Goal: Task Accomplishment & Management: Manage account settings

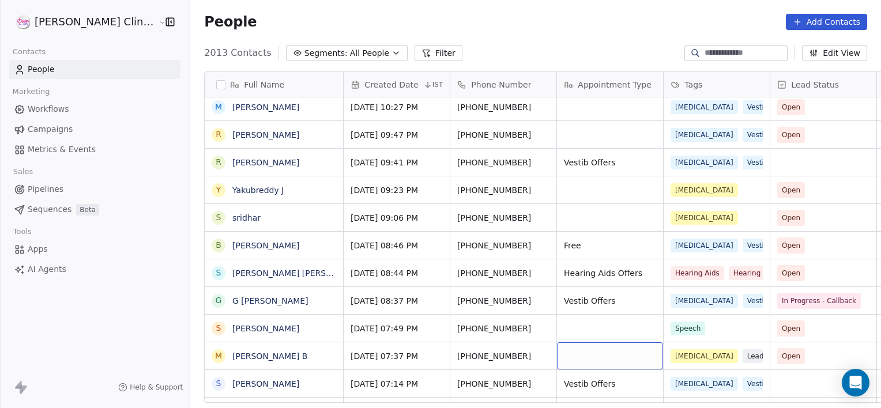
scroll to position [392, 0]
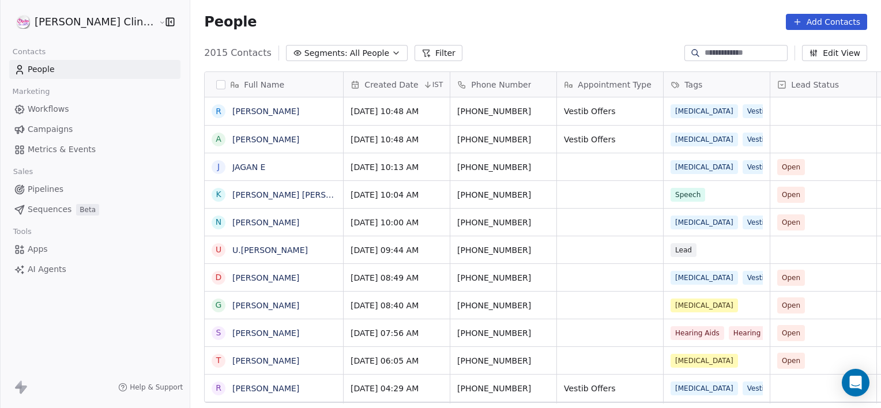
click at [730, 53] on input at bounding box center [744, 53] width 81 height 12
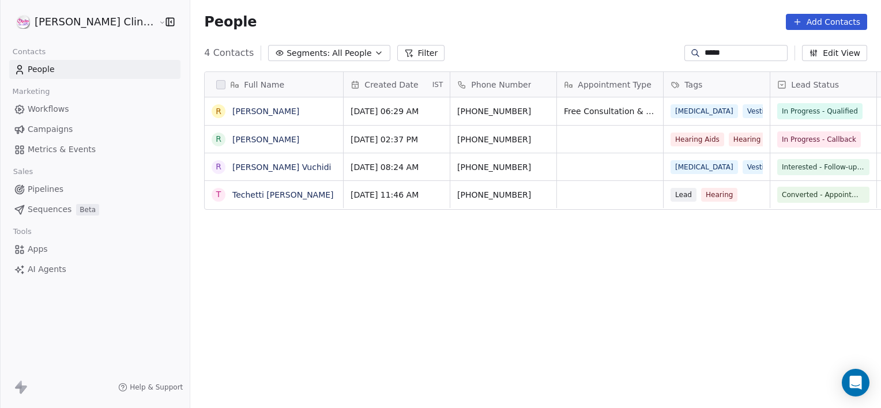
scroll to position [0, 0]
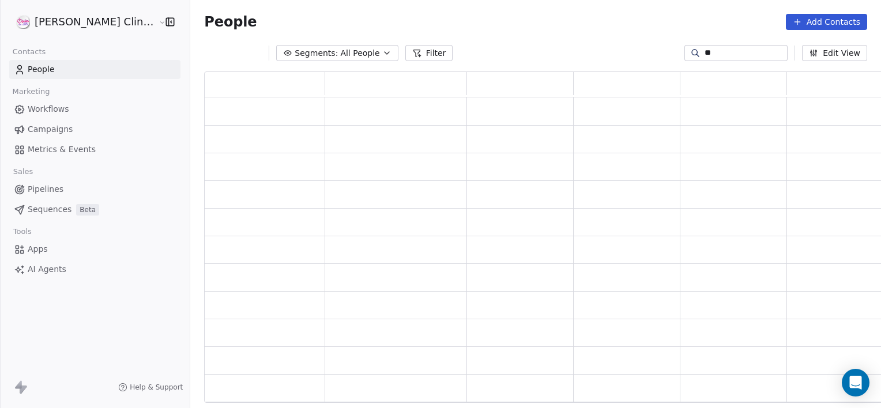
type input "*"
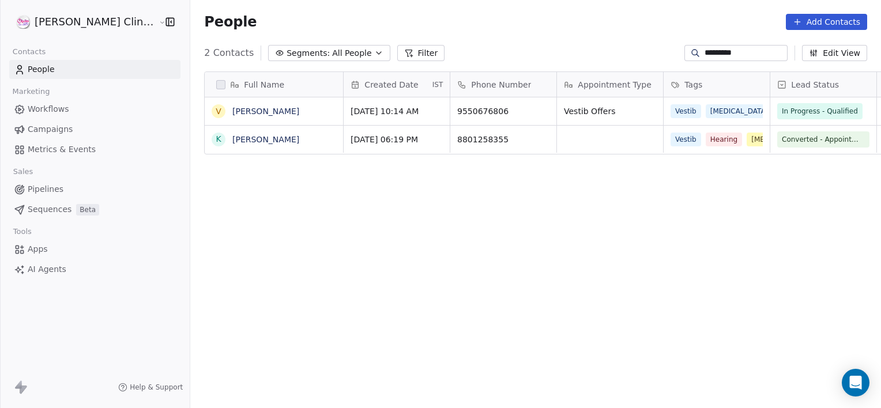
scroll to position [350, 716]
type input "*********"
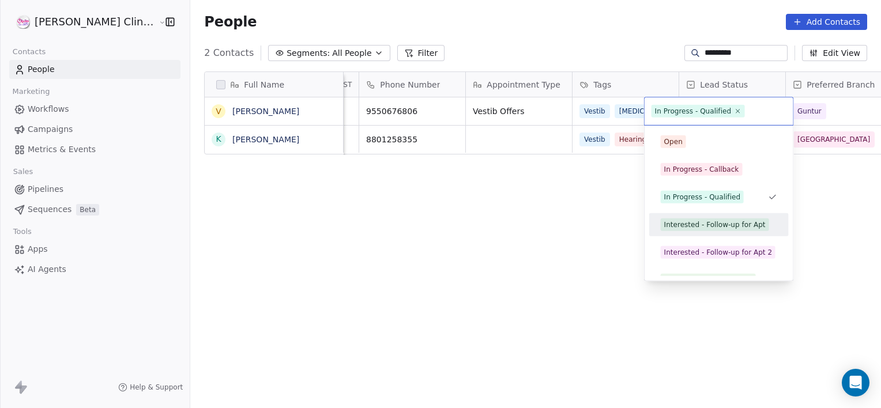
click at [695, 227] on div "Interested - Follow-up for Apt" at bounding box center [714, 225] width 101 height 10
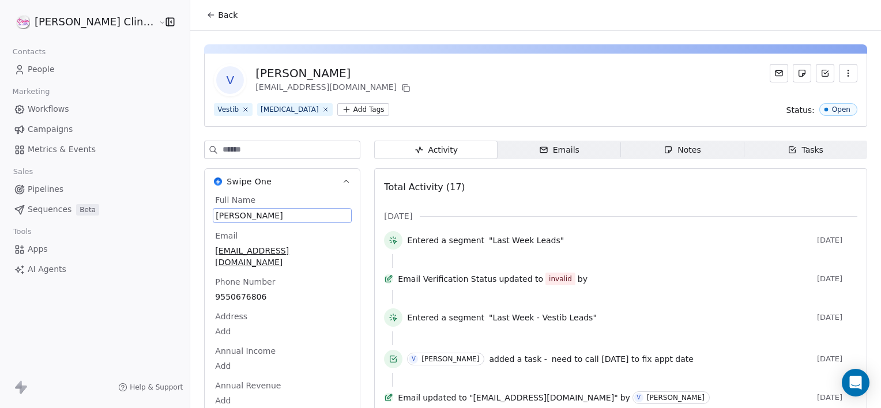
scroll to position [11, 0]
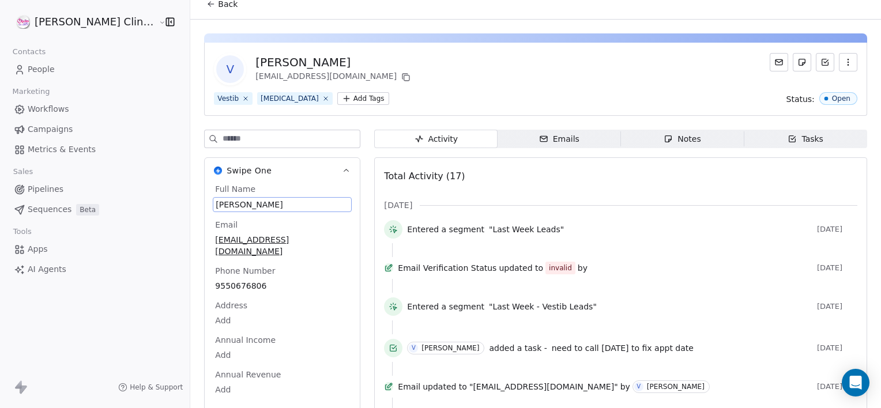
click at [254, 220] on div "Full Name Venkata Ramanaiah Email 9550676806@testmail.com Phone Number 95506768…" at bounding box center [282, 301] width 139 height 236
click at [254, 220] on div "Email 9550676806@testmail.com" at bounding box center [282, 238] width 139 height 39
drag, startPoint x: 254, startPoint y: 220, endPoint x: 260, endPoint y: 206, distance: 14.5
click at [260, 206] on span "Venkata Ramanaiah" at bounding box center [282, 205] width 133 height 12
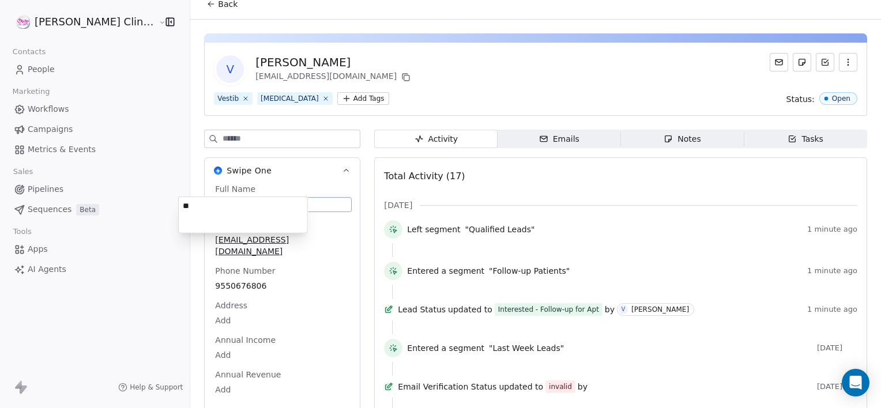
type textarea "*"
paste textarea "**********"
type textarea "**********"
click at [636, 138] on span "Notes Notes" at bounding box center [682, 139] width 123 height 18
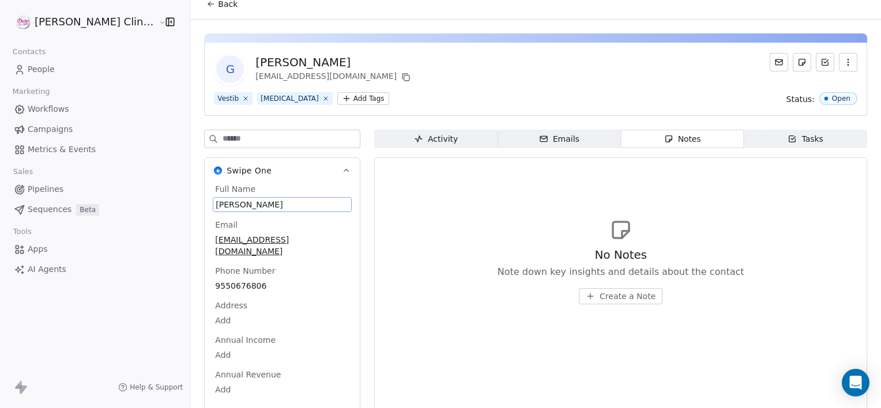
click at [218, 1] on span "Back" at bounding box center [228, 4] width 20 height 12
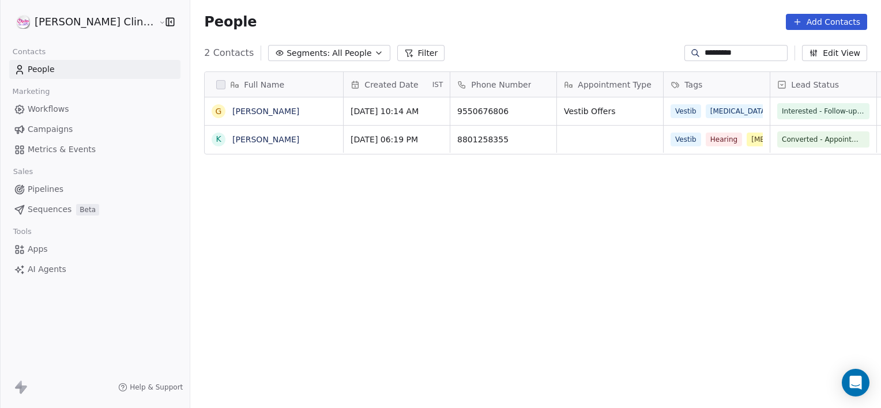
scroll to position [350, 716]
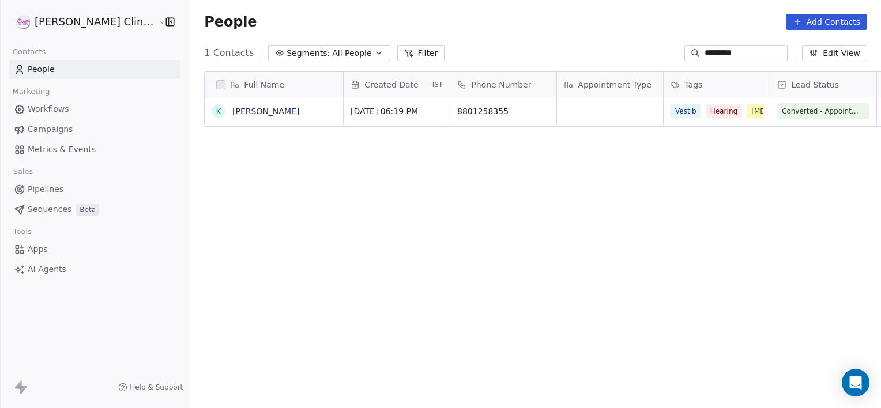
click at [757, 55] on input "*********" at bounding box center [744, 53] width 81 height 12
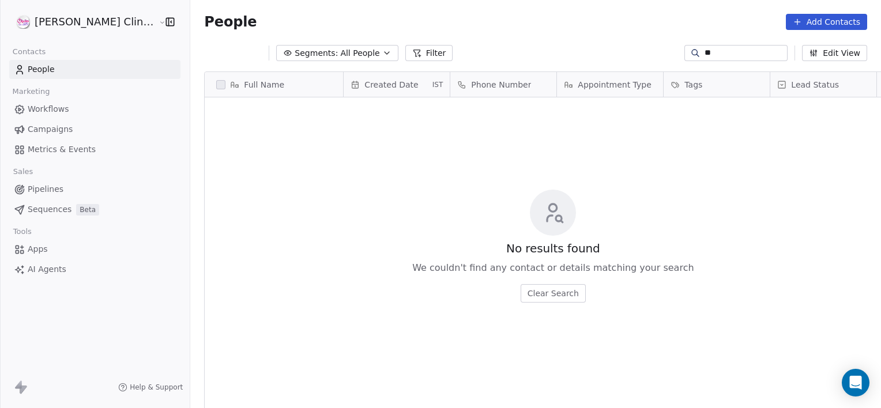
type input "*"
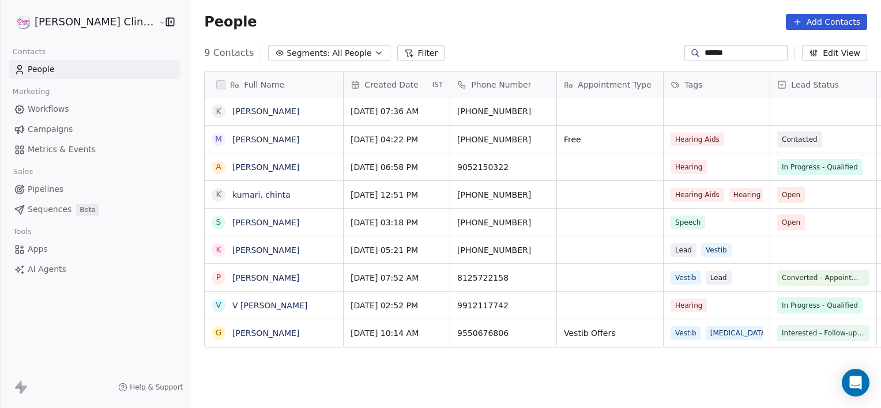
type input "******"
click at [488, 333] on span "9550676806" at bounding box center [493, 333] width 70 height 12
click at [488, 333] on input "**********" at bounding box center [468, 333] width 101 height 23
click at [467, 361] on html "RASYA Clinic External Contacts People Marketing Workflows Campaigns Metrics & E…" at bounding box center [440, 204] width 881 height 408
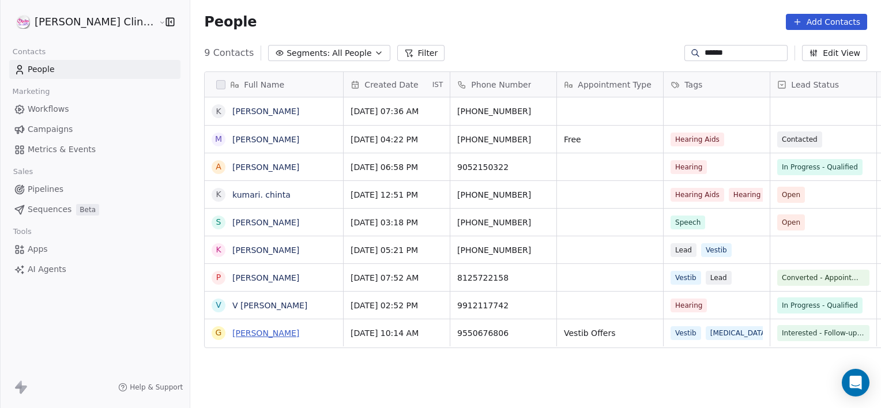
click at [232, 334] on link "[PERSON_NAME]" at bounding box center [265, 333] width 67 height 9
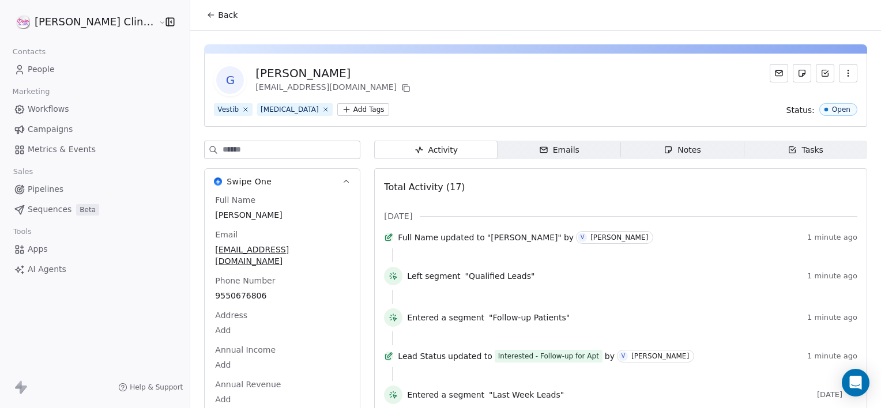
scroll to position [80, 0]
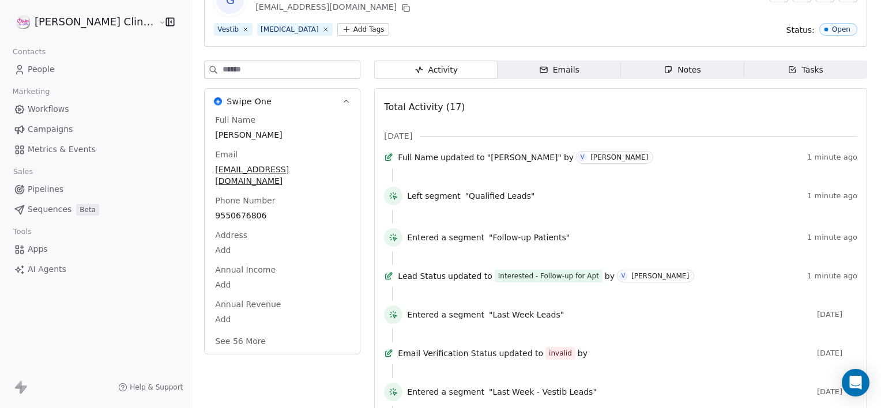
click at [250, 281] on div "Full Name Gurijala Kanya Kumari Email 9550676806@testmail.com Phone Number 9550…" at bounding box center [282, 231] width 139 height 235
click at [239, 211] on div "9550676806" at bounding box center [282, 216] width 139 height 15
click at [234, 210] on span "9550676806" at bounding box center [282, 216] width 133 height 12
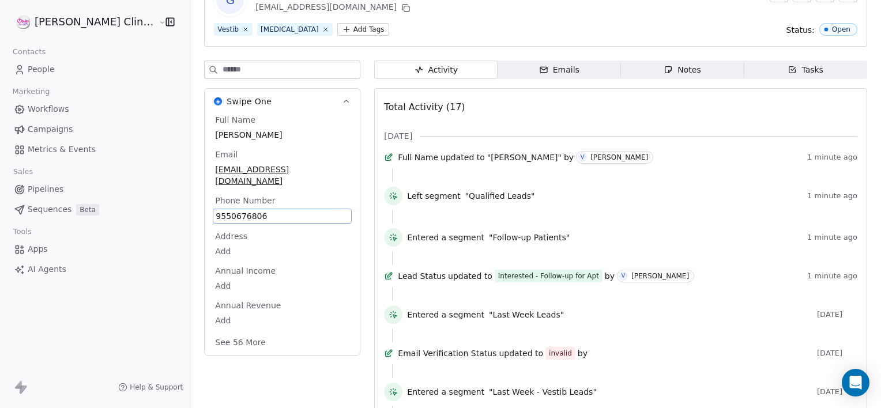
click at [234, 210] on span "9550676806" at bounding box center [282, 216] width 133 height 12
click at [234, 203] on input "**********" at bounding box center [242, 210] width 125 height 23
type input "**********"
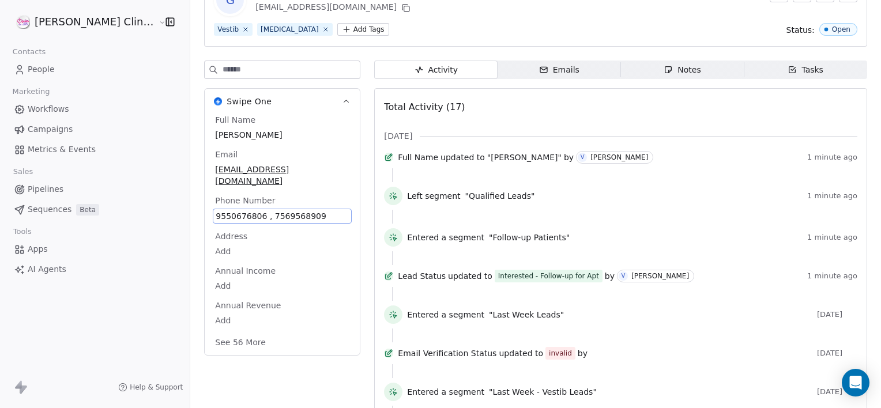
drag, startPoint x: 281, startPoint y: 205, endPoint x: 266, endPoint y: 202, distance: 15.9
click at [266, 210] on span "9550676806 , 7569568909" at bounding box center [282, 216] width 133 height 12
click at [285, 210] on span "9550676806 , 7569568909" at bounding box center [282, 216] width 133 height 12
drag, startPoint x: 286, startPoint y: 212, endPoint x: 237, endPoint y: 209, distance: 49.0
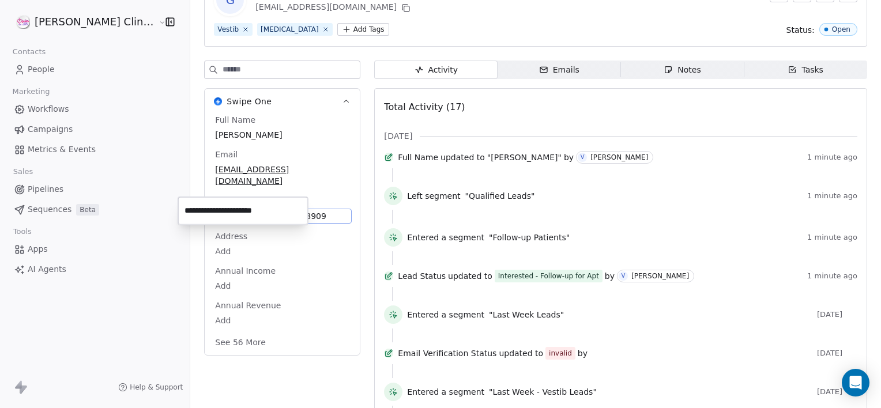
click at [237, 209] on input "**********" at bounding box center [242, 210] width 125 height 23
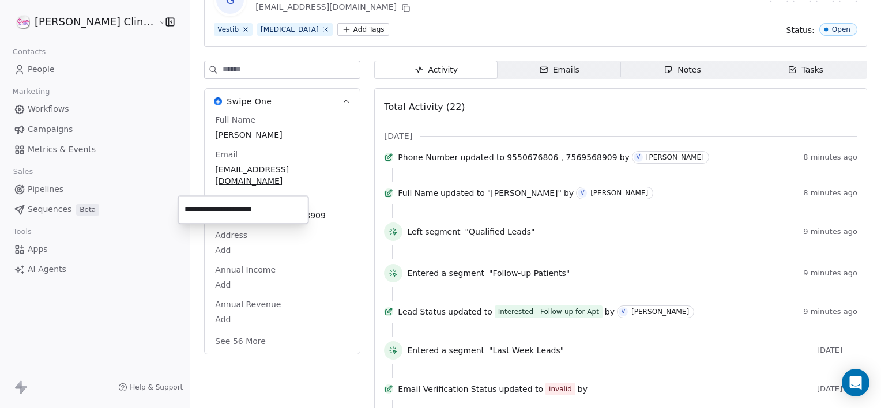
click at [380, 32] on html "RASYA Clinic External Contacts People Marketing Workflows Campaigns Metrics & E…" at bounding box center [440, 204] width 881 height 408
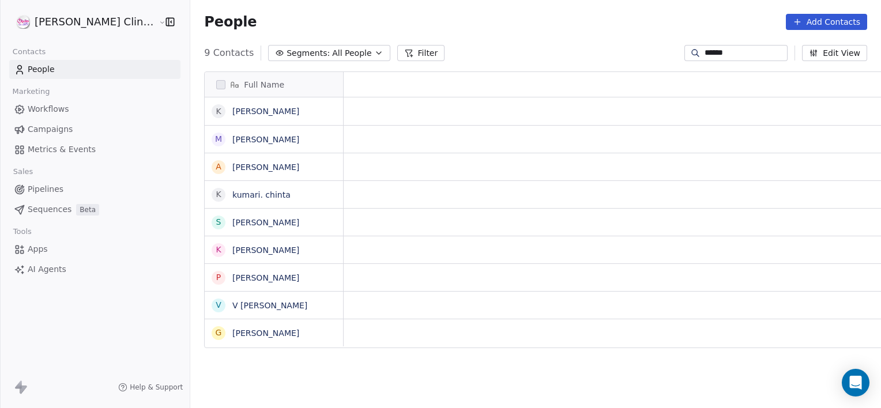
scroll to position [350, 716]
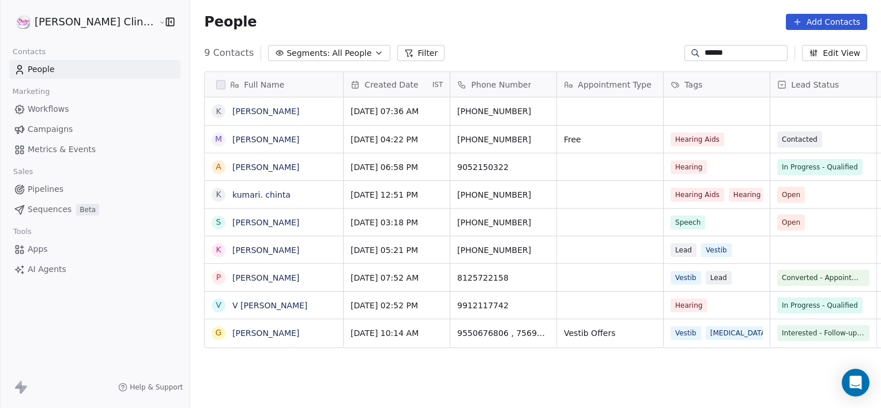
click at [725, 51] on input "******" at bounding box center [744, 53] width 81 height 12
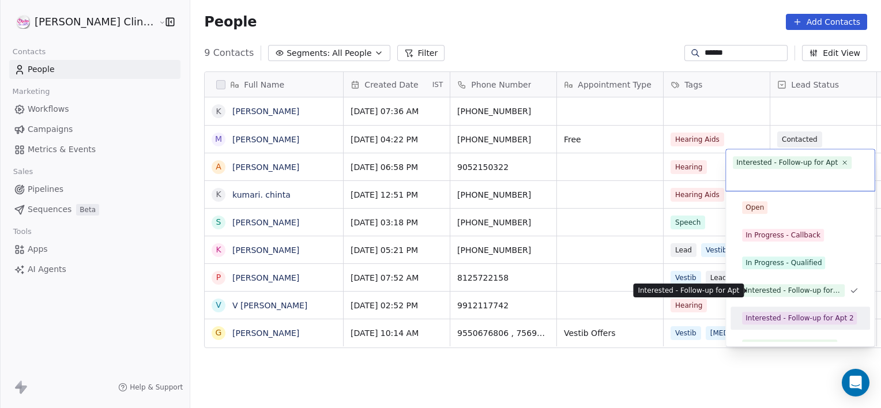
scroll to position [16, 0]
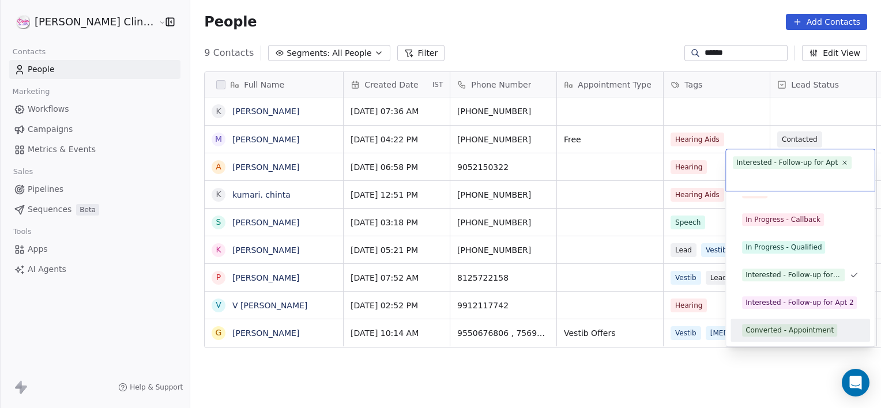
click at [786, 325] on div "Converted - Appointment" at bounding box center [789, 330] width 88 height 10
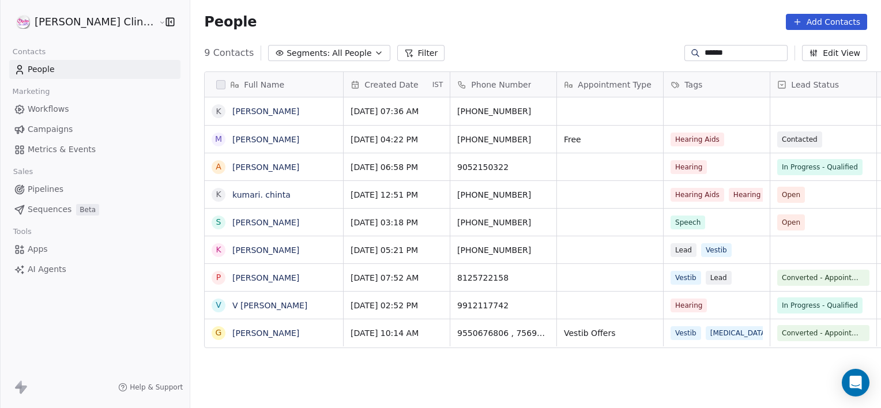
click at [750, 49] on input "******" at bounding box center [744, 53] width 81 height 12
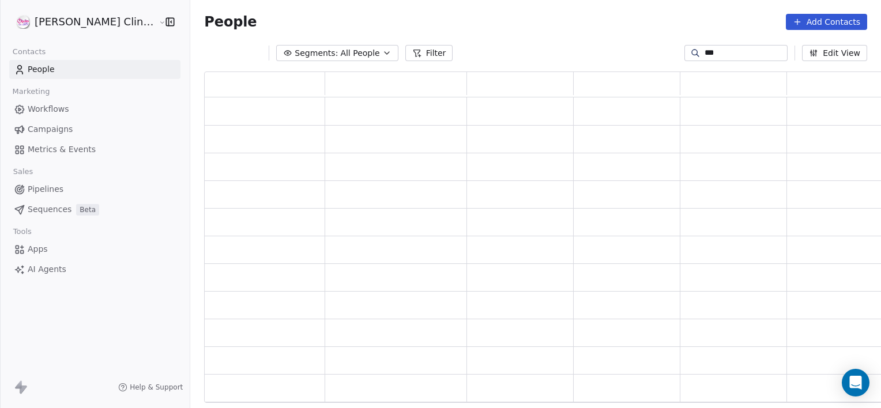
scroll to position [323, 688]
type input "*"
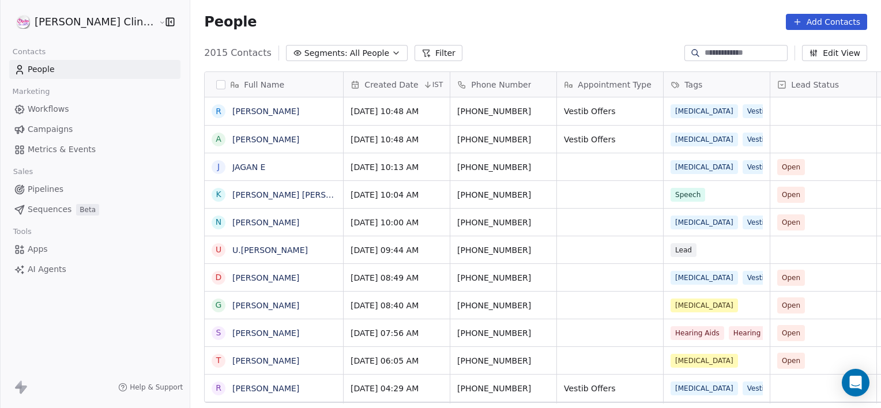
scroll to position [350, 716]
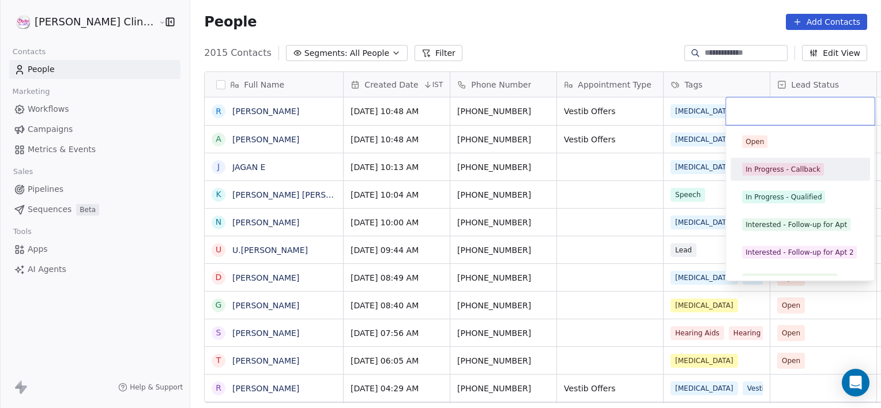
click at [771, 169] on div "In Progress - Callback" at bounding box center [782, 169] width 75 height 10
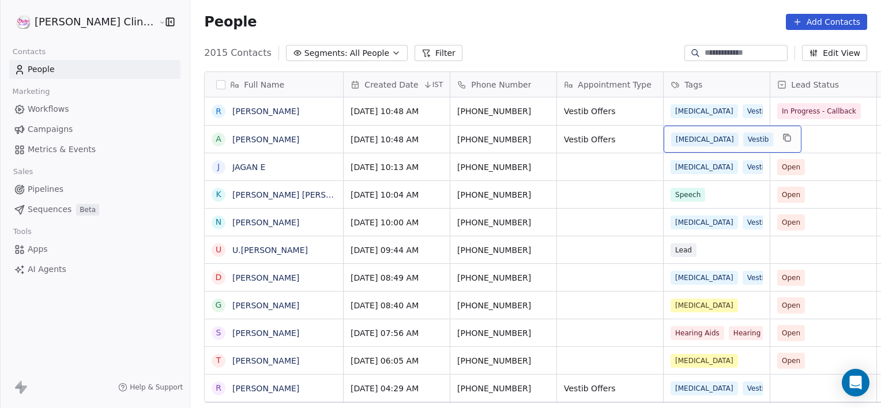
drag, startPoint x: 632, startPoint y: 142, endPoint x: 614, endPoint y: 139, distance: 18.6
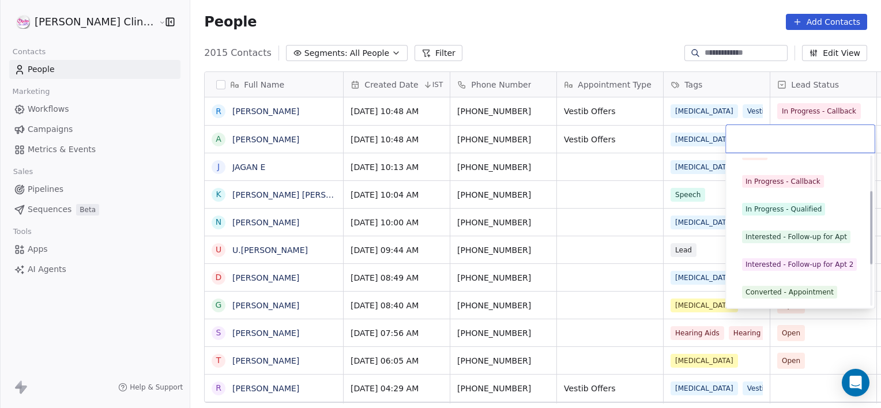
scroll to position [154, 0]
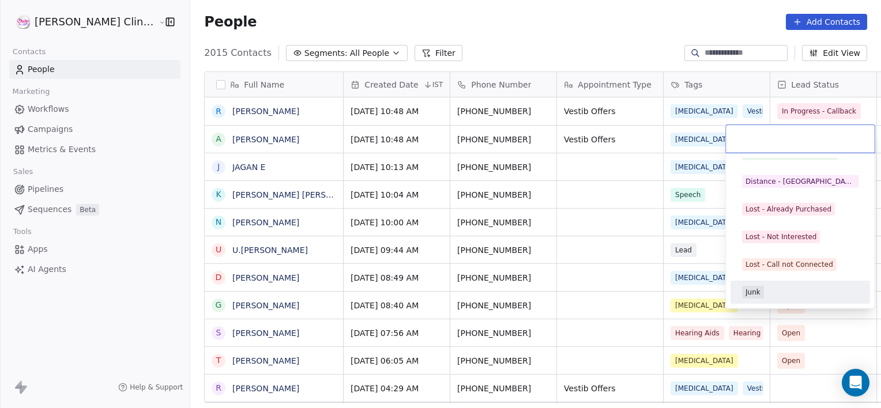
click at [777, 289] on div "Junk" at bounding box center [800, 292] width 116 height 13
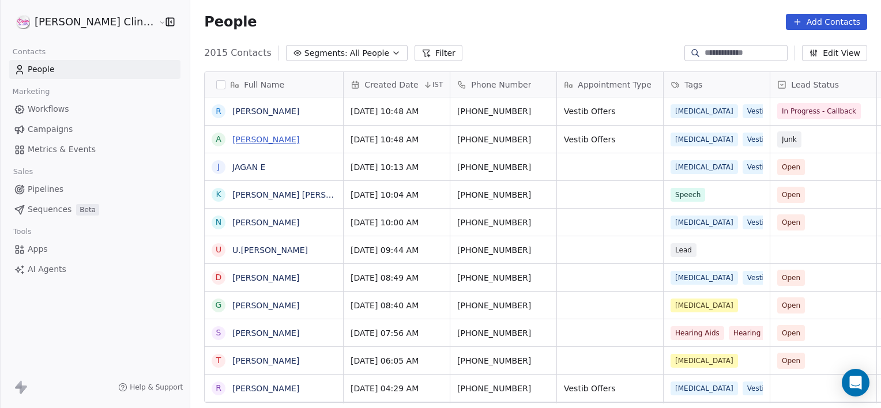
click at [232, 143] on link "[PERSON_NAME]" at bounding box center [265, 139] width 67 height 9
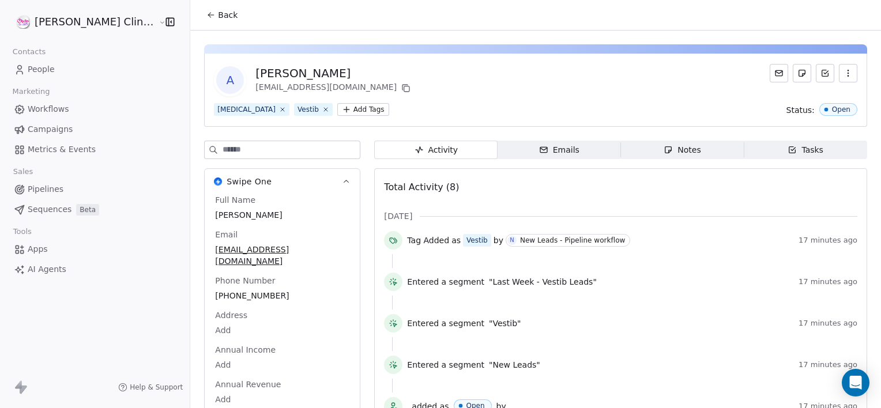
click at [624, 153] on span "Notes Notes" at bounding box center [682, 150] width 123 height 18
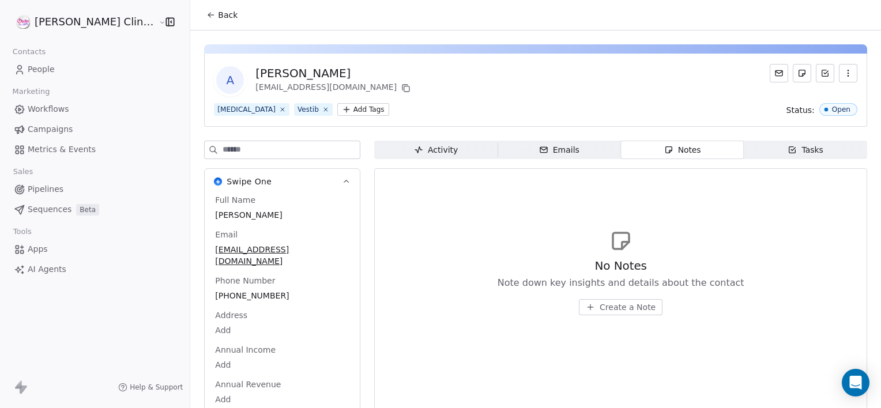
click at [599, 311] on span "Create a Note" at bounding box center [627, 307] width 56 height 12
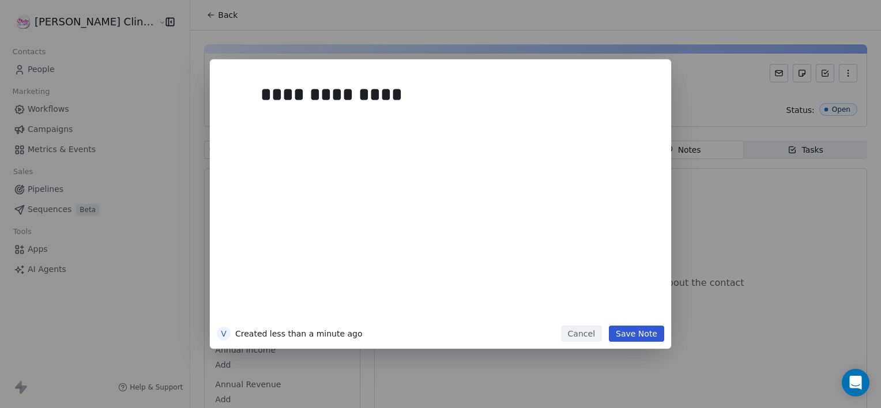
click at [639, 332] on button "Save Note" at bounding box center [636, 334] width 55 height 16
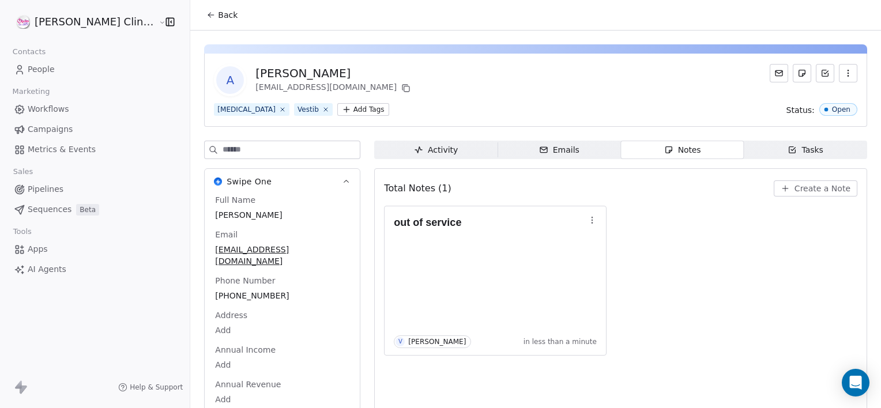
click at [218, 13] on span "Back" at bounding box center [228, 15] width 20 height 12
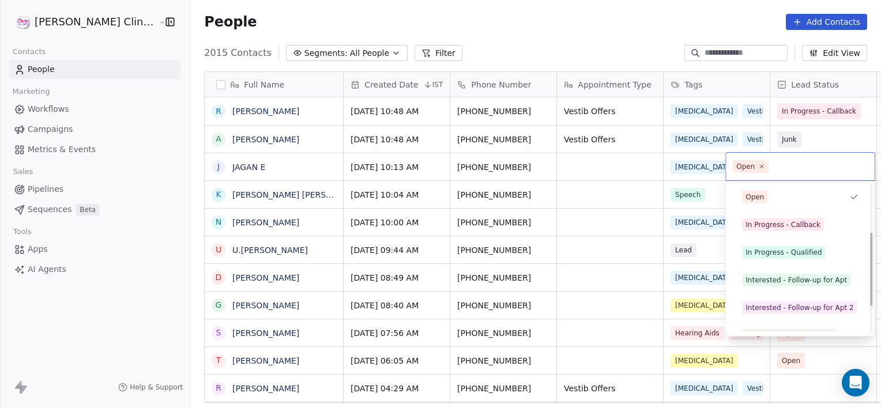
scroll to position [154, 0]
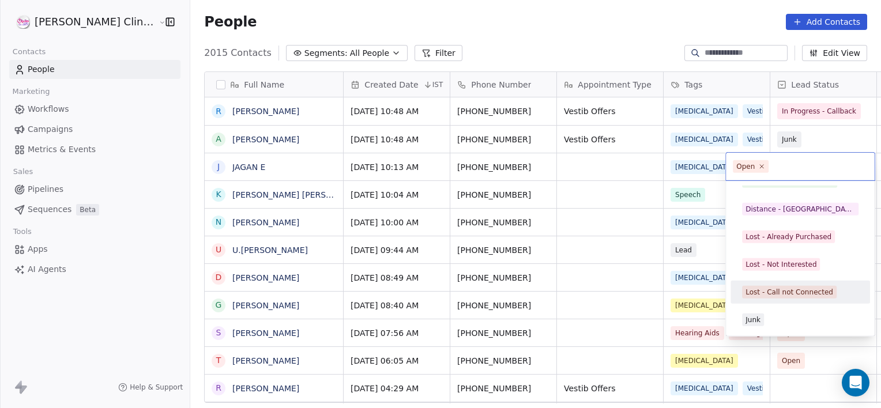
click at [766, 300] on div "Lost - Call not Connected" at bounding box center [800, 292] width 130 height 18
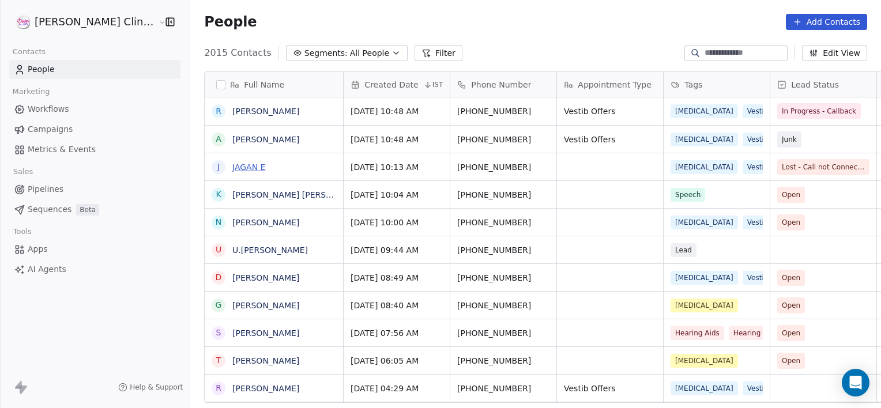
click at [232, 166] on link "JAGAN E" at bounding box center [248, 167] width 33 height 9
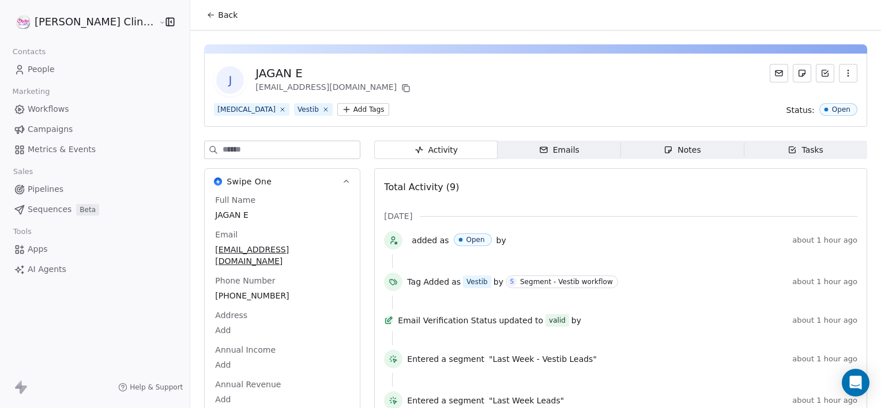
click at [629, 144] on span "Notes Notes" at bounding box center [682, 150] width 123 height 18
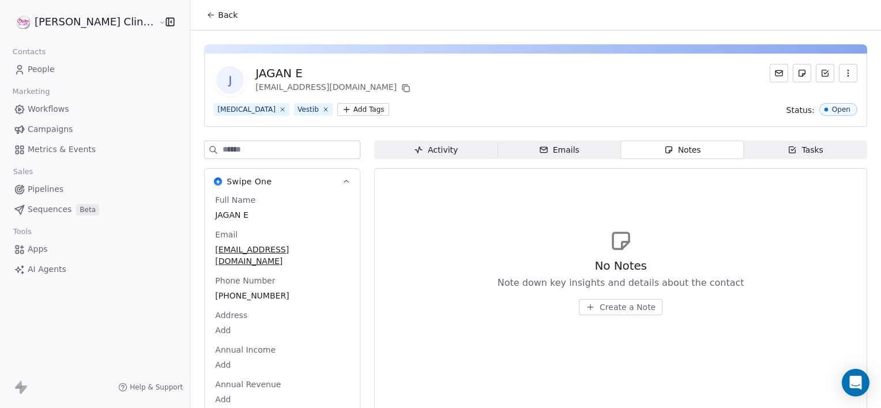
click at [599, 304] on span "Create a Note" at bounding box center [627, 307] width 56 height 12
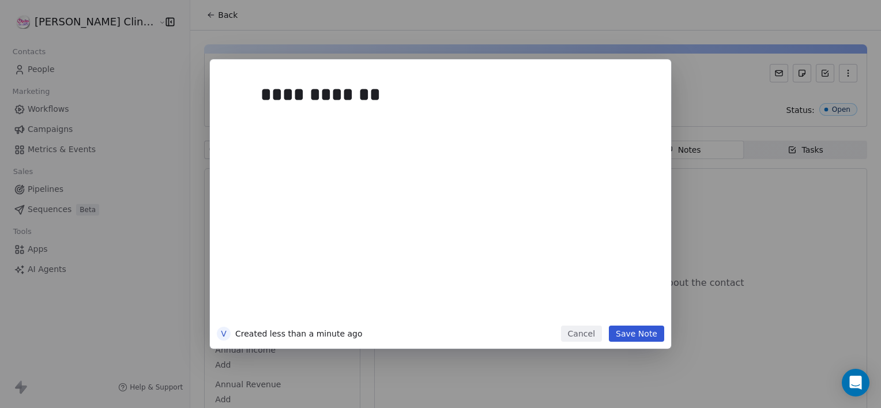
click at [625, 330] on button "Save Note" at bounding box center [636, 334] width 55 height 16
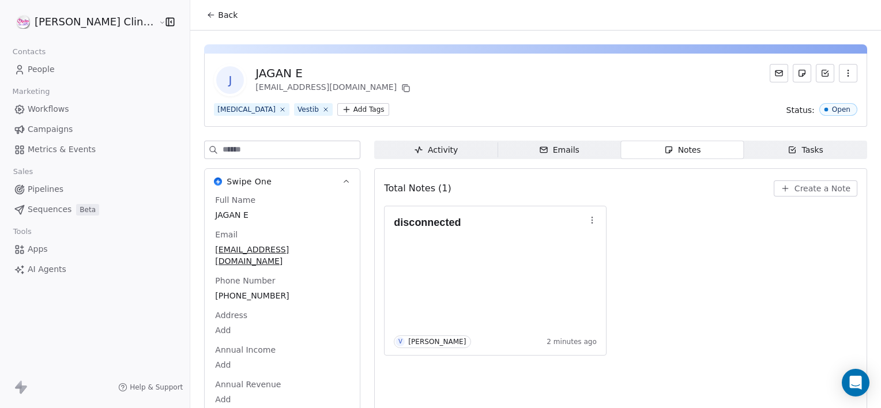
click at [218, 14] on span "Back" at bounding box center [228, 15] width 20 height 12
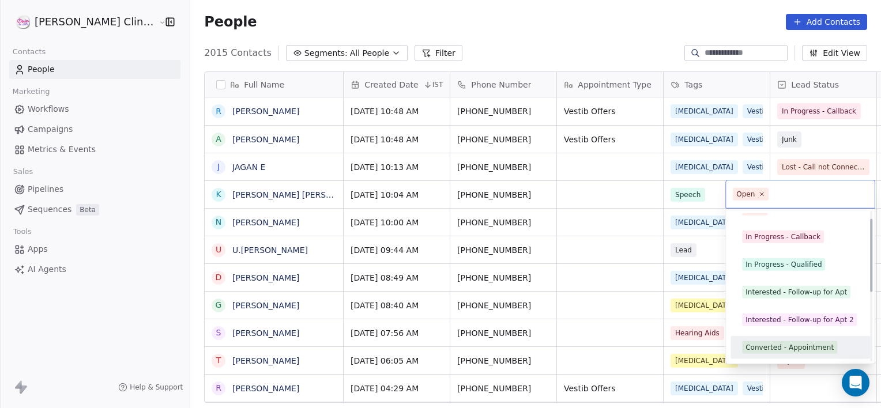
scroll to position [43, 0]
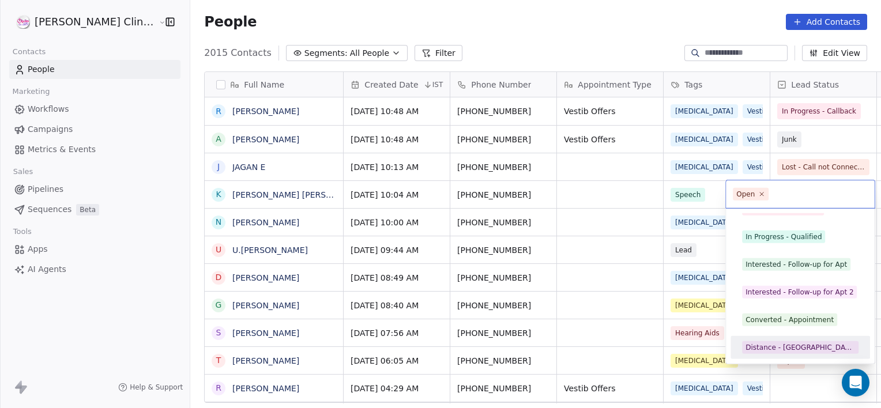
click at [767, 353] on span "Distance - [GEOGRAPHIC_DATA]" at bounding box center [800, 347] width 116 height 13
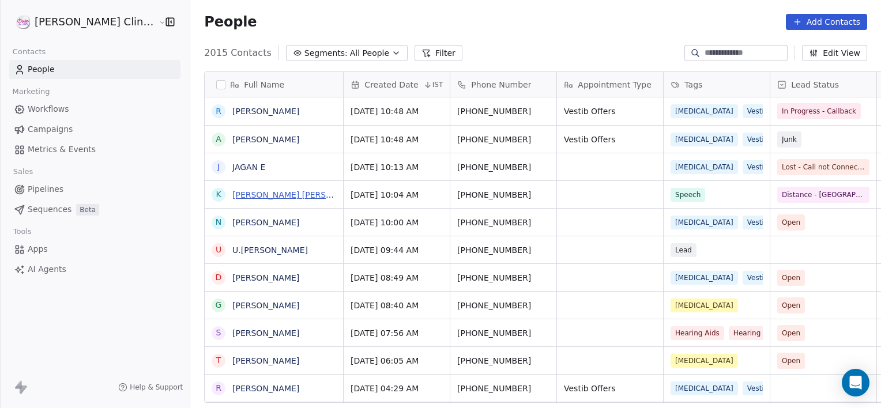
click at [240, 198] on link "[PERSON_NAME] [PERSON_NAME]" at bounding box center [300, 194] width 137 height 9
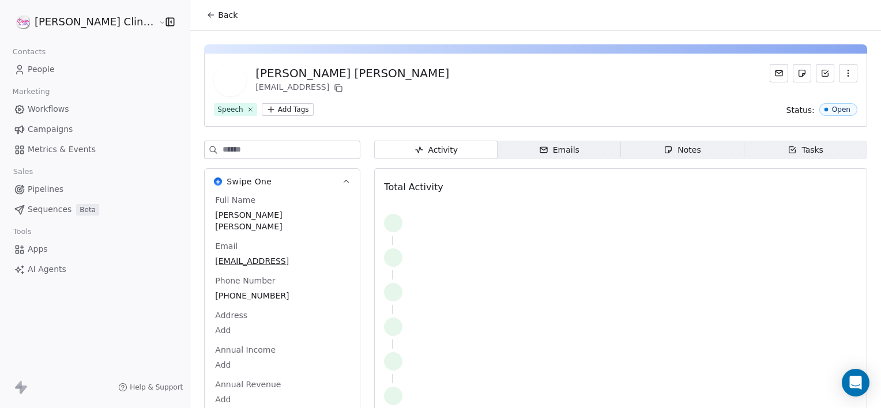
click at [618, 161] on div "Activity Activity Emails Emails Notes Notes Tasks Tasks Total Activity" at bounding box center [620, 291] width 493 height 301
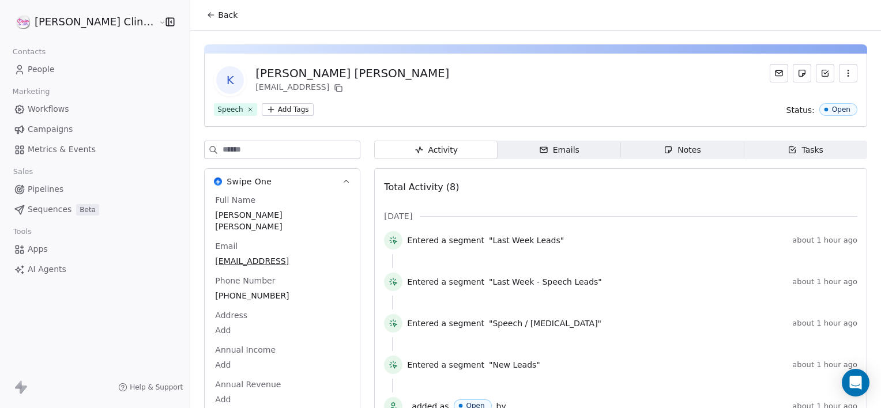
click at [621, 152] on span "Notes Notes" at bounding box center [682, 150] width 123 height 18
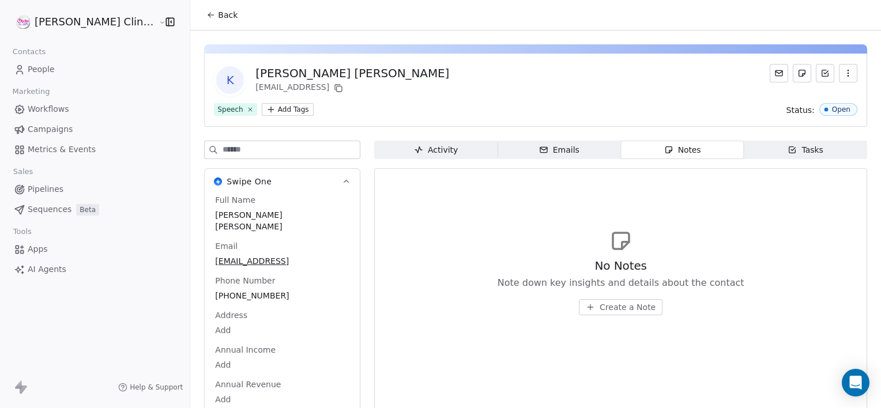
click at [579, 301] on button "Create a Note" at bounding box center [621, 307] width 84 height 16
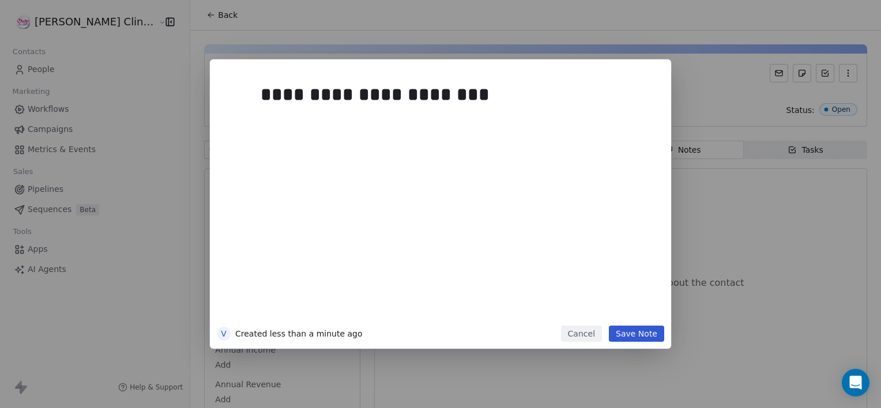
click at [632, 336] on button "Save Note" at bounding box center [636, 334] width 55 height 16
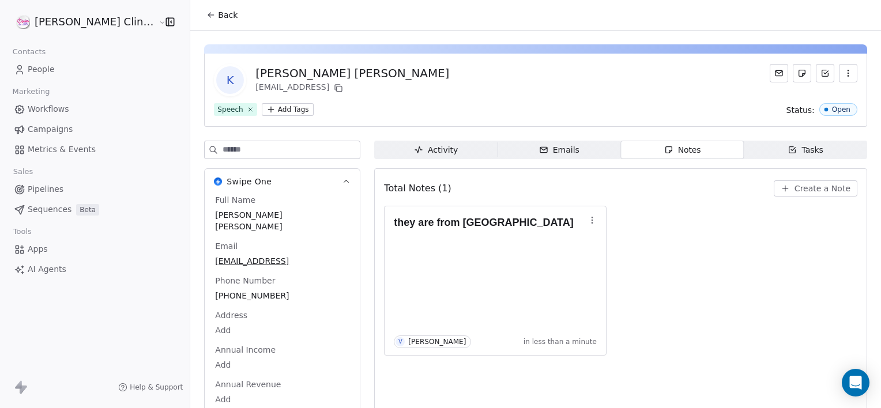
click at [218, 16] on span "Back" at bounding box center [228, 15] width 20 height 12
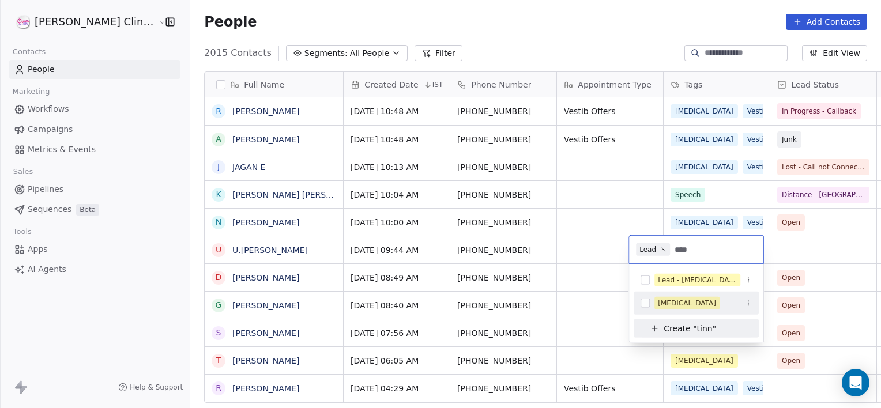
type input "****"
click at [698, 301] on div "[MEDICAL_DATA]" at bounding box center [702, 303] width 97 height 13
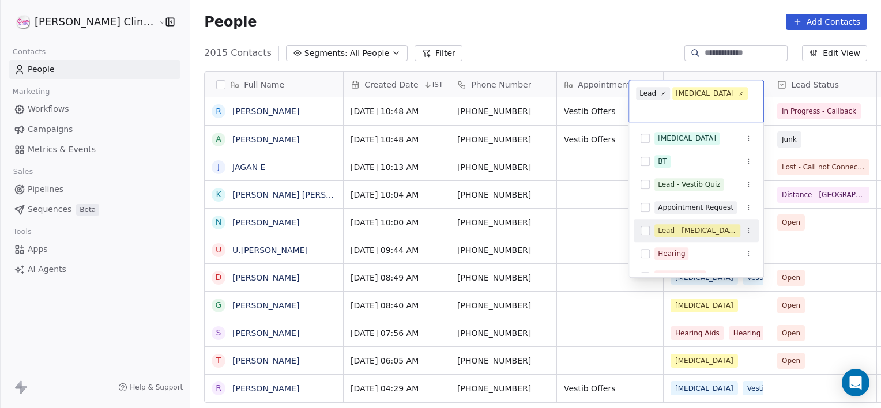
click at [786, 246] on html "RASYA Clinic External Contacts People Marketing Workflows Campaigns Metrics & E…" at bounding box center [440, 204] width 881 height 408
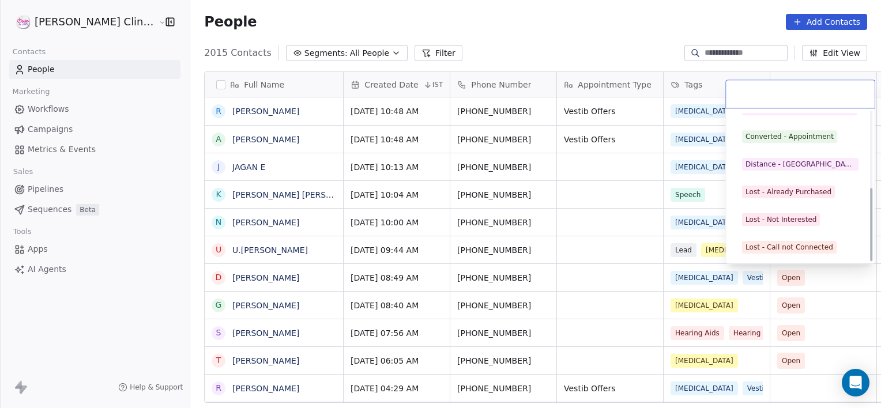
scroll to position [154, 0]
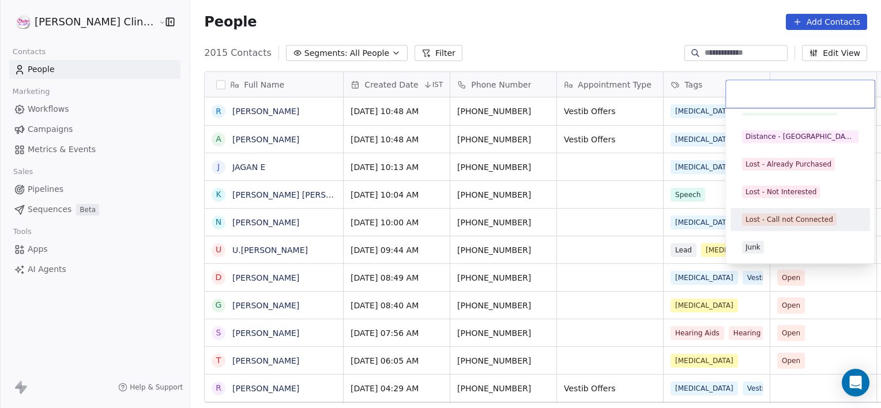
click at [768, 220] on div "Lost - Call not Connected" at bounding box center [789, 219] width 88 height 10
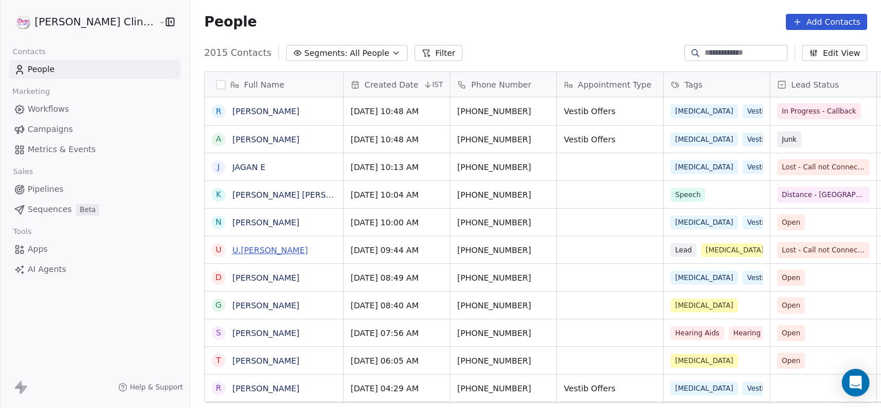
click at [244, 250] on link "U.[PERSON_NAME]" at bounding box center [270, 250] width 76 height 9
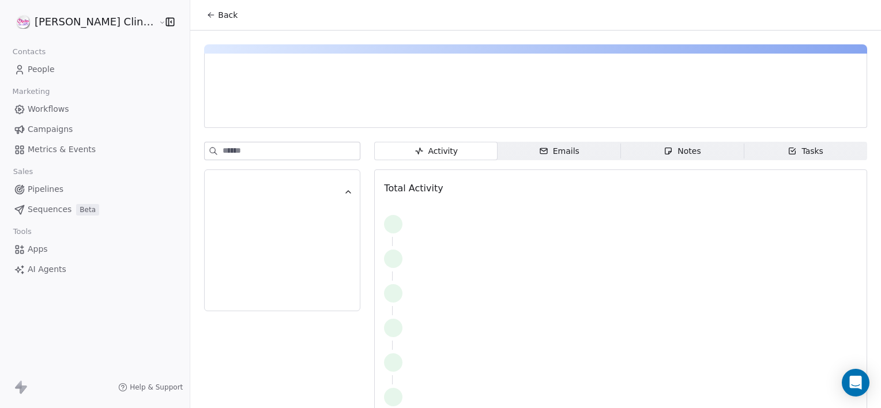
click at [628, 156] on span "Notes Notes" at bounding box center [682, 151] width 123 height 18
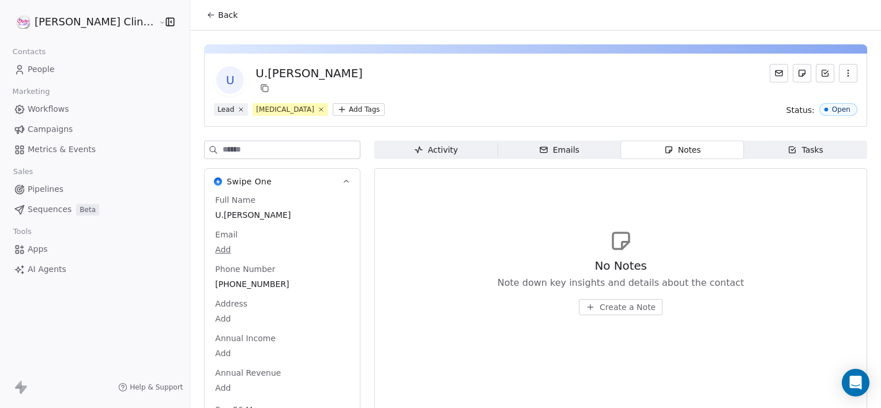
click at [599, 309] on span "Create a Note" at bounding box center [627, 307] width 56 height 12
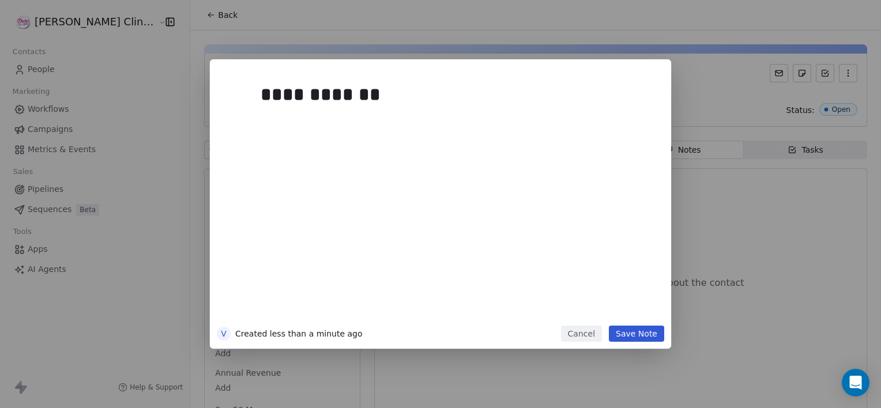
click at [636, 339] on button "Save Note" at bounding box center [636, 334] width 55 height 16
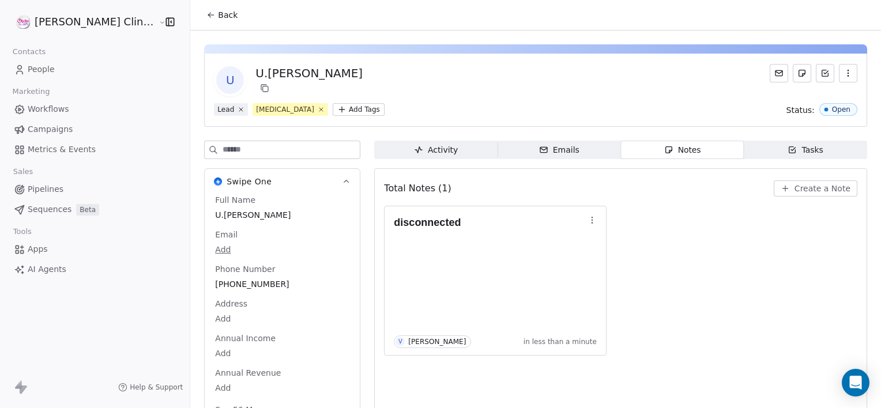
click at [218, 19] on span "Back" at bounding box center [228, 15] width 20 height 12
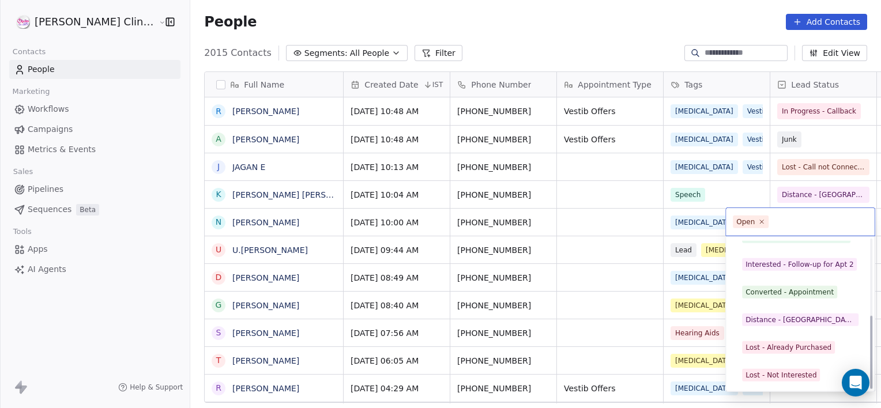
scroll to position [154, 0]
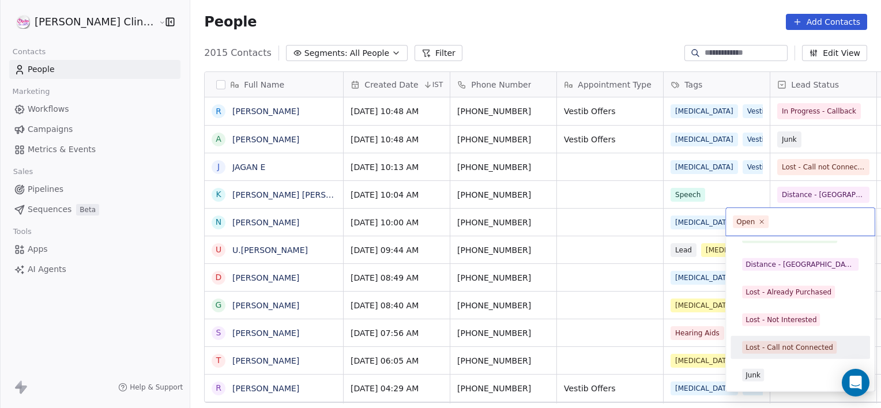
click at [760, 346] on div "Lost - Call not Connected" at bounding box center [789, 347] width 88 height 10
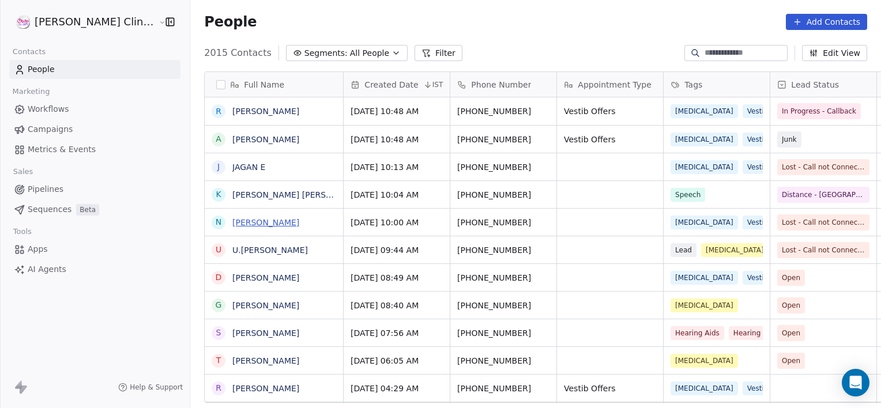
click at [243, 220] on link "[PERSON_NAME]" at bounding box center [265, 222] width 67 height 9
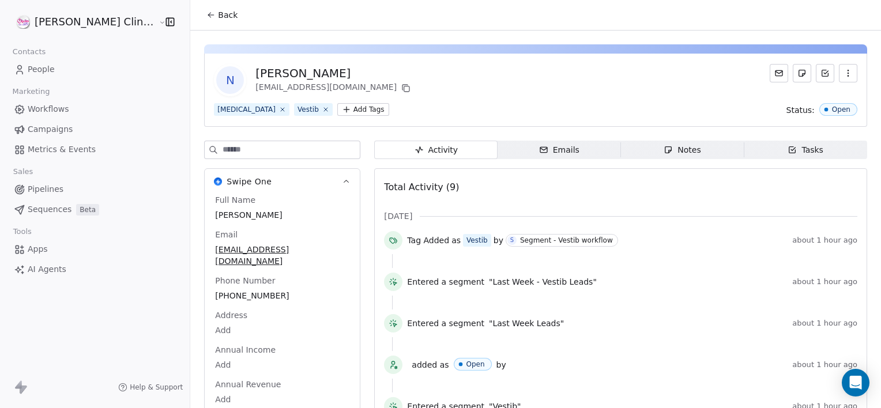
click at [626, 139] on div "N Naraboina Mallesh Yadav naraboinamallesh@gmail.com Vertigo Vestib Add Tags St…" at bounding box center [535, 309] width 691 height 557
click at [627, 150] on span "Notes Notes" at bounding box center [682, 150] width 123 height 18
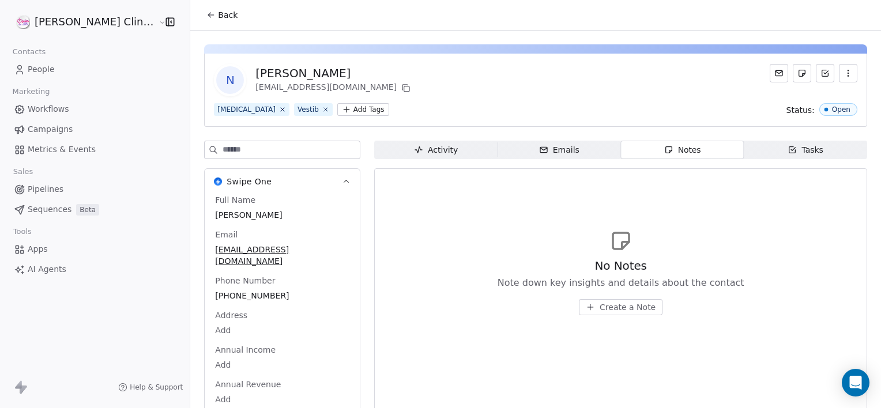
click at [599, 307] on span "Create a Note" at bounding box center [627, 307] width 56 height 12
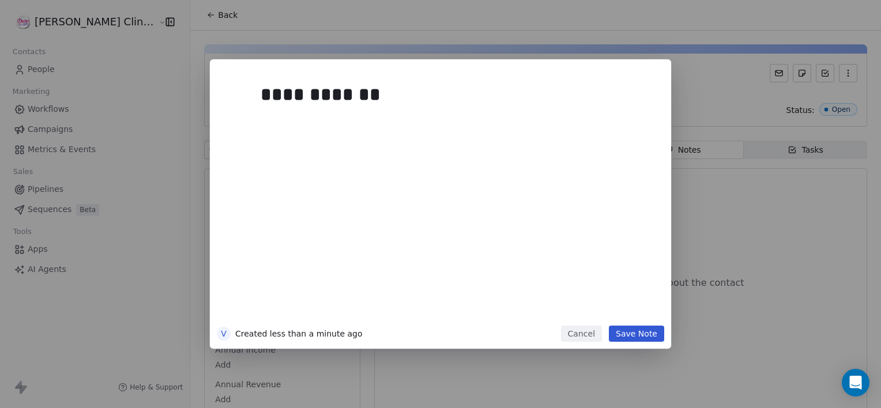
click at [645, 334] on button "Save Note" at bounding box center [636, 334] width 55 height 16
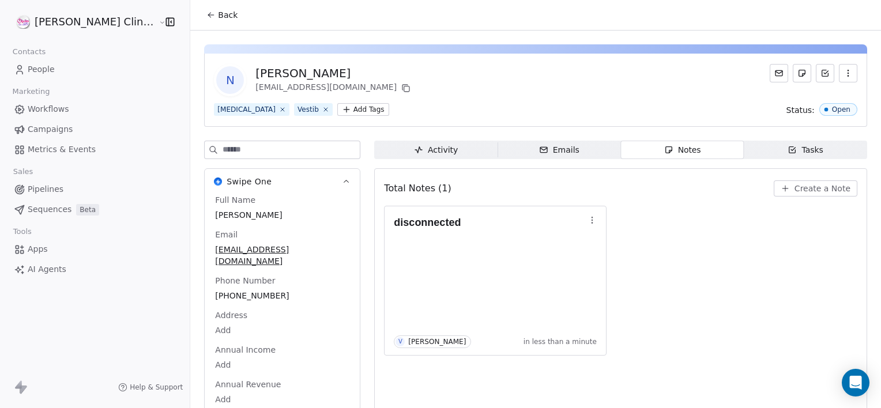
click at [218, 16] on span "Back" at bounding box center [228, 15] width 20 height 12
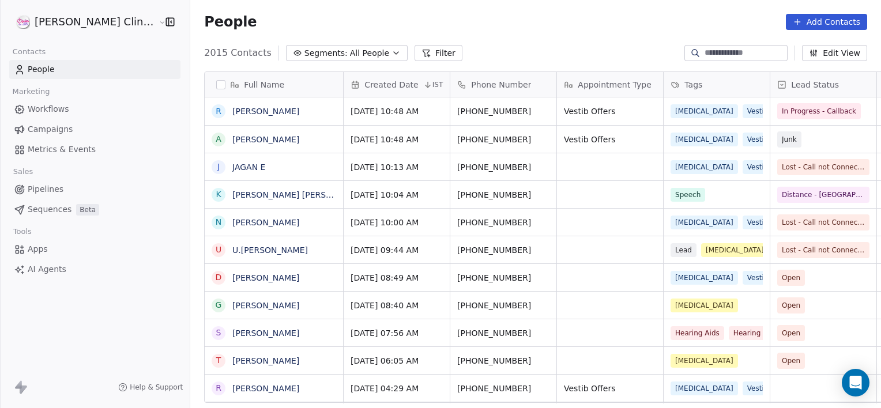
scroll to position [350, 716]
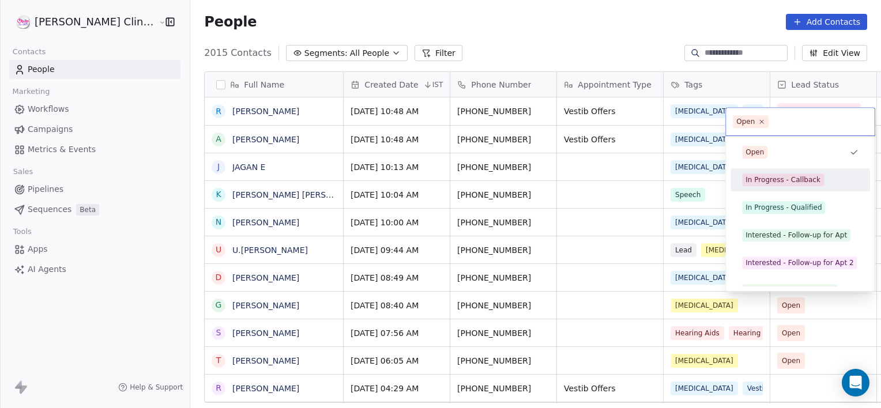
click at [750, 187] on div "In Progress - Callback" at bounding box center [800, 180] width 130 height 18
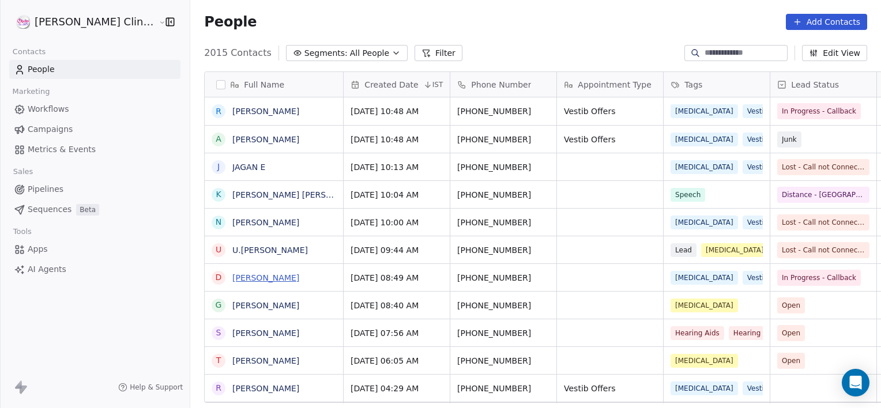
click at [242, 278] on link "[PERSON_NAME]" at bounding box center [265, 277] width 67 height 9
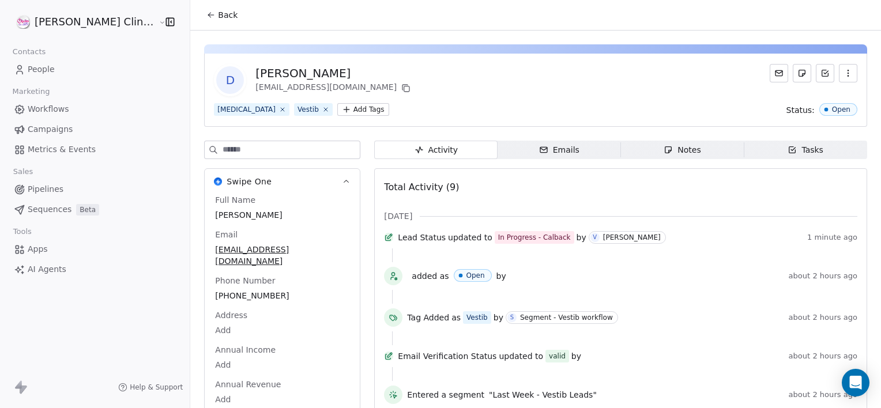
click at [639, 155] on span "Notes Notes" at bounding box center [682, 150] width 123 height 18
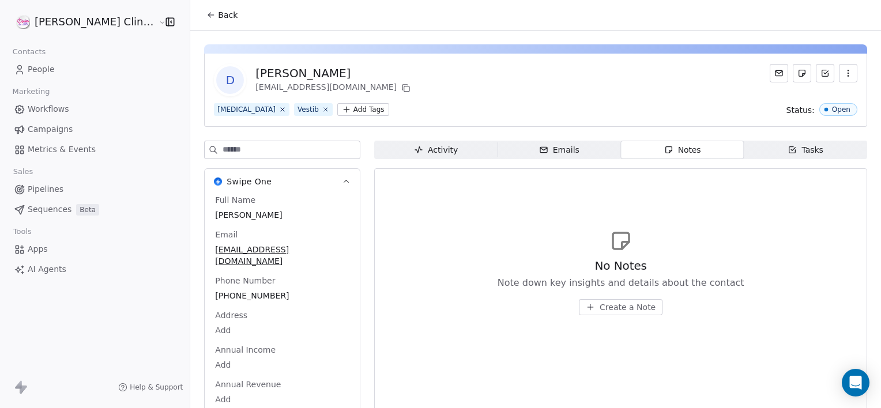
click at [599, 310] on span "Create a Note" at bounding box center [627, 307] width 56 height 12
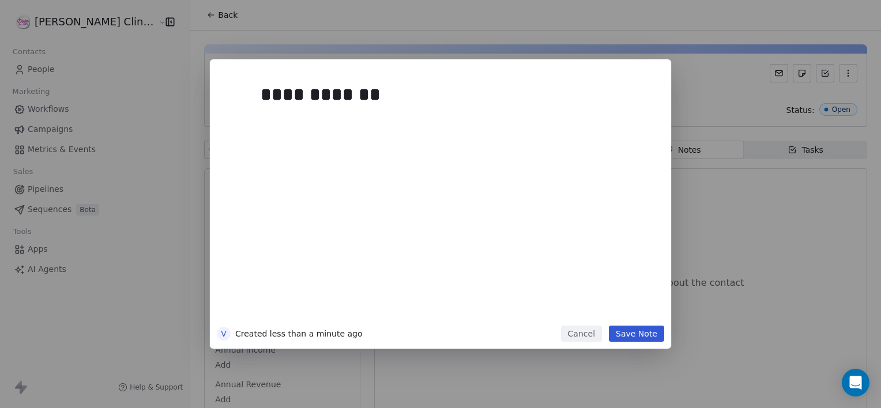
click at [643, 338] on button "Save Note" at bounding box center [636, 334] width 55 height 16
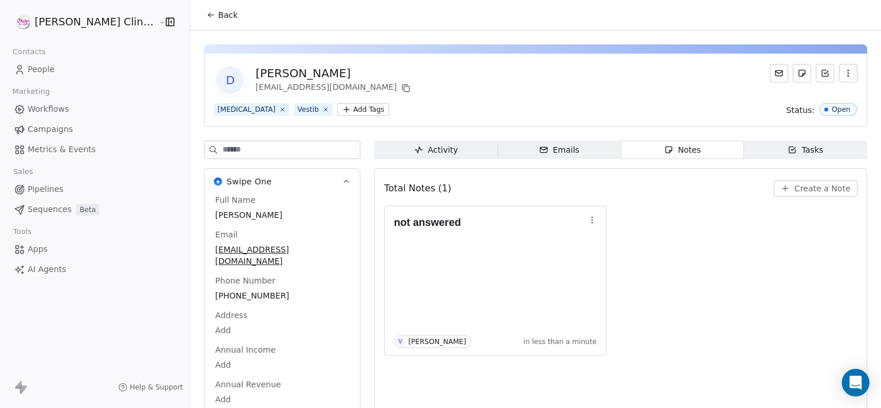
click at [218, 18] on span "Back" at bounding box center [228, 15] width 20 height 12
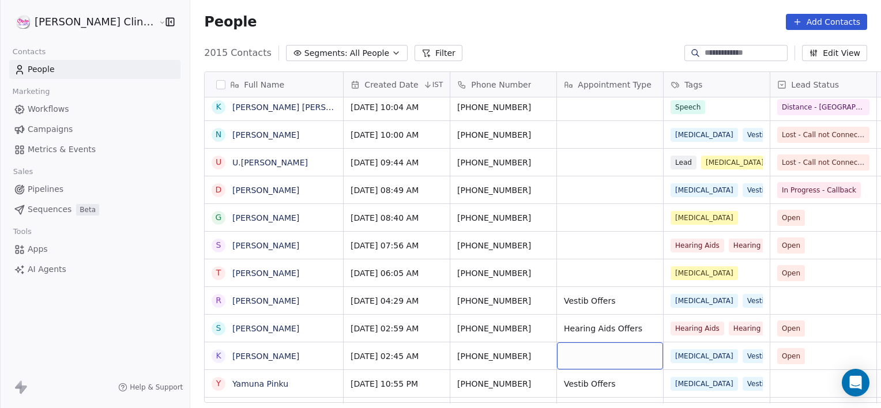
scroll to position [115, 0]
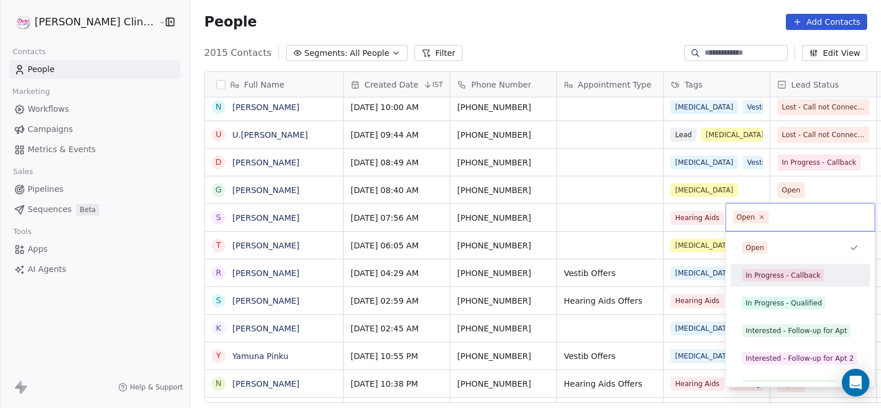
click at [749, 277] on div "In Progress - Callback" at bounding box center [782, 275] width 75 height 10
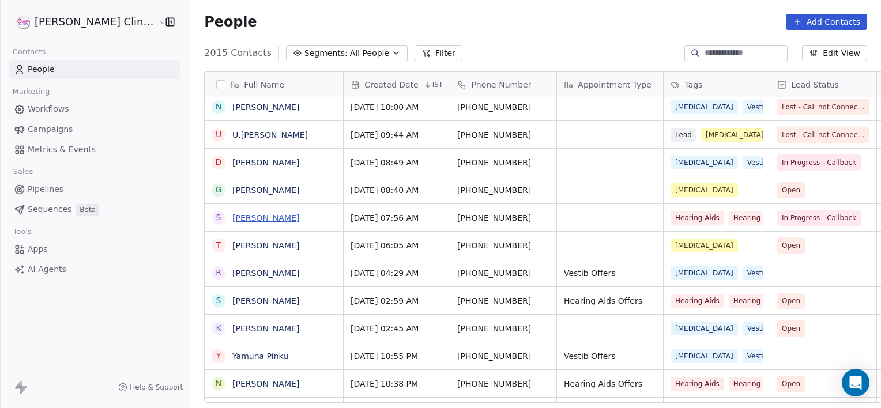
click at [232, 213] on link "[PERSON_NAME]" at bounding box center [265, 217] width 67 height 9
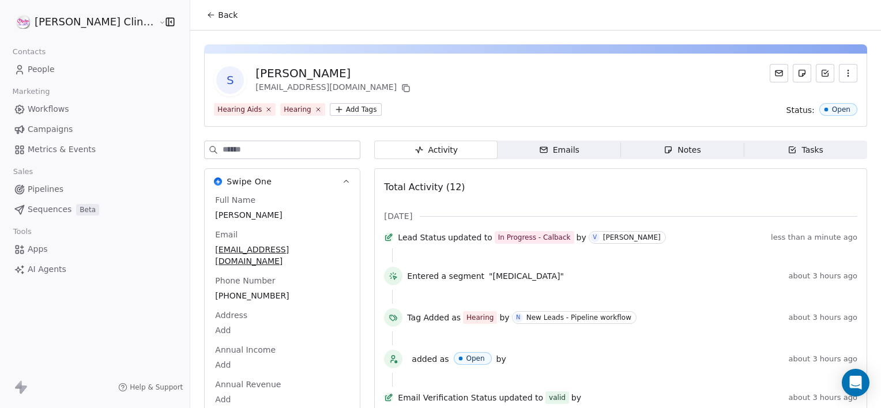
click at [667, 152] on div "Notes" at bounding box center [681, 150] width 37 height 12
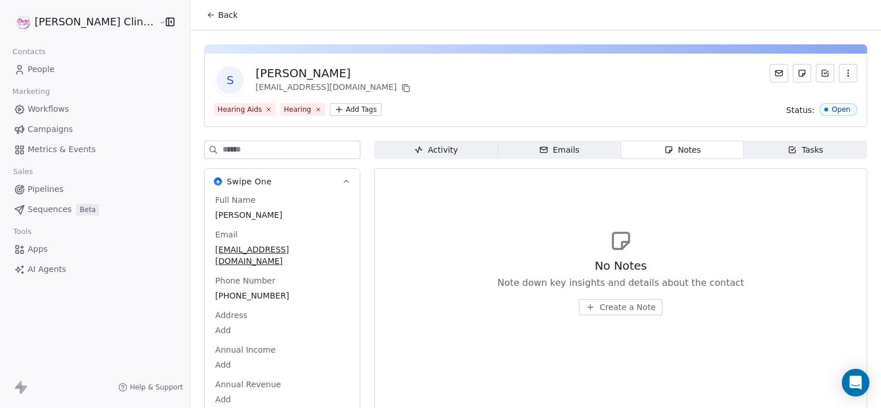
click at [614, 313] on button "Create a Note" at bounding box center [621, 307] width 84 height 16
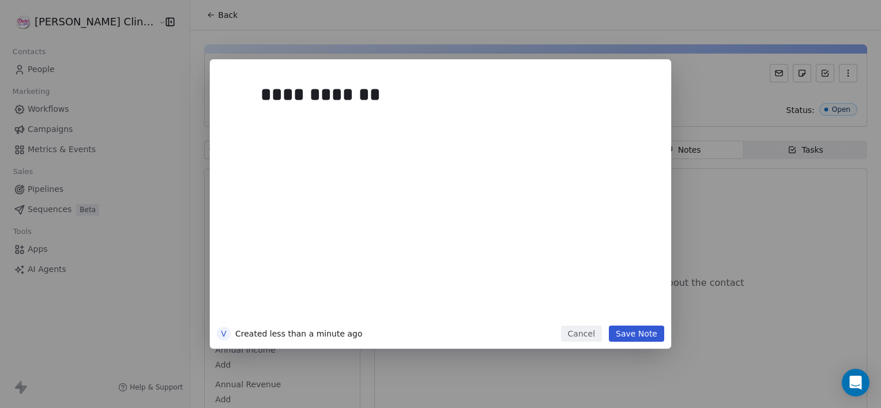
click at [636, 340] on button "Save Note" at bounding box center [636, 334] width 55 height 16
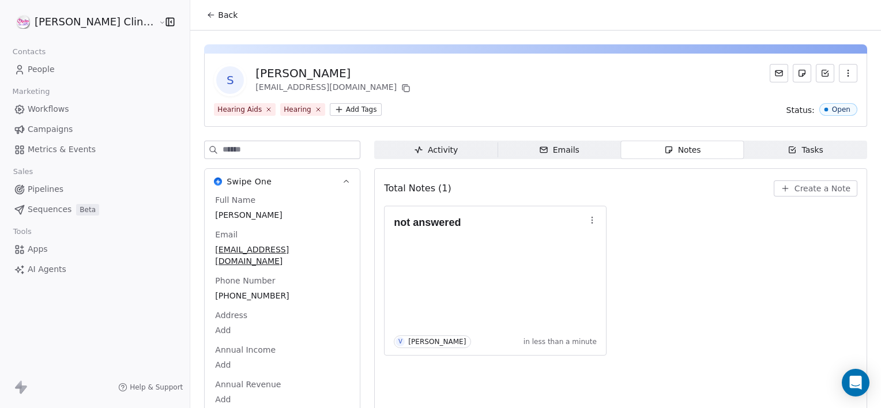
click at [206, 12] on icon at bounding box center [210, 14] width 9 height 9
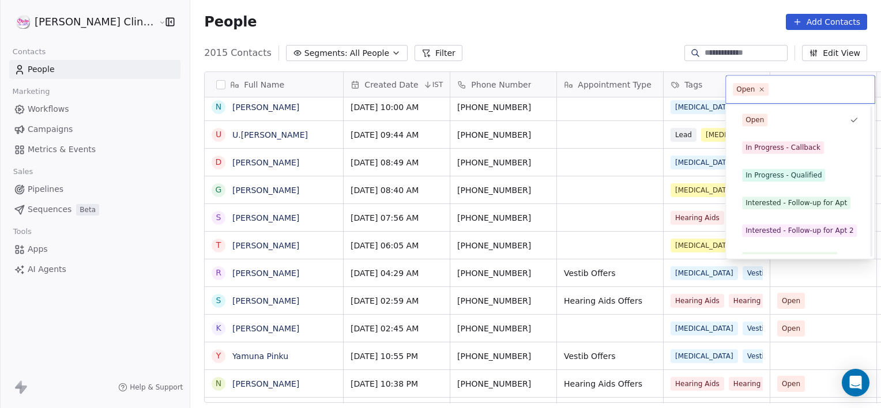
scroll to position [154, 0]
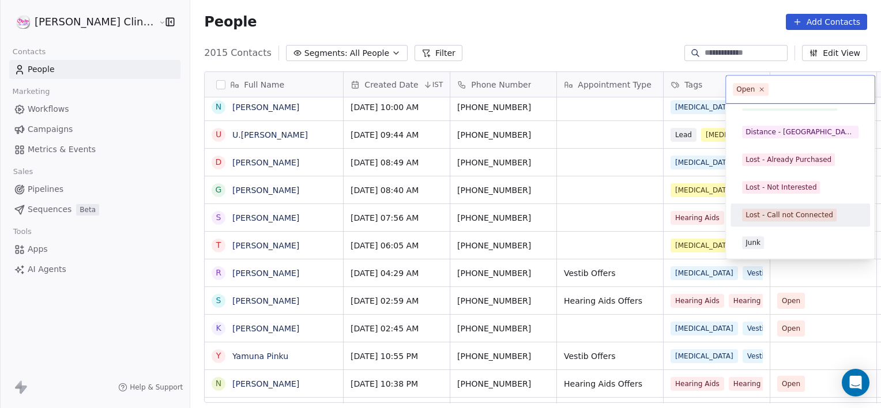
click at [768, 216] on div "Lost - Call not Connected" at bounding box center [789, 215] width 88 height 10
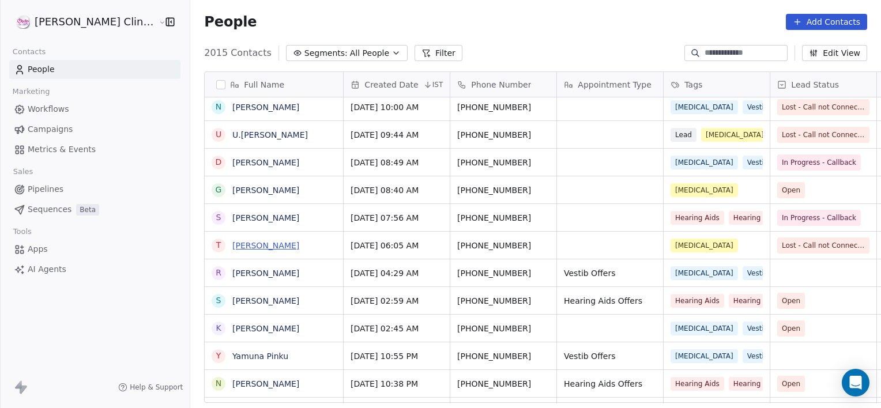
click at [239, 250] on link "[PERSON_NAME]" at bounding box center [265, 245] width 67 height 9
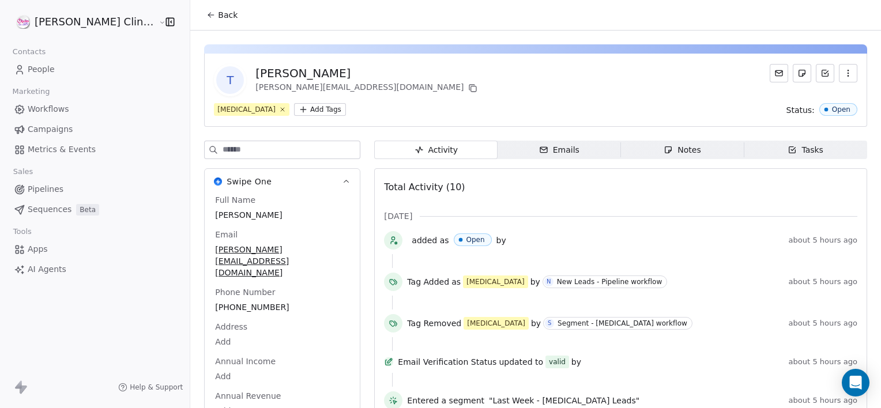
click at [673, 155] on div "Notes" at bounding box center [681, 150] width 37 height 12
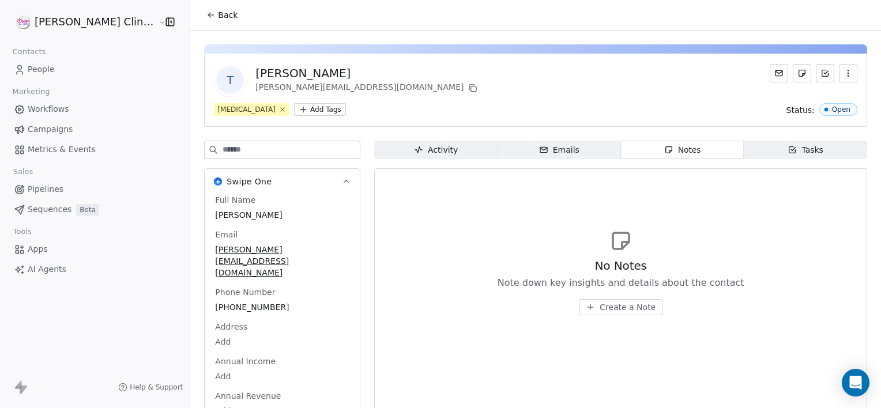
click at [611, 302] on span "Create a Note" at bounding box center [627, 307] width 56 height 12
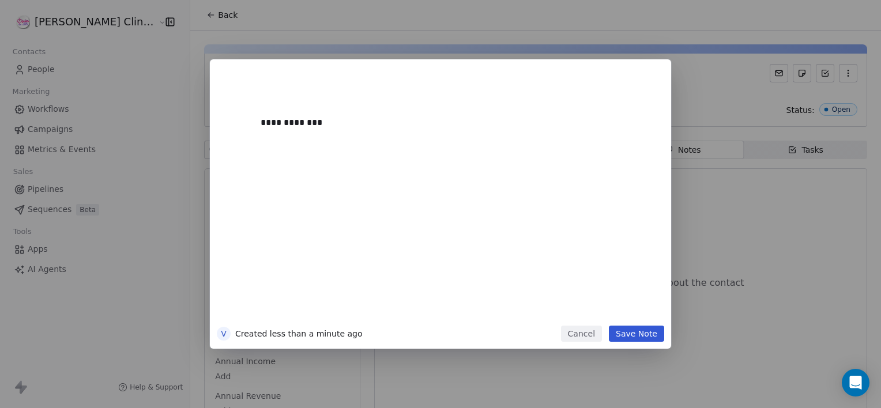
click at [650, 337] on button "Save Note" at bounding box center [636, 334] width 55 height 16
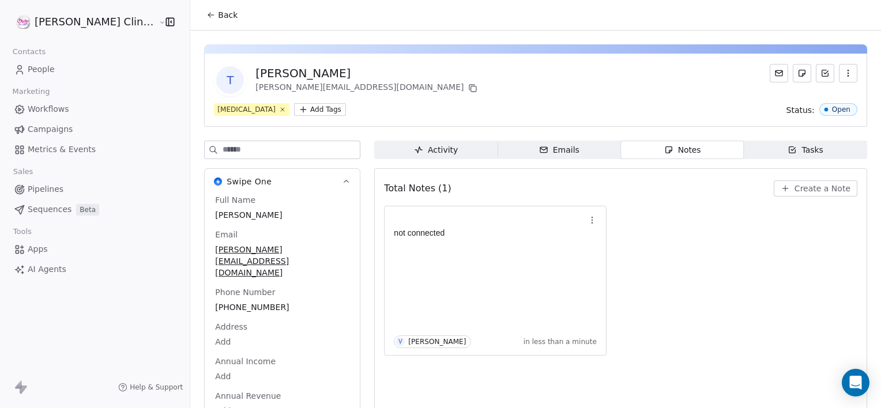
click at [199, 21] on button "Back" at bounding box center [221, 15] width 45 height 21
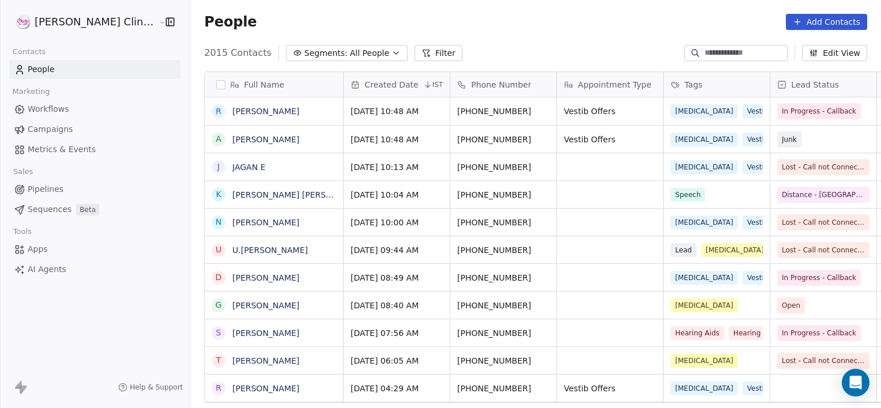
scroll to position [350, 716]
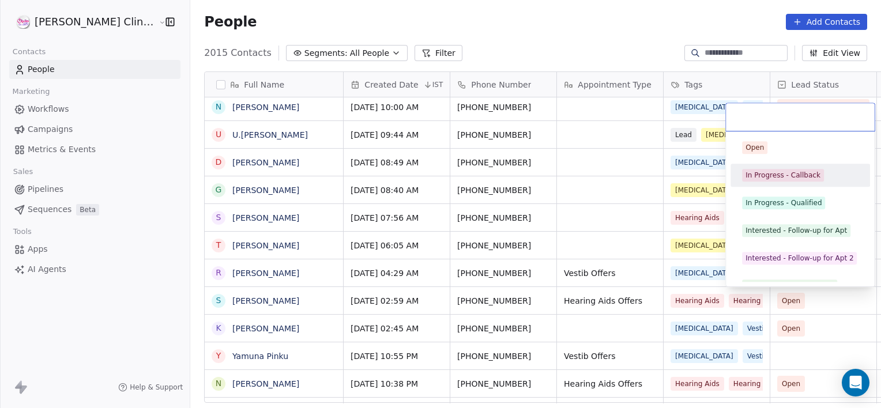
click at [752, 180] on span "In Progress - Callback" at bounding box center [783, 175] width 82 height 13
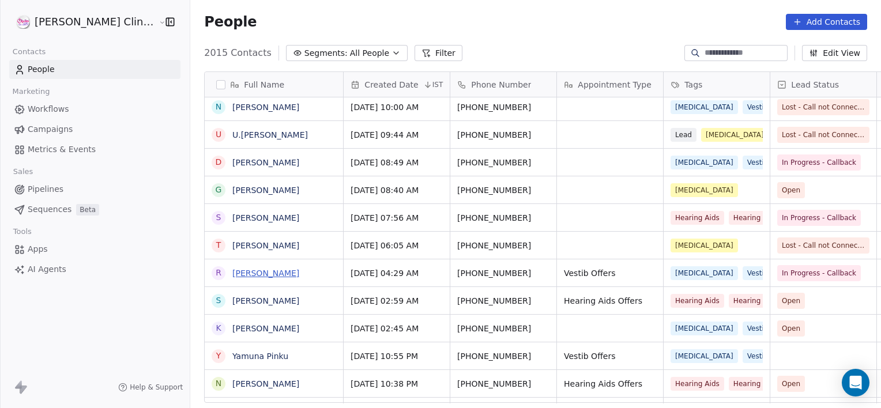
click at [232, 269] on link "[PERSON_NAME]" at bounding box center [265, 273] width 67 height 9
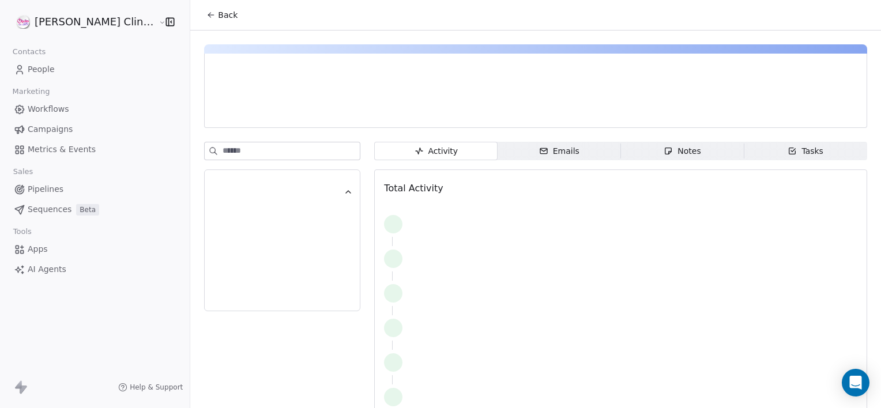
click at [641, 146] on span "Notes Notes" at bounding box center [682, 151] width 123 height 18
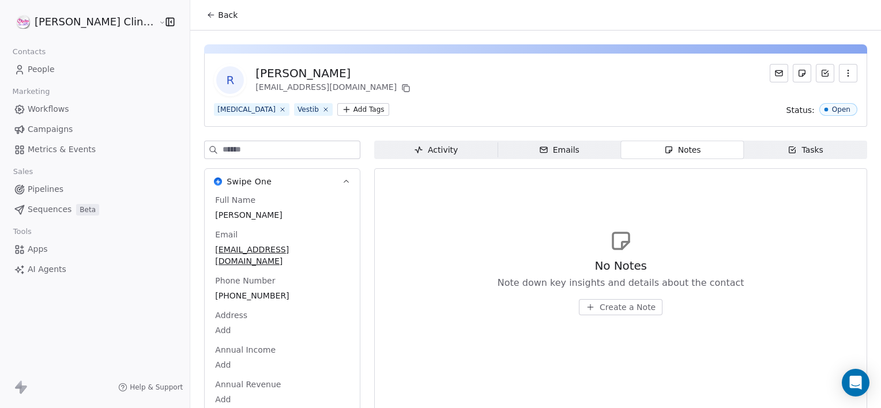
click at [608, 308] on span "Create a Note" at bounding box center [627, 307] width 56 height 12
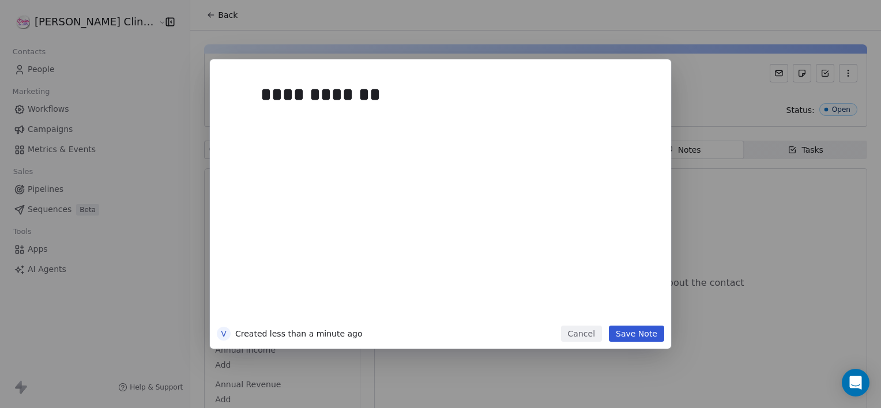
click at [634, 334] on button "Save Note" at bounding box center [636, 334] width 55 height 16
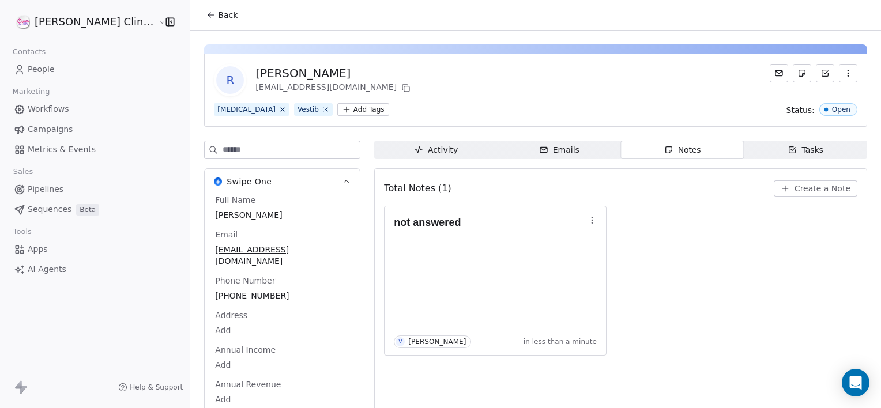
click at [218, 13] on span "Back" at bounding box center [228, 15] width 20 height 12
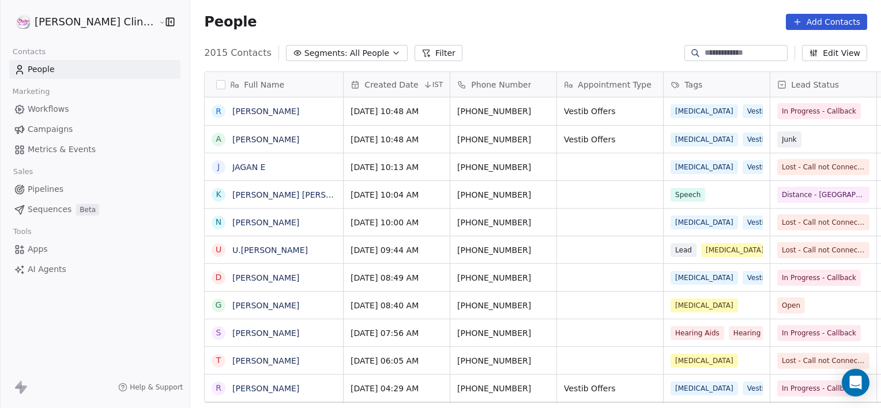
scroll to position [350, 716]
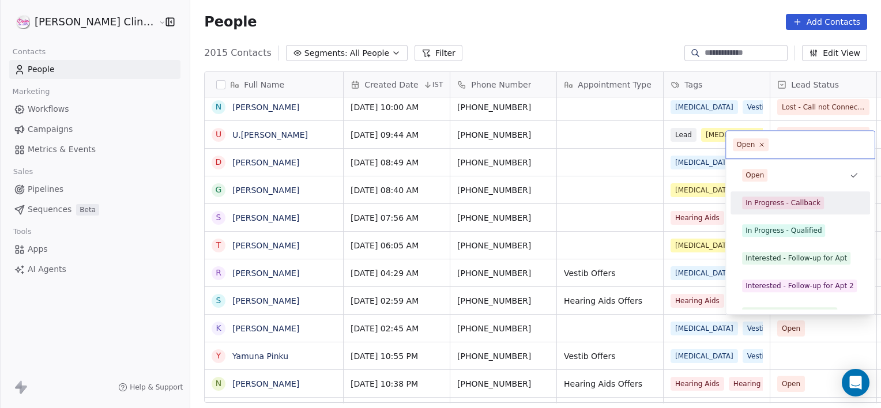
click at [752, 205] on div "In Progress - Callback" at bounding box center [782, 203] width 75 height 10
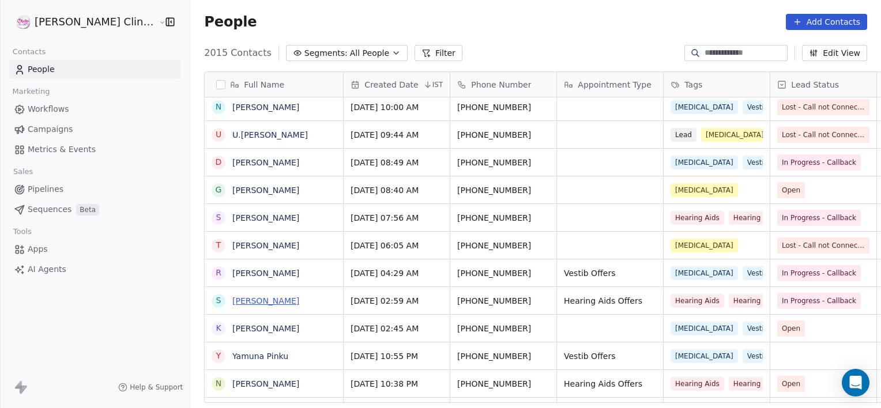
click at [233, 296] on link "[PERSON_NAME]" at bounding box center [265, 300] width 67 height 9
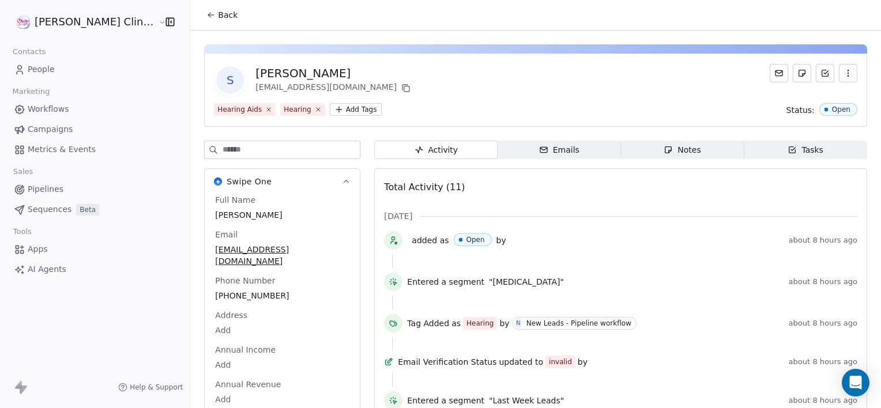
click at [669, 146] on div "Notes" at bounding box center [681, 150] width 37 height 12
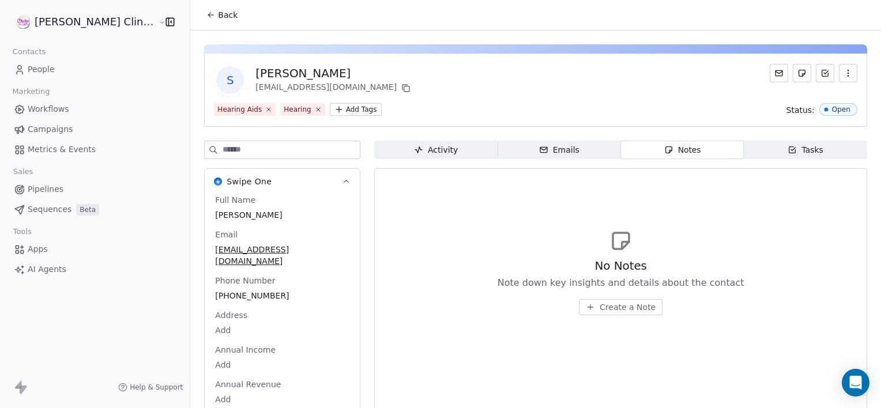
click at [599, 305] on span "Create a Note" at bounding box center [627, 307] width 56 height 12
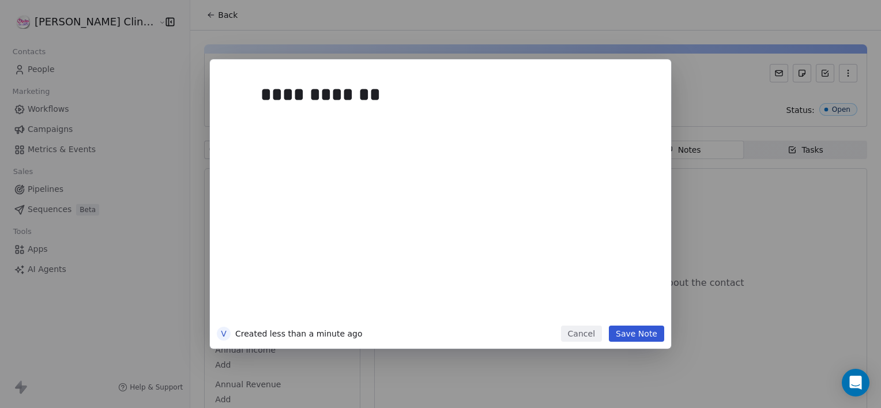
click at [649, 338] on button "Save Note" at bounding box center [636, 334] width 55 height 16
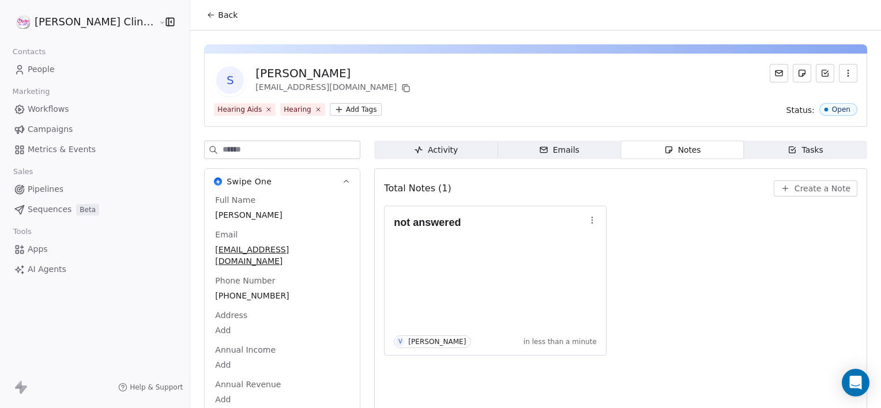
click at [199, 12] on button "Back" at bounding box center [221, 15] width 45 height 21
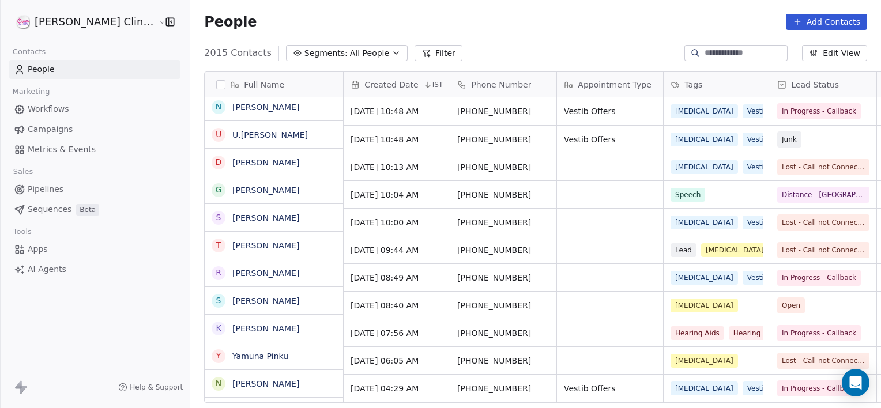
scroll to position [350, 716]
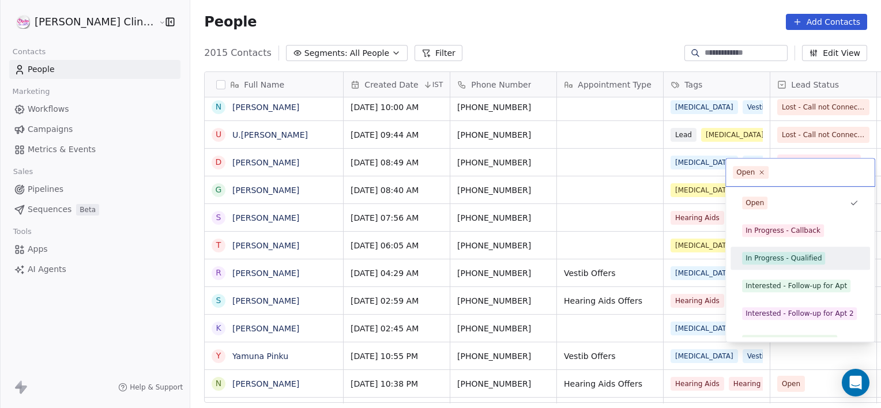
click at [759, 257] on div "In Progress - Qualified" at bounding box center [783, 258] width 76 height 10
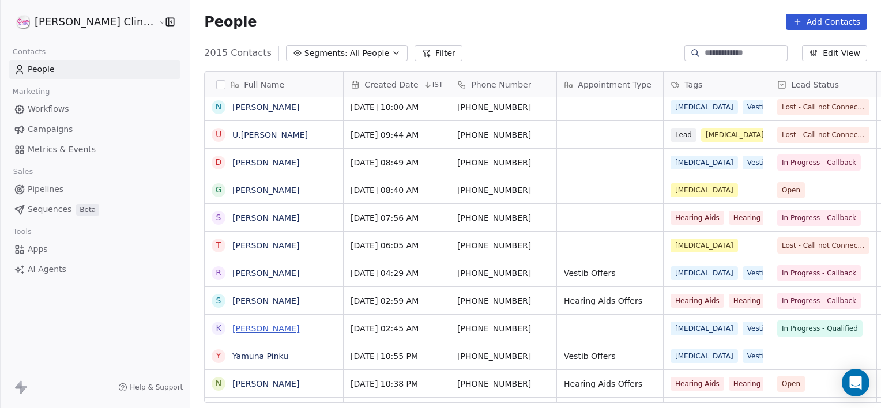
click at [232, 329] on link "[PERSON_NAME]" at bounding box center [265, 328] width 67 height 9
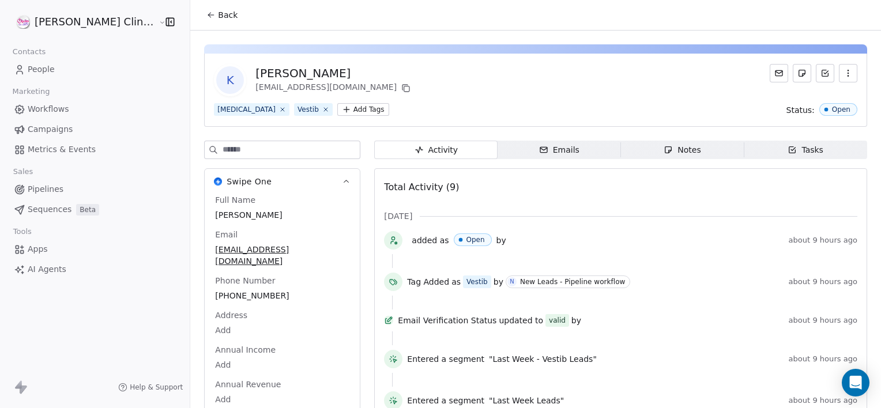
click at [774, 151] on span "Tasks Tasks" at bounding box center [805, 150] width 123 height 18
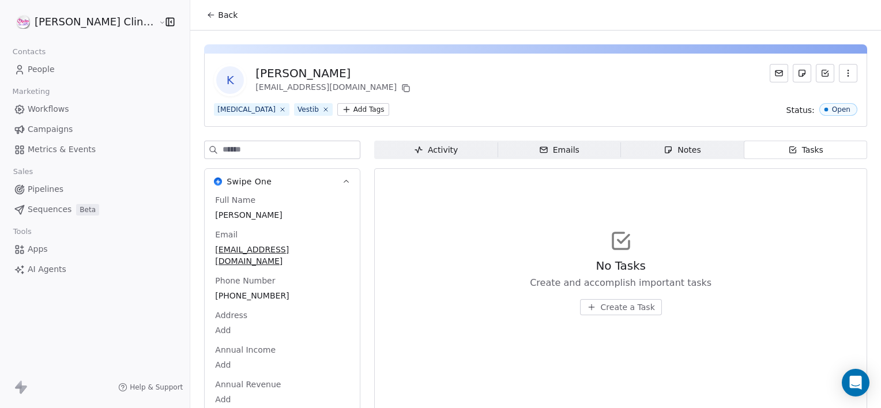
click at [616, 303] on span "Create a Task" at bounding box center [628, 307] width 54 height 12
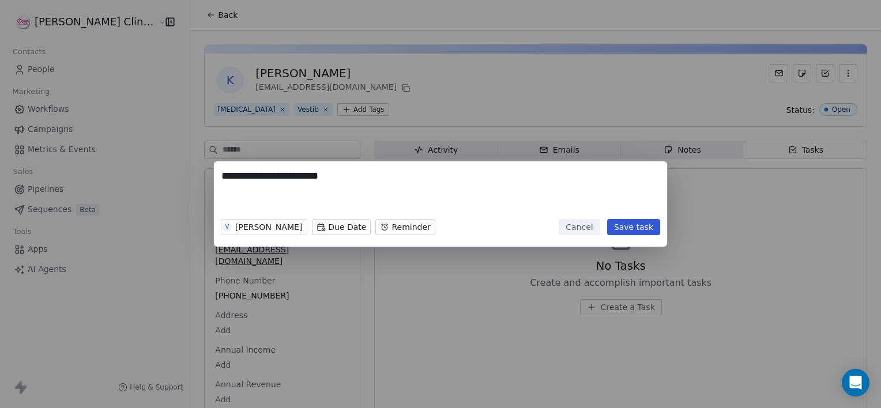
click at [312, 178] on textarea "**********" at bounding box center [440, 191] width 438 height 45
type textarea "**********"
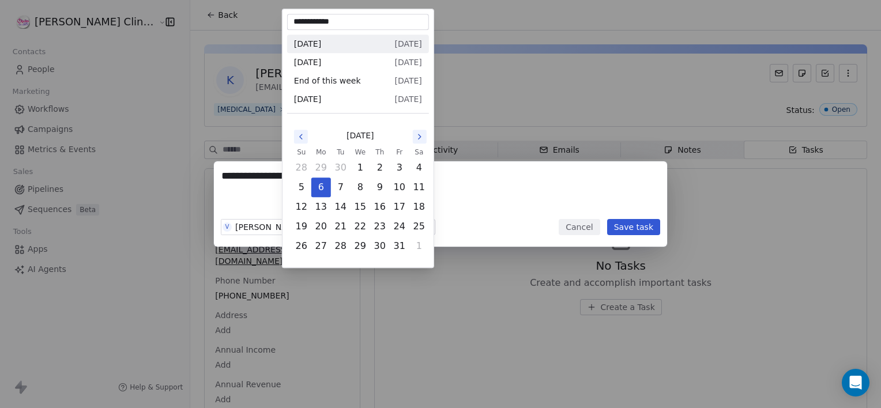
click at [320, 228] on body "**********" at bounding box center [440, 204] width 881 height 408
click at [392, 274] on div "**********" at bounding box center [440, 204] width 881 height 408
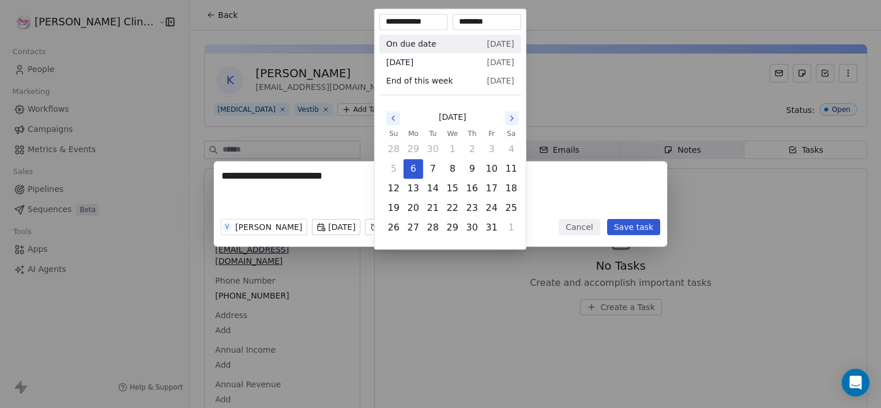
click at [396, 226] on body "**********" at bounding box center [440, 204] width 881 height 408
type input "********"
click at [470, 289] on div "**********" at bounding box center [440, 204] width 881 height 408
click at [412, 228] on body "**********" at bounding box center [440, 204] width 881 height 408
click at [417, 310] on div "**********" at bounding box center [440, 204] width 881 height 408
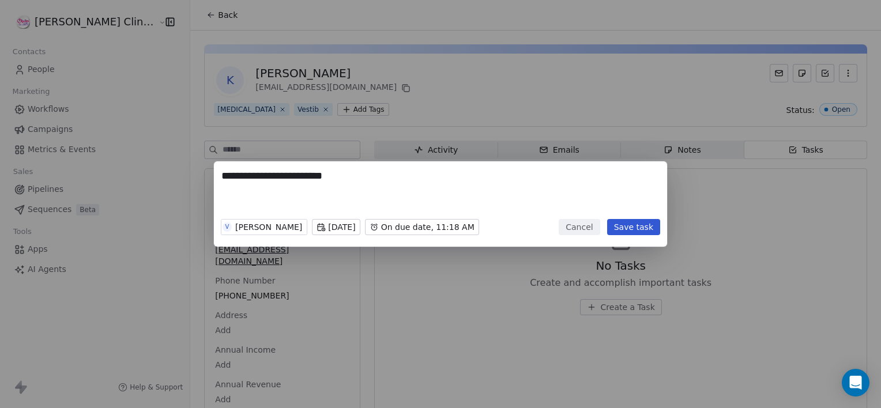
click at [431, 226] on body "**********" at bounding box center [440, 204] width 881 height 408
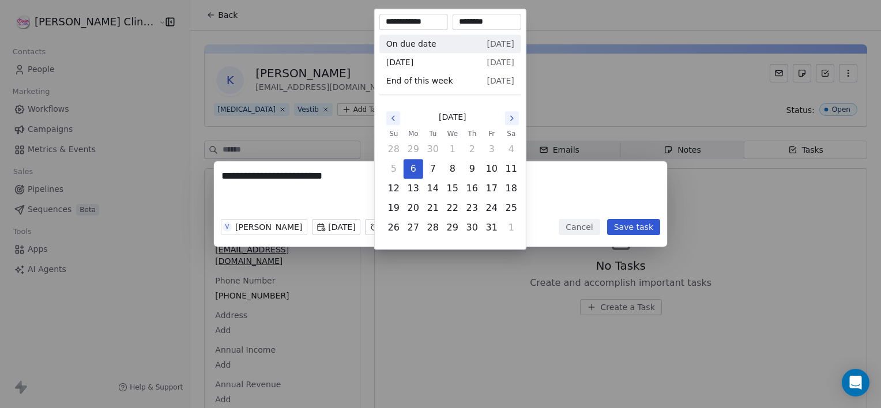
click at [461, 23] on input "********" at bounding box center [487, 22] width 64 height 12
click at [467, 19] on input "********" at bounding box center [487, 22] width 64 height 12
click at [486, 26] on input "********" at bounding box center [487, 22] width 64 height 12
type input "********"
click at [466, 301] on div "**********" at bounding box center [440, 204] width 881 height 408
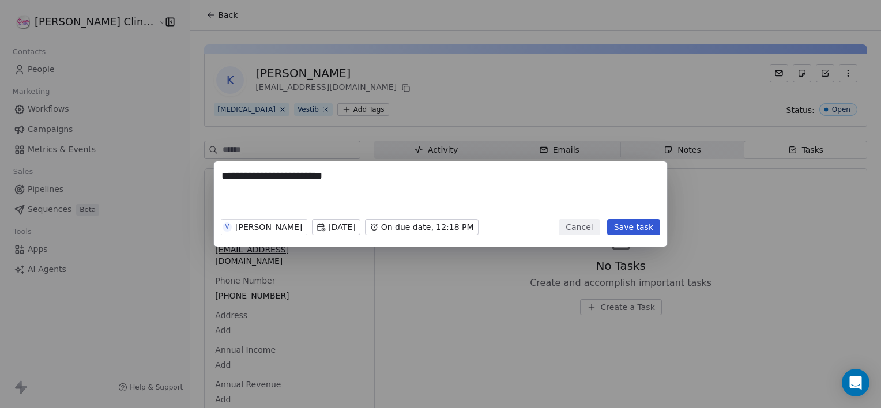
click at [627, 233] on button "Save task" at bounding box center [633, 227] width 53 height 16
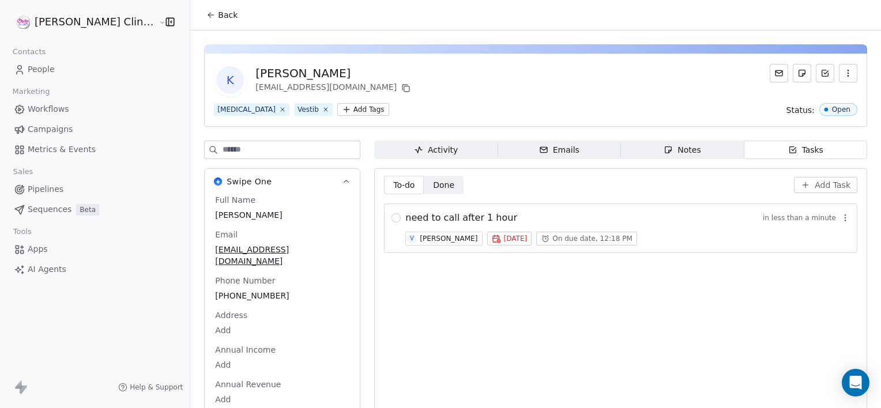
click at [218, 18] on span "Back" at bounding box center [228, 15] width 20 height 12
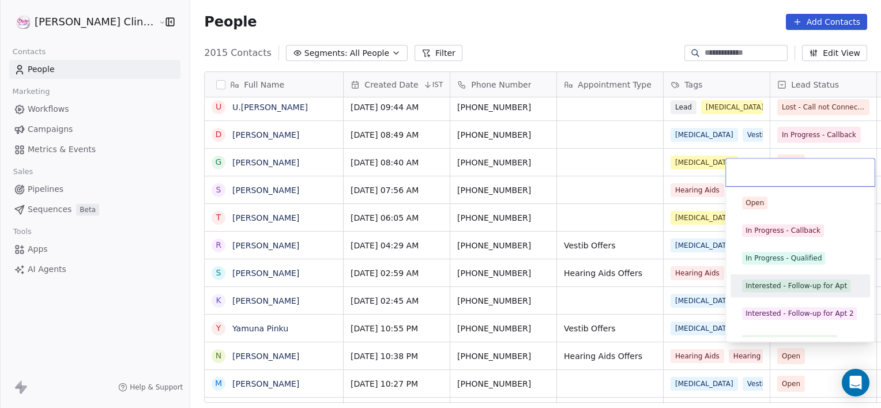
click at [763, 285] on div "Interested - Follow-up for Apt" at bounding box center [795, 286] width 101 height 10
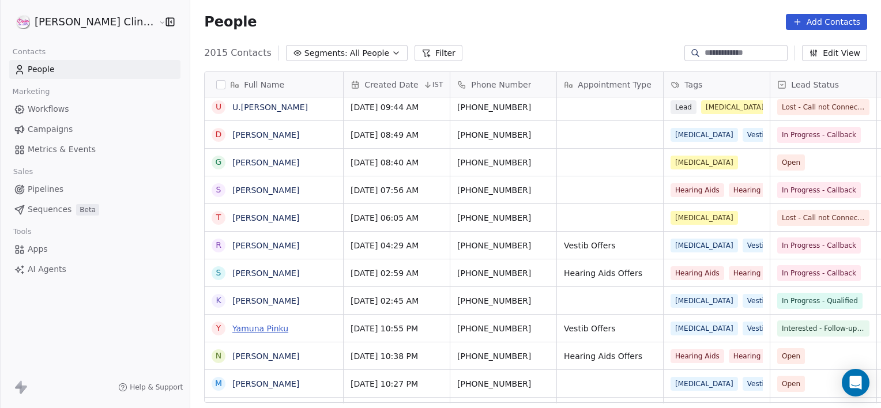
click at [232, 327] on link "Yamuna Pinku" at bounding box center [260, 328] width 56 height 9
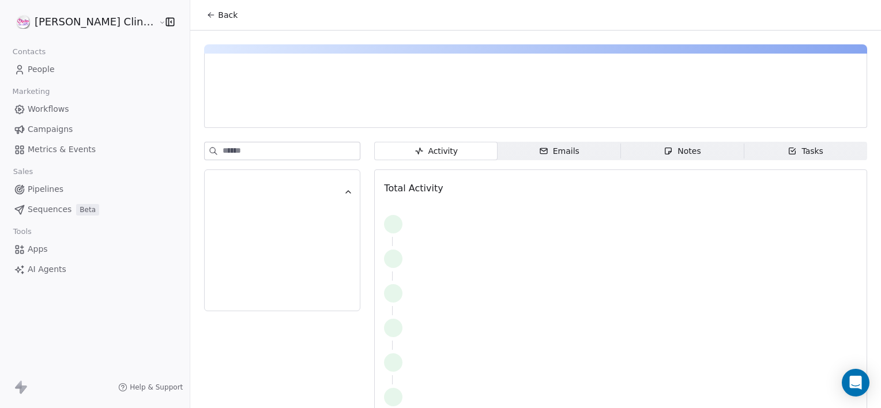
click at [689, 146] on span "Notes Notes" at bounding box center [682, 151] width 123 height 18
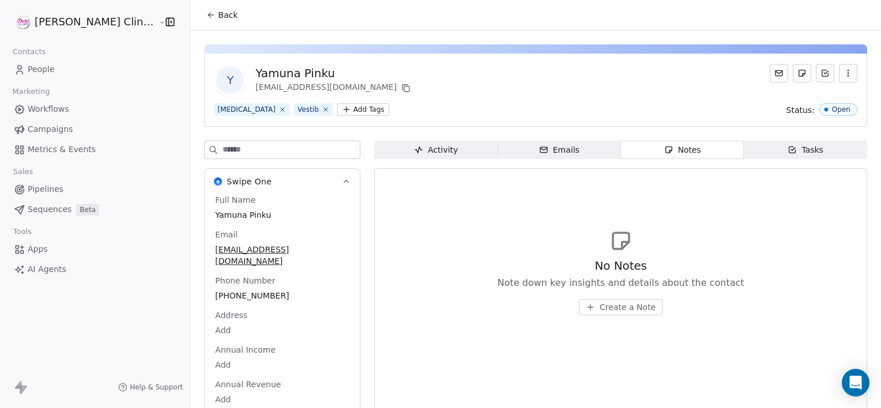
click at [599, 304] on span "Create a Note" at bounding box center [627, 307] width 56 height 12
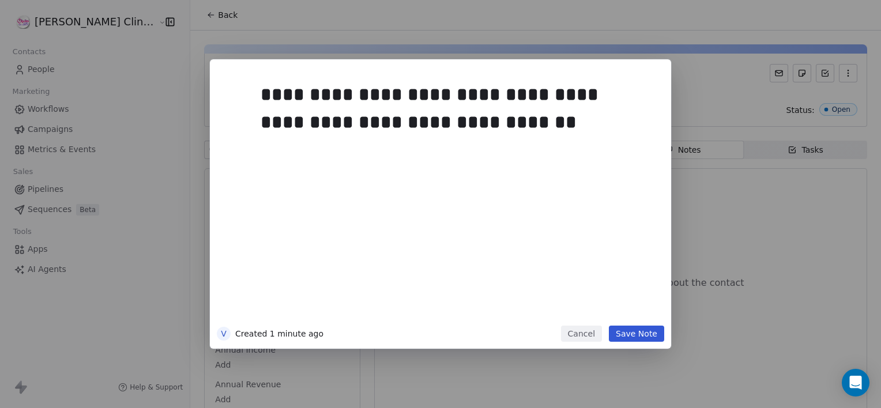
click at [642, 335] on button "Save Note" at bounding box center [636, 334] width 55 height 16
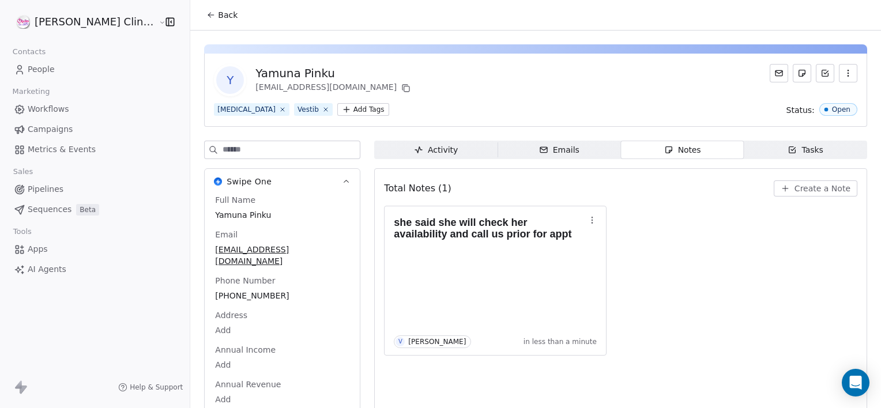
click at [218, 15] on span "Back" at bounding box center [228, 15] width 20 height 12
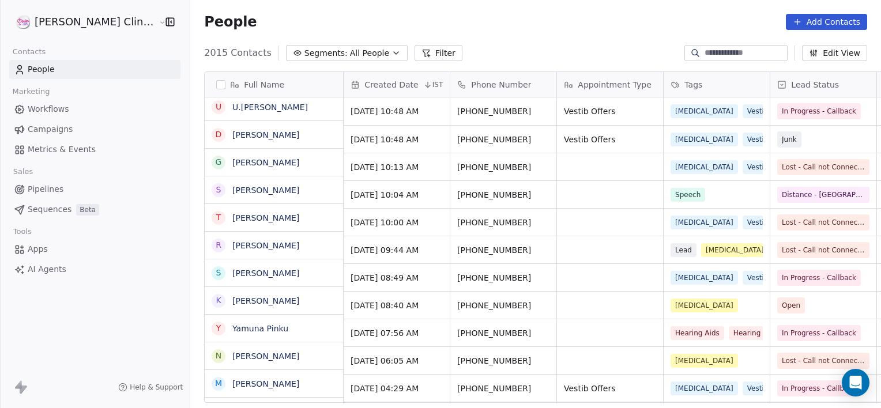
scroll to position [350, 716]
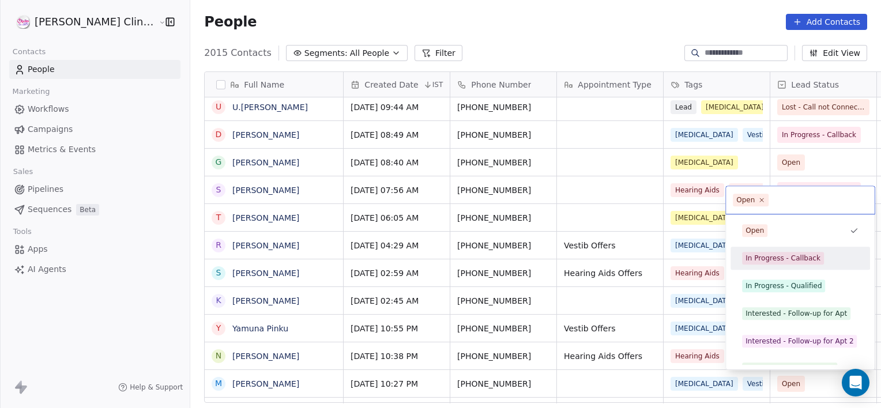
click at [768, 261] on div "In Progress - Callback" at bounding box center [782, 258] width 75 height 10
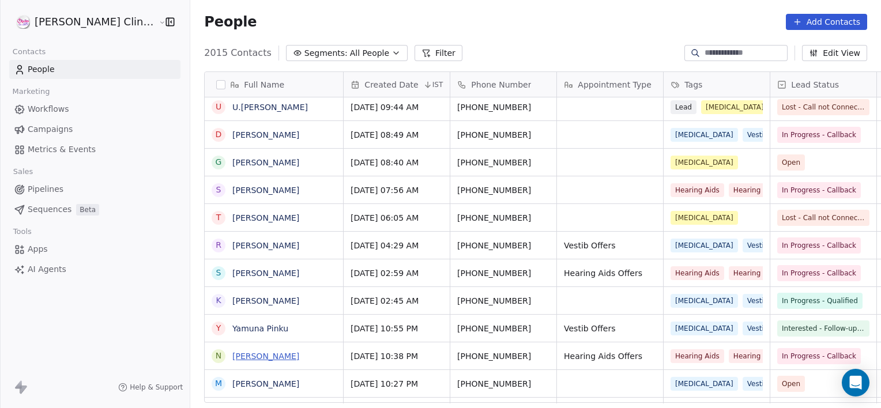
click at [232, 352] on link "[PERSON_NAME]" at bounding box center [265, 356] width 67 height 9
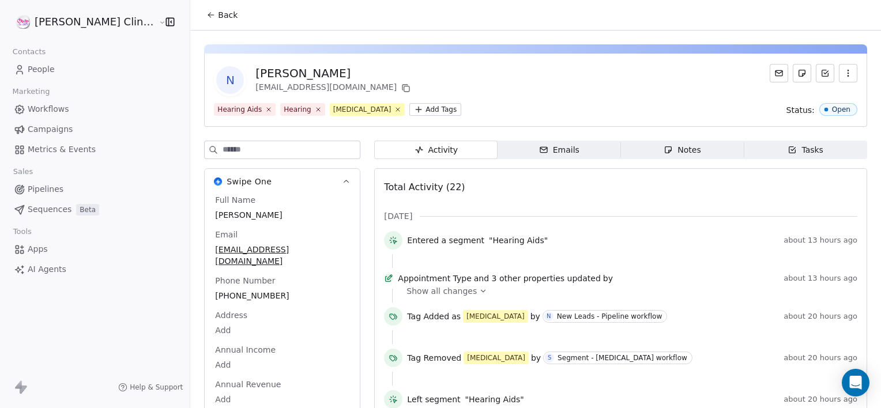
click at [672, 150] on div "Notes" at bounding box center [681, 150] width 37 height 12
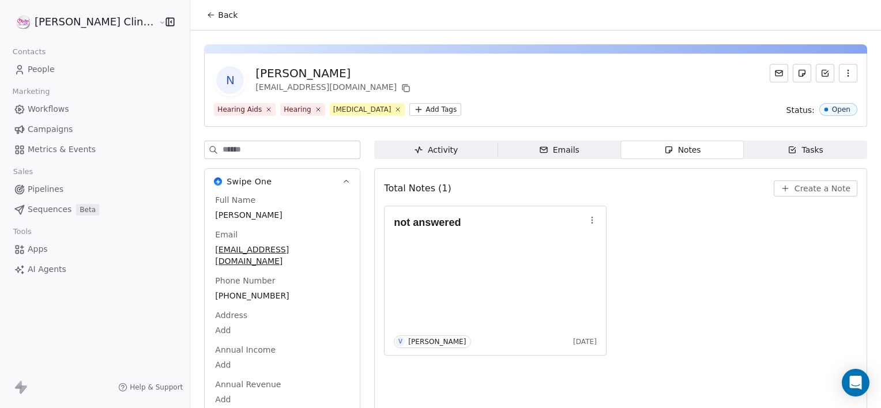
click at [784, 187] on icon "button" at bounding box center [784, 188] width 9 height 9
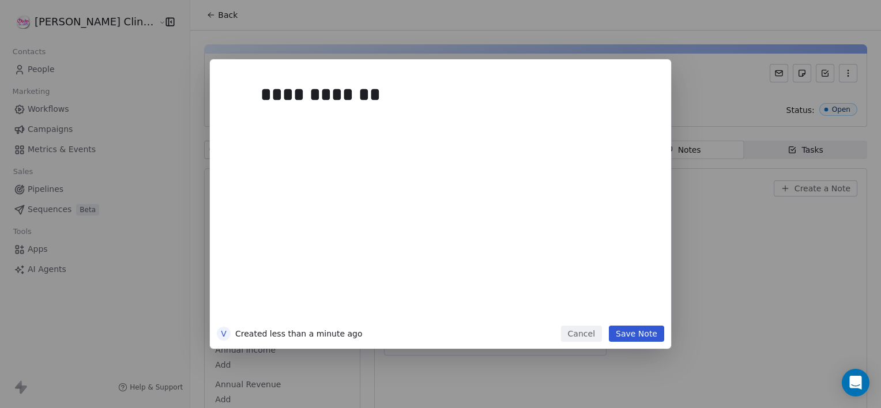
click at [633, 337] on button "Save Note" at bounding box center [636, 334] width 55 height 16
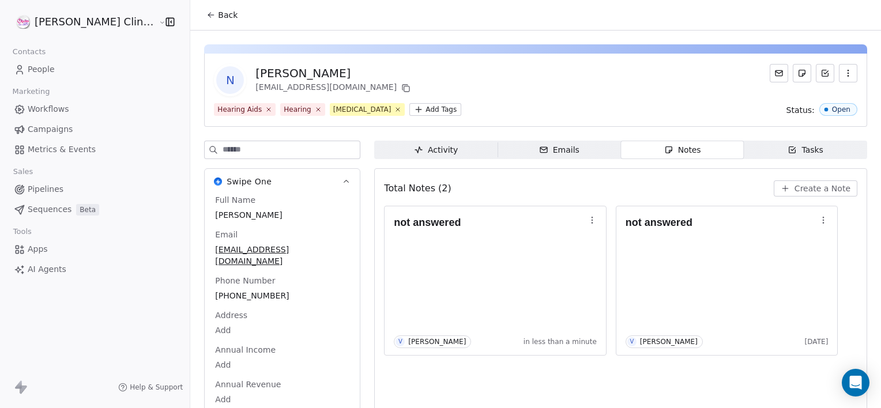
click at [199, 24] on button "Back" at bounding box center [221, 15] width 45 height 21
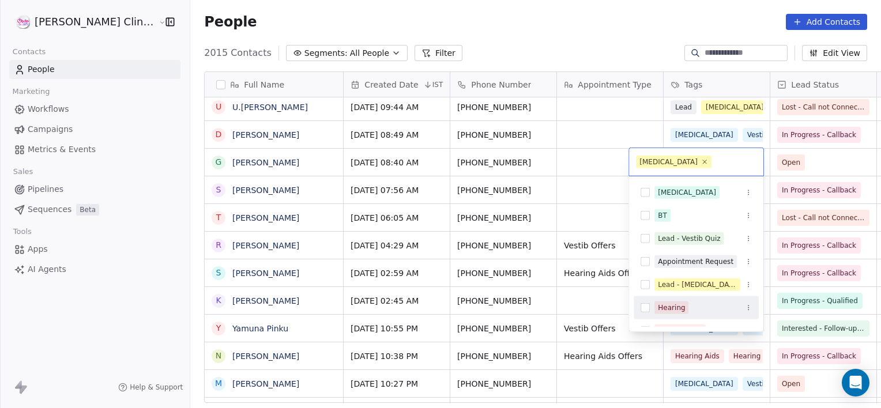
click at [669, 311] on div "Hearing" at bounding box center [671, 308] width 27 height 10
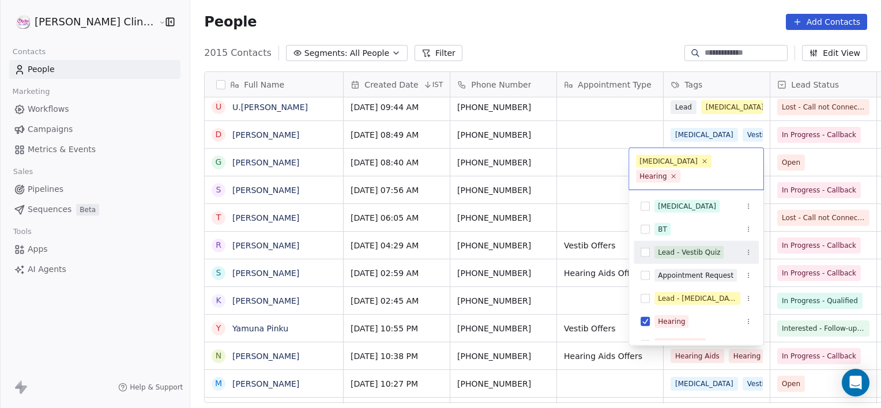
click at [584, 177] on html "RASYA Clinic External Contacts People Marketing Workflows Campaigns Metrics & E…" at bounding box center [440, 204] width 881 height 408
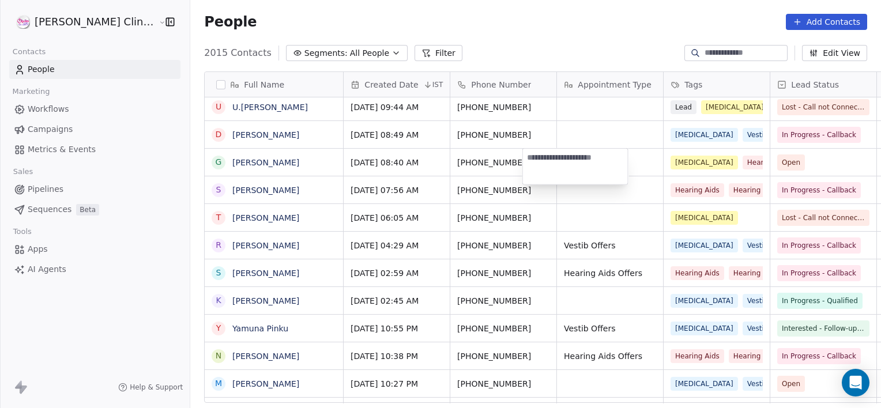
type textarea "**********"
click at [324, 159] on icon "grid" at bounding box center [328, 160] width 9 height 9
click at [542, 157] on icon "grid" at bounding box center [544, 159] width 5 height 5
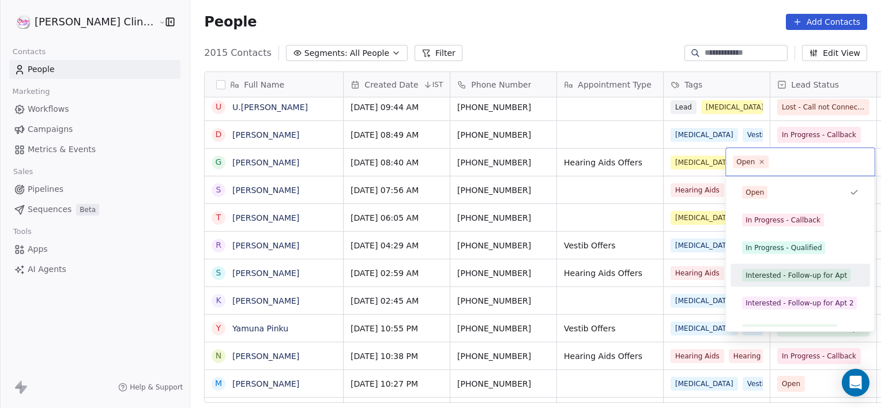
click at [765, 264] on div "Interested - Follow-up for Apt" at bounding box center [799, 275] width 139 height 23
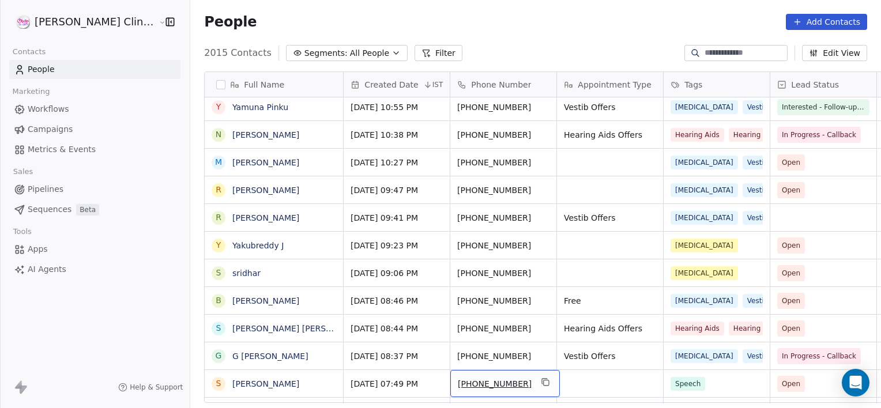
scroll to position [392, 0]
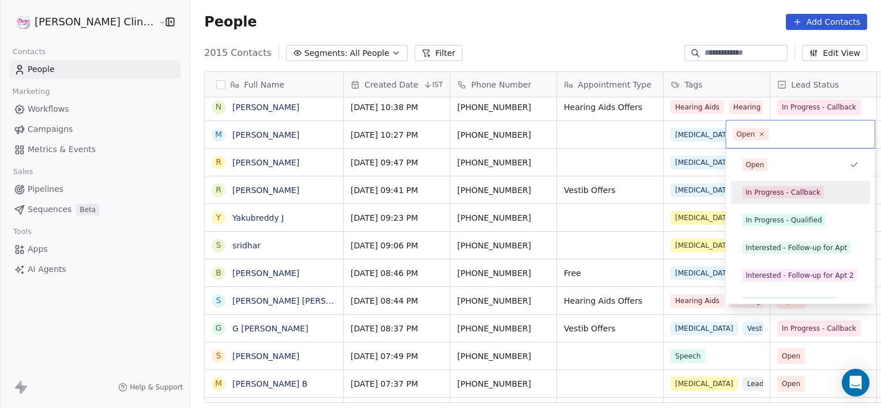
click at [794, 196] on div "In Progress - Callback" at bounding box center [782, 192] width 75 height 10
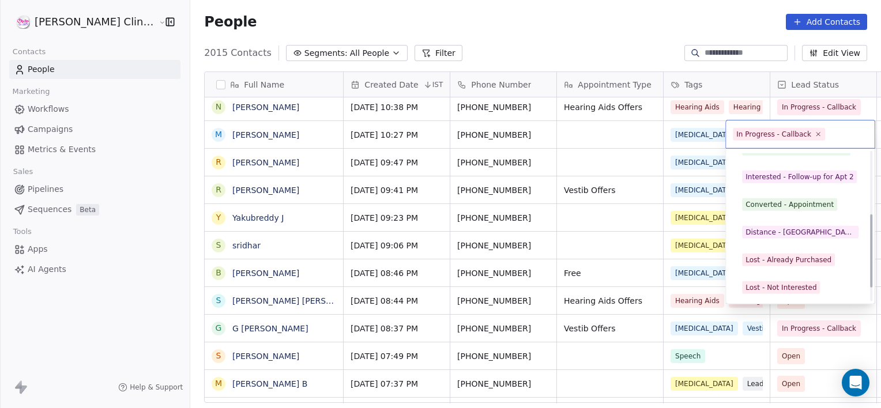
scroll to position [126, 0]
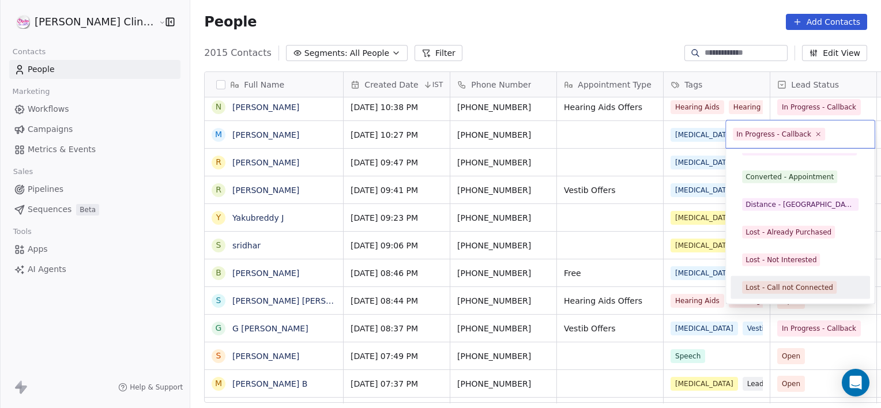
click at [790, 290] on div "Lost - Call not Connected" at bounding box center [789, 287] width 88 height 10
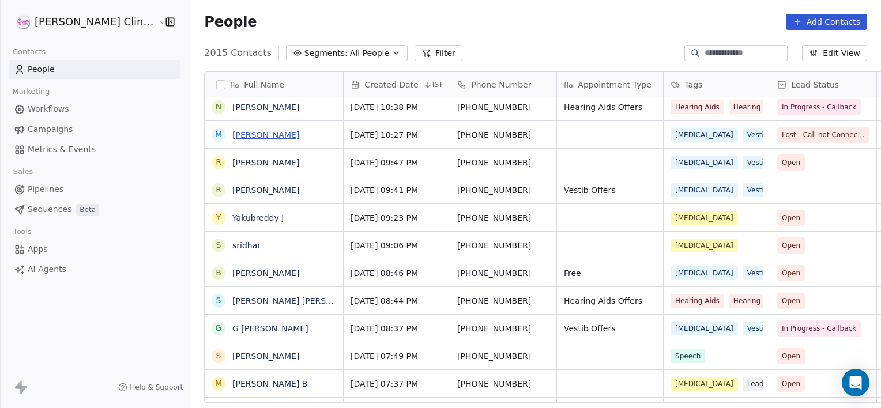
click at [232, 136] on link "[PERSON_NAME]" at bounding box center [265, 134] width 67 height 9
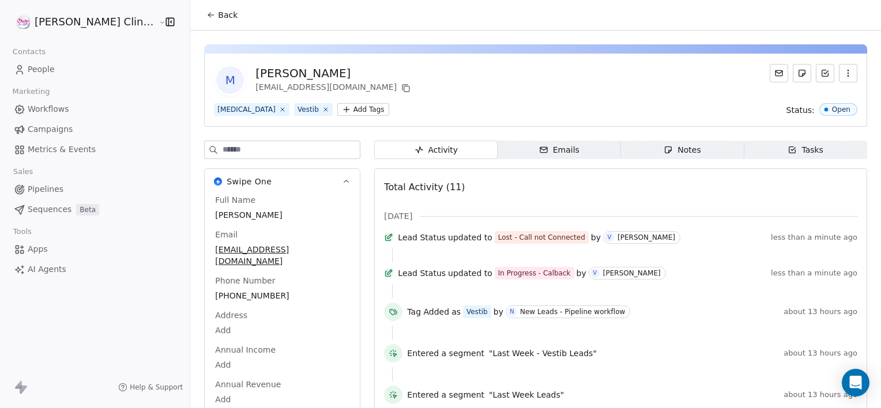
click at [622, 143] on span "Notes Notes" at bounding box center [682, 150] width 123 height 18
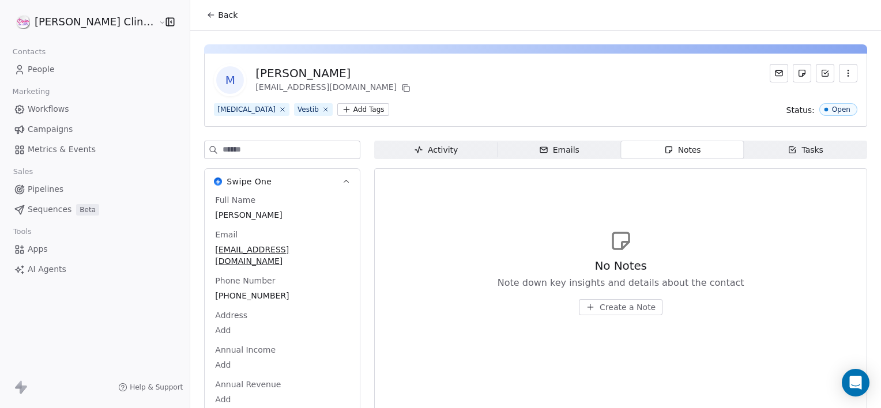
click at [591, 300] on button "Create a Note" at bounding box center [621, 307] width 84 height 16
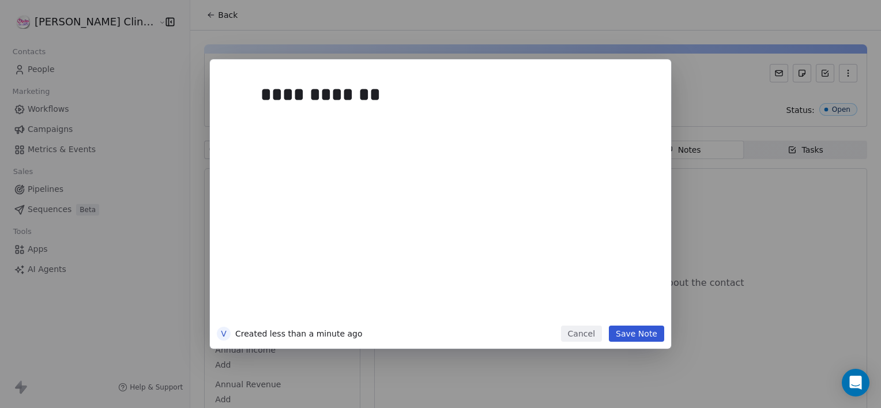
click at [632, 337] on button "Save Note" at bounding box center [636, 334] width 55 height 16
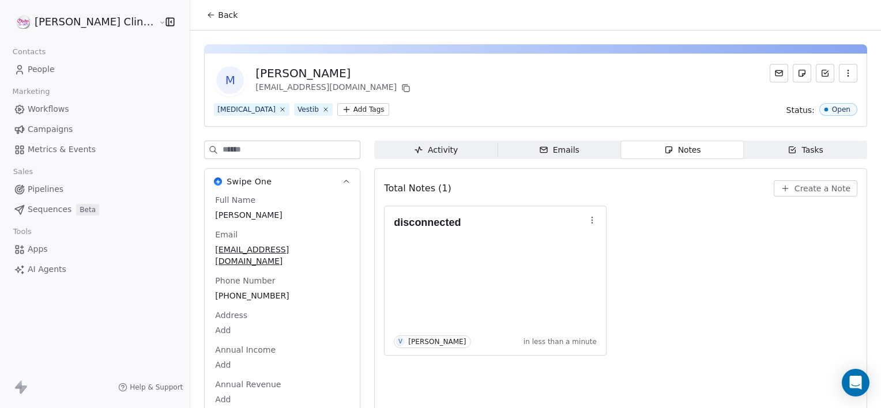
click at [218, 17] on span "Back" at bounding box center [228, 15] width 20 height 12
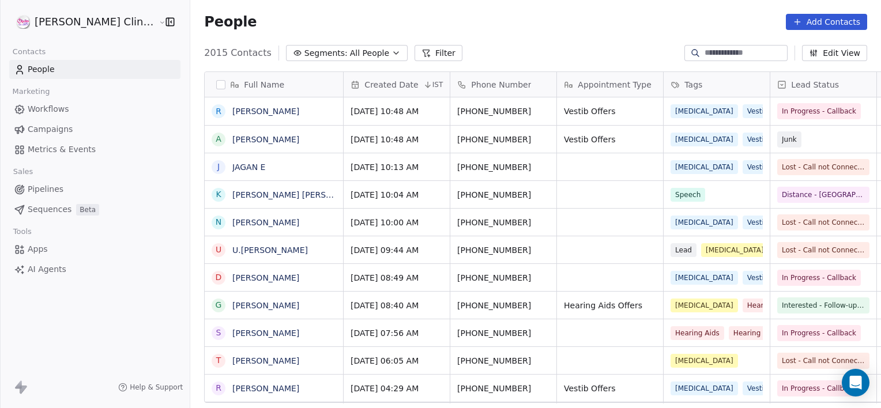
scroll to position [350, 716]
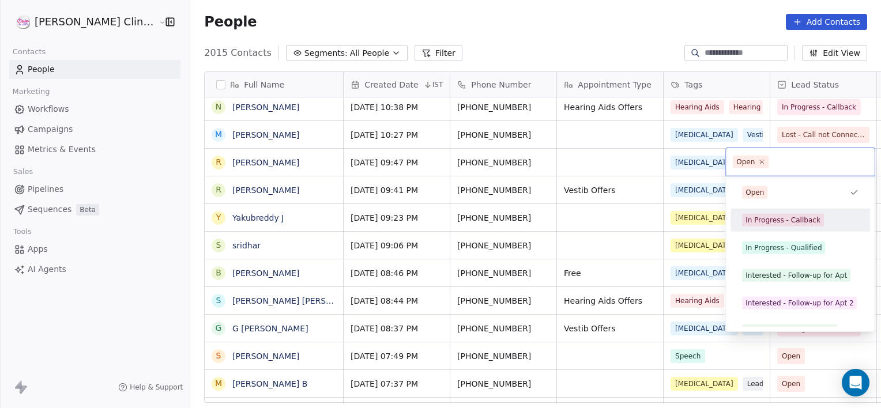
click at [752, 216] on div "In Progress - Callback" at bounding box center [782, 220] width 75 height 10
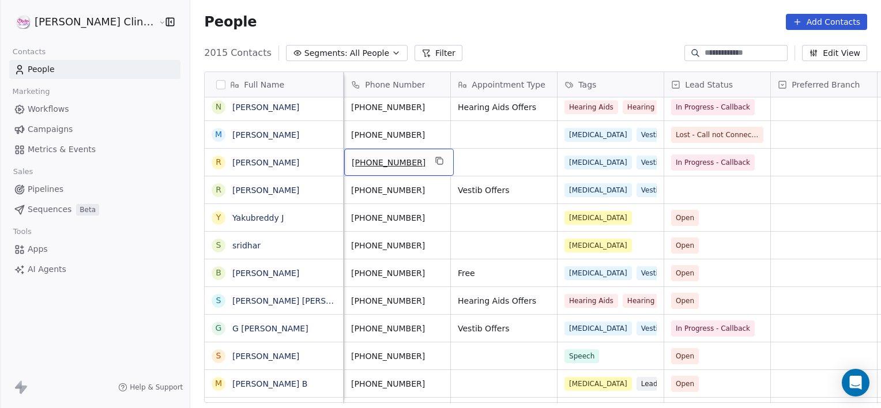
scroll to position [0, 0]
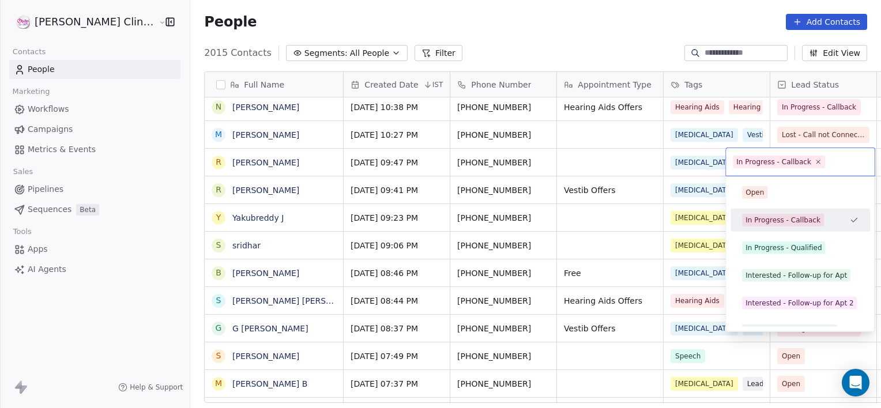
click at [595, 161] on html "RASYA Clinic External Contacts People Marketing Workflows Campaigns Metrics & E…" at bounding box center [440, 204] width 881 height 408
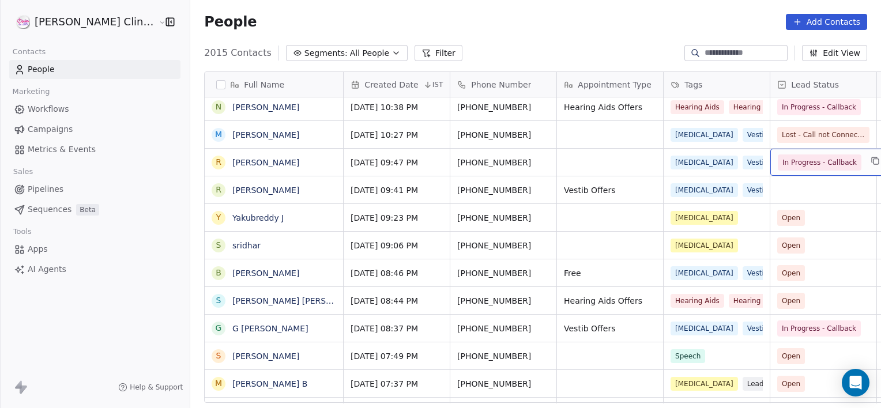
click at [782, 157] on span "In Progress - Callback" at bounding box center [819, 163] width 74 height 12
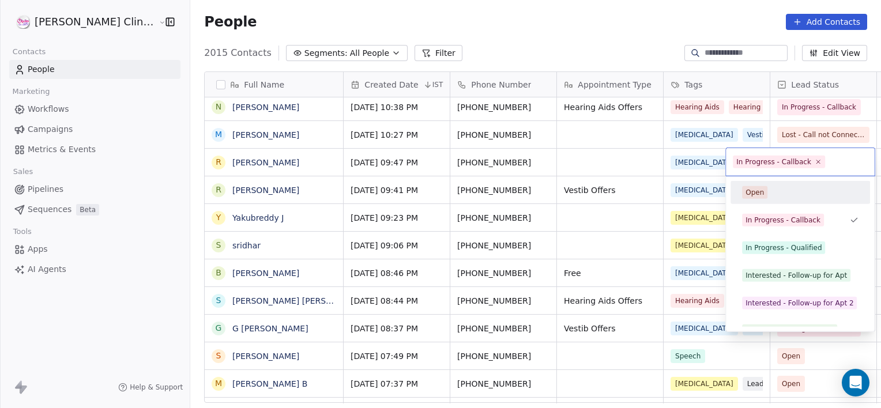
click at [599, 160] on html "RASYA Clinic External Contacts People Marketing Workflows Campaigns Metrics & E…" at bounding box center [440, 204] width 881 height 408
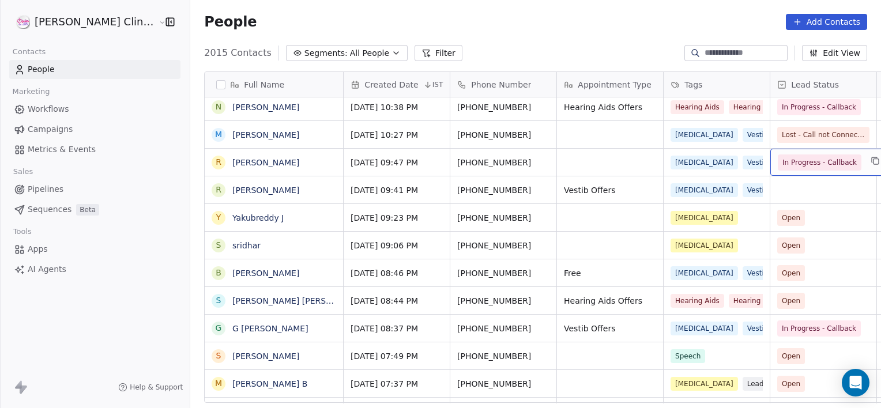
click at [794, 165] on span "In Progress - Callback" at bounding box center [819, 163] width 74 height 12
click at [782, 161] on span "In Progress - Callback" at bounding box center [819, 163] width 74 height 12
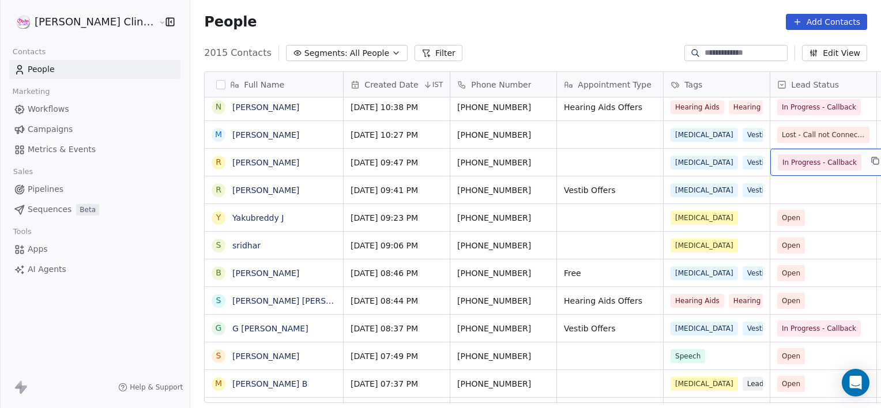
click at [782, 166] on span "In Progress - Callback" at bounding box center [819, 163] width 74 height 12
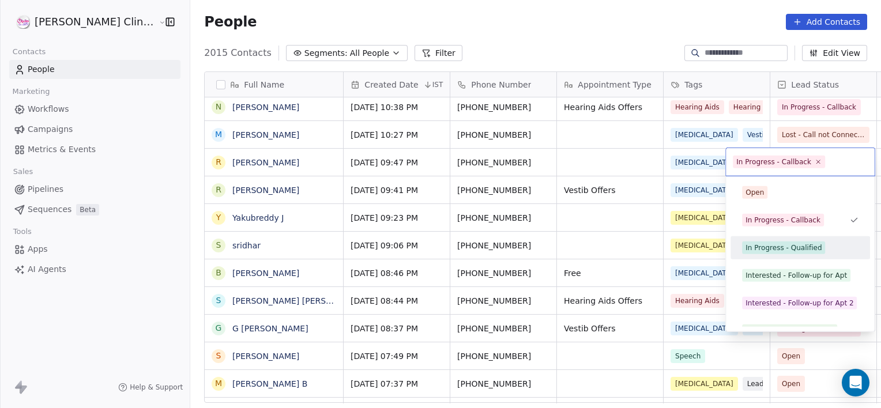
click at [776, 248] on div "In Progress - Qualified" at bounding box center [783, 248] width 76 height 10
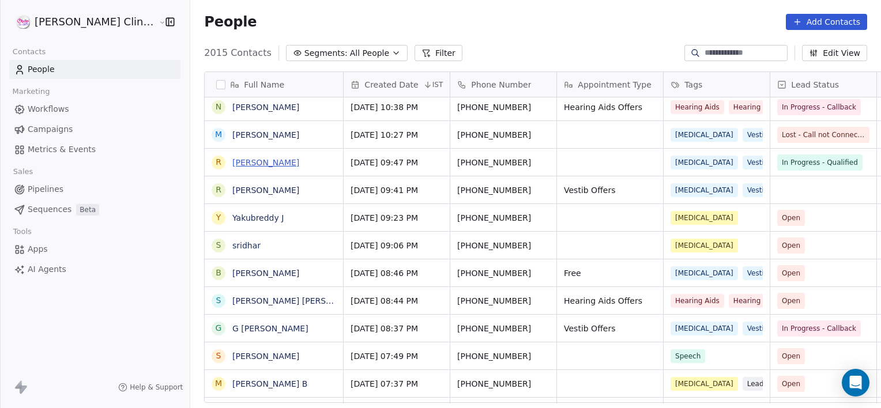
click at [232, 165] on link "[PERSON_NAME]" at bounding box center [265, 162] width 67 height 9
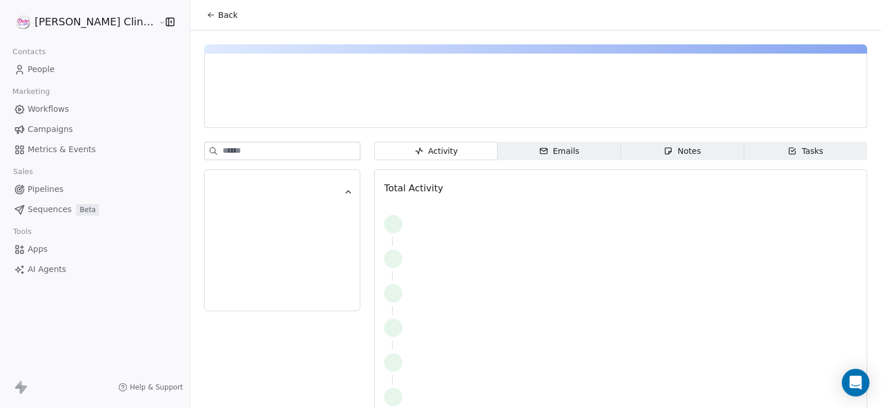
click at [669, 153] on div "Notes" at bounding box center [681, 151] width 37 height 12
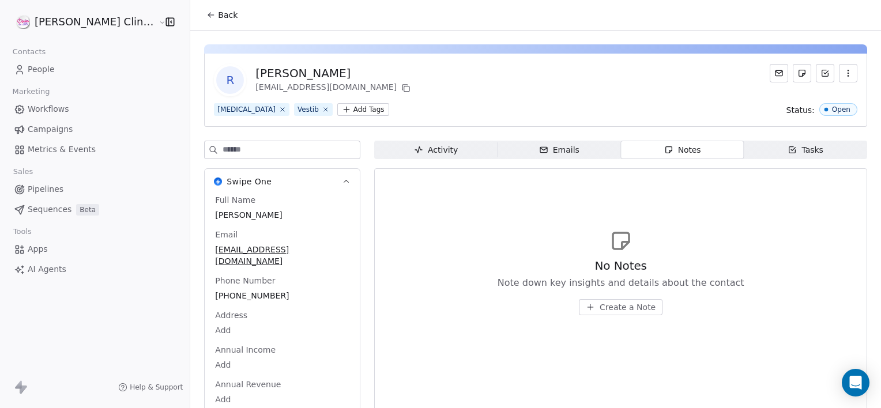
click at [599, 308] on span "Create a Note" at bounding box center [627, 307] width 56 height 12
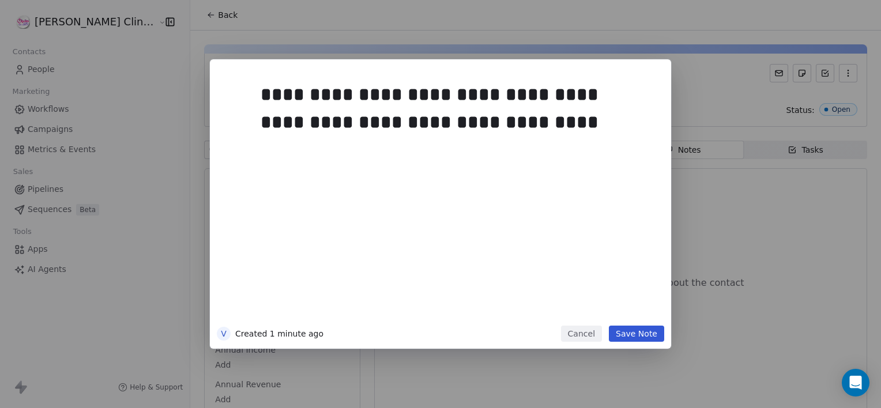
click at [625, 334] on button "Save Note" at bounding box center [636, 334] width 55 height 16
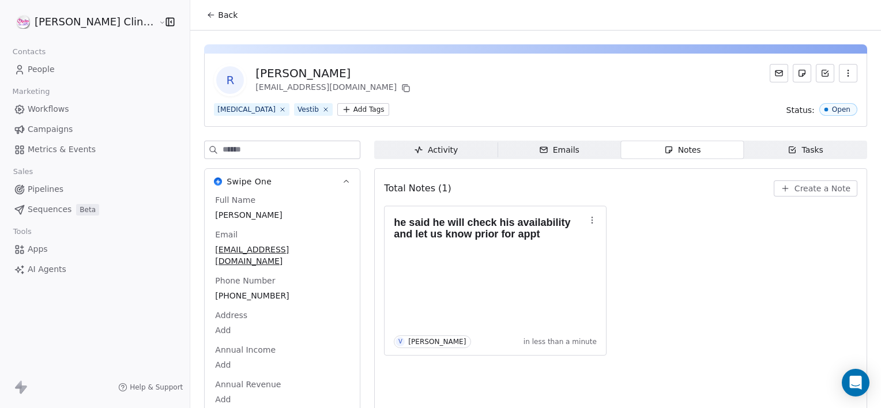
click at [218, 11] on span "Back" at bounding box center [228, 15] width 20 height 12
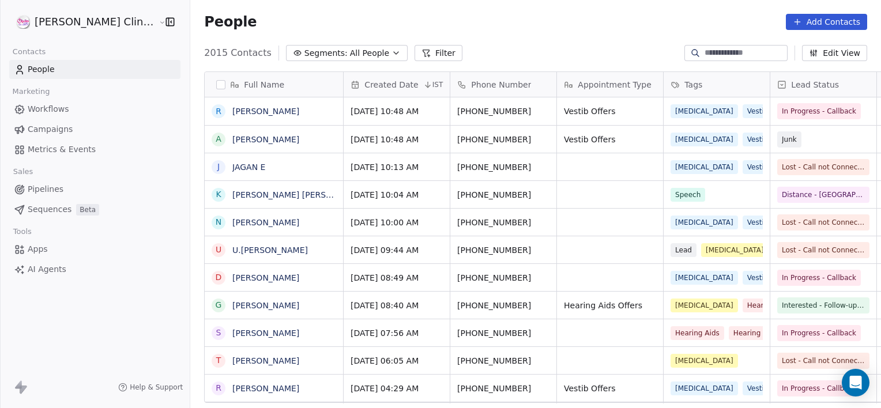
scroll to position [350, 716]
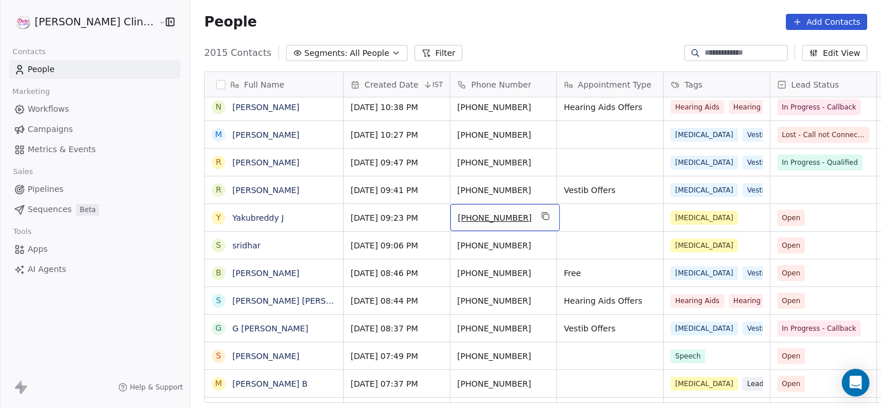
drag, startPoint x: 492, startPoint y: 206, endPoint x: 496, endPoint y: 197, distance: 9.8
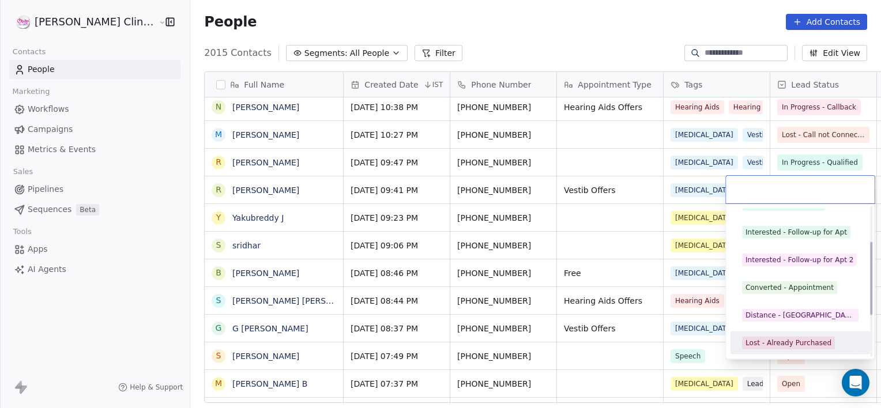
scroll to position [126, 0]
click at [779, 350] on div "Lost - Call not Connected" at bounding box center [800, 343] width 130 height 18
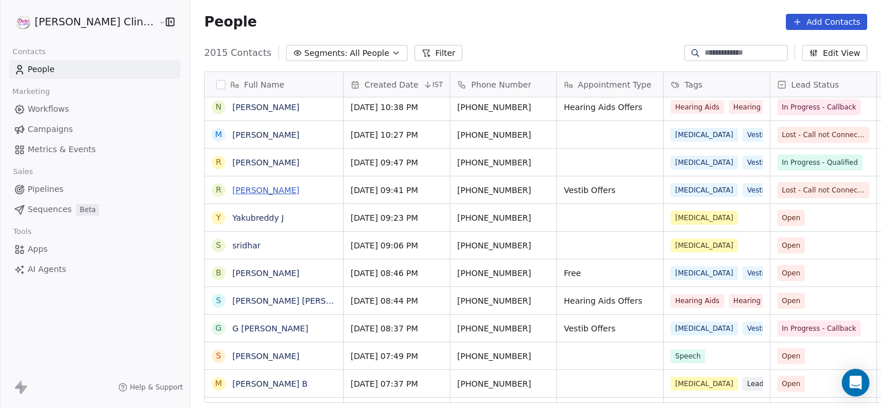
click at [232, 194] on link "[PERSON_NAME]" at bounding box center [265, 190] width 67 height 9
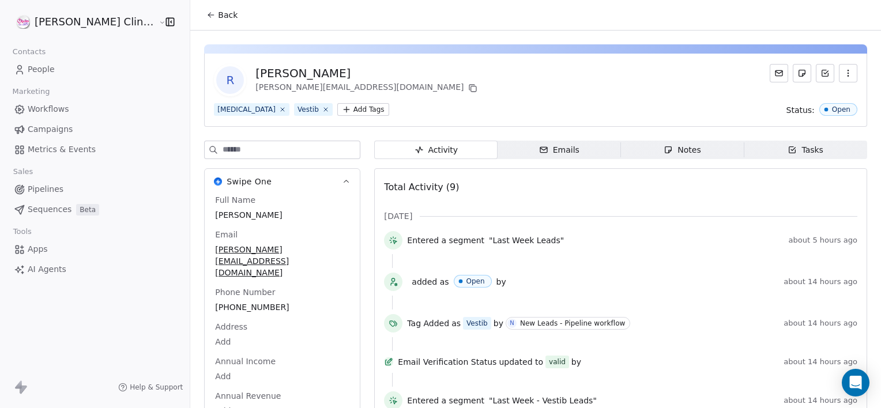
click at [669, 154] on div "Notes" at bounding box center [681, 150] width 37 height 12
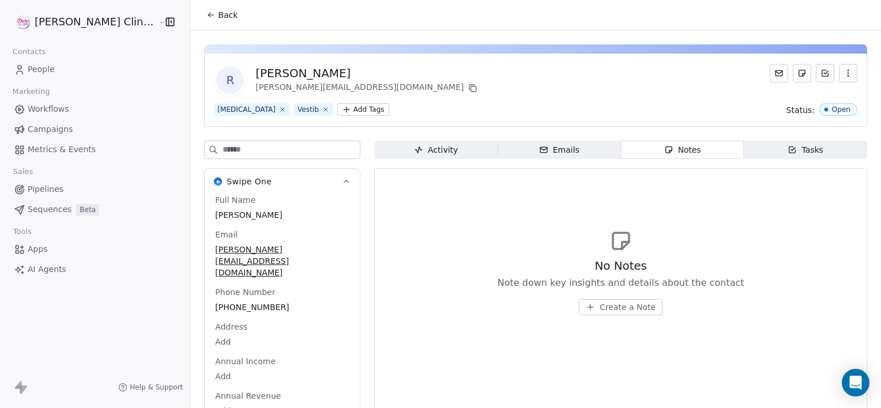
click at [599, 312] on span "Create a Note" at bounding box center [627, 307] width 56 height 12
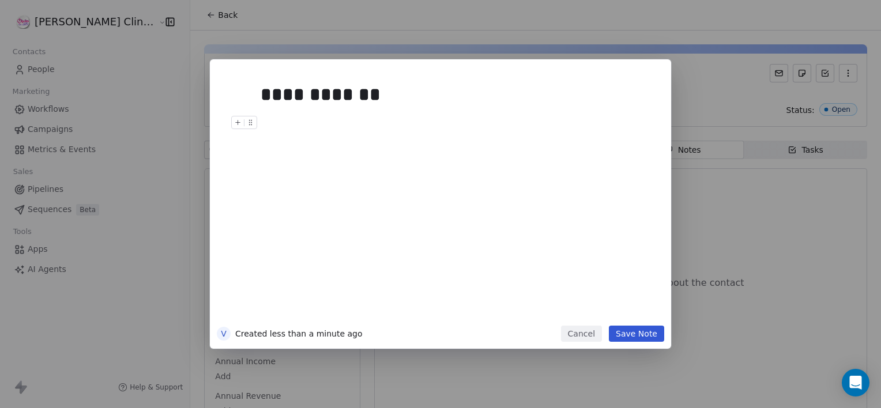
click at [637, 332] on button "Save Note" at bounding box center [636, 334] width 55 height 16
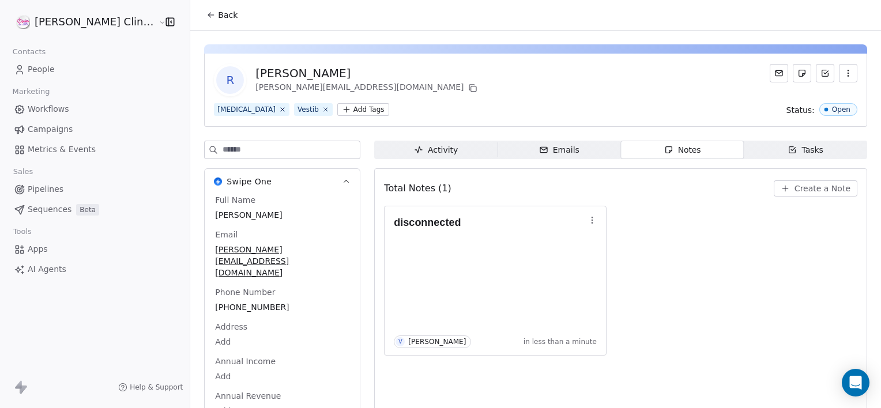
click at [218, 16] on span "Back" at bounding box center [228, 15] width 20 height 12
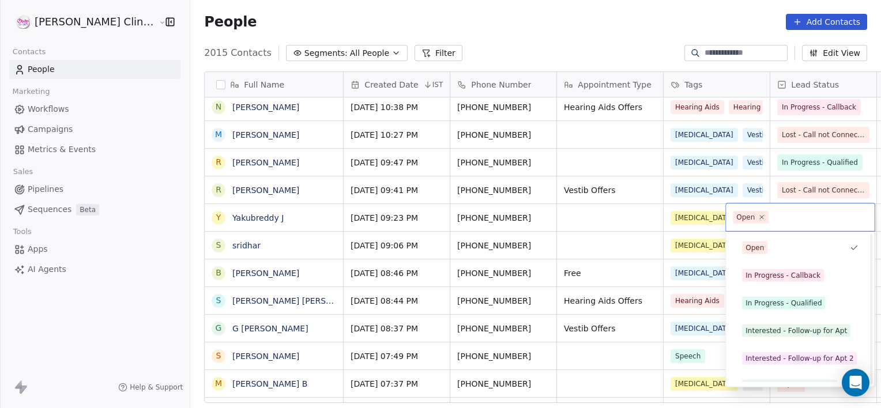
scroll to position [154, 0]
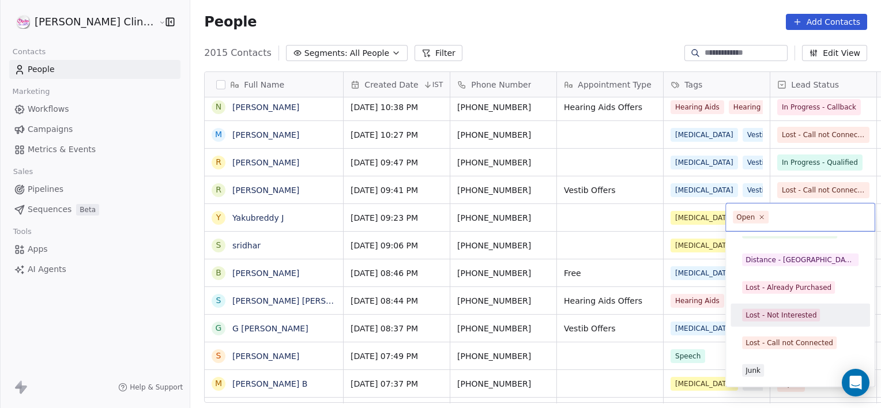
click at [766, 319] on div "Lost - Not Interested" at bounding box center [780, 315] width 71 height 10
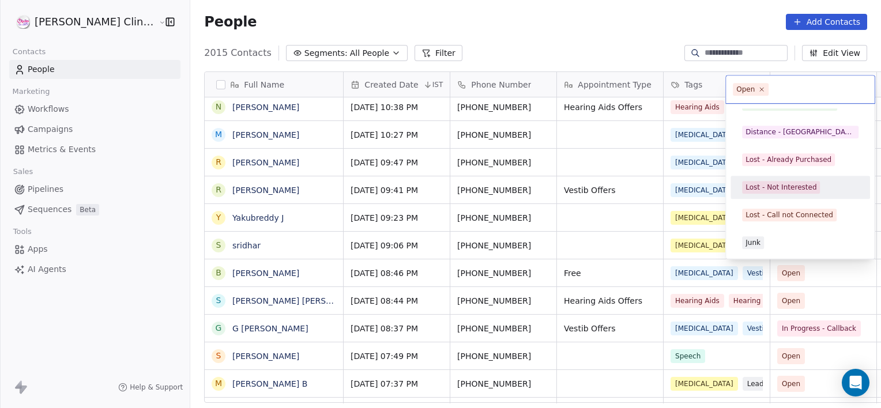
click at [797, 186] on div "Lost - Not Interested" at bounding box center [780, 187] width 71 height 10
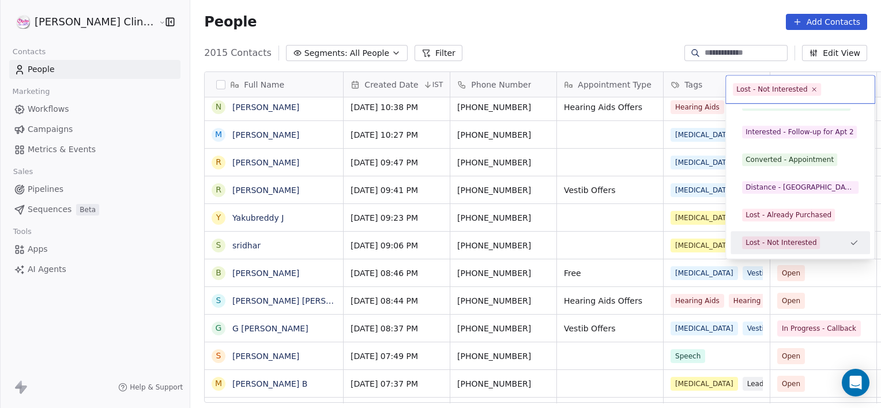
scroll to position [126, 0]
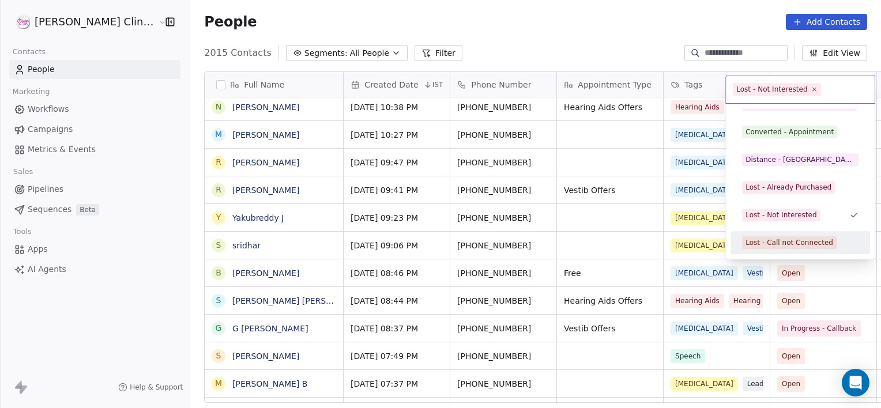
click at [793, 247] on span "Lost - Call not Connected" at bounding box center [789, 242] width 95 height 13
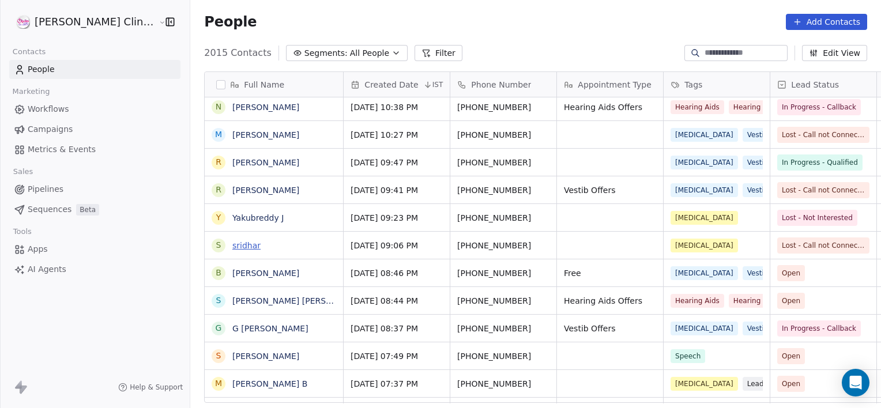
click at [232, 246] on link "sridhar" at bounding box center [246, 245] width 28 height 9
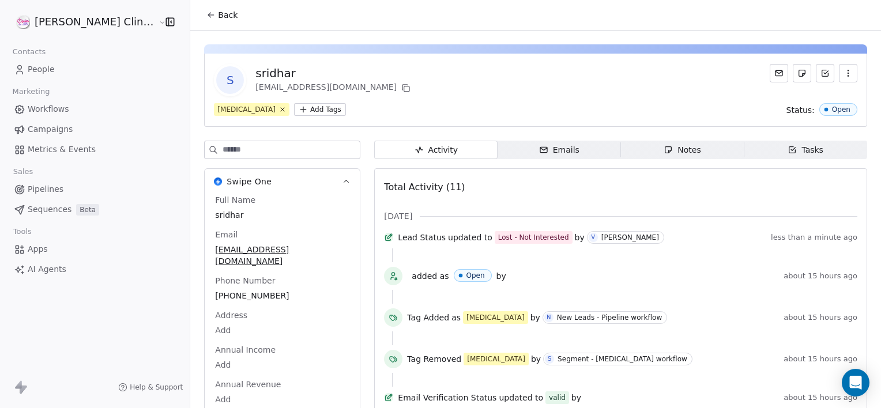
click at [663, 145] on icon "button" at bounding box center [667, 149] width 9 height 9
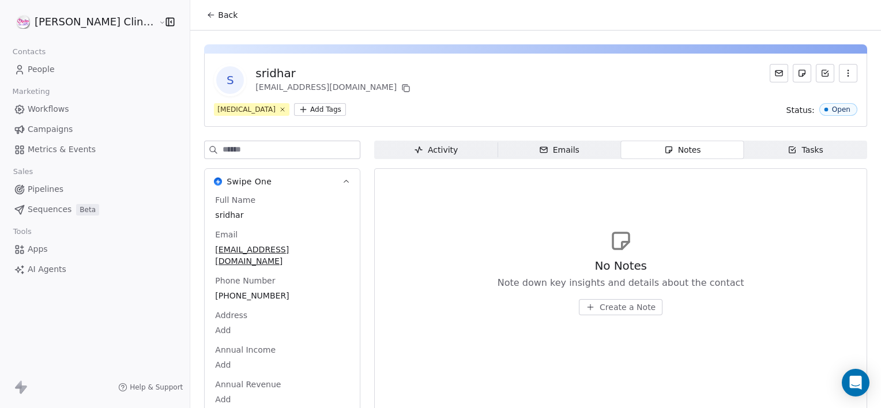
click at [599, 309] on span "Create a Note" at bounding box center [627, 307] width 56 height 12
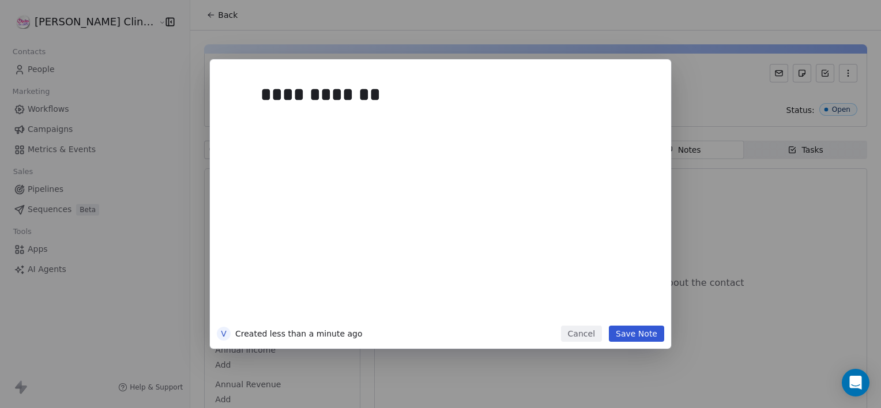
click at [638, 332] on button "Save Note" at bounding box center [636, 334] width 55 height 16
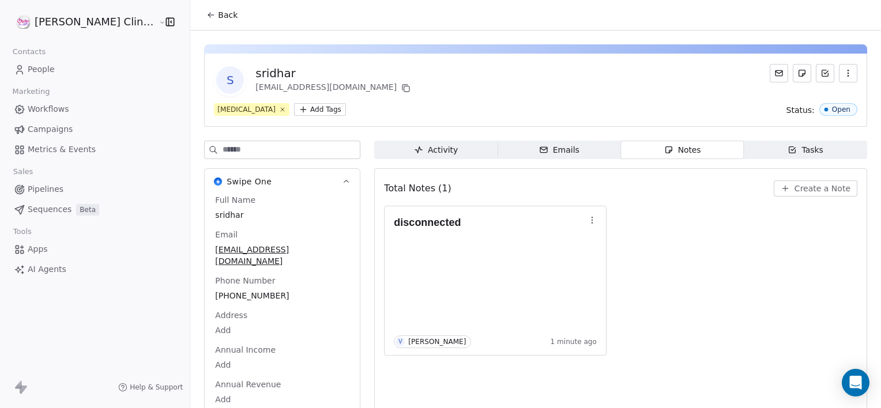
click at [218, 14] on span "Back" at bounding box center [228, 15] width 20 height 12
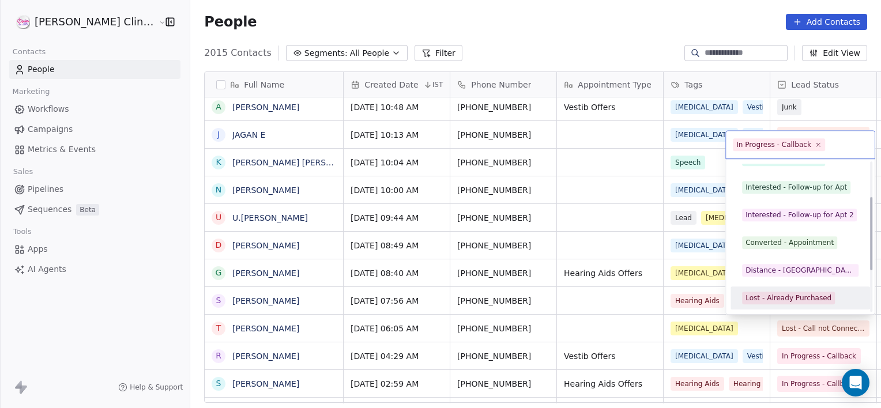
scroll to position [99, 0]
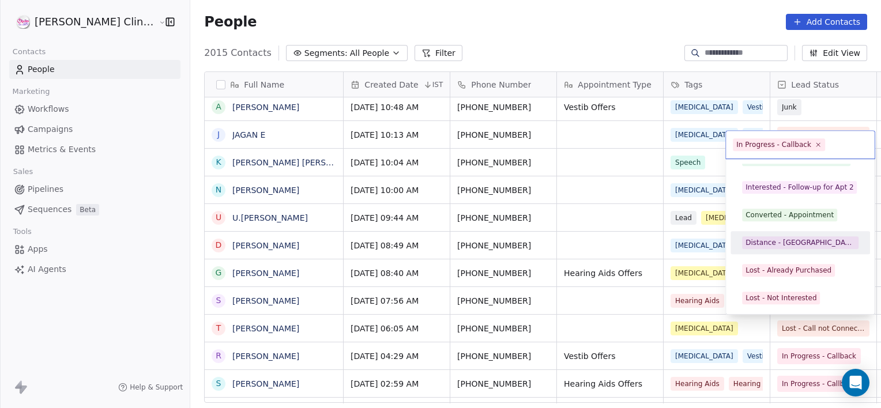
click at [770, 247] on div "Distance - [GEOGRAPHIC_DATA]" at bounding box center [800, 242] width 110 height 10
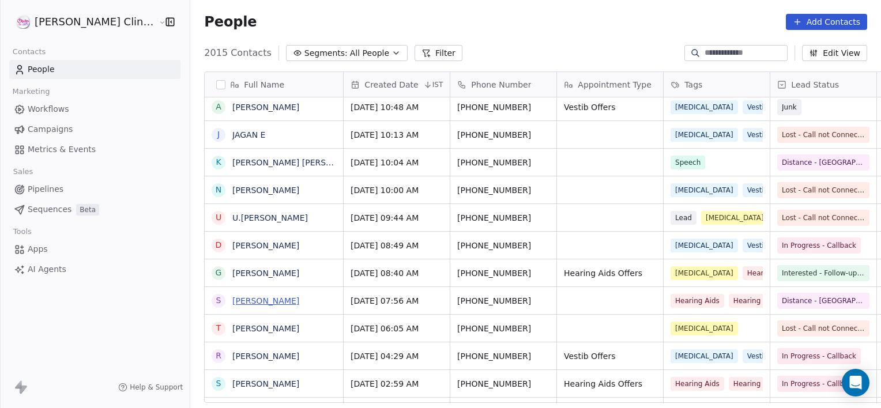
click at [236, 300] on link "[PERSON_NAME]" at bounding box center [265, 300] width 67 height 9
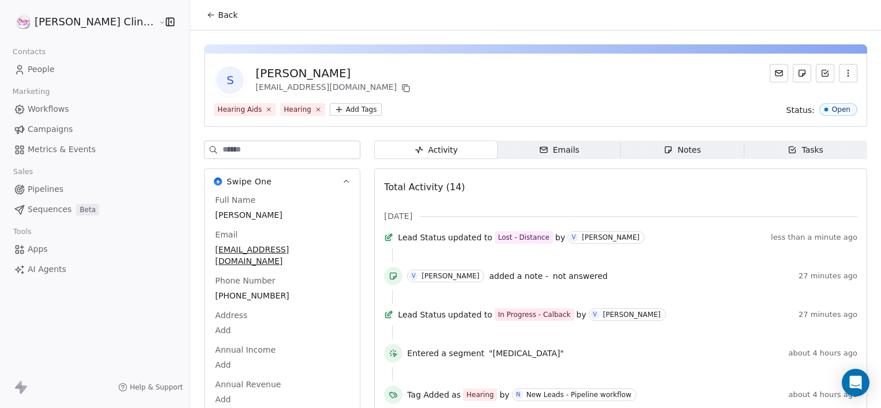
click at [671, 150] on div "Notes" at bounding box center [681, 150] width 37 height 12
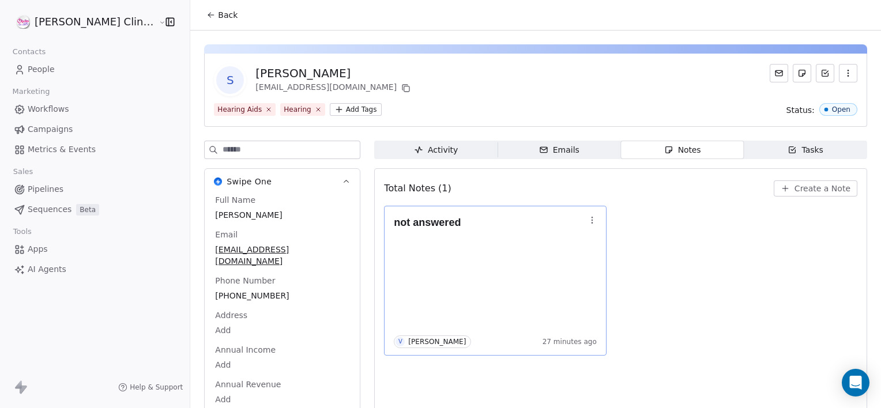
click at [587, 221] on icon "button" at bounding box center [591, 220] width 9 height 9
click at [597, 240] on button "Edit" at bounding box center [594, 244] width 78 height 18
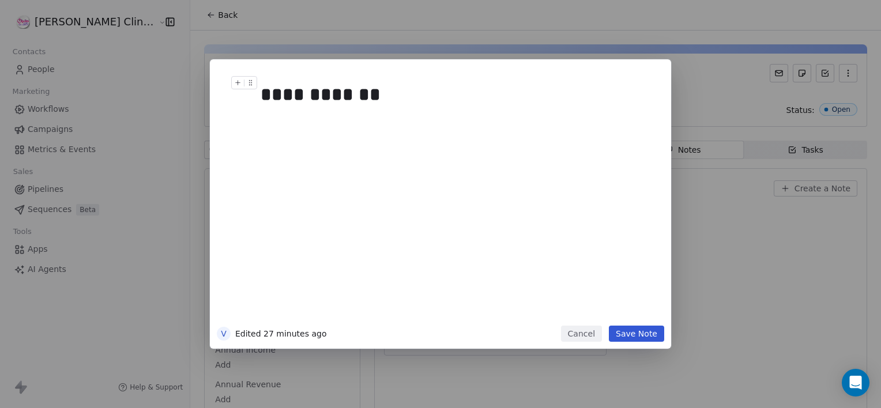
click at [385, 89] on div "**********" at bounding box center [454, 95] width 386 height 28
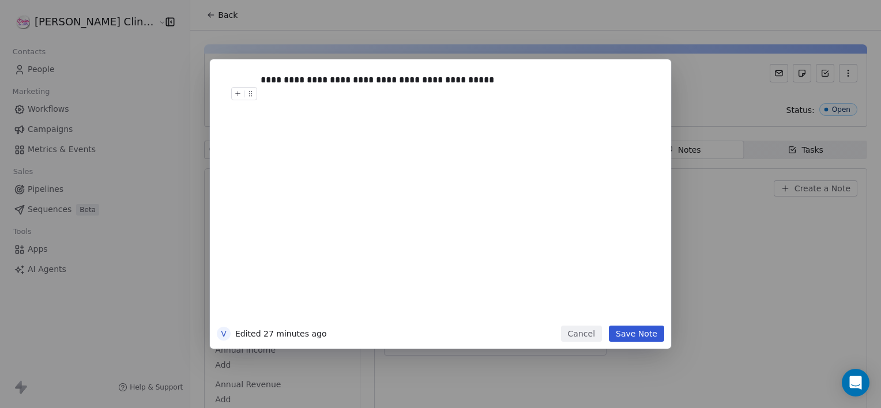
click at [629, 332] on button "Save Note" at bounding box center [636, 334] width 55 height 16
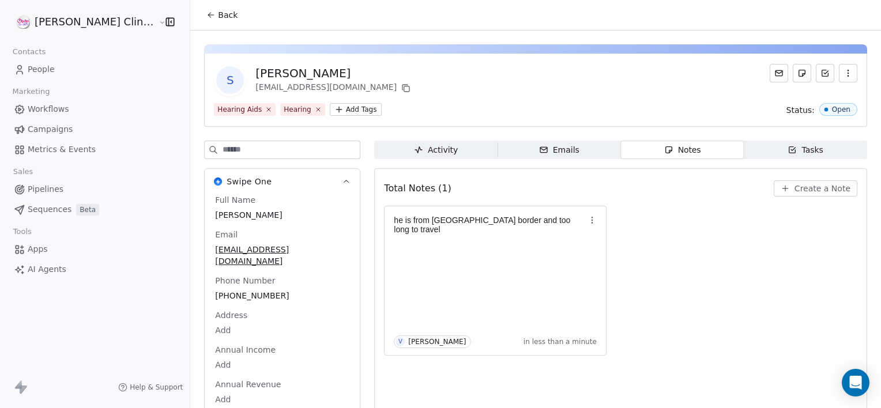
click at [203, 17] on button "Back" at bounding box center [221, 15] width 45 height 21
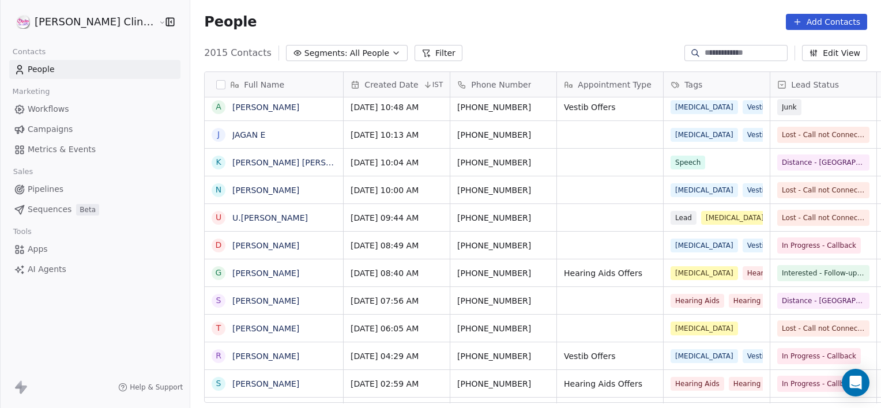
scroll to position [350, 716]
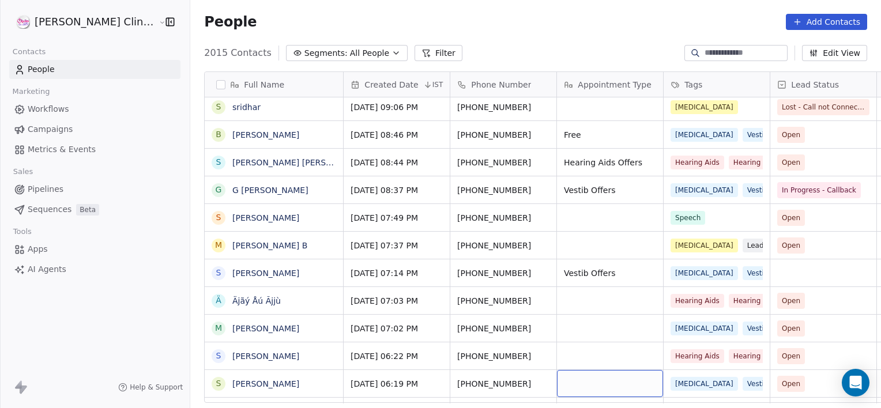
scroll to position [558, 0]
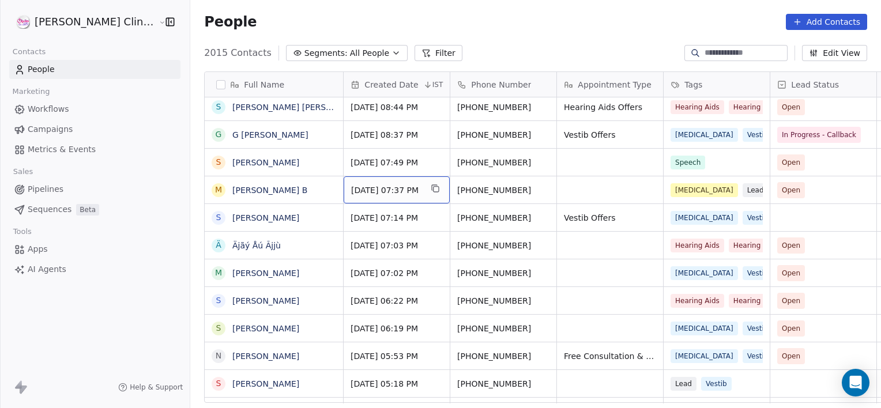
drag, startPoint x: 359, startPoint y: 190, endPoint x: 336, endPoint y: 184, distance: 23.4
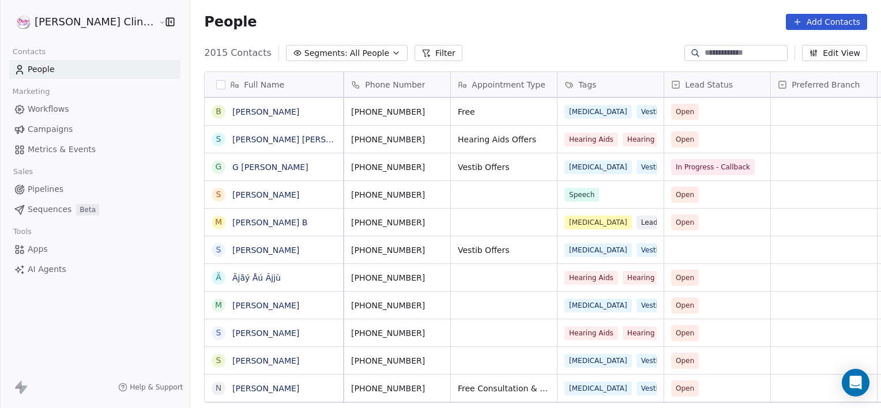
scroll to position [0, 0]
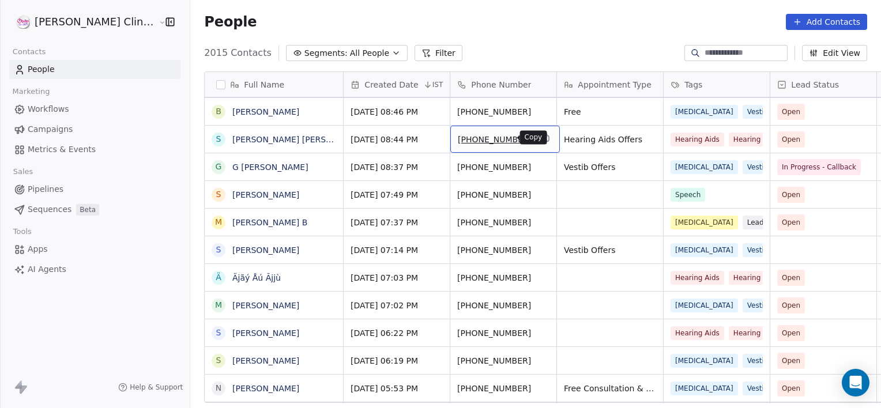
click at [541, 137] on icon "grid" at bounding box center [545, 137] width 9 height 9
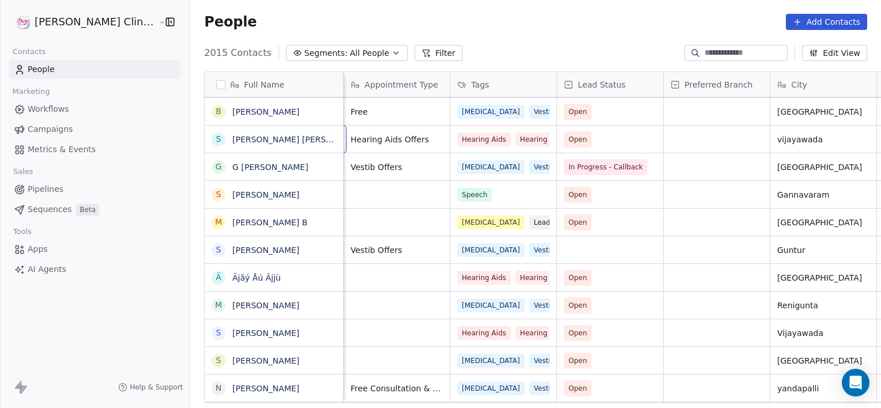
scroll to position [0, 106]
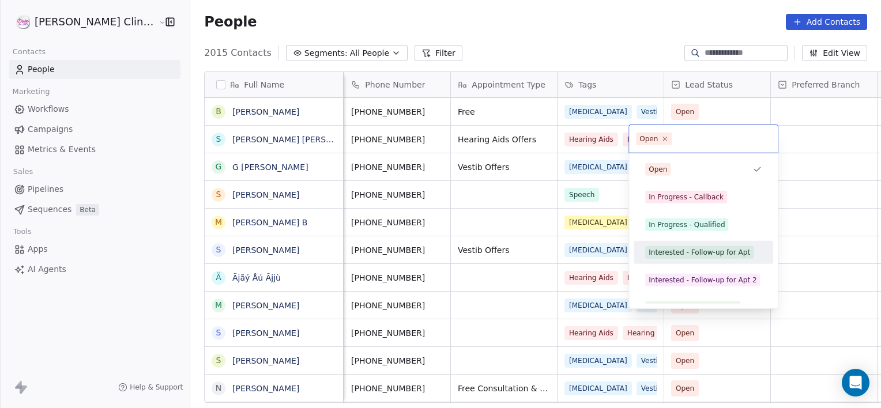
click at [678, 248] on div "Interested - Follow-up for Apt" at bounding box center [698, 252] width 101 height 10
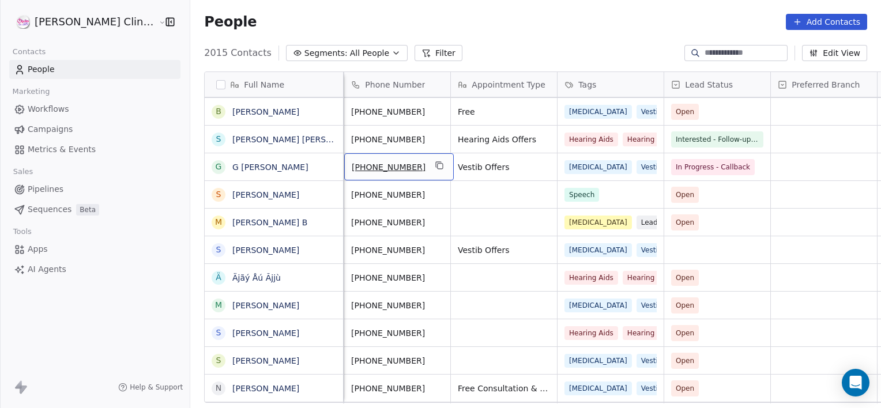
scroll to position [0, 0]
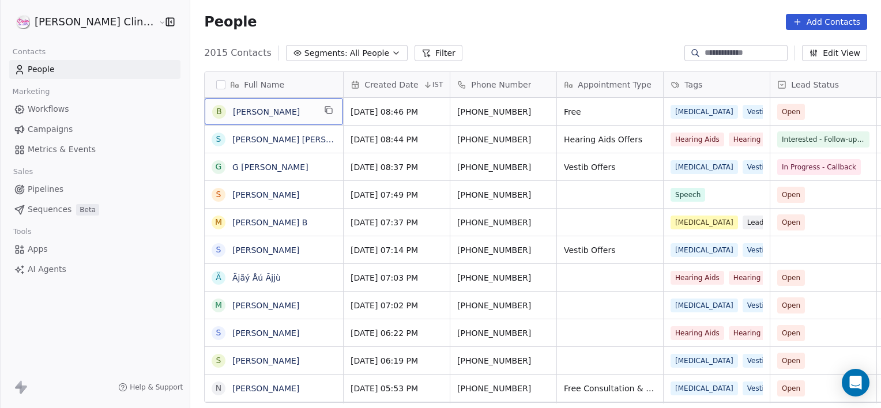
click at [250, 115] on span "Babji" at bounding box center [274, 112] width 82 height 12
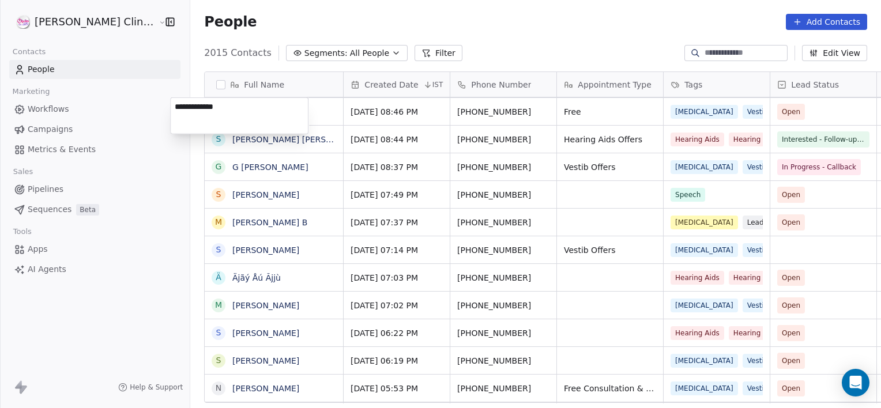
type textarea "**********"
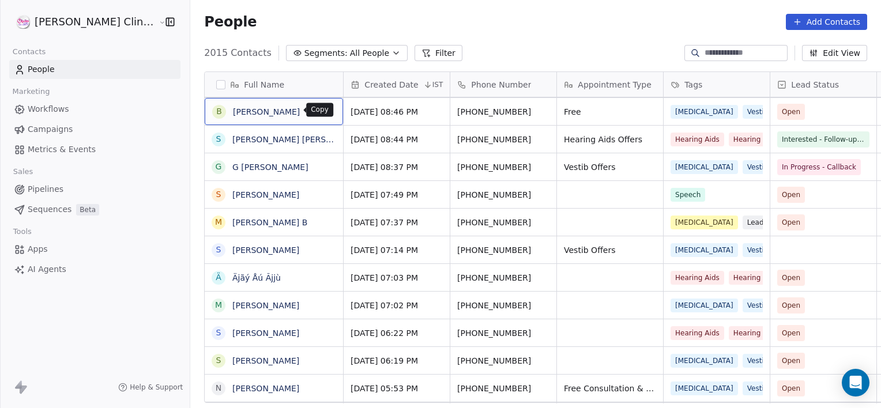
click at [324, 112] on icon "grid" at bounding box center [328, 109] width 9 height 9
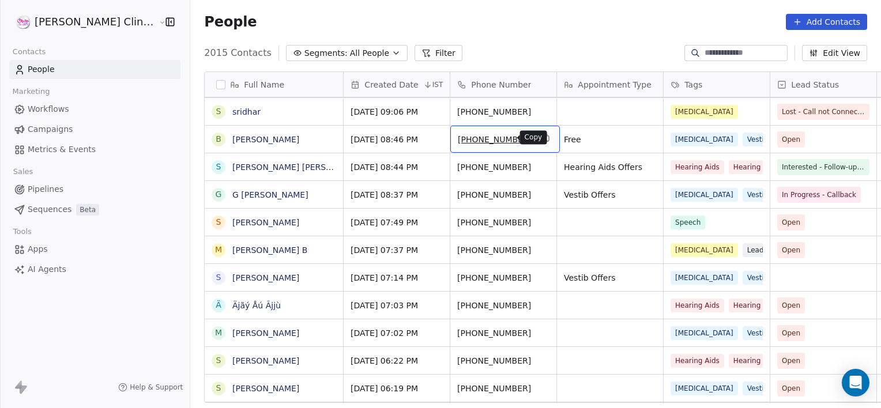
click at [541, 135] on icon "grid" at bounding box center [545, 137] width 9 height 9
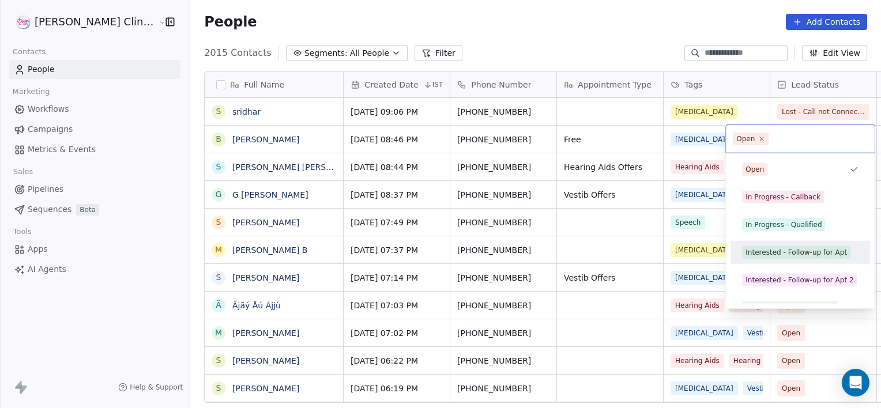
click at [801, 244] on div "Interested - Follow-up for Apt" at bounding box center [800, 252] width 130 height 18
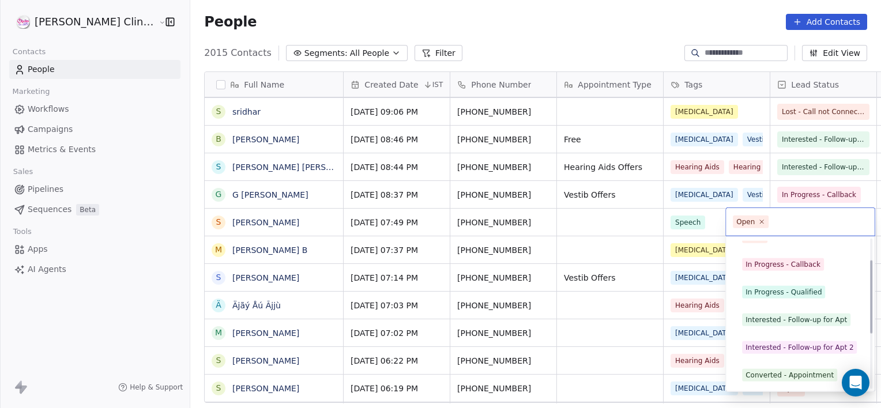
scroll to position [43, 0]
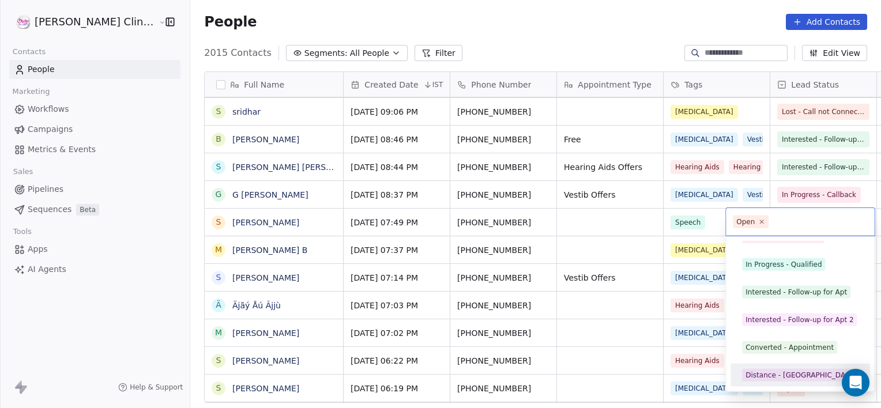
click at [767, 371] on div "Distance - [GEOGRAPHIC_DATA]" at bounding box center [800, 375] width 110 height 10
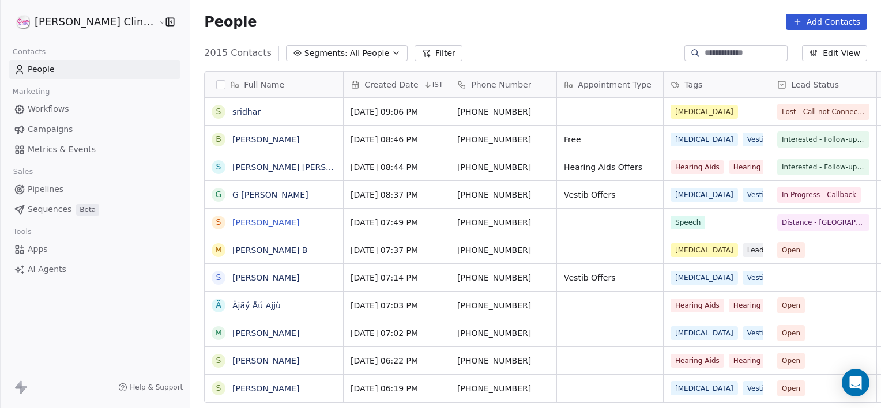
click at [241, 226] on link "[PERSON_NAME]" at bounding box center [265, 222] width 67 height 9
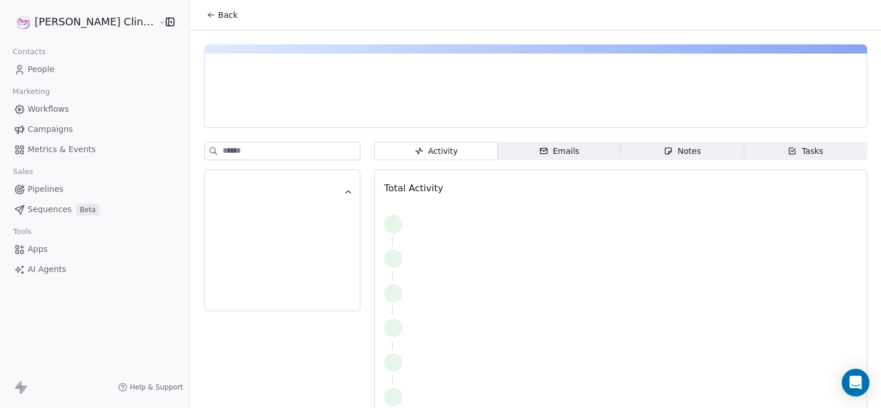
click at [642, 157] on span "Notes Notes" at bounding box center [682, 151] width 123 height 18
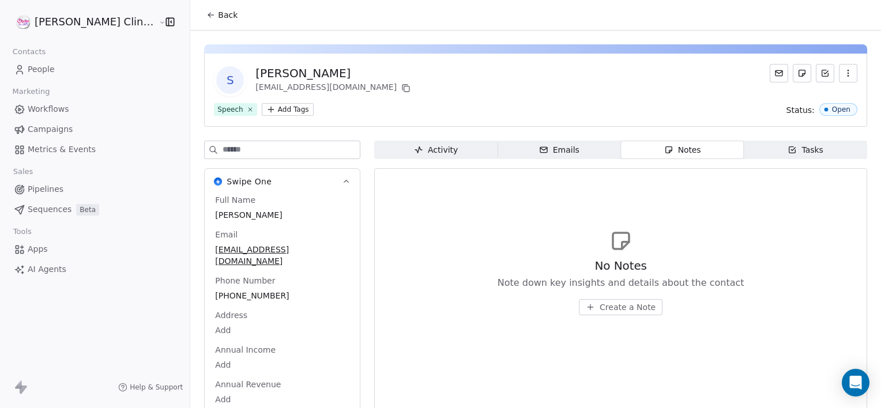
click at [586, 307] on icon "button" at bounding box center [590, 307] width 9 height 9
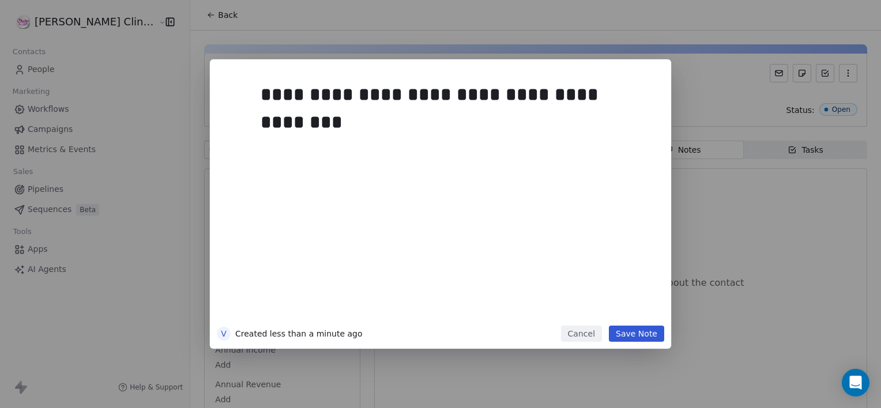
click at [641, 337] on button "Save Note" at bounding box center [636, 334] width 55 height 16
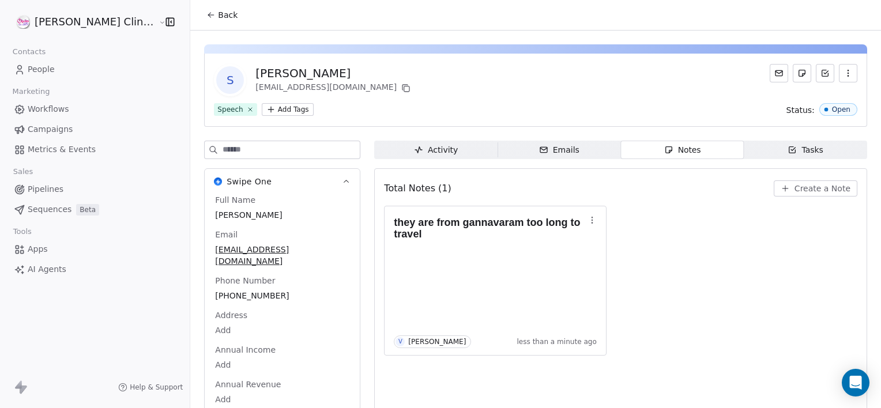
click at [218, 17] on span "Back" at bounding box center [228, 15] width 20 height 12
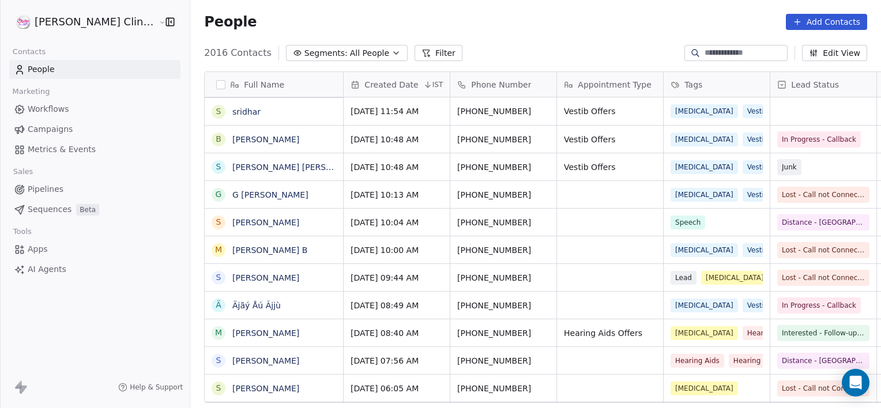
scroll to position [350, 716]
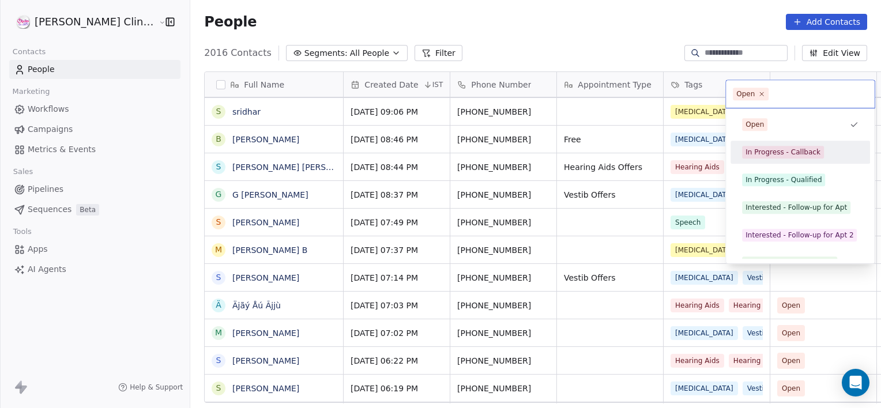
click at [767, 152] on div "In Progress - Callback" at bounding box center [782, 152] width 75 height 10
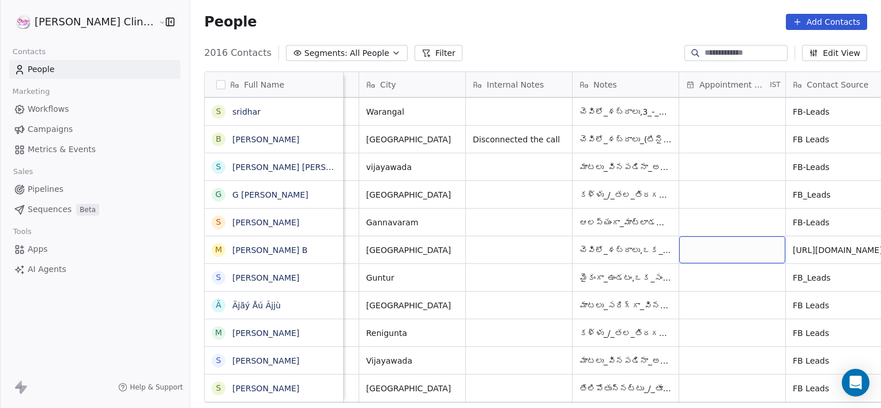
scroll to position [0, 0]
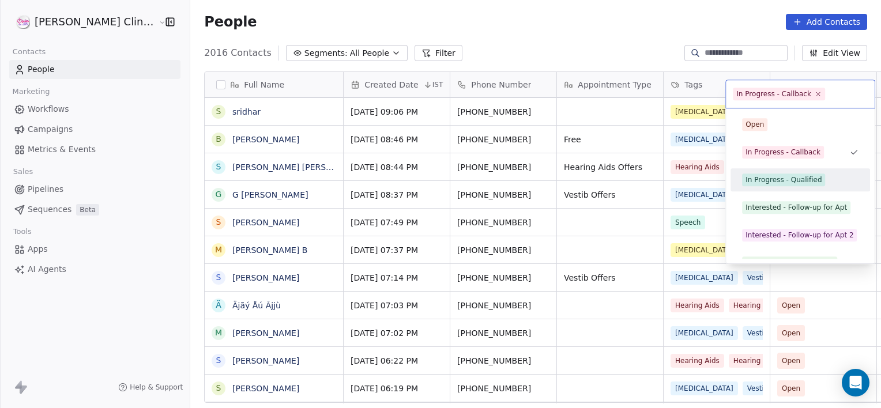
click at [765, 172] on div "In Progress - Qualified" at bounding box center [800, 180] width 130 height 18
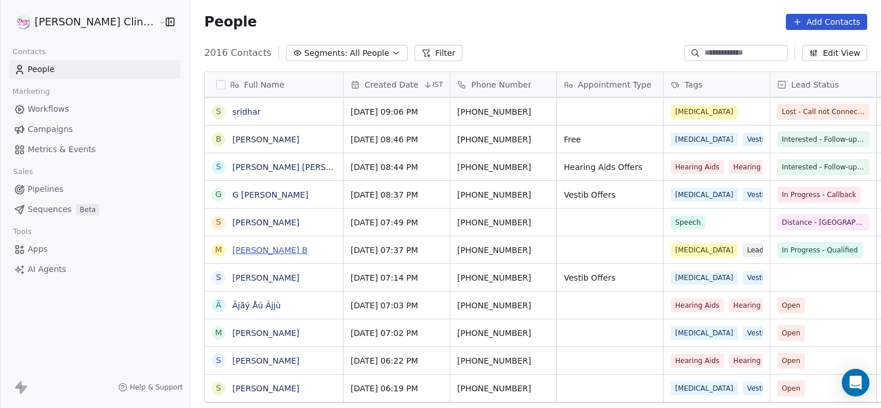
click at [232, 251] on link "[PERSON_NAME] B" at bounding box center [269, 250] width 75 height 9
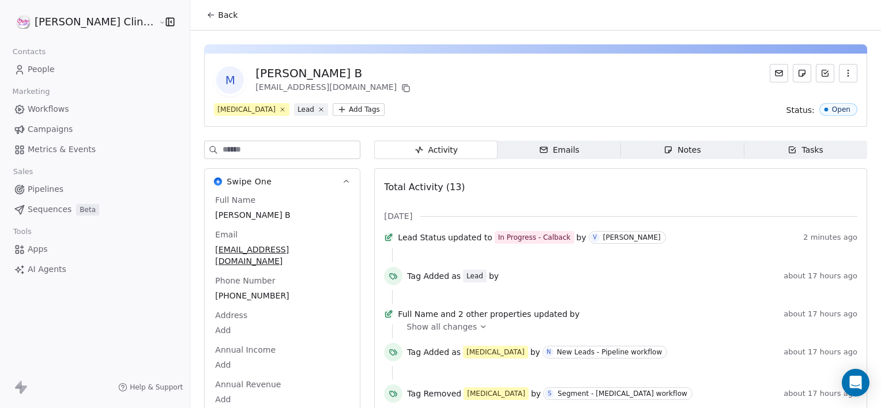
click at [699, 148] on span "Notes Notes" at bounding box center [682, 150] width 123 height 18
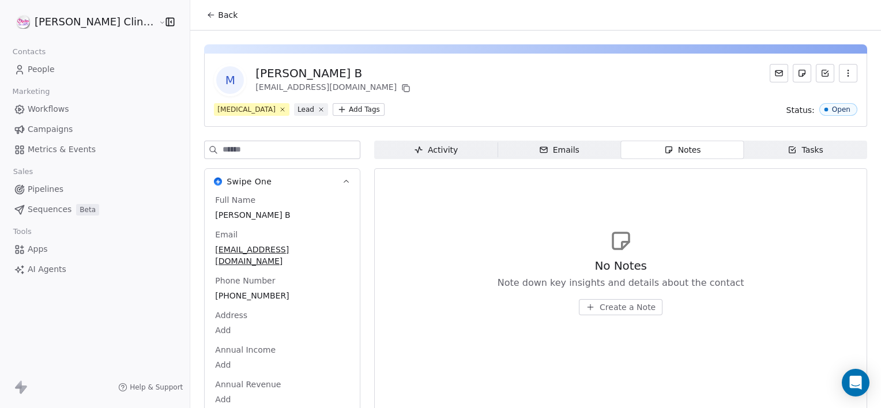
click at [599, 307] on span "Create a Note" at bounding box center [627, 307] width 56 height 12
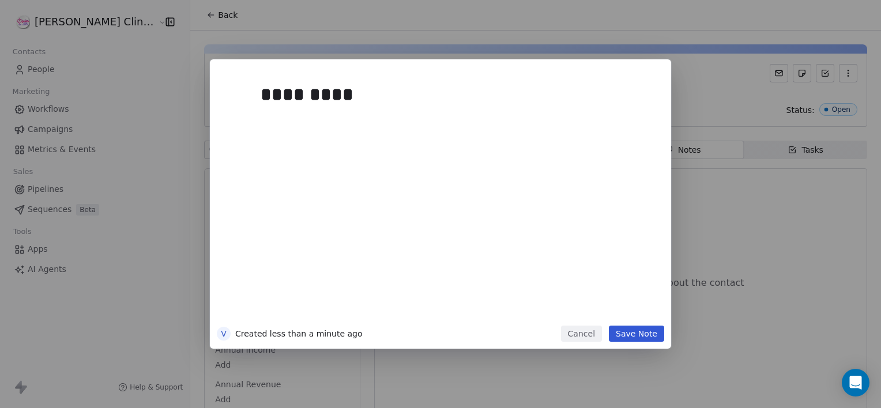
click at [594, 314] on div "*********" at bounding box center [458, 199] width 394 height 246
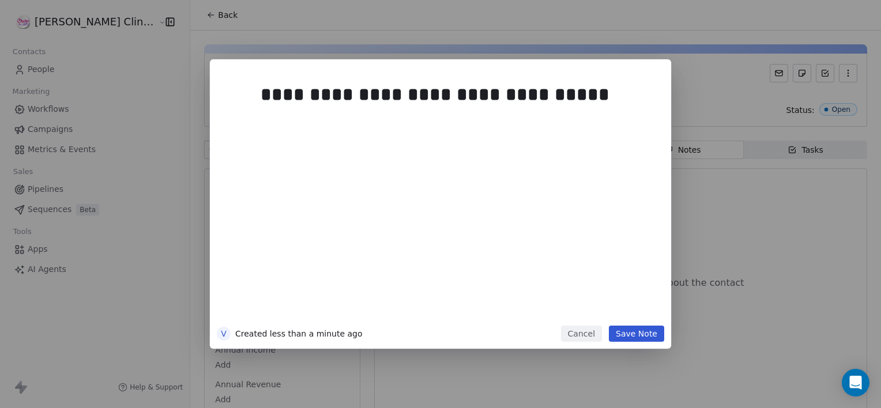
drag, startPoint x: 660, startPoint y: 327, endPoint x: 643, endPoint y: 338, distance: 20.5
click at [643, 338] on button "Save Note" at bounding box center [636, 334] width 55 height 16
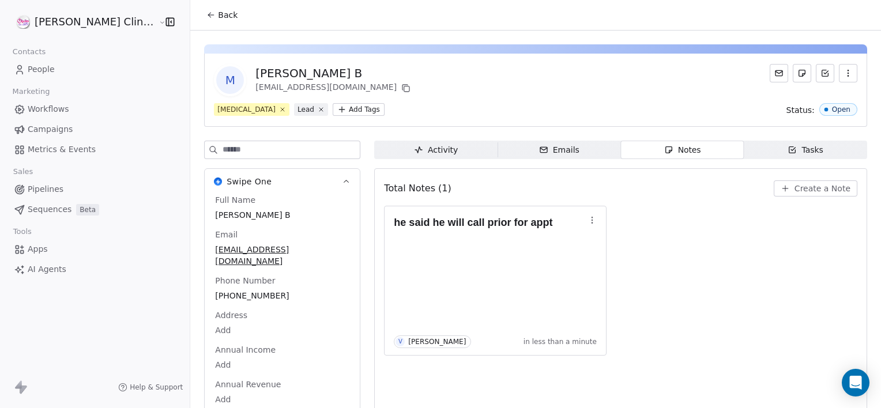
click at [203, 18] on button "Back" at bounding box center [221, 15] width 45 height 21
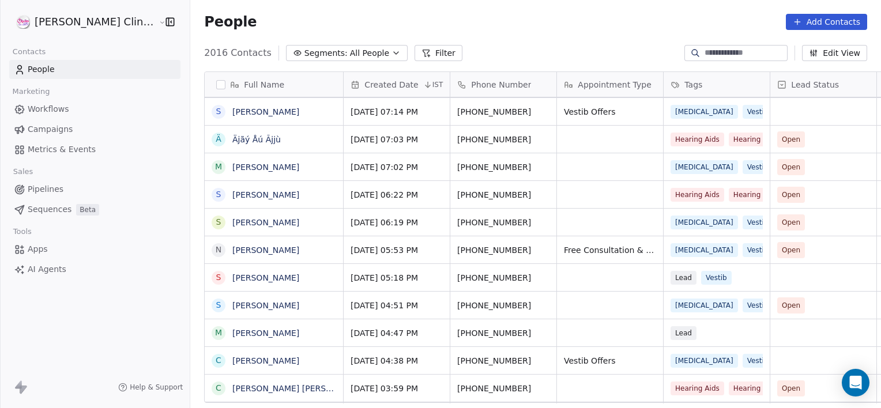
scroll to position [692, 0]
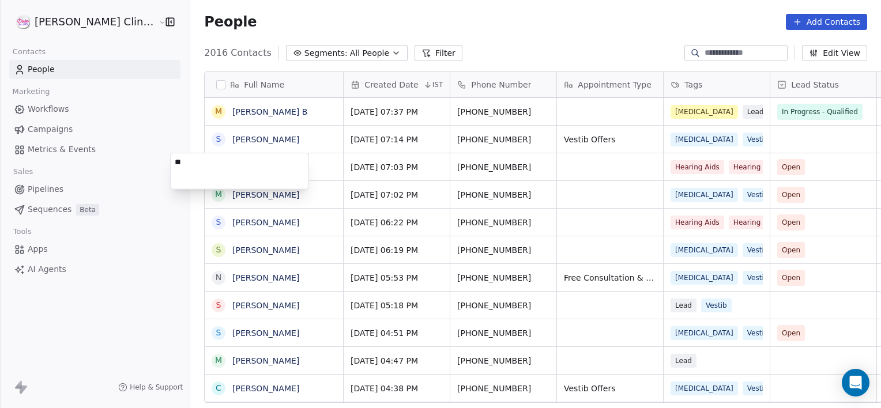
type textarea "*"
type textarea "**********"
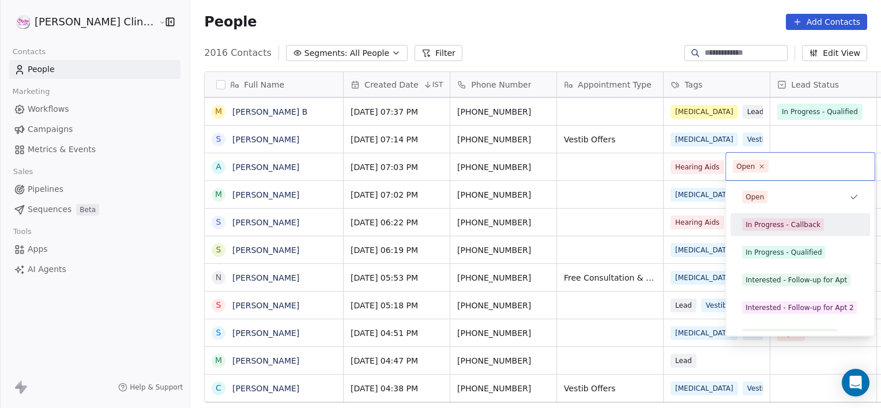
click at [800, 220] on div "In Progress - Callback" at bounding box center [782, 225] width 75 height 10
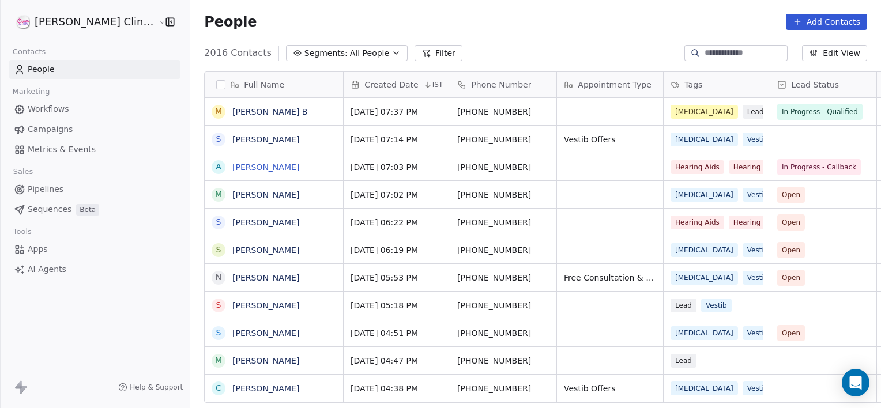
click at [232, 168] on link "[PERSON_NAME]" at bounding box center [265, 167] width 67 height 9
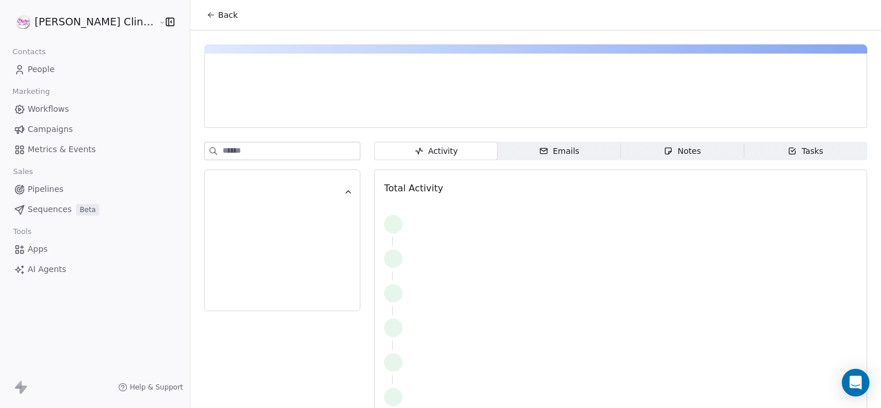
click at [621, 150] on span "Notes Notes" at bounding box center [682, 151] width 123 height 18
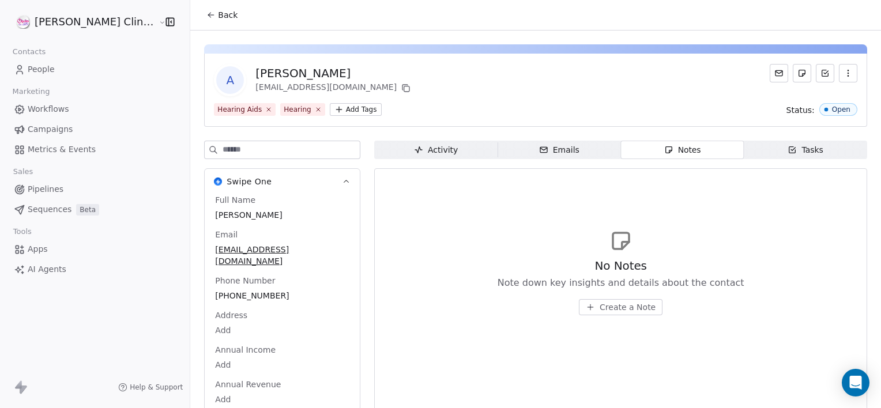
click at [603, 305] on span "Create a Note" at bounding box center [627, 307] width 56 height 12
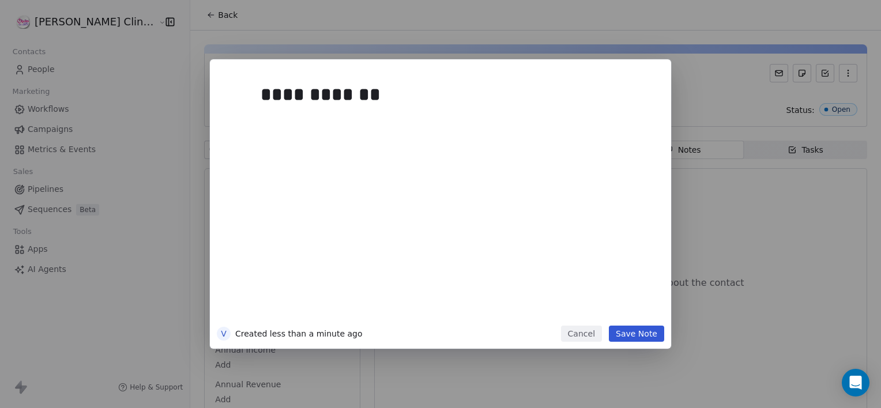
click at [631, 330] on button "Save Note" at bounding box center [636, 334] width 55 height 16
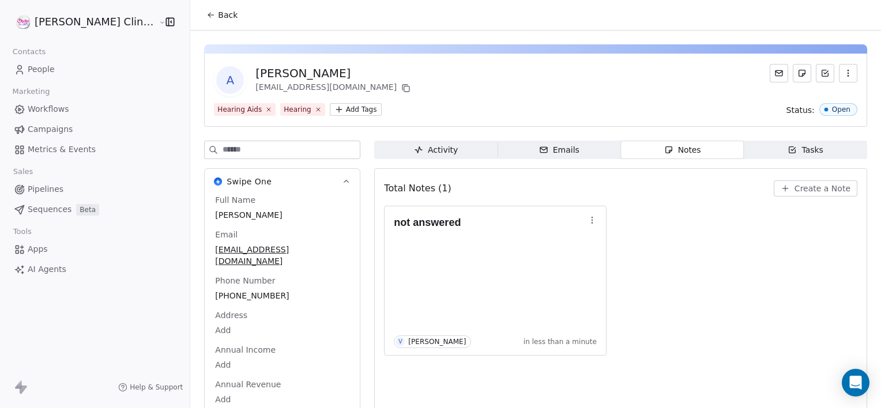
click at [206, 12] on icon at bounding box center [210, 14] width 9 height 9
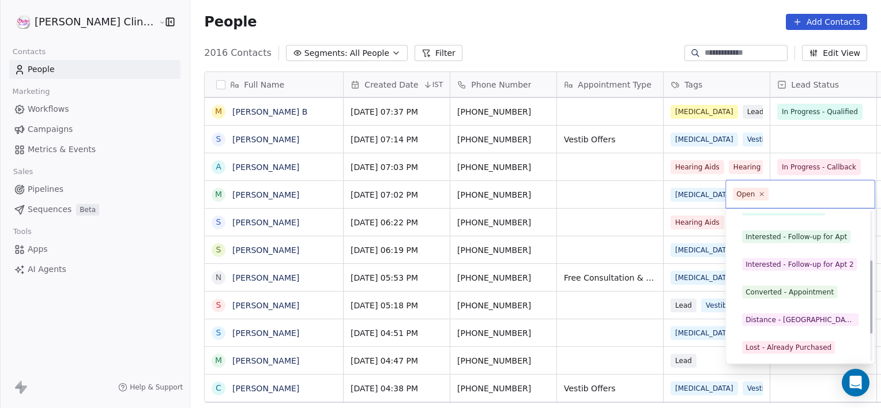
scroll to position [99, 0]
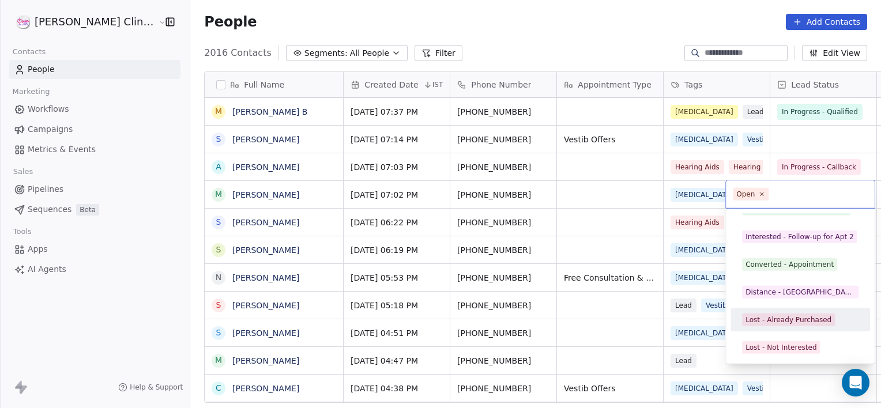
click at [569, 192] on html "RASYA Clinic External Contacts People Marketing Workflows Campaigns Metrics & E…" at bounding box center [440, 204] width 881 height 408
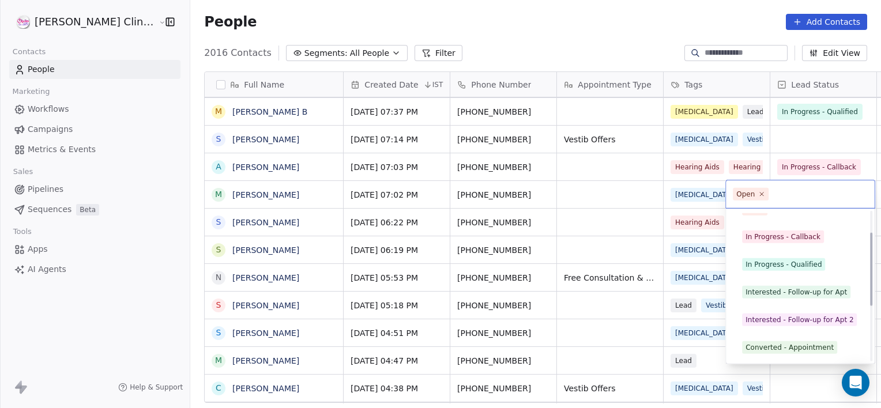
scroll to position [43, 0]
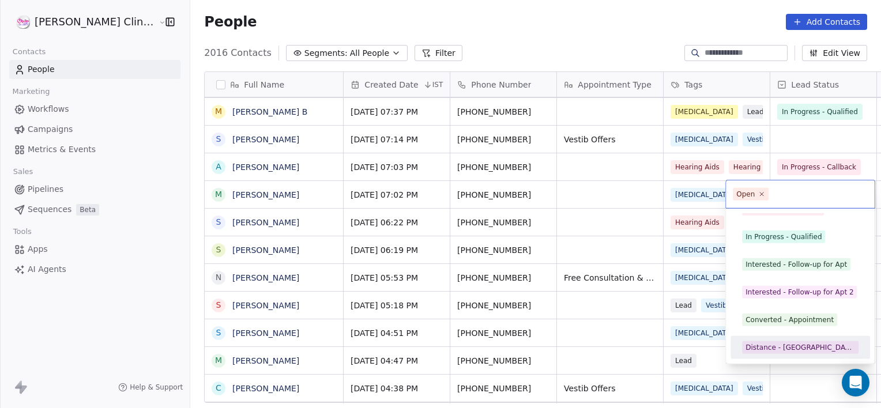
click at [793, 350] on div "Distance - [GEOGRAPHIC_DATA]" at bounding box center [800, 347] width 110 height 10
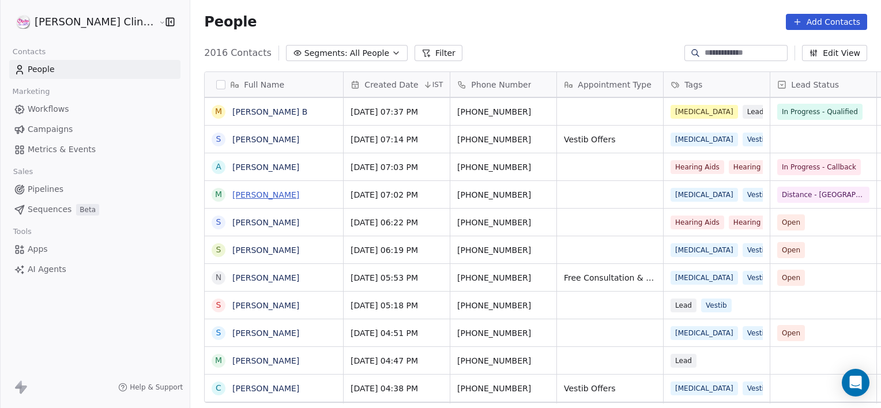
click at [232, 194] on link "[PERSON_NAME]" at bounding box center [265, 194] width 67 height 9
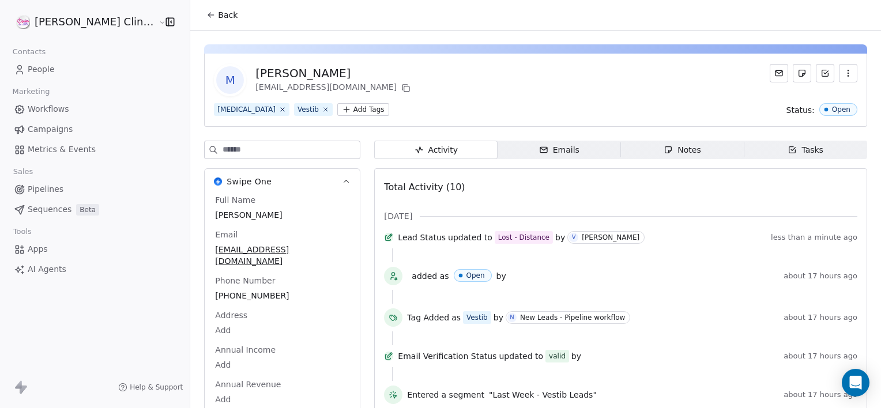
click at [621, 152] on span "Notes Notes" at bounding box center [682, 150] width 123 height 18
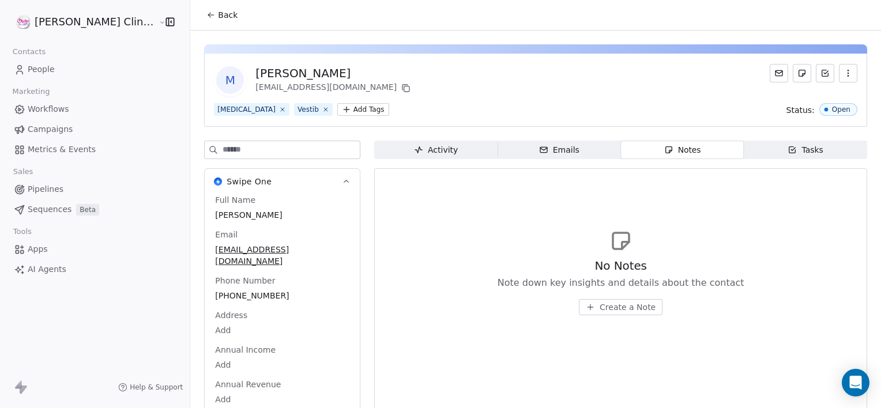
click at [599, 307] on span "Create a Note" at bounding box center [627, 307] width 56 height 12
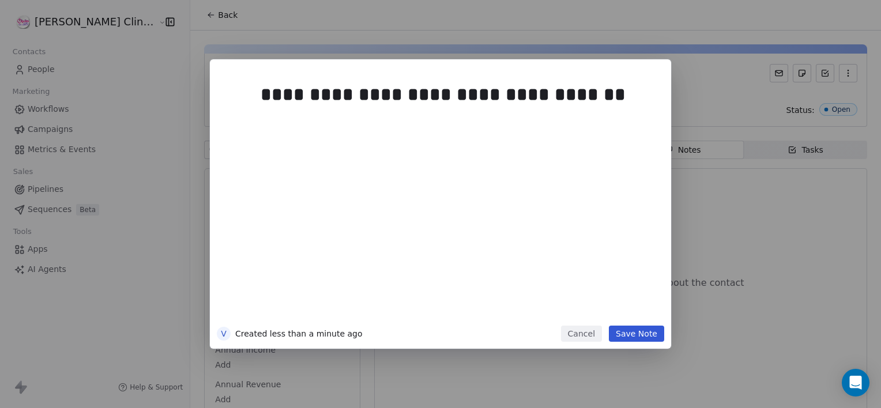
click at [644, 334] on button "Save Note" at bounding box center [636, 334] width 55 height 16
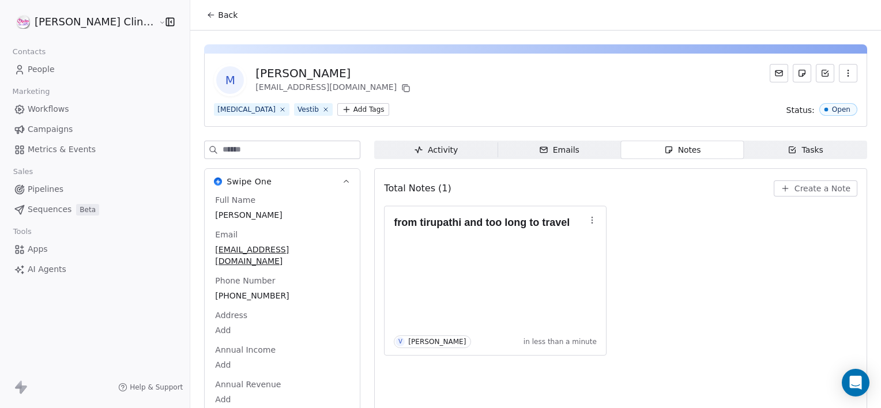
click at [218, 13] on span "Back" at bounding box center [228, 15] width 20 height 12
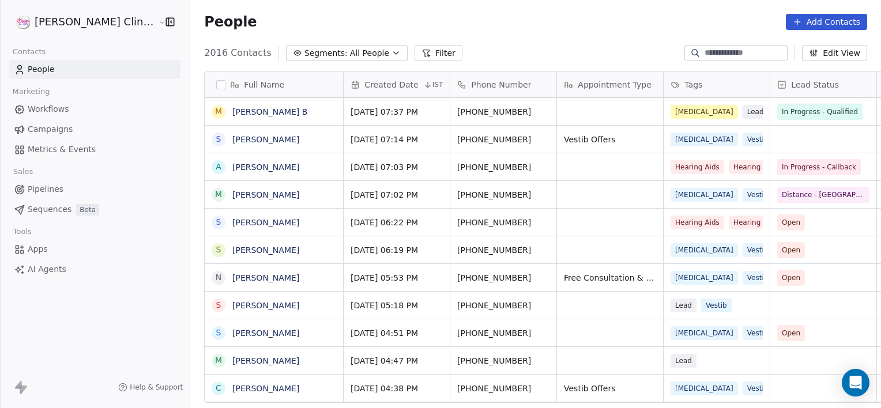
scroll to position [350, 716]
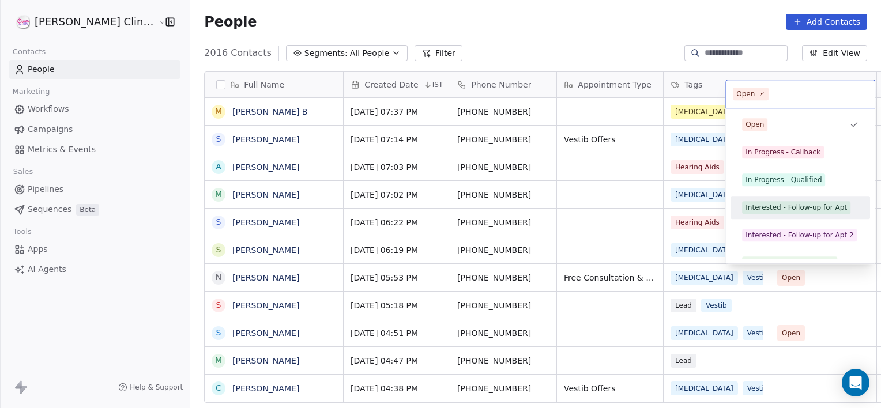
click at [798, 207] on div "Interested - Follow-up for Apt" at bounding box center [795, 207] width 101 height 10
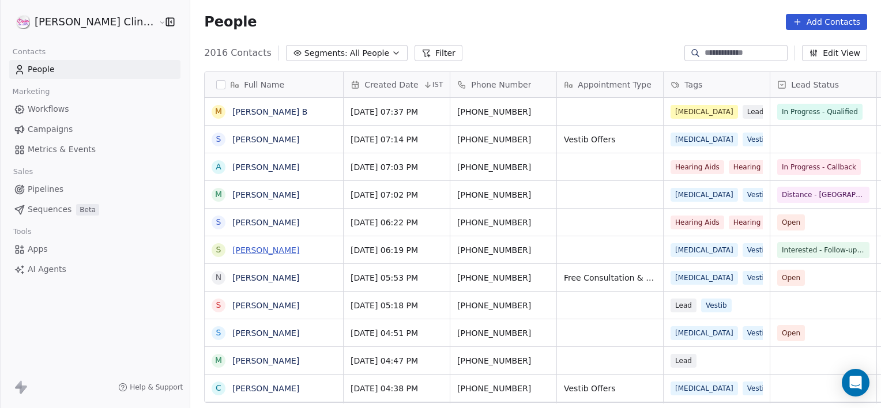
click at [232, 247] on link "[PERSON_NAME]" at bounding box center [265, 250] width 67 height 9
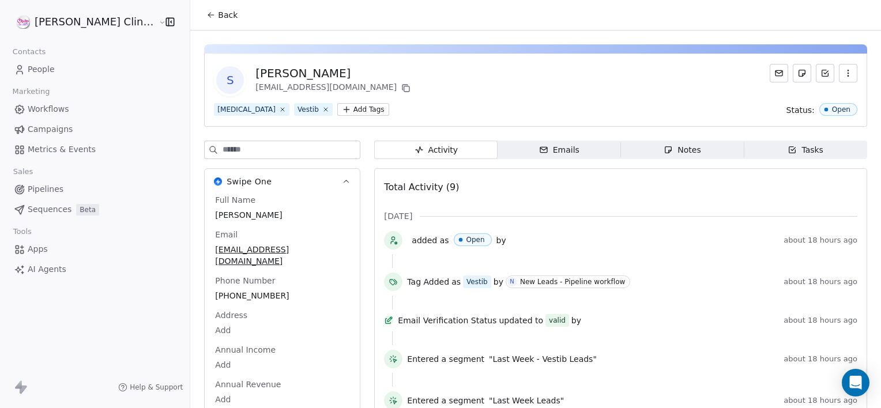
click at [663, 145] on icon "button" at bounding box center [667, 149] width 9 height 9
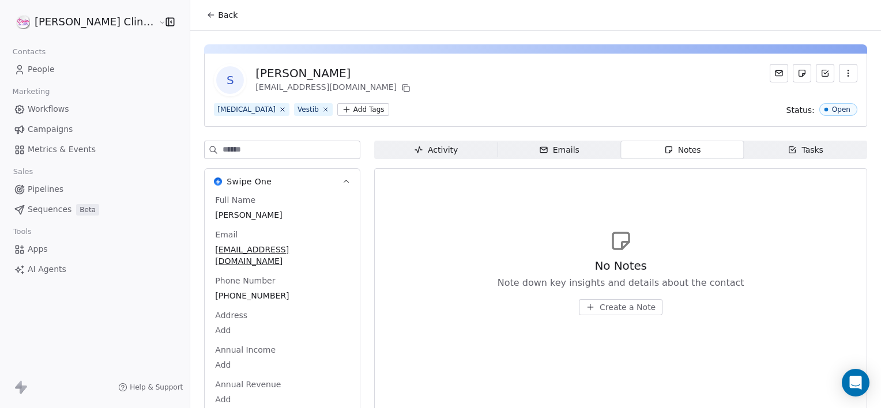
click at [599, 308] on span "Create a Note" at bounding box center [627, 307] width 56 height 12
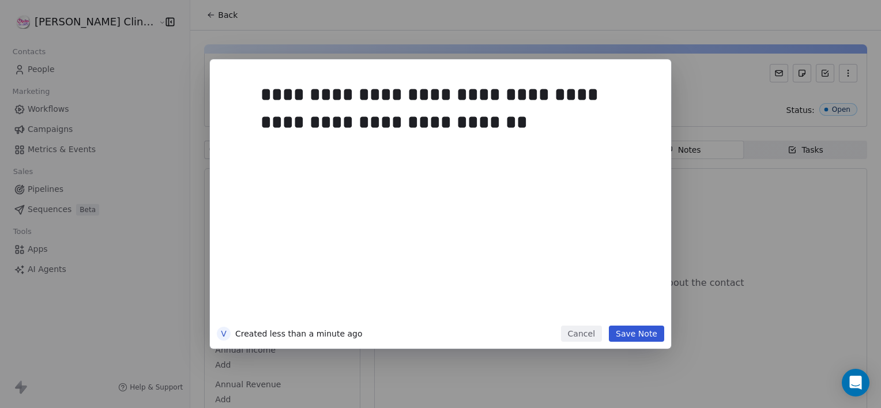
click at [640, 330] on button "Save Note" at bounding box center [636, 334] width 55 height 16
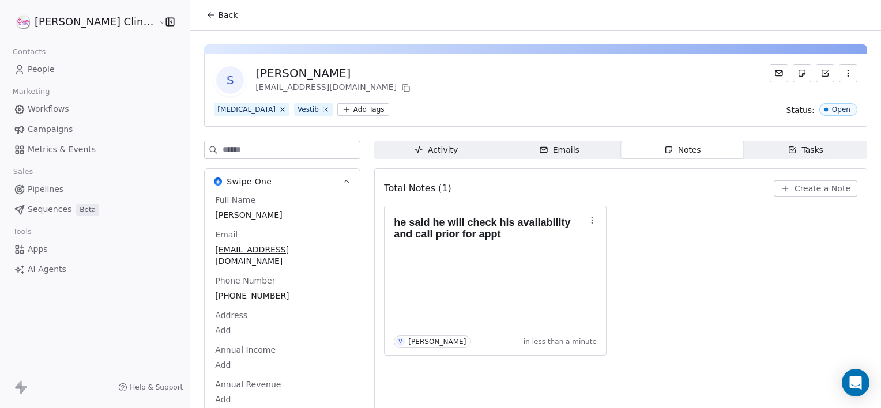
click at [218, 20] on span "Back" at bounding box center [228, 15] width 20 height 12
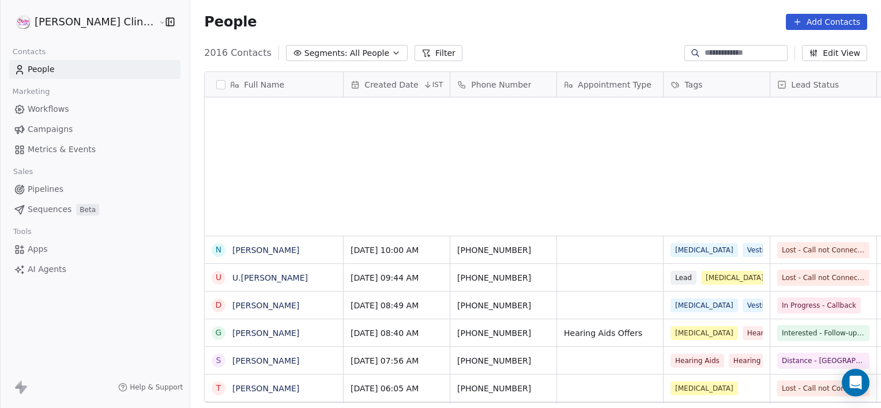
scroll to position [350, 716]
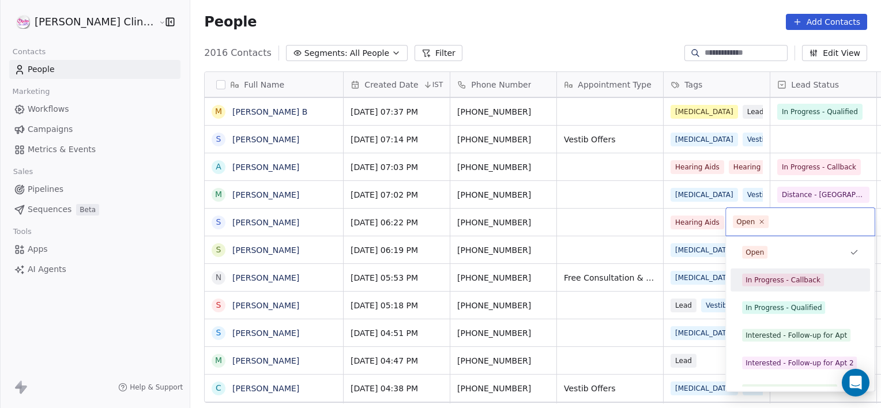
click at [786, 286] on span "In Progress - Callback" at bounding box center [783, 280] width 82 height 13
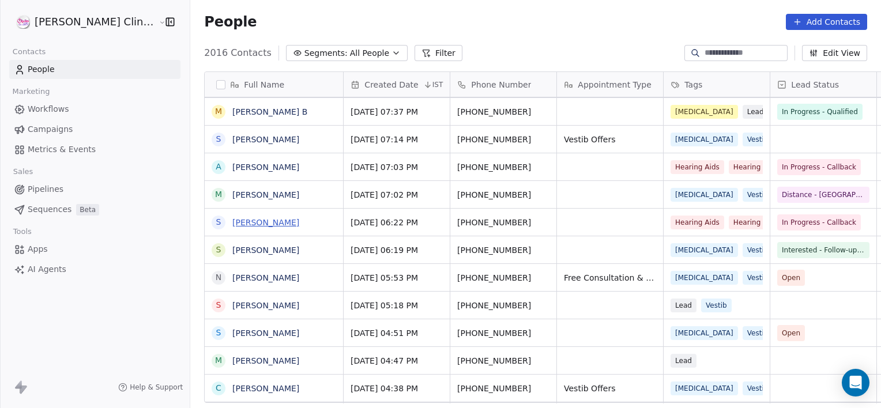
click at [244, 223] on link "Sri Lakshmi sumanam" at bounding box center [265, 222] width 67 height 9
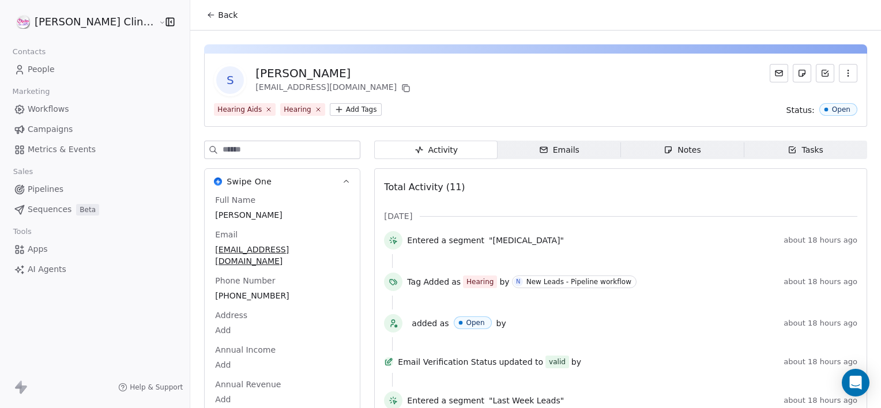
click at [204, 14] on button "Back" at bounding box center [221, 15] width 45 height 21
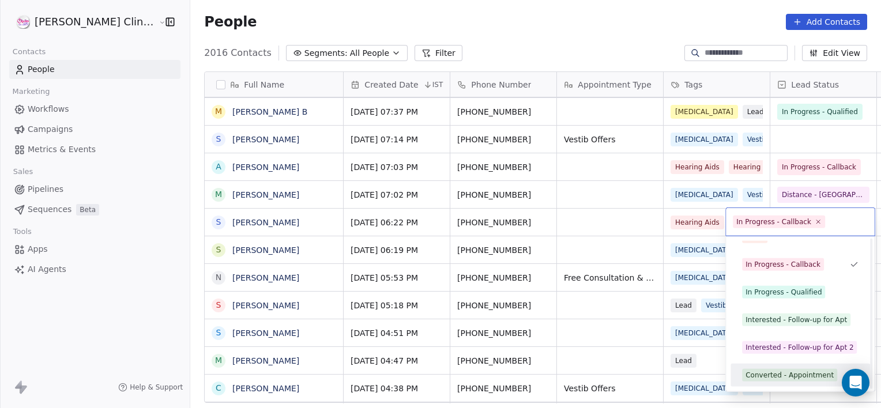
scroll to position [43, 0]
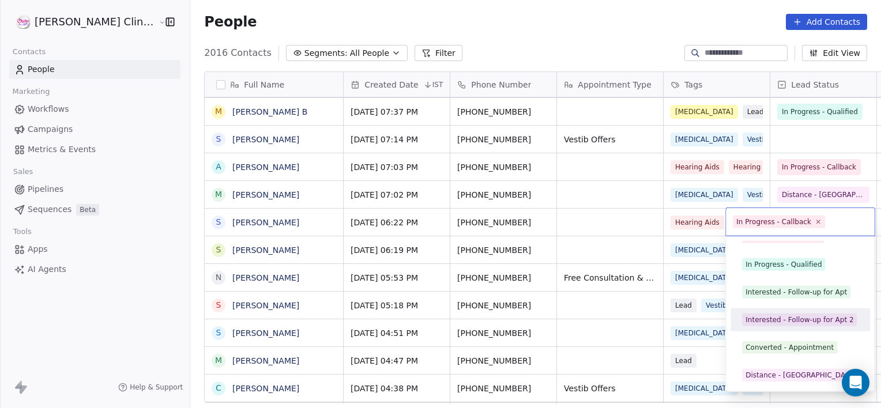
click at [617, 225] on html "RASYA Clinic External Contacts People Marketing Workflows Campaigns Metrics & E…" at bounding box center [440, 204] width 881 height 408
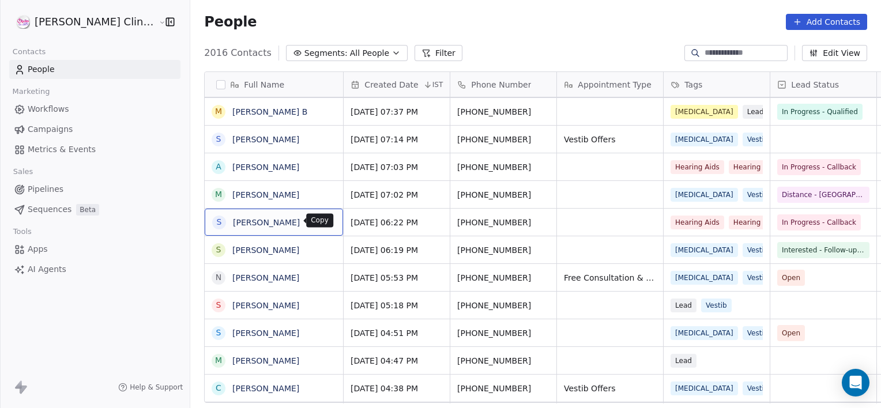
click at [322, 225] on button "grid" at bounding box center [329, 221] width 14 height 14
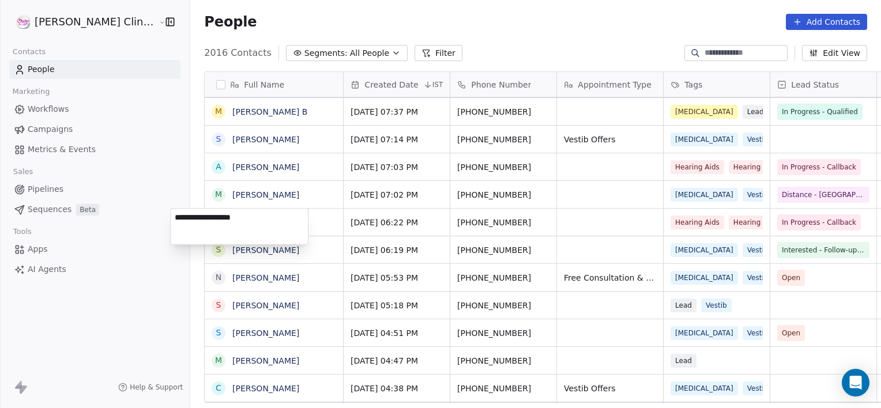
click at [214, 217] on textarea "**********" at bounding box center [239, 227] width 137 height 36
type textarea "**********"
click at [296, 218] on link "[PERSON_NAME] sumanam" at bounding box center [287, 222] width 110 height 9
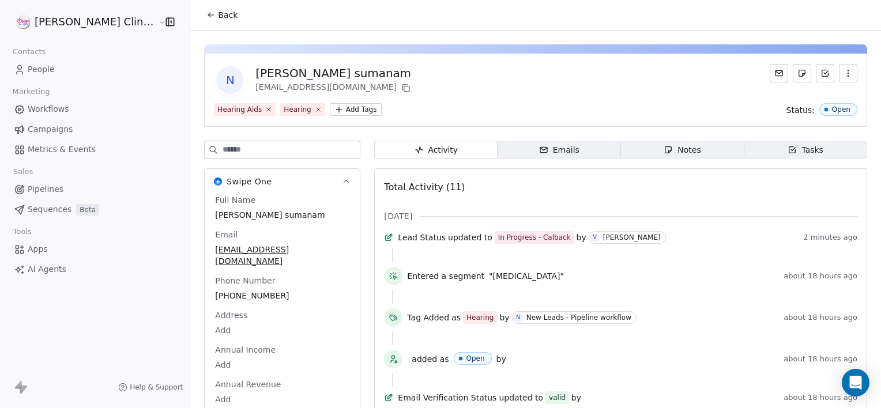
click at [218, 14] on span "Back" at bounding box center [228, 15] width 20 height 12
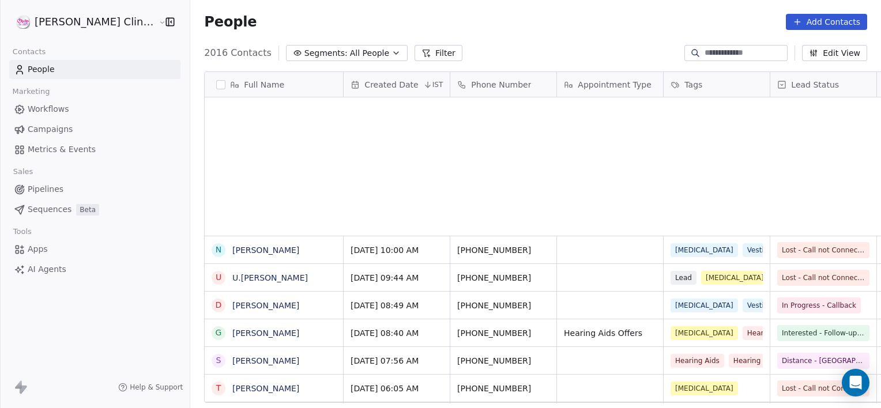
scroll to position [350, 716]
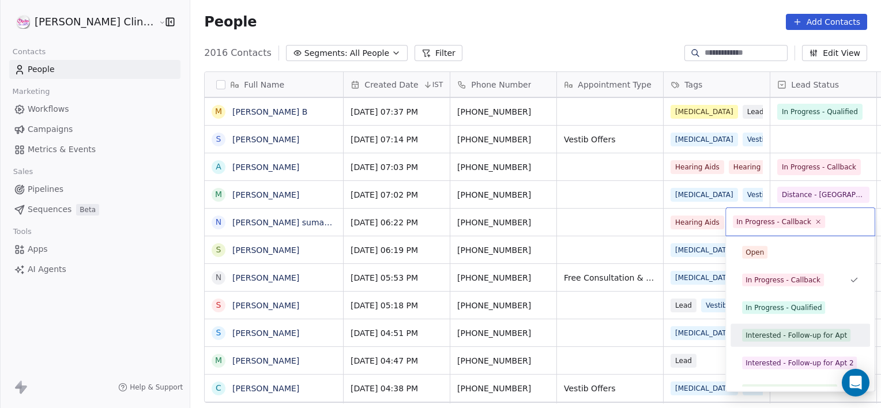
click at [789, 336] on div "Interested - Follow-up for Apt" at bounding box center [795, 335] width 101 height 10
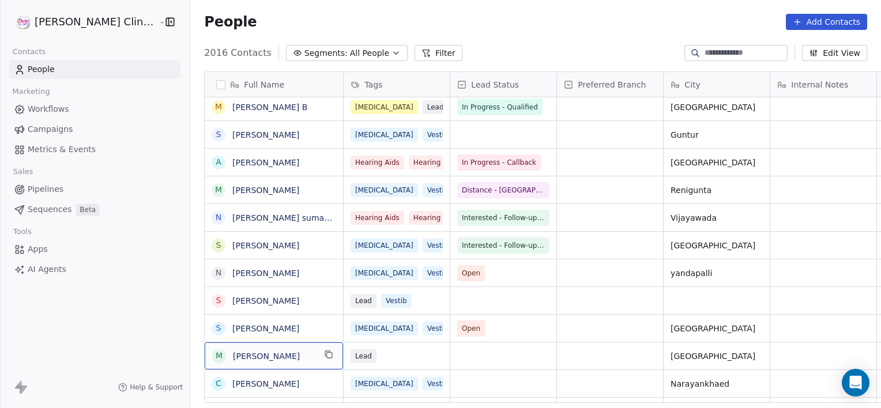
scroll to position [0, 0]
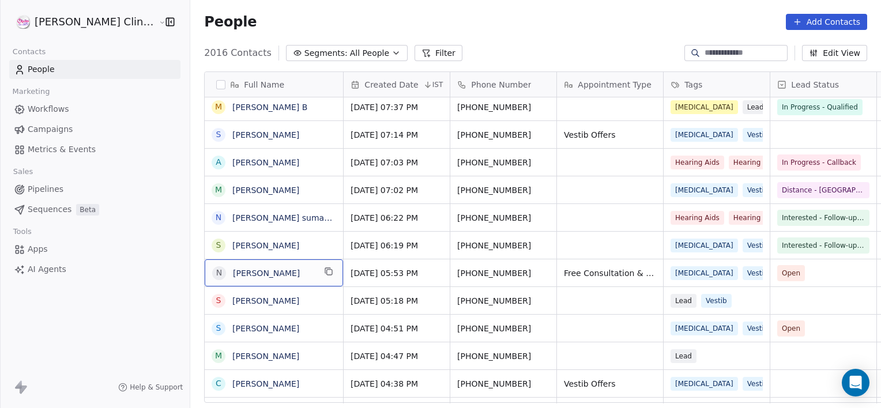
click at [286, 274] on div "n narasimha Manas" at bounding box center [274, 272] width 138 height 27
type textarea "*"
type textarea "**********"
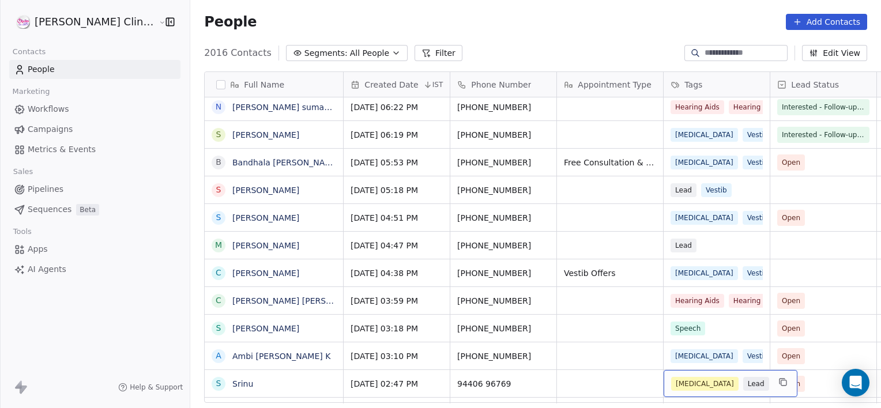
scroll to position [835, 0]
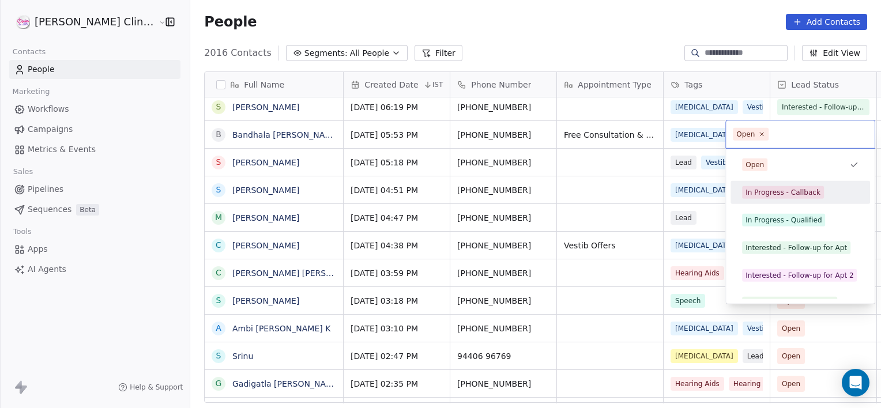
click at [738, 187] on div "In Progress - Callback" at bounding box center [800, 192] width 130 height 18
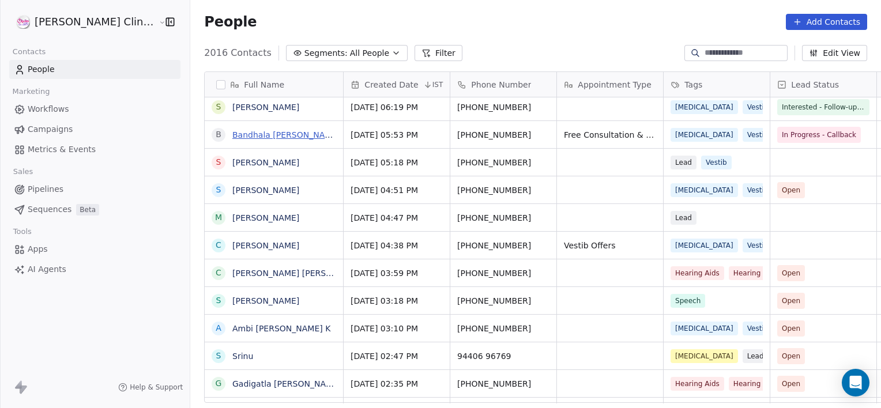
click at [256, 133] on link "Bandhala [PERSON_NAME]" at bounding box center [286, 134] width 108 height 9
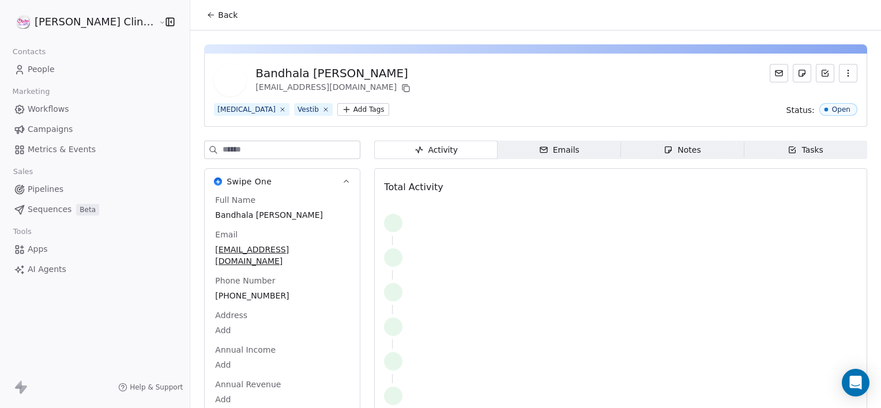
click at [697, 149] on span "Notes Notes" at bounding box center [682, 150] width 123 height 18
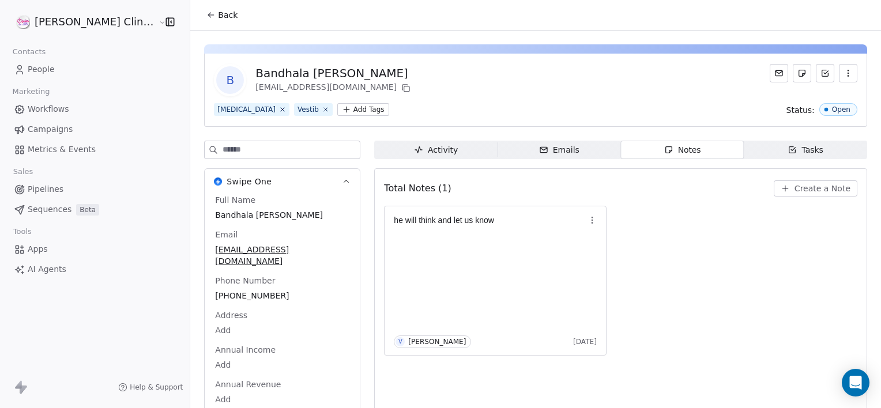
click at [788, 187] on button "Create a Note" at bounding box center [816, 188] width 84 height 16
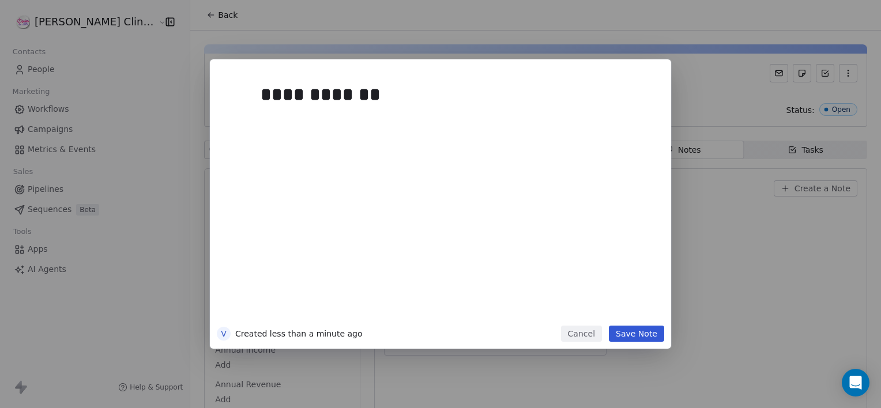
click at [636, 332] on button "Save Note" at bounding box center [636, 334] width 55 height 16
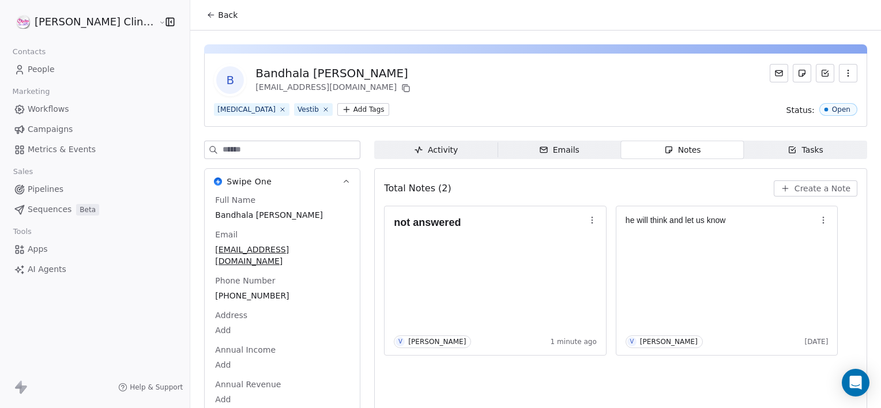
click at [206, 18] on icon at bounding box center [210, 14] width 9 height 9
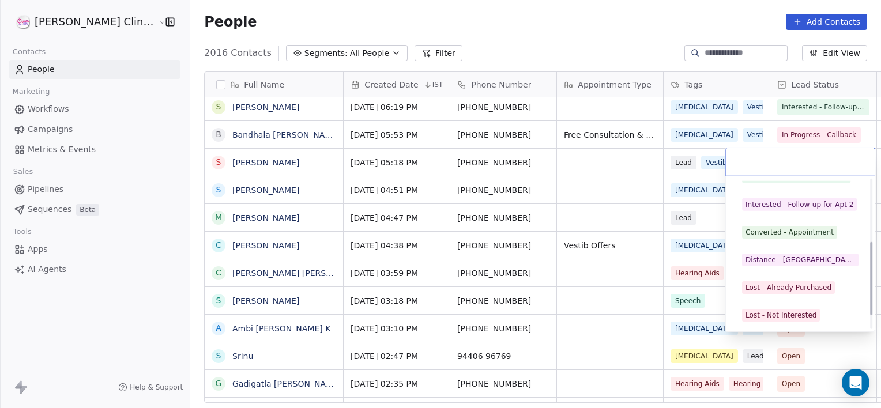
scroll to position [154, 0]
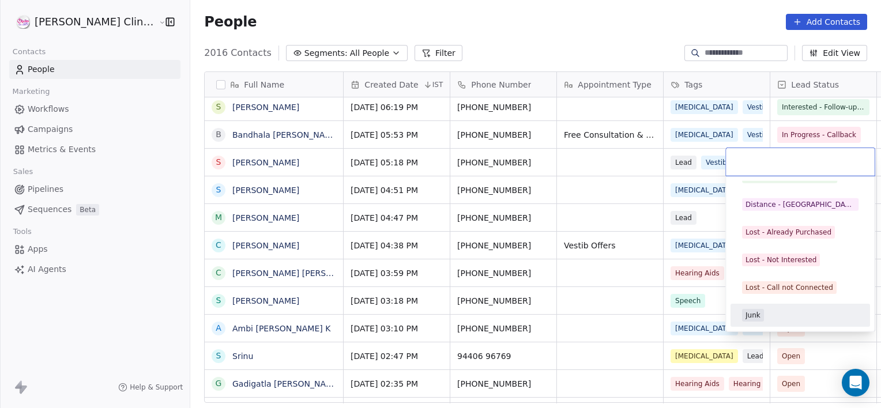
click at [771, 310] on div "Junk" at bounding box center [800, 315] width 116 height 13
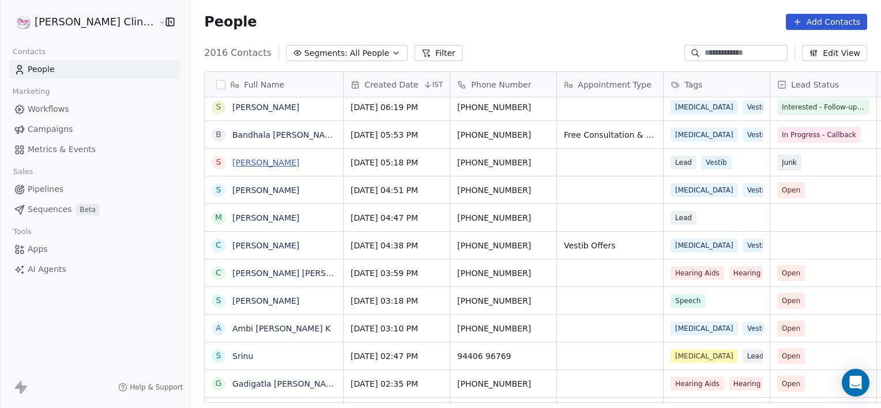
click at [233, 164] on link "[PERSON_NAME]" at bounding box center [265, 162] width 67 height 9
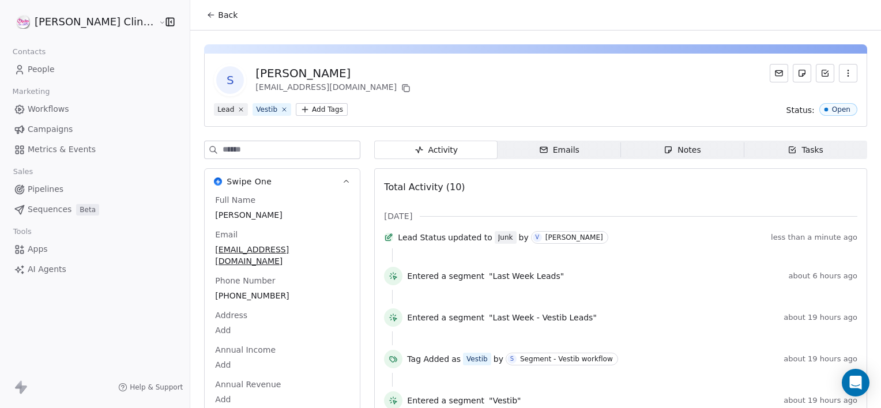
click at [627, 153] on span "Notes Notes" at bounding box center [682, 150] width 123 height 18
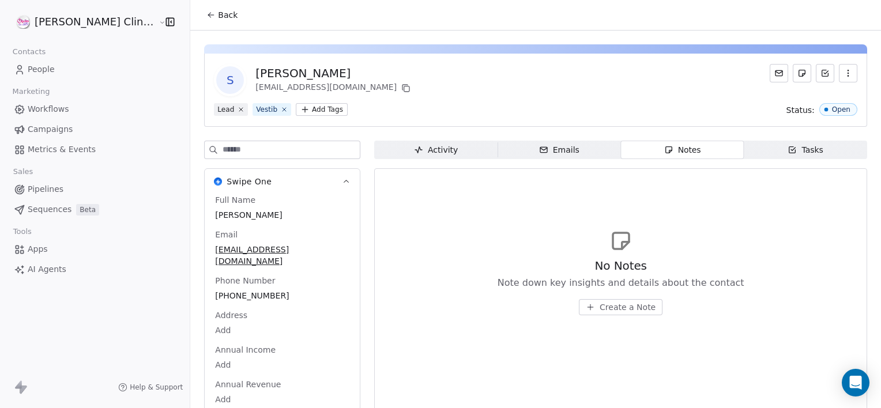
click at [599, 307] on span "Create a Note" at bounding box center [627, 307] width 56 height 12
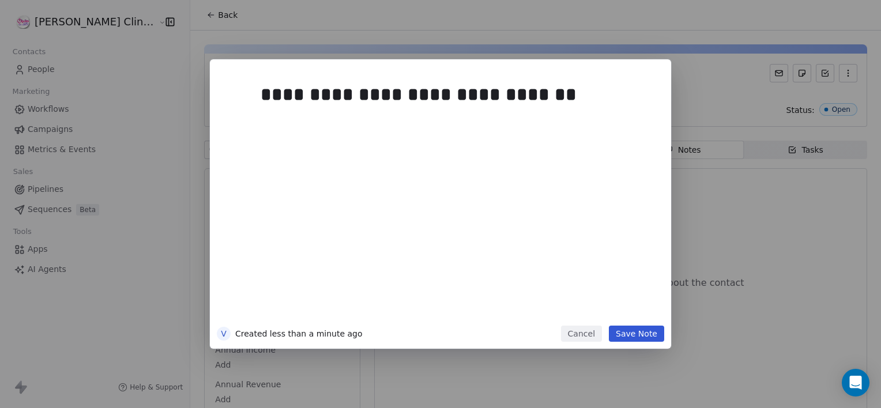
click at [639, 332] on button "Save Note" at bounding box center [636, 334] width 55 height 16
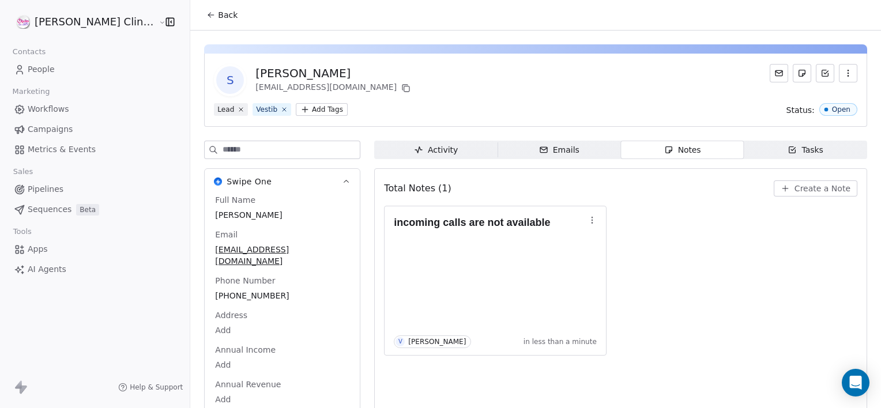
click at [218, 16] on span "Back" at bounding box center [228, 15] width 20 height 12
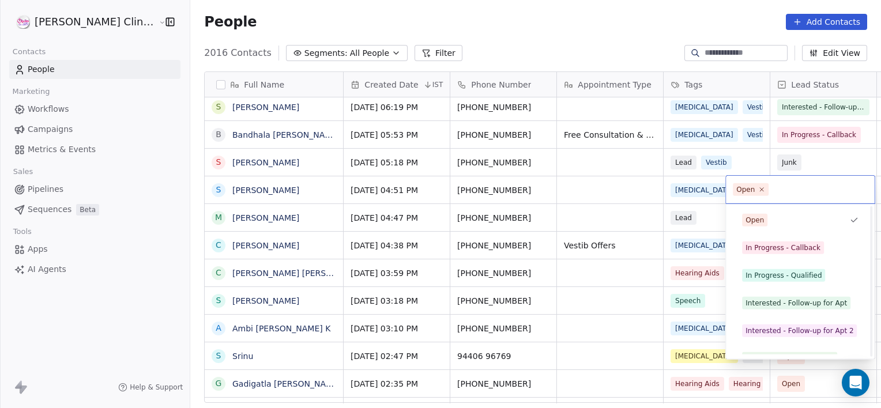
scroll to position [154, 0]
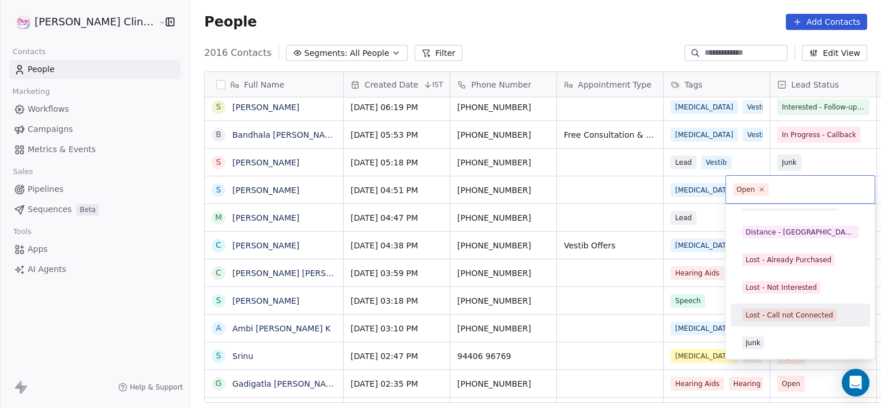
click at [775, 315] on div "Lost - Call not Connected" at bounding box center [789, 315] width 88 height 10
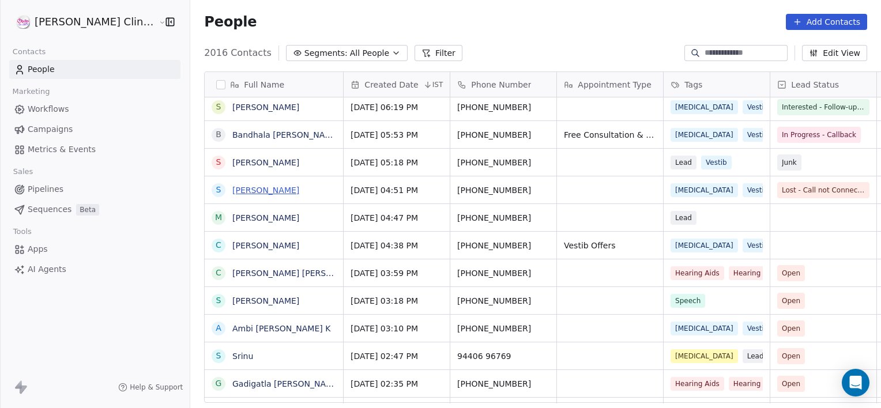
click at [232, 195] on link "[PERSON_NAME]" at bounding box center [265, 190] width 67 height 9
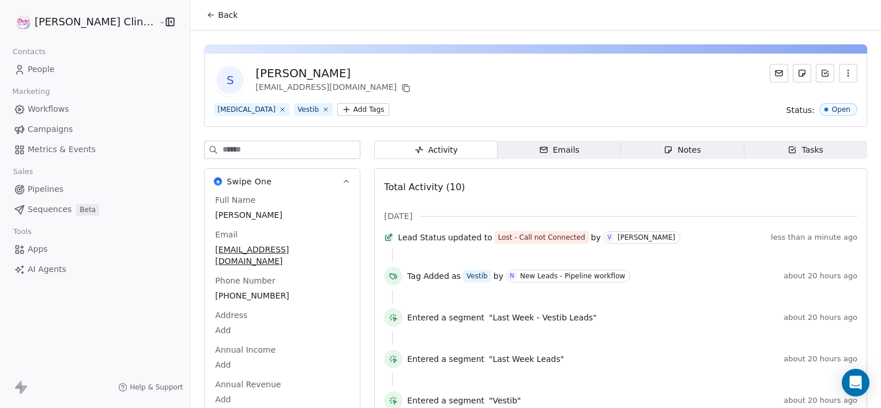
click at [622, 149] on span "Notes Notes" at bounding box center [682, 150] width 123 height 18
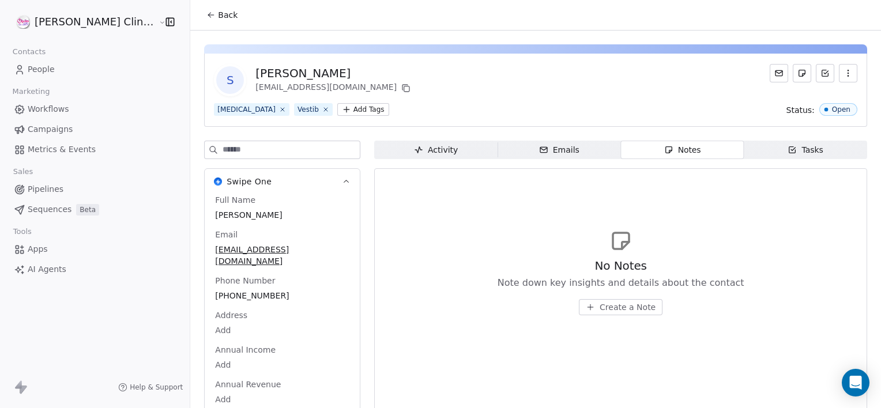
click at [606, 313] on button "Create a Note" at bounding box center [621, 307] width 84 height 16
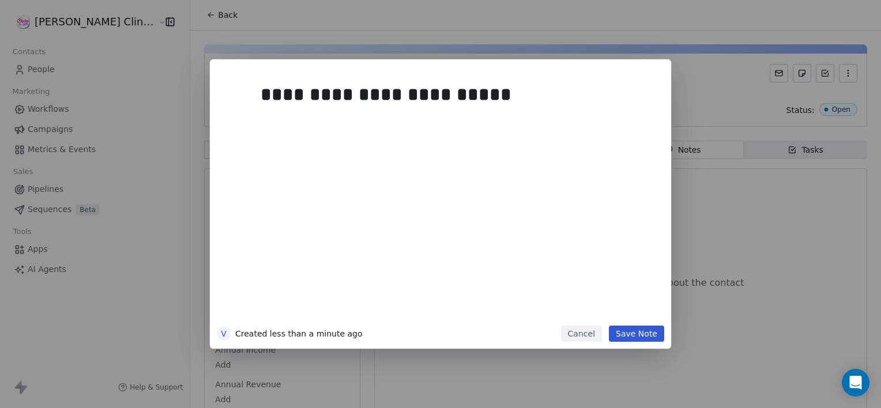
click at [606, 312] on div "**********" at bounding box center [458, 199] width 394 height 246
click at [641, 331] on button "Save Note" at bounding box center [636, 334] width 55 height 16
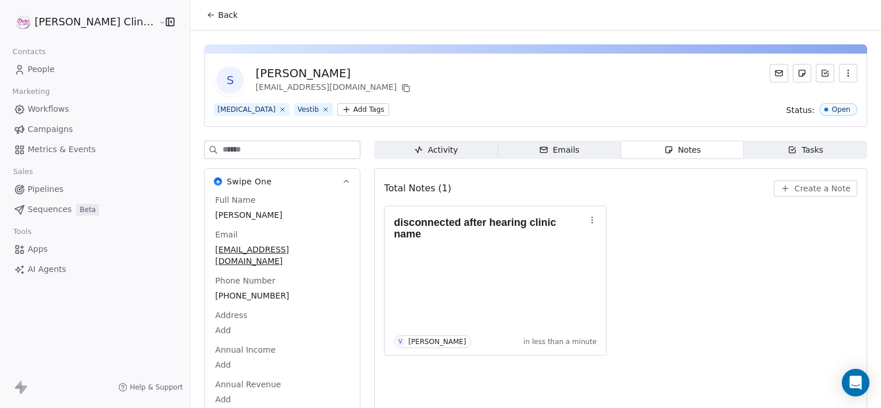
click at [206, 14] on icon at bounding box center [210, 14] width 9 height 9
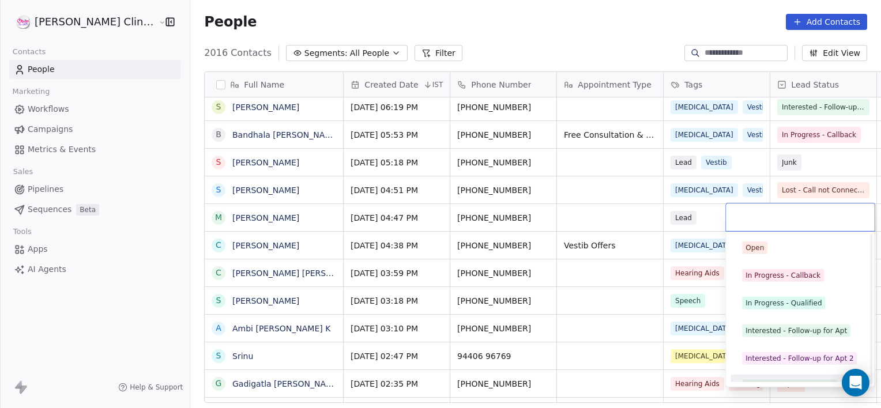
scroll to position [154, 0]
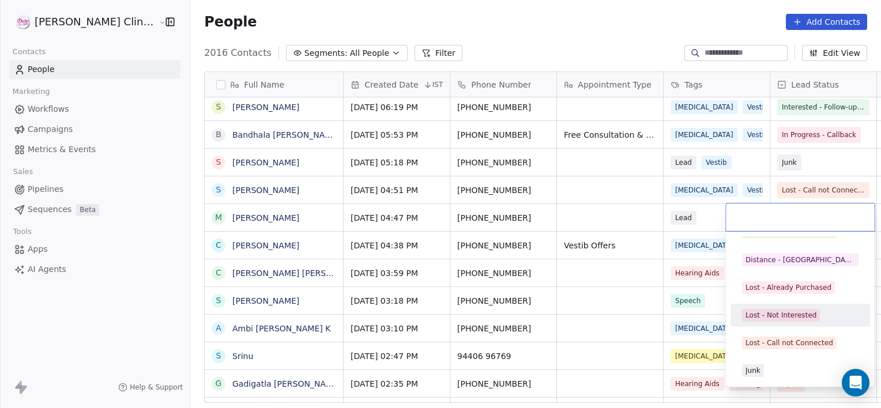
click at [790, 315] on div "Lost - Not Interested" at bounding box center [780, 315] width 71 height 10
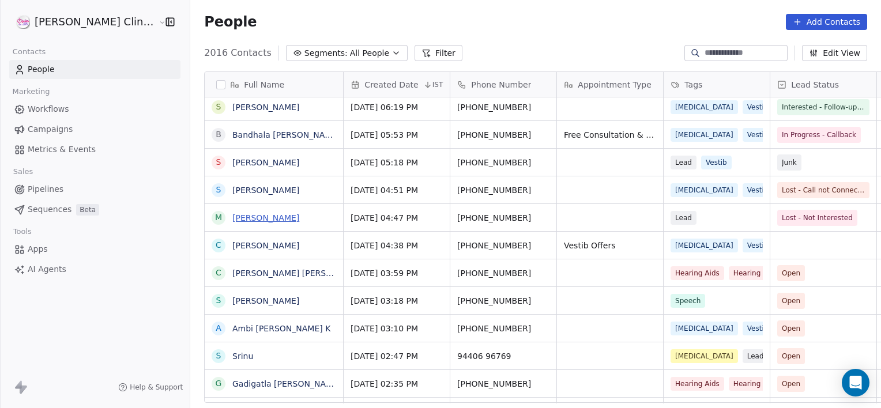
click at [232, 214] on link "[PERSON_NAME]" at bounding box center [265, 217] width 67 height 9
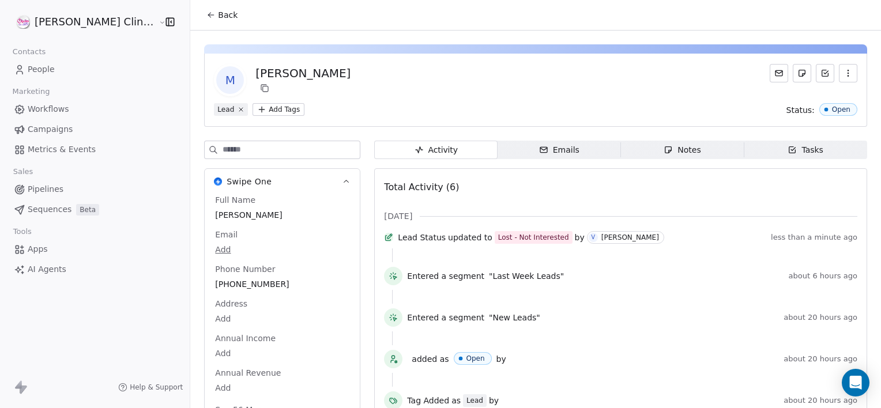
click at [657, 143] on span "Notes Notes" at bounding box center [682, 150] width 123 height 18
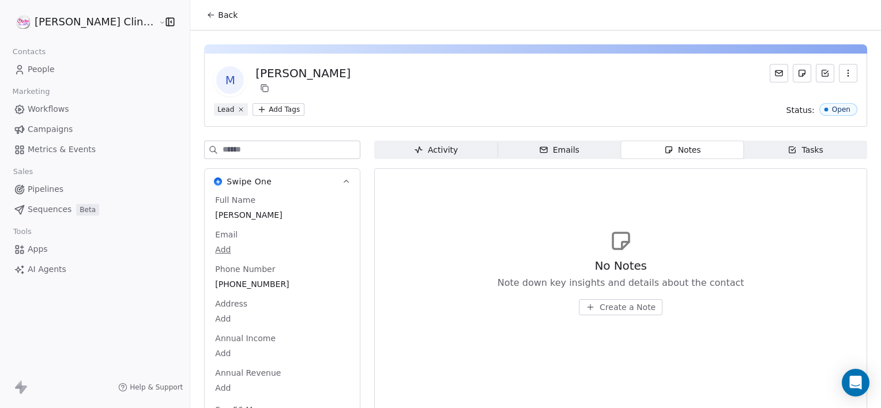
click at [613, 308] on span "Create a Note" at bounding box center [627, 307] width 56 height 12
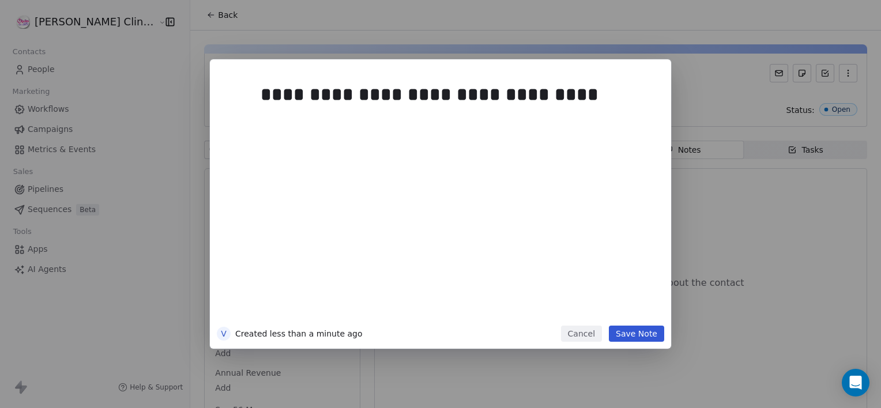
click at [642, 340] on button "Save Note" at bounding box center [636, 334] width 55 height 16
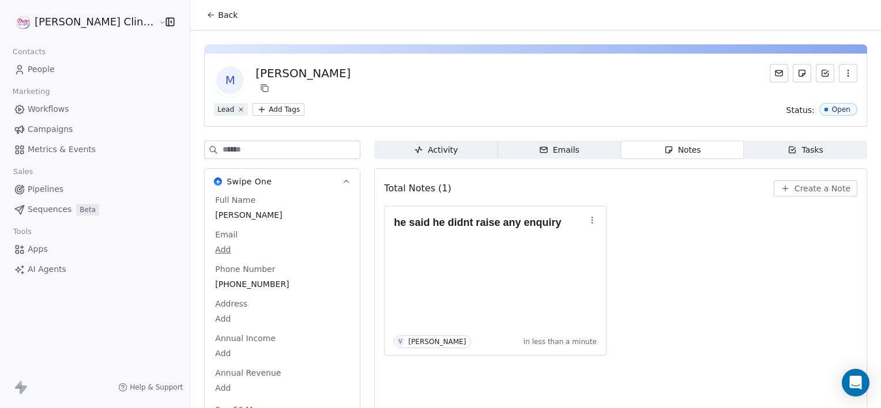
click at [218, 17] on span "Back" at bounding box center [228, 15] width 20 height 12
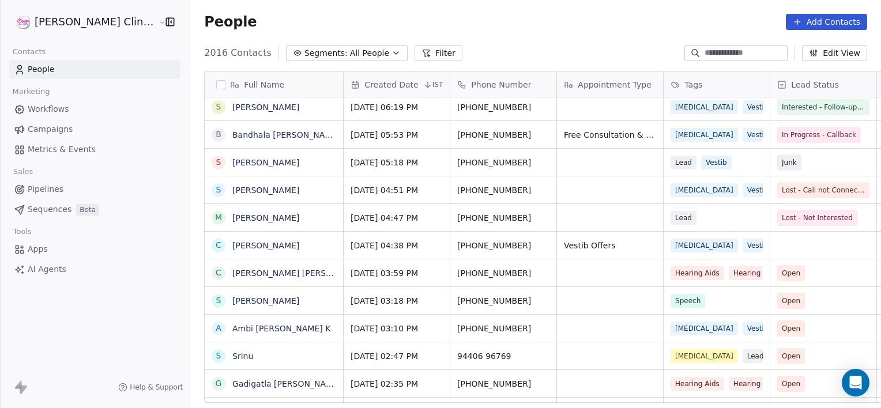
scroll to position [350, 716]
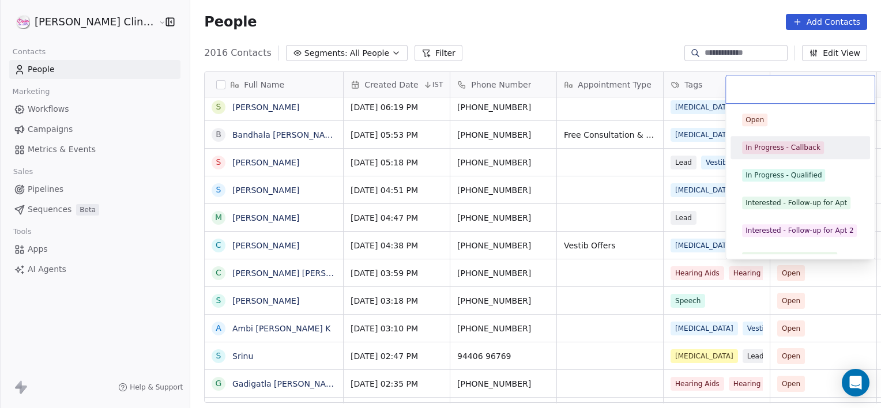
click at [780, 153] on span "In Progress - Callback" at bounding box center [783, 147] width 82 height 13
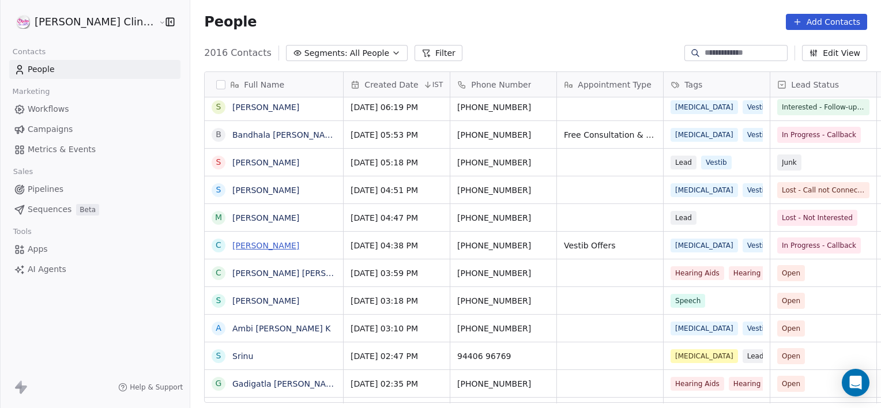
click at [233, 247] on link "[PERSON_NAME]" at bounding box center [265, 245] width 67 height 9
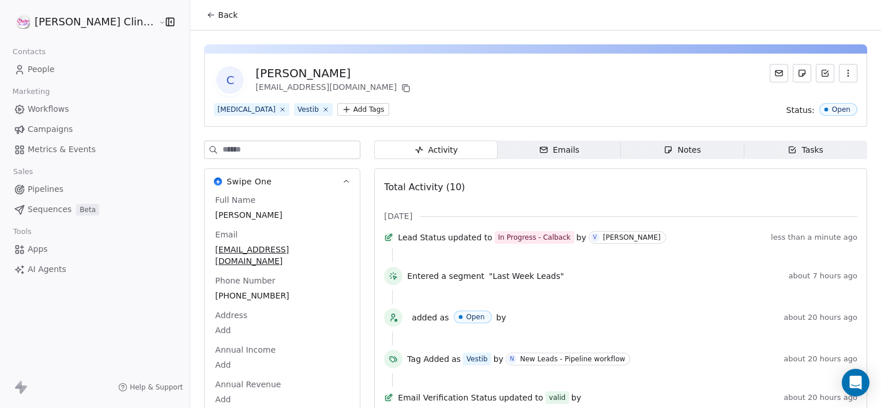
click at [663, 145] on icon "button" at bounding box center [667, 149] width 9 height 9
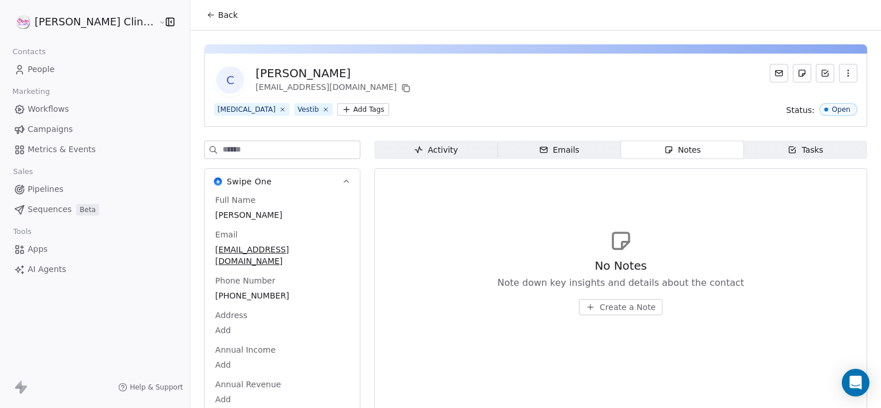
click at [599, 309] on span "Create a Note" at bounding box center [627, 307] width 56 height 12
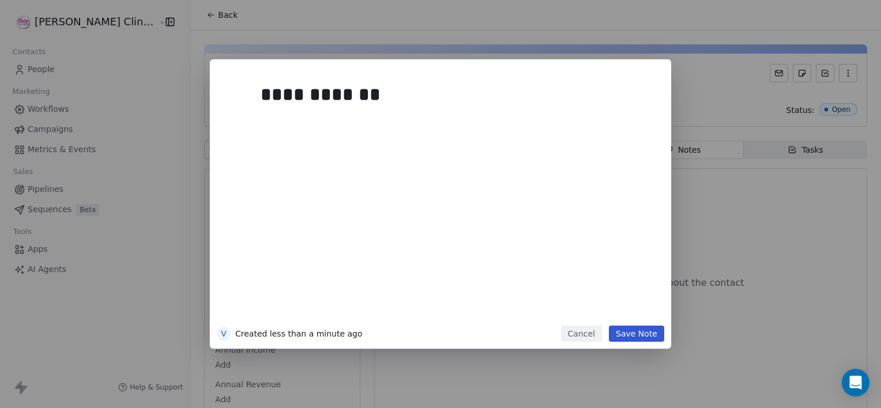
click at [652, 334] on button "Save Note" at bounding box center [636, 334] width 55 height 16
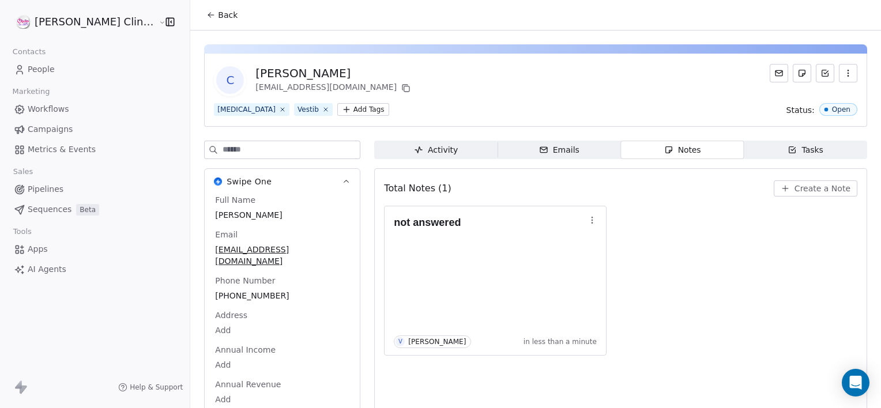
click at [218, 17] on span "Back" at bounding box center [228, 15] width 20 height 12
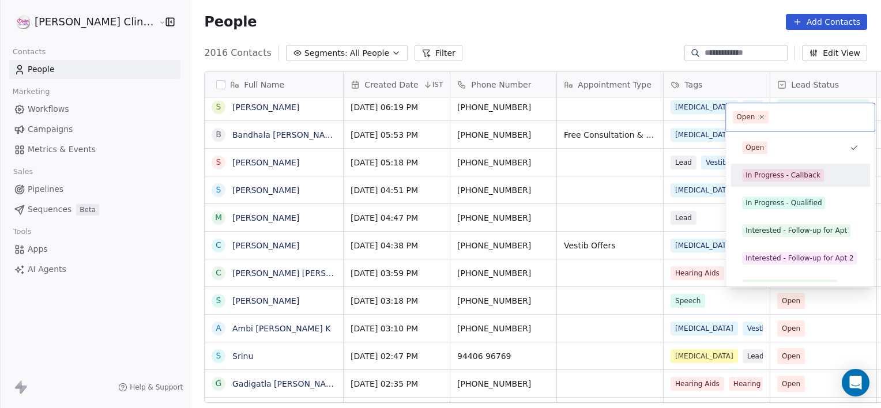
click at [770, 176] on div "In Progress - Callback" at bounding box center [782, 175] width 75 height 10
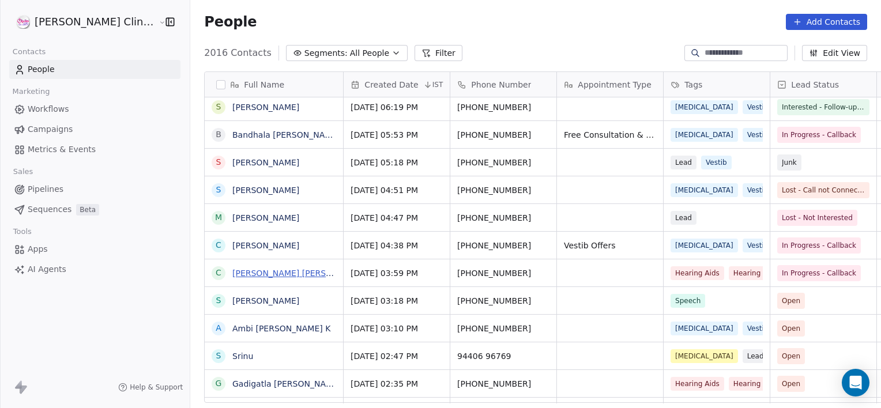
click at [232, 274] on link "[PERSON_NAME] [PERSON_NAME]" at bounding box center [300, 273] width 137 height 9
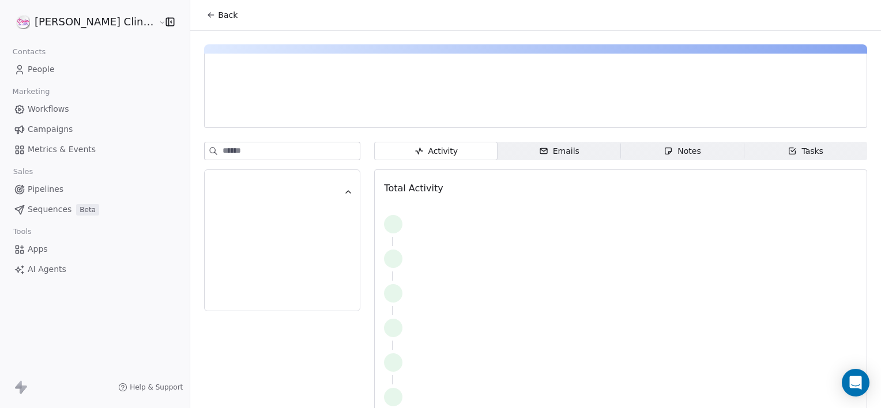
click at [663, 149] on div "Notes" at bounding box center [681, 151] width 37 height 12
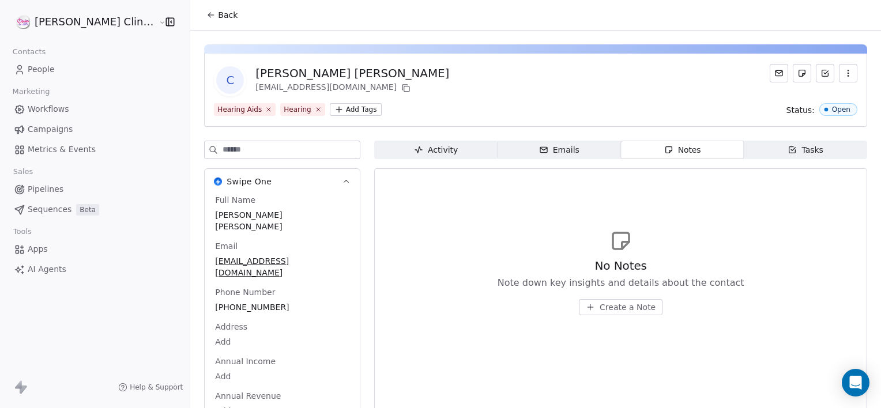
click at [579, 304] on button "Create a Note" at bounding box center [621, 307] width 84 height 16
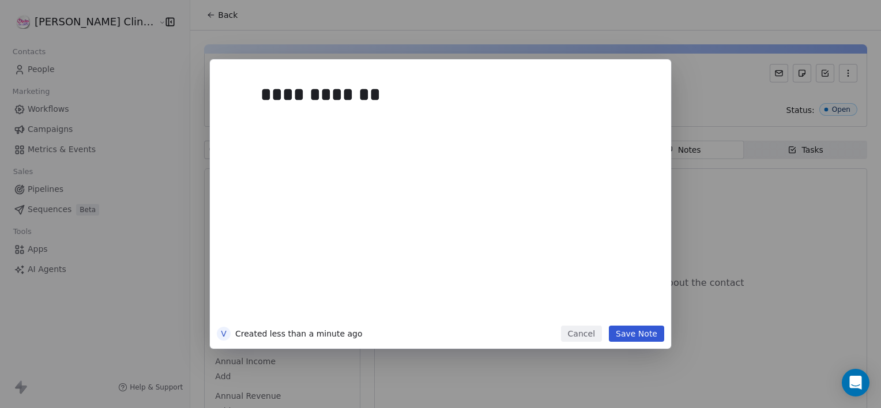
click at [627, 332] on button "Save Note" at bounding box center [636, 334] width 55 height 16
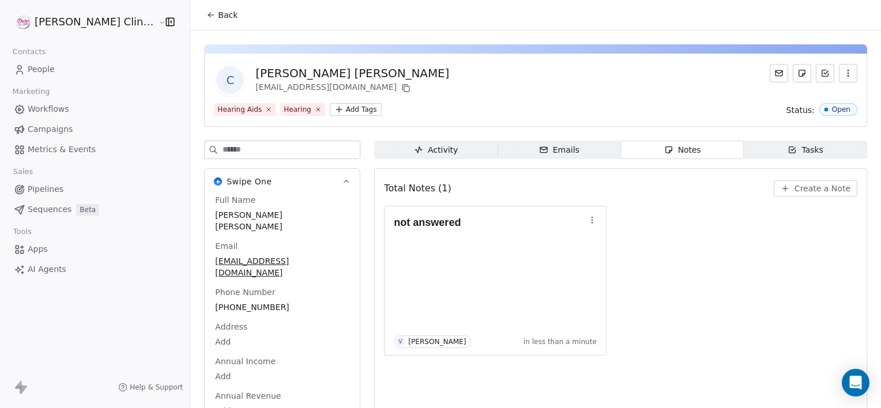
click at [218, 16] on span "Back" at bounding box center [228, 15] width 20 height 12
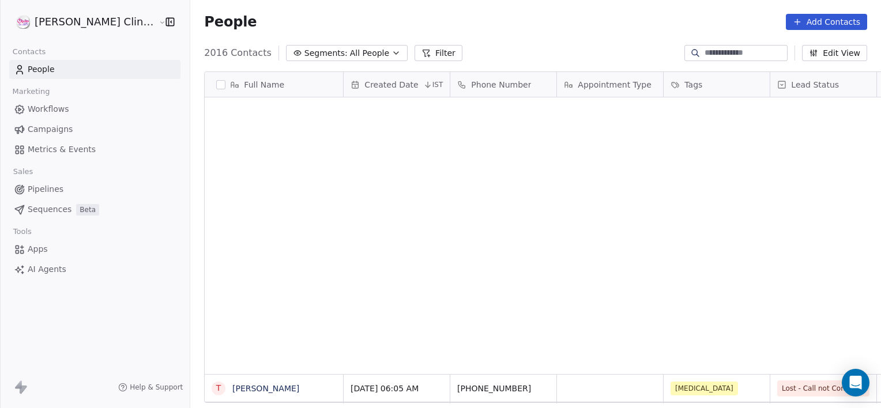
scroll to position [350, 716]
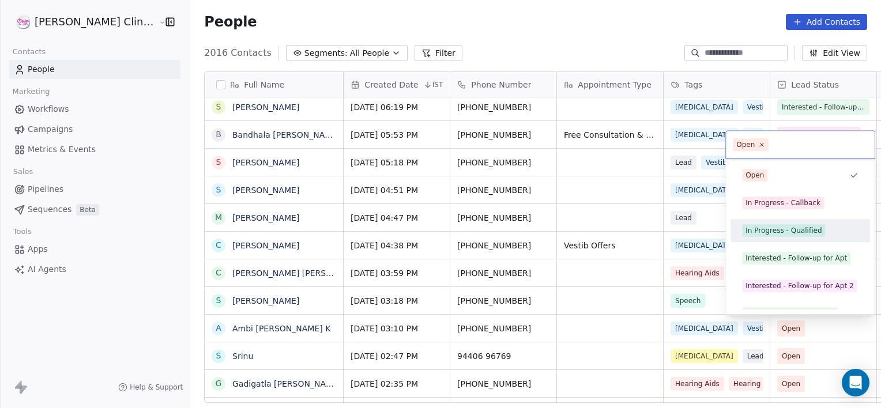
click at [776, 228] on div "In Progress - Qualified" at bounding box center [783, 230] width 76 height 10
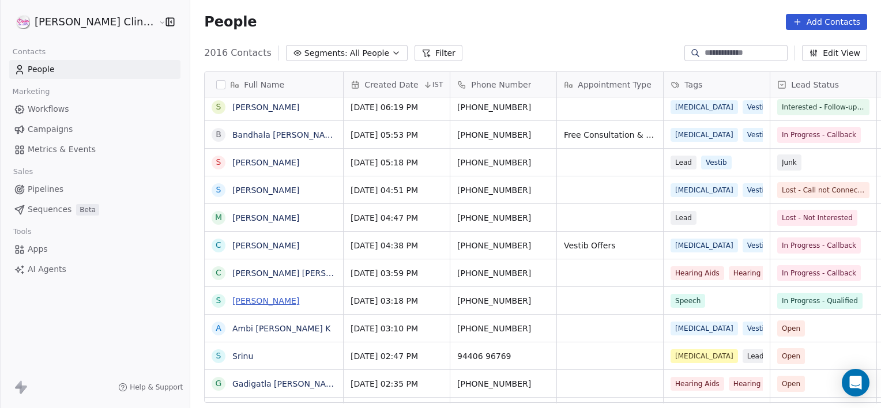
click at [232, 301] on link "[PERSON_NAME]" at bounding box center [265, 300] width 67 height 9
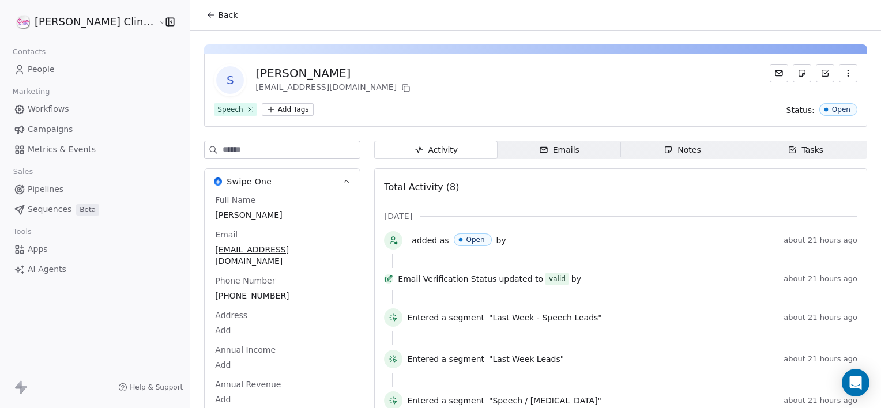
click at [793, 151] on div "Tasks" at bounding box center [805, 150] width 36 height 12
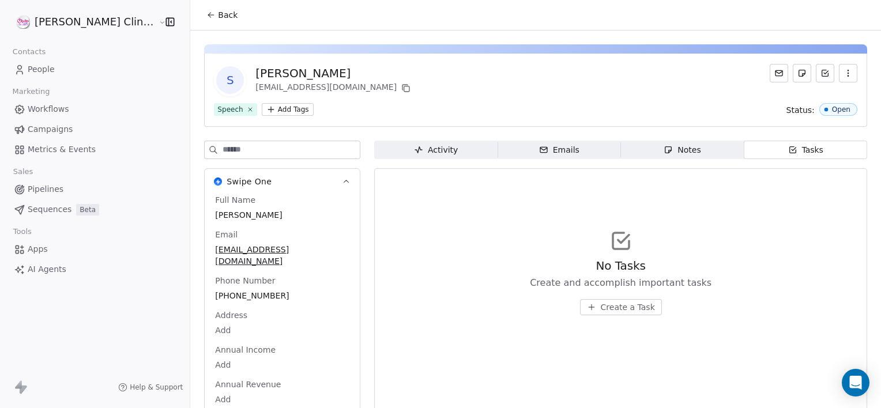
click at [621, 305] on span "Create a Task" at bounding box center [628, 307] width 54 height 12
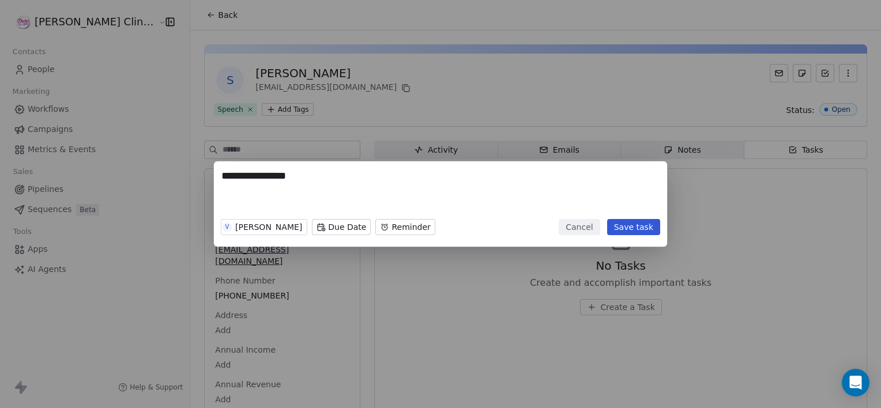
type textarea "**********"
click at [575, 231] on button "Cancel" at bounding box center [579, 227] width 41 height 16
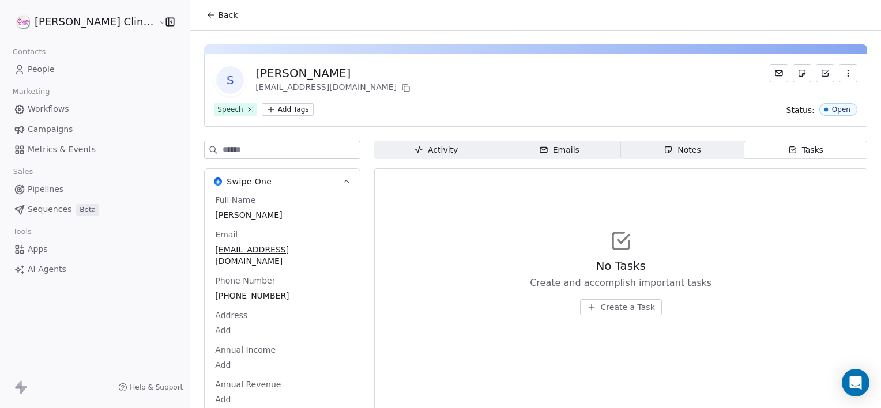
click at [218, 12] on span "Back" at bounding box center [228, 15] width 20 height 12
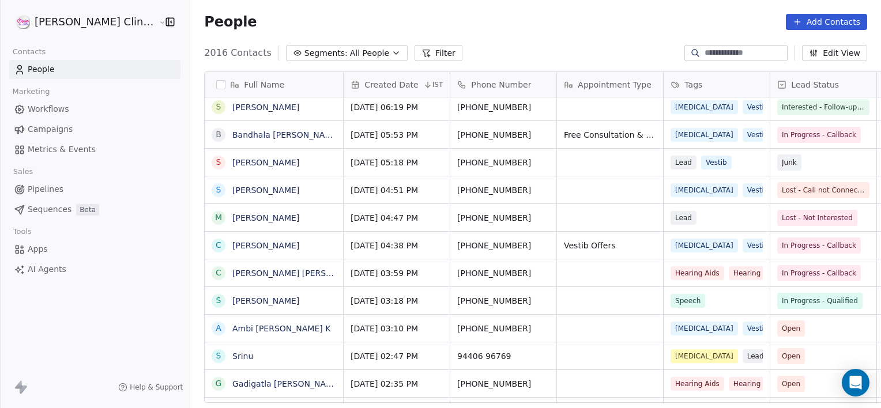
scroll to position [350, 716]
click at [232, 305] on link "[PERSON_NAME]" at bounding box center [265, 300] width 67 height 9
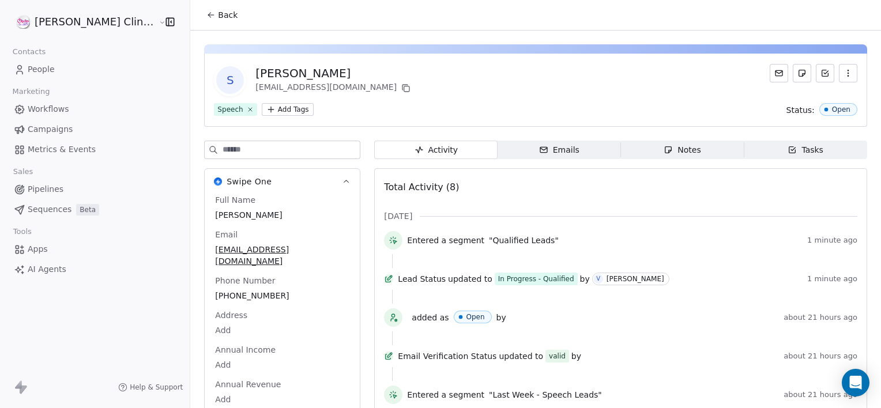
click at [793, 145] on div "Tasks" at bounding box center [805, 150] width 36 height 12
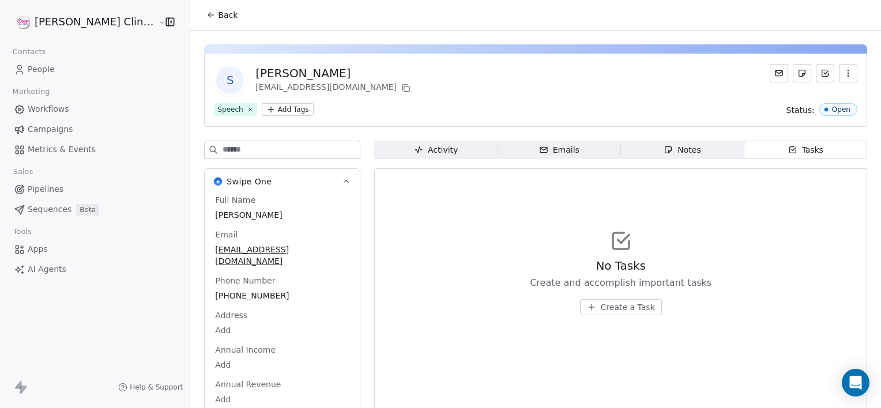
click at [601, 307] on span "Create a Task" at bounding box center [628, 307] width 54 height 12
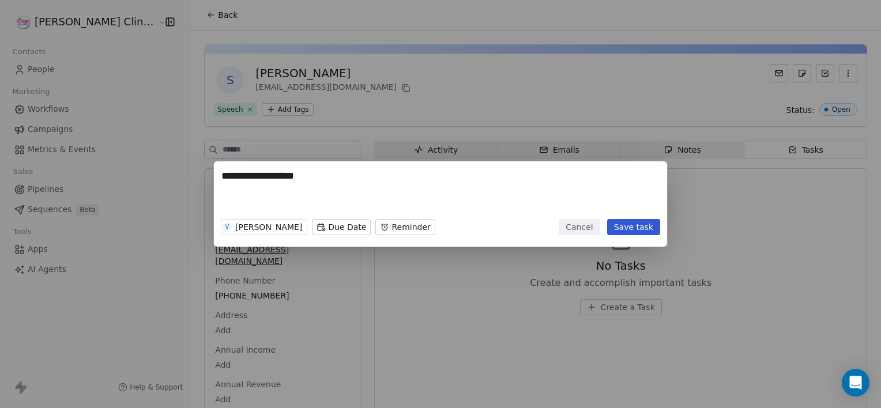
type textarea "**********"
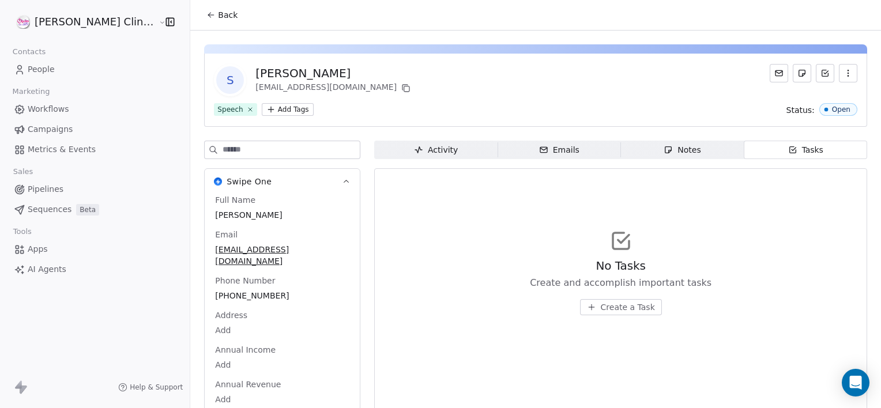
click at [531, 266] on div "**********" at bounding box center [440, 204] width 881 height 408
click at [583, 314] on button "Create a Task" at bounding box center [621, 307] width 82 height 16
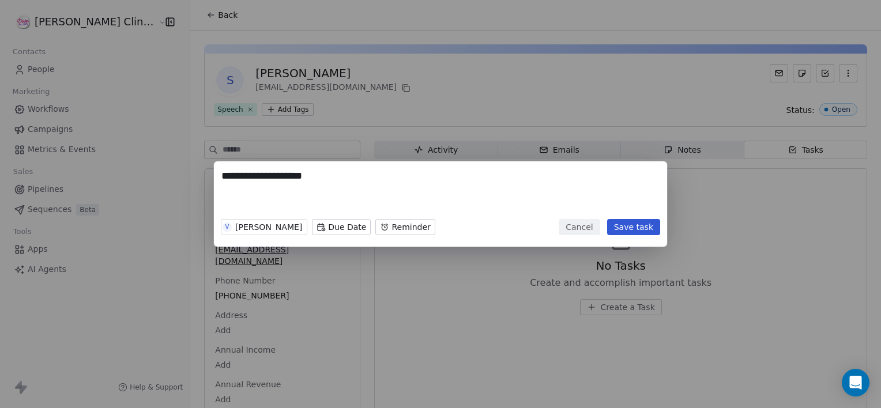
type textarea "**********"
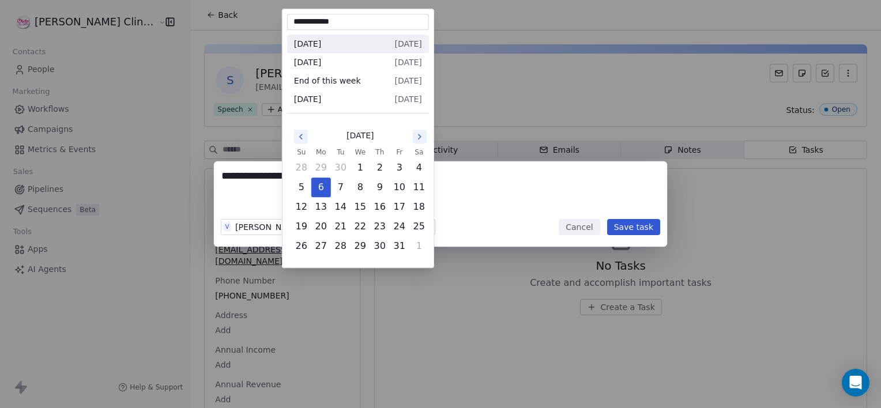
click at [306, 219] on body "**********" at bounding box center [440, 204] width 881 height 408
click at [320, 183] on button "6" at bounding box center [321, 187] width 18 height 18
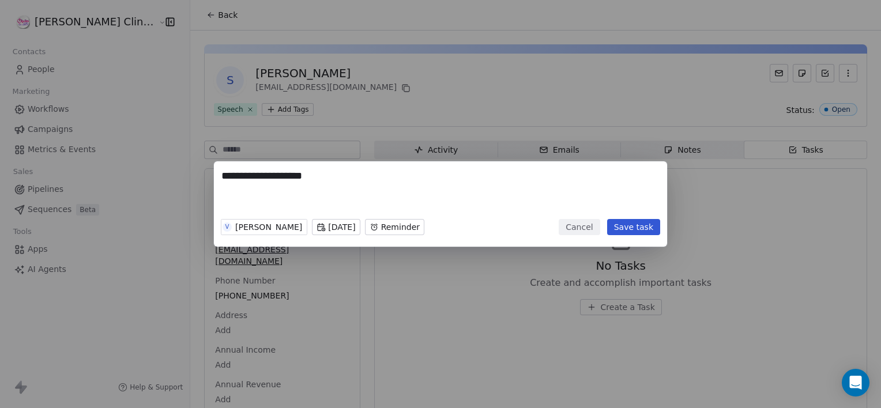
click at [408, 227] on body "**********" at bounding box center [440, 204] width 881 height 408
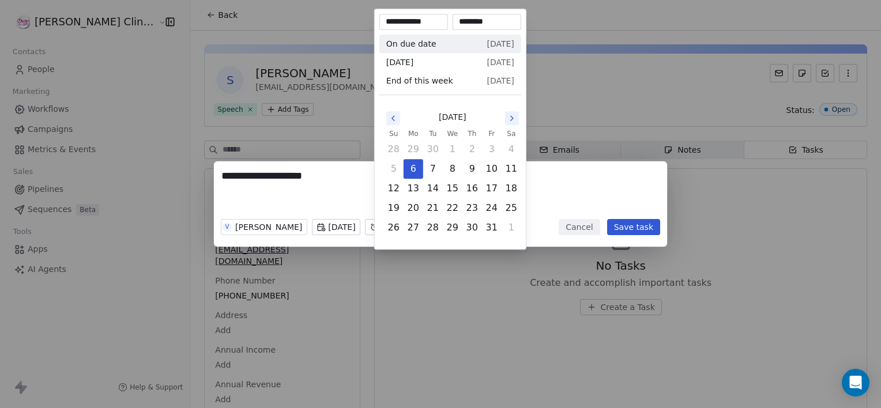
click at [468, 21] on input "********" at bounding box center [487, 22] width 64 height 12
type input "********"
click at [601, 63] on div "**********" at bounding box center [440, 204] width 881 height 408
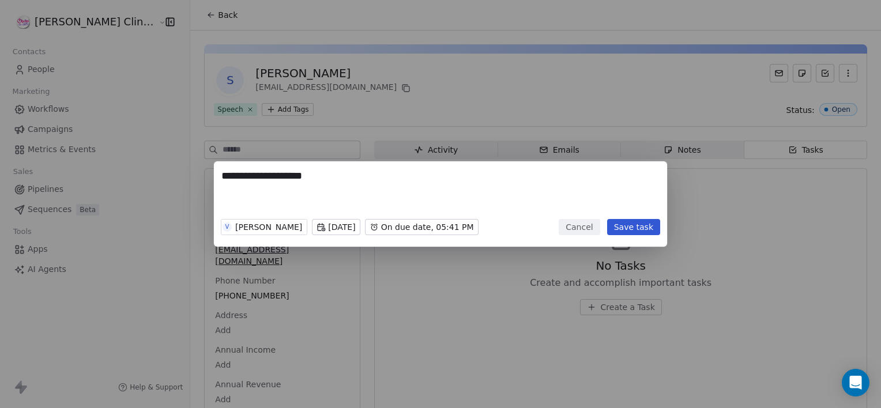
click at [634, 231] on button "Save task" at bounding box center [633, 227] width 53 height 16
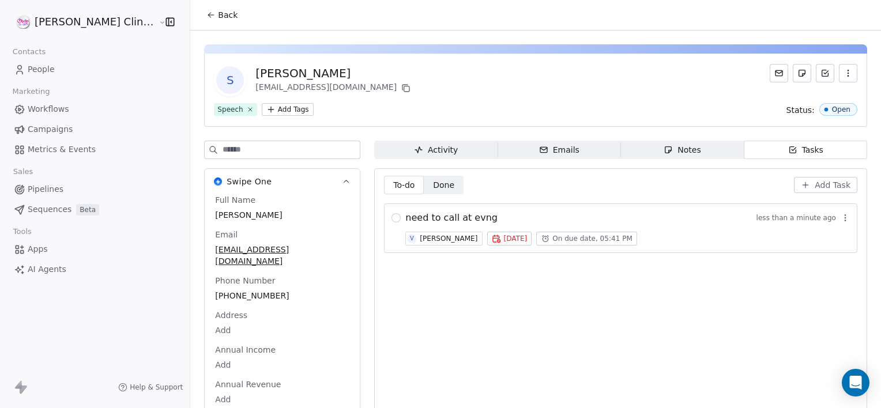
click at [190, 0] on div "Back" at bounding box center [535, 15] width 691 height 30
click at [199, 22] on button "Back" at bounding box center [221, 15] width 45 height 21
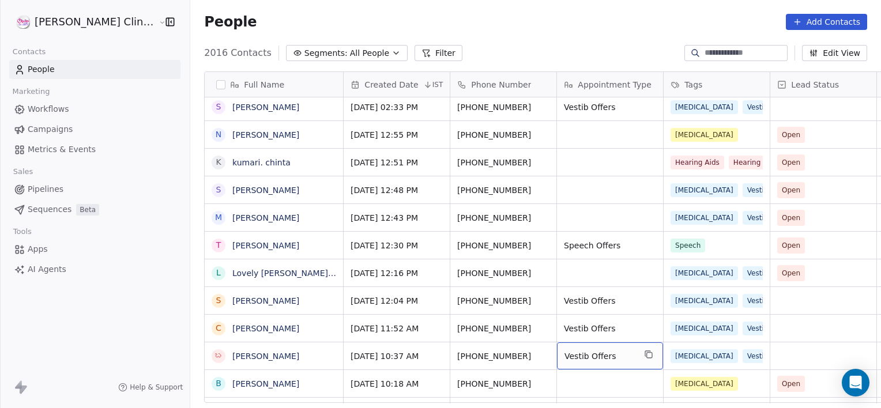
scroll to position [1194, 0]
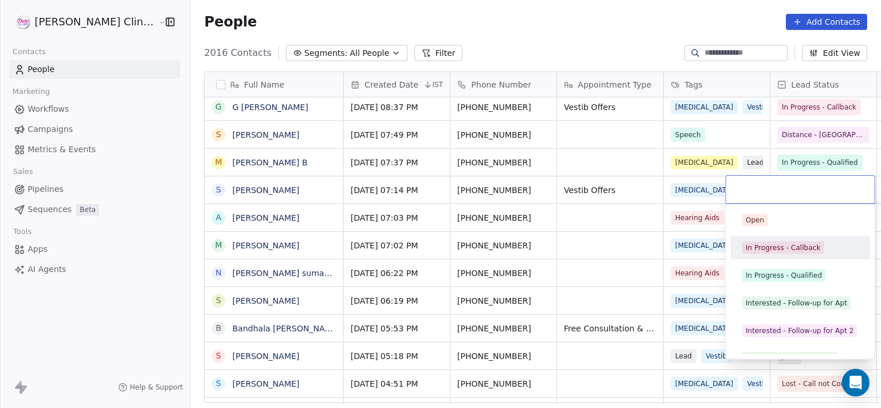
click at [786, 251] on div "In Progress - Callback" at bounding box center [782, 248] width 75 height 10
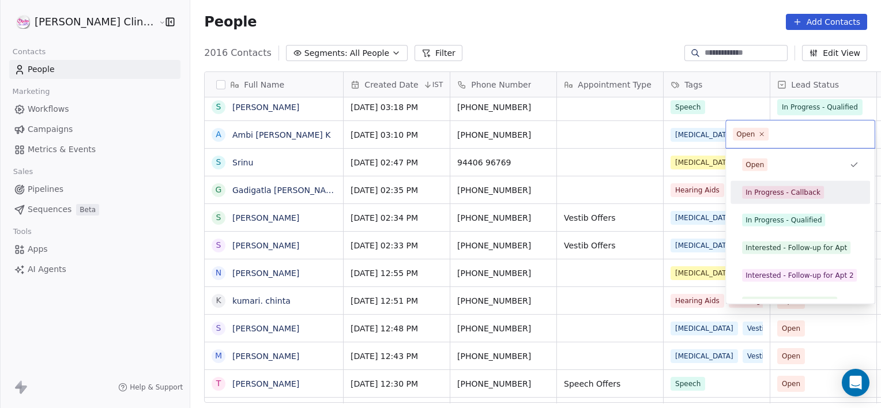
click at [794, 193] on div "In Progress - Callback" at bounding box center [782, 192] width 75 height 10
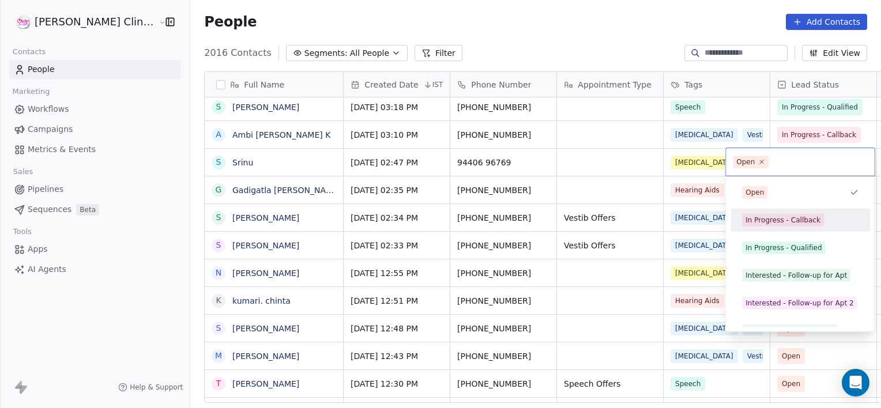
click at [795, 217] on div "In Progress - Callback" at bounding box center [782, 220] width 75 height 10
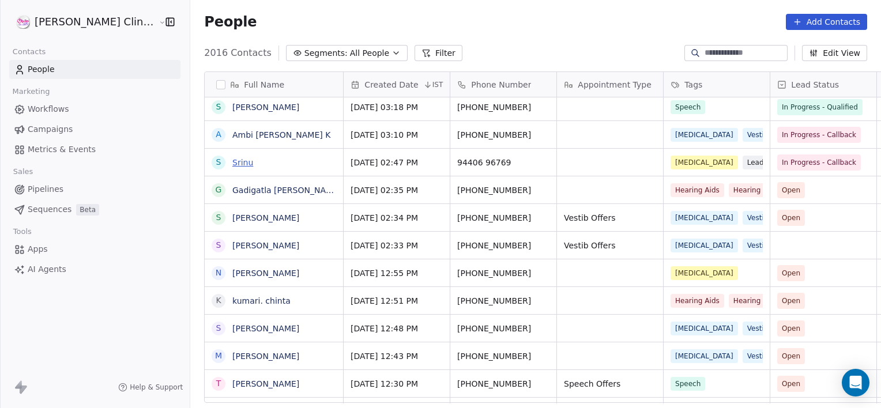
click at [232, 167] on link "Srinu" at bounding box center [242, 162] width 21 height 9
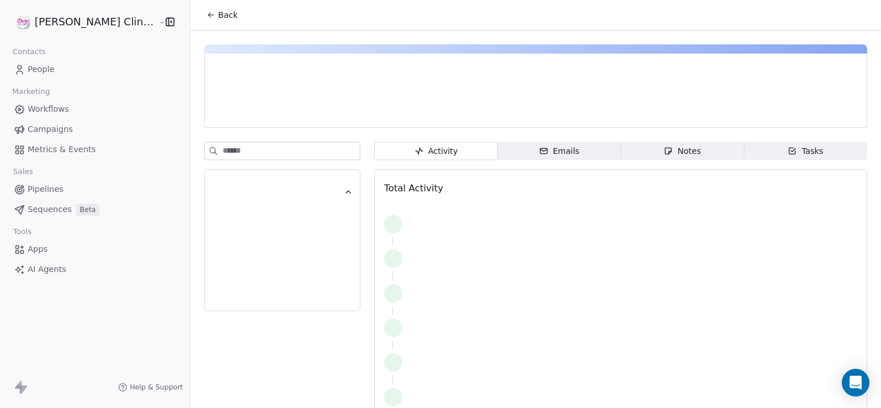
click at [663, 138] on div "Activity Activity Emails Emails Notes Notes Tasks Tasks Total Activity" at bounding box center [535, 232] width 691 height 403
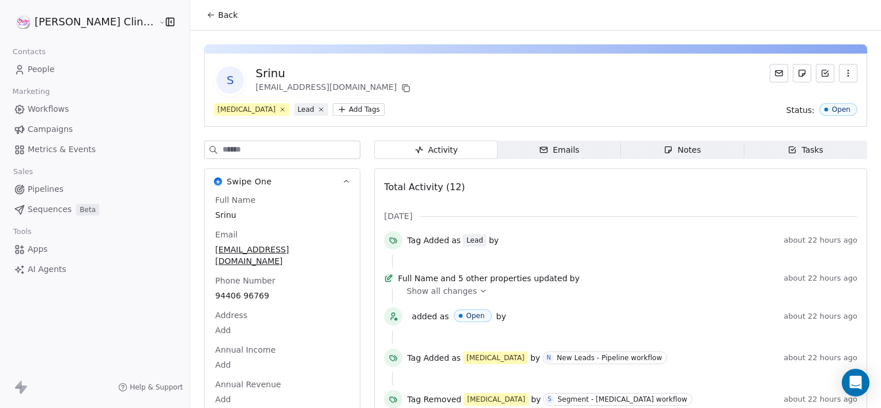
click at [663, 145] on div "Notes" at bounding box center [681, 150] width 37 height 12
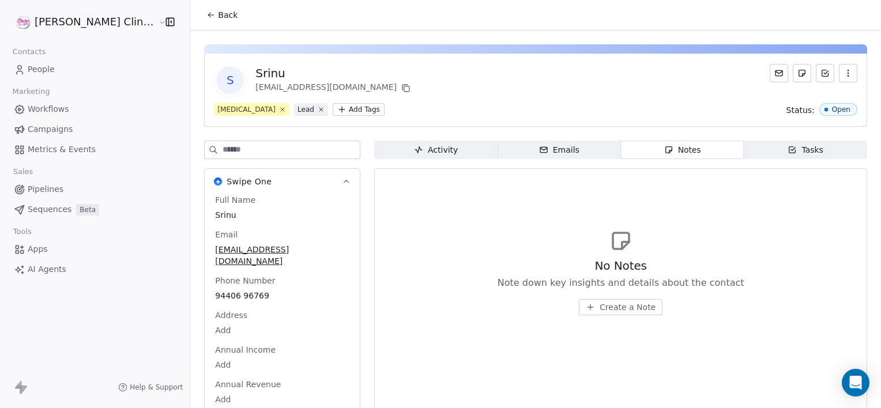
click at [599, 305] on span "Create a Note" at bounding box center [627, 307] width 56 height 12
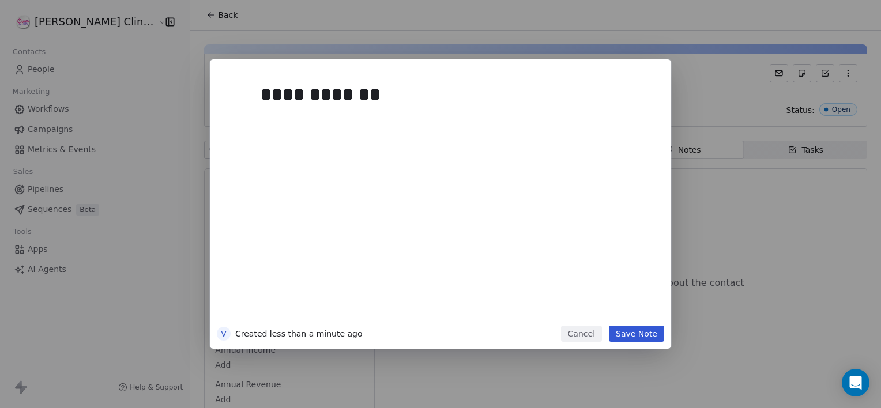
click at [629, 335] on button "Save Note" at bounding box center [636, 334] width 55 height 16
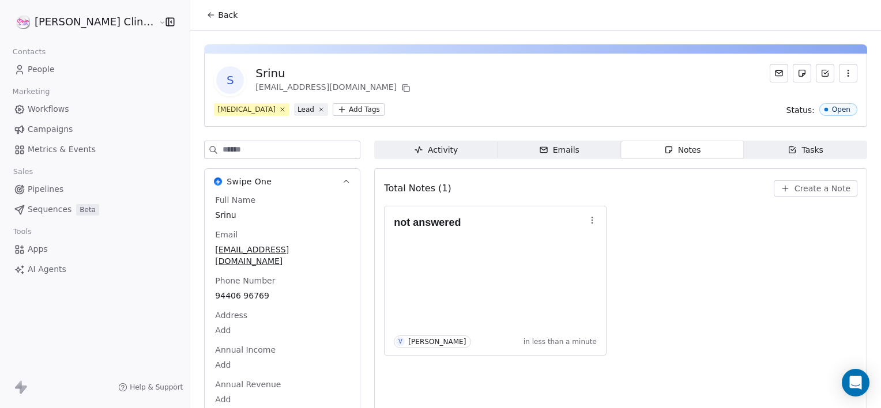
click at [218, 10] on span "Back" at bounding box center [228, 15] width 20 height 12
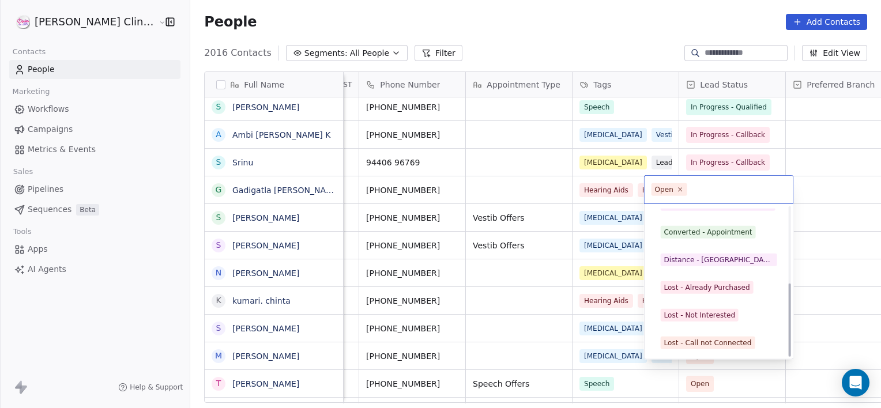
scroll to position [154, 0]
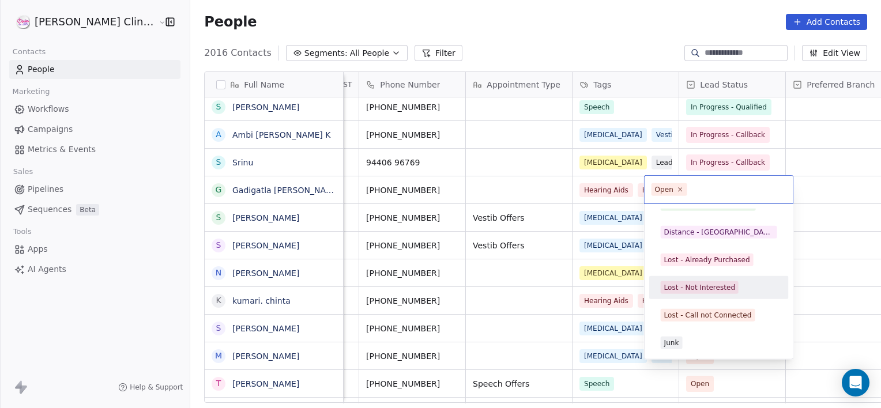
click at [682, 290] on div "Lost - Not Interested" at bounding box center [699, 287] width 71 height 10
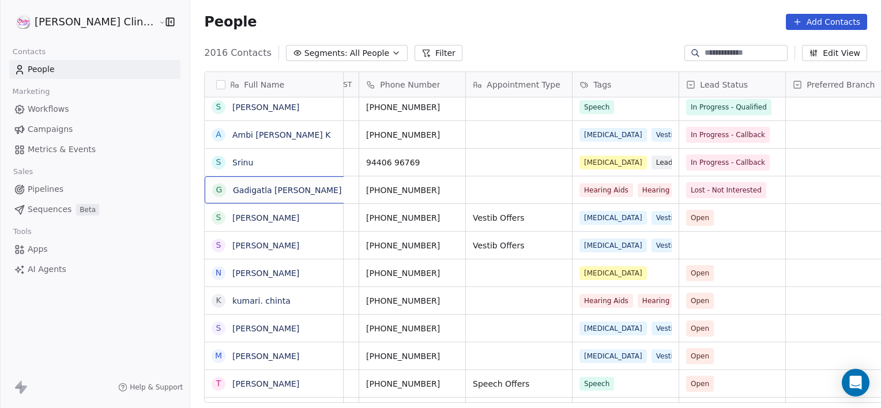
scroll to position [0, 0]
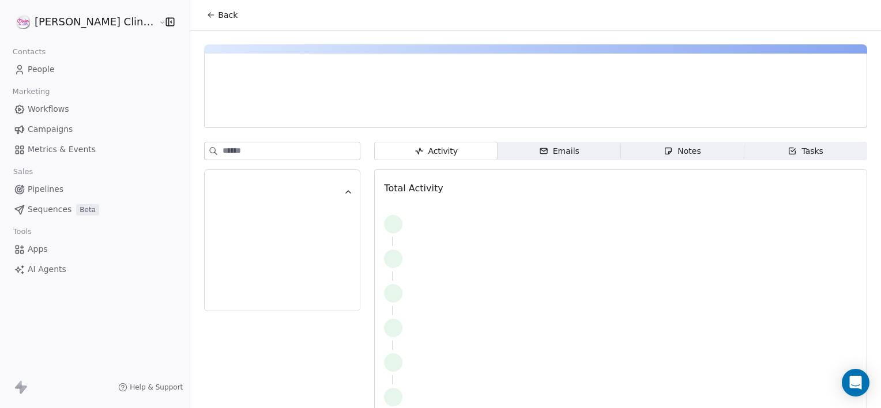
click at [663, 145] on div "Notes" at bounding box center [681, 151] width 37 height 12
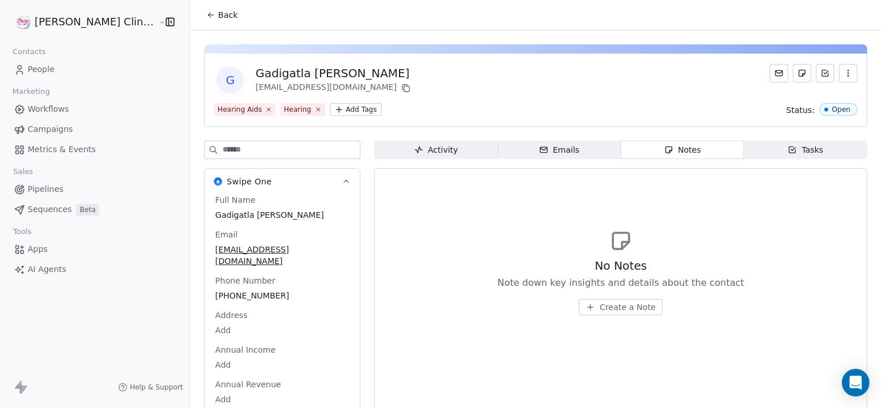
click at [609, 309] on span "Create a Note" at bounding box center [627, 307] width 56 height 12
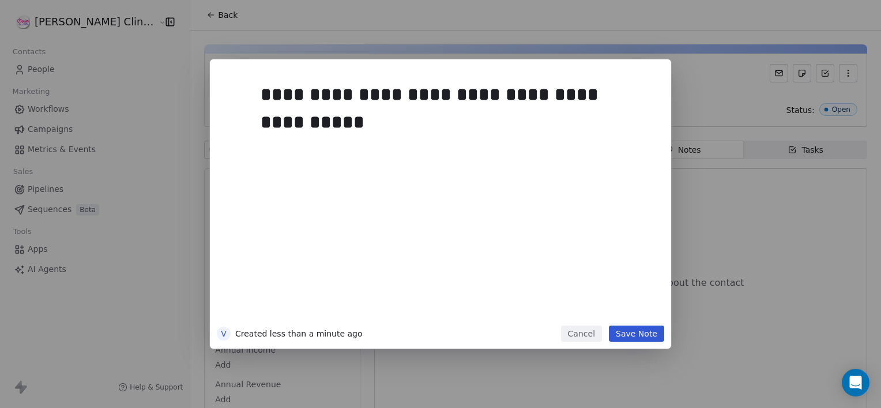
click at [647, 334] on button "Save Note" at bounding box center [636, 334] width 55 height 16
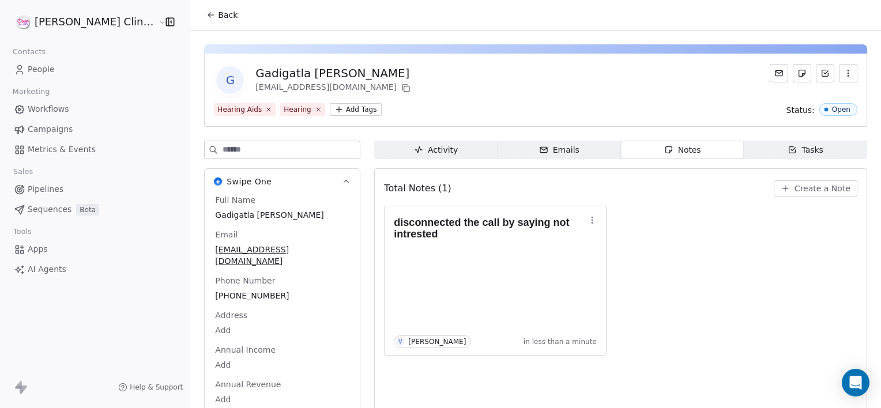
click at [218, 13] on span "Back" at bounding box center [228, 15] width 20 height 12
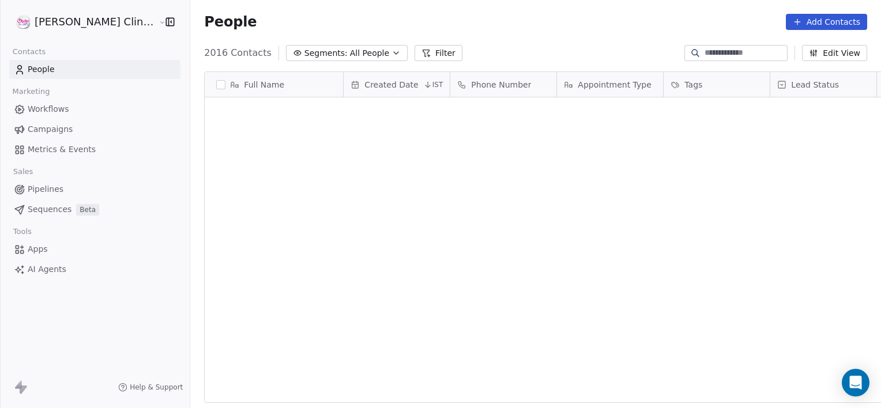
scroll to position [350, 716]
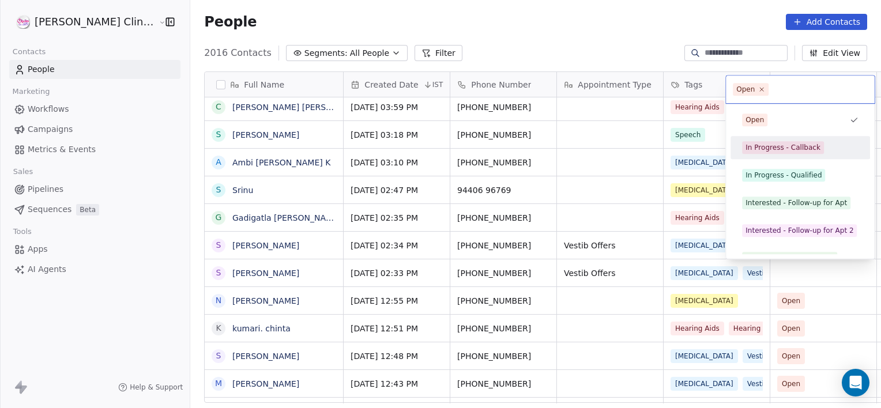
click at [753, 139] on div "In Progress - Callback" at bounding box center [800, 147] width 130 height 18
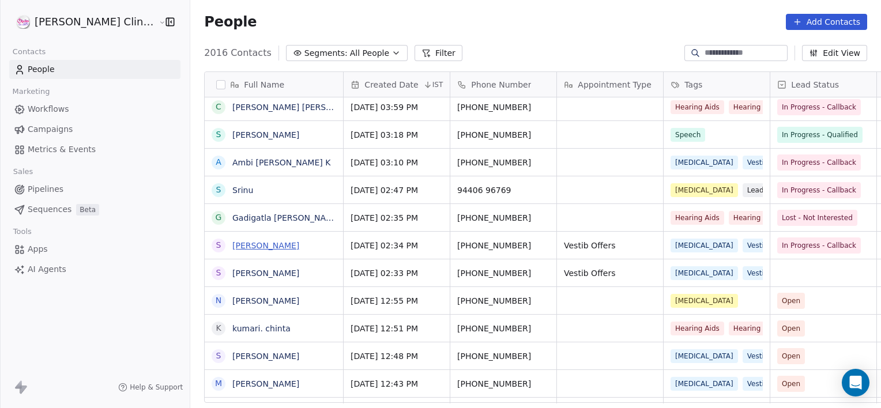
click at [232, 241] on link "[PERSON_NAME]" at bounding box center [265, 245] width 67 height 9
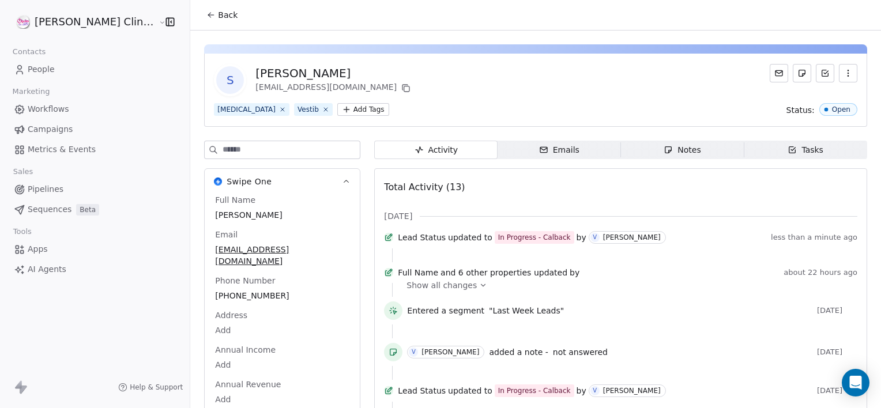
click at [621, 141] on span "Notes Notes" at bounding box center [682, 150] width 123 height 18
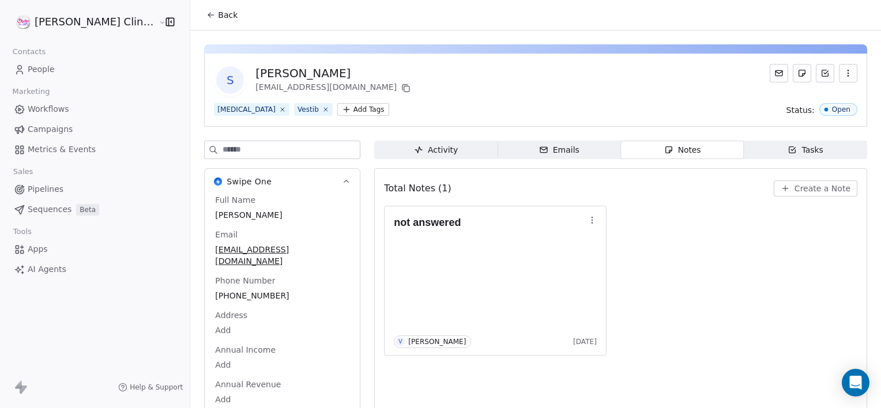
click at [796, 188] on span "Create a Note" at bounding box center [822, 189] width 56 height 12
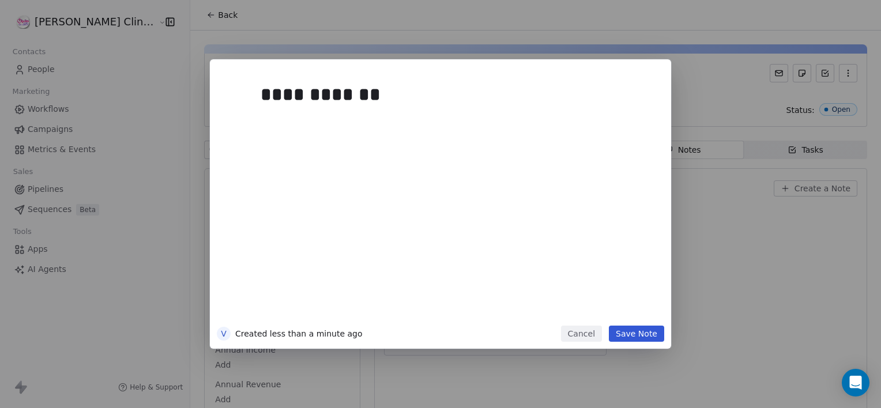
click at [643, 327] on button "Save Note" at bounding box center [636, 334] width 55 height 16
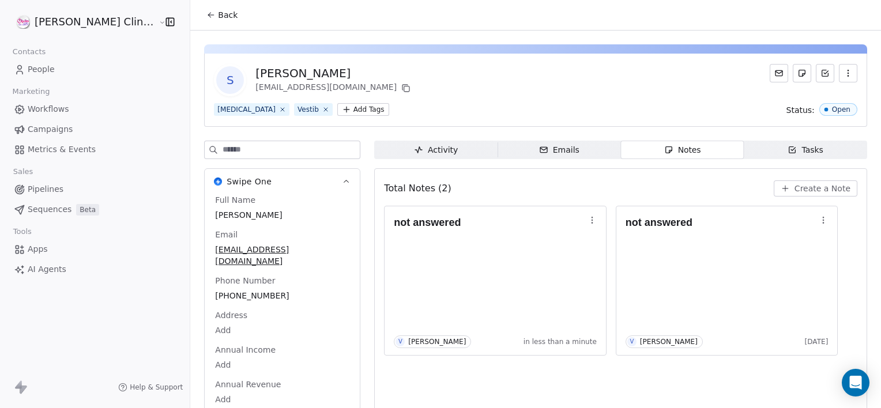
click at [218, 10] on span "Back" at bounding box center [228, 15] width 20 height 12
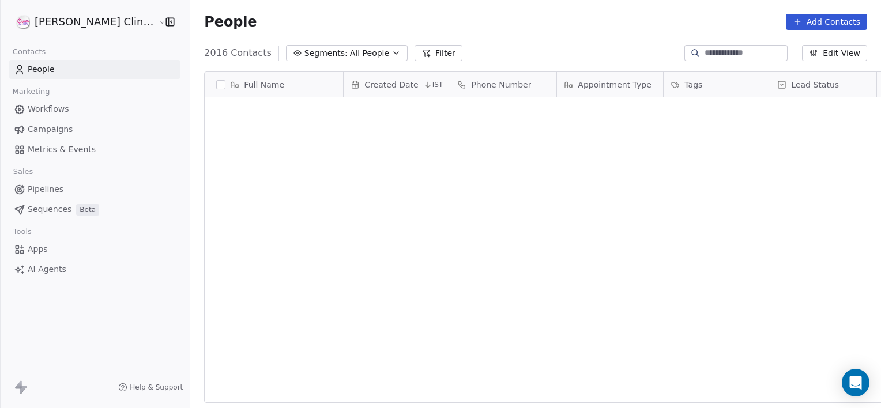
scroll to position [350, 716]
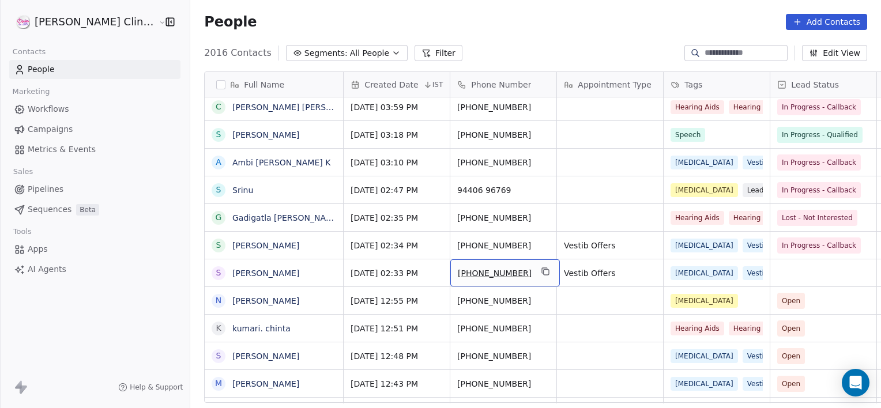
click at [497, 280] on div "[PHONE_NUMBER]" at bounding box center [505, 272] width 110 height 27
click at [498, 278] on div "[PHONE_NUMBER]" at bounding box center [505, 272] width 110 height 27
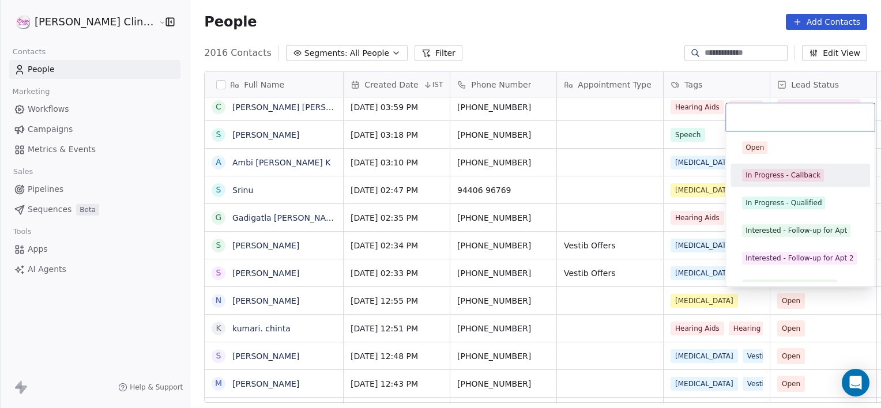
click at [741, 184] on div "In Progress - Callback" at bounding box center [800, 175] width 130 height 18
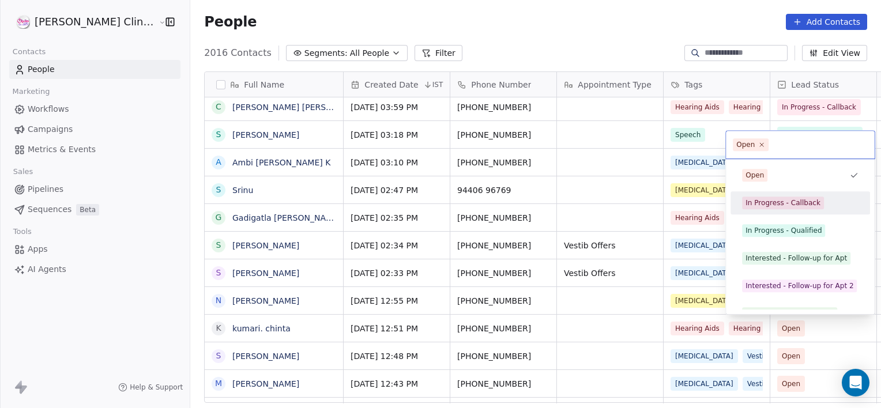
click at [767, 205] on div "In Progress - Callback" at bounding box center [782, 203] width 75 height 10
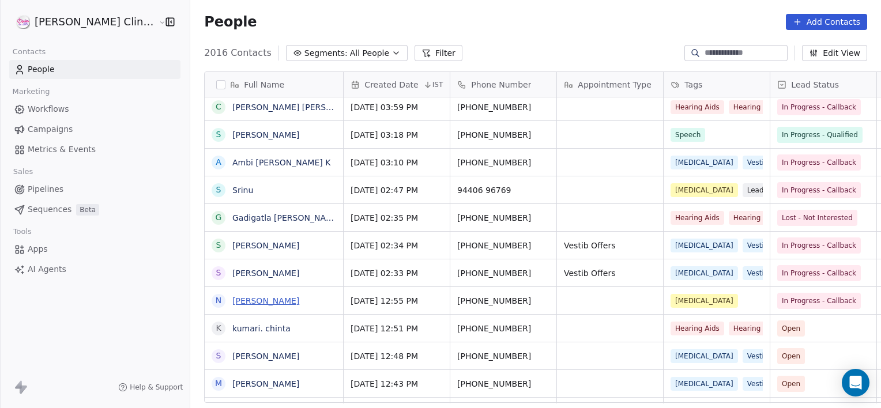
click at [232, 299] on link "[PERSON_NAME]" at bounding box center [265, 300] width 67 height 9
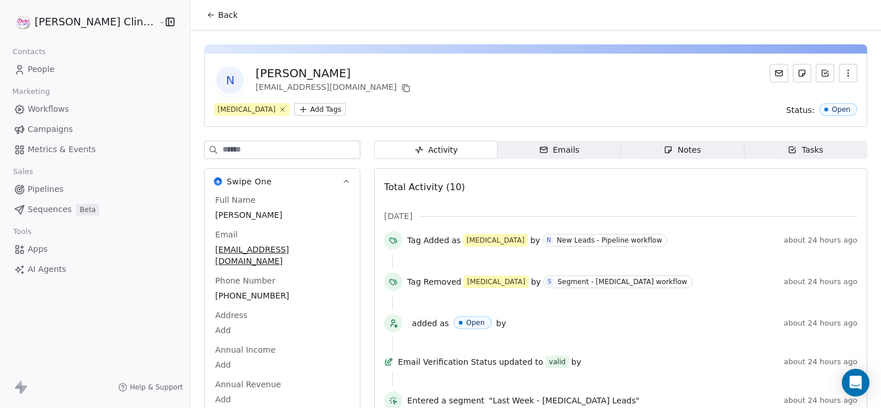
click at [663, 145] on icon "button" at bounding box center [667, 149] width 9 height 9
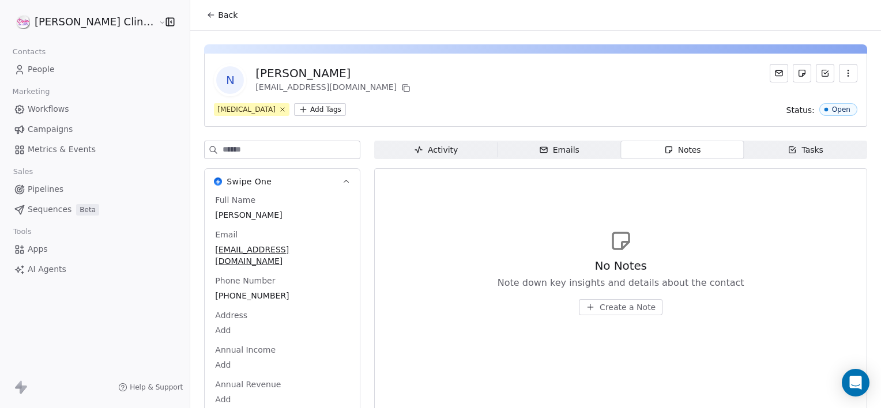
click at [599, 309] on span "Create a Note" at bounding box center [627, 307] width 56 height 12
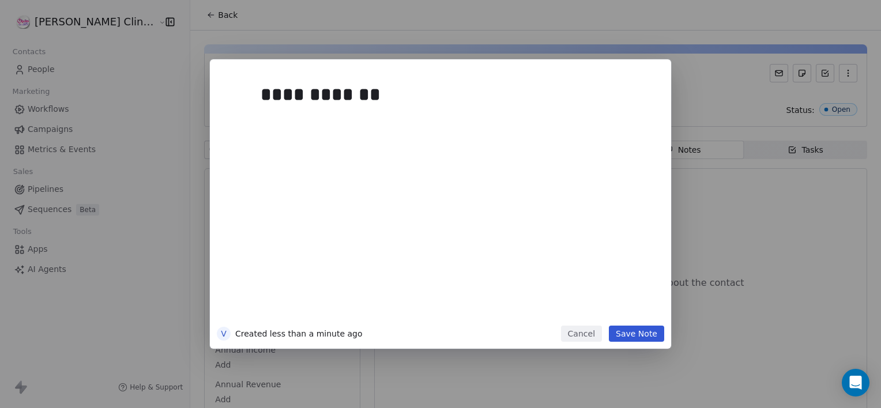
click at [642, 336] on button "Save Note" at bounding box center [636, 334] width 55 height 16
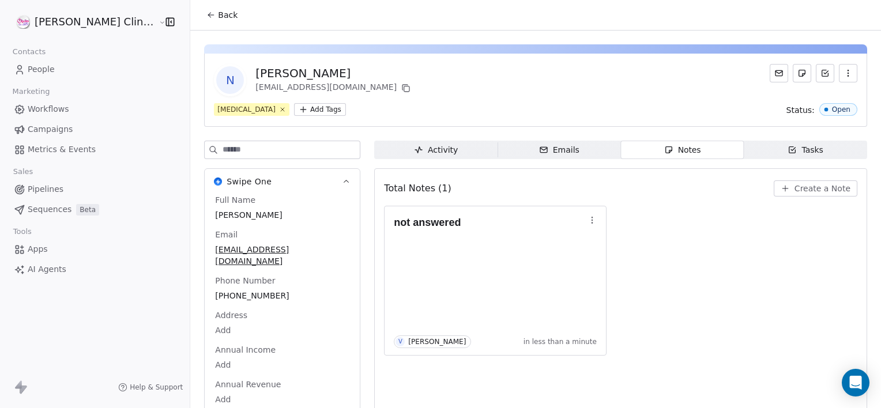
click at [206, 14] on icon at bounding box center [210, 14] width 9 height 9
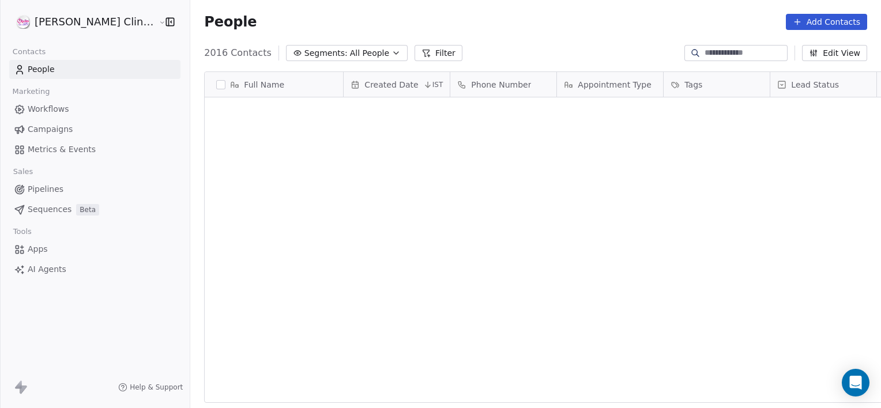
scroll to position [350, 716]
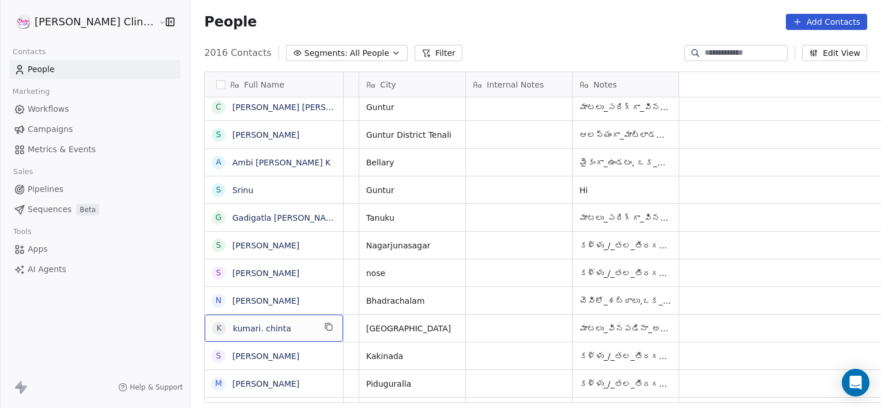
scroll to position [0, 0]
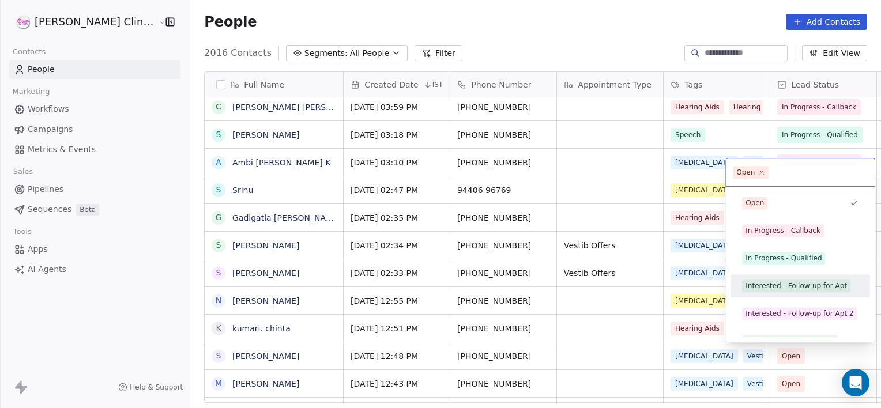
click at [802, 281] on div "Interested - Follow-up for Apt" at bounding box center [795, 286] width 101 height 10
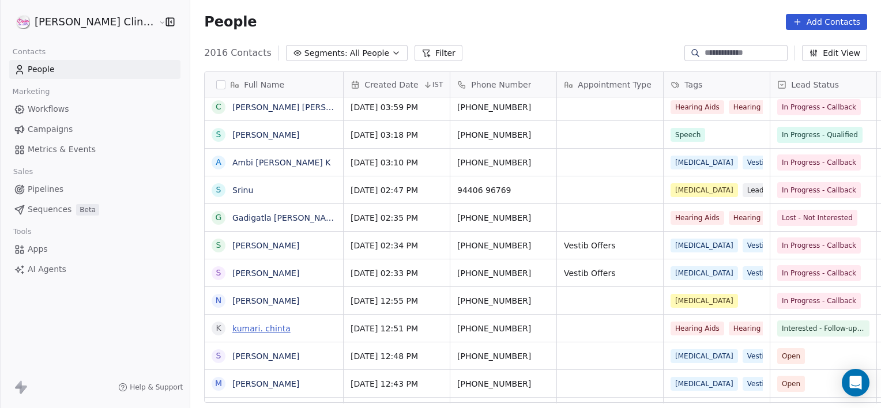
click at [232, 326] on link "kumari. chinta" at bounding box center [261, 328] width 58 height 9
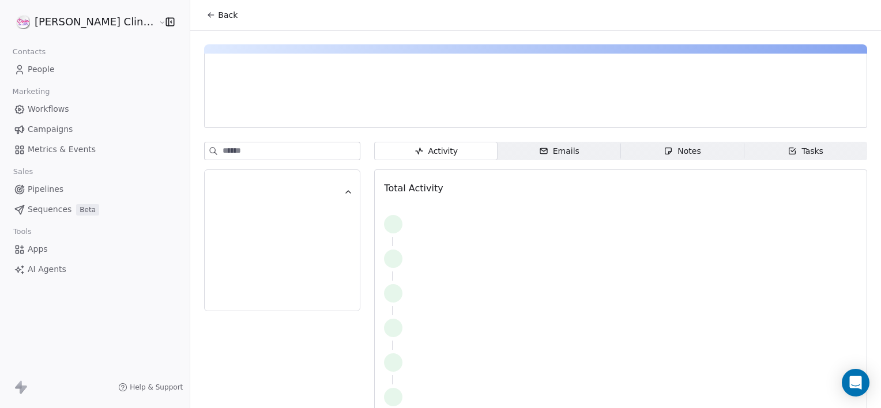
click at [669, 149] on div "Notes" at bounding box center [681, 151] width 37 height 12
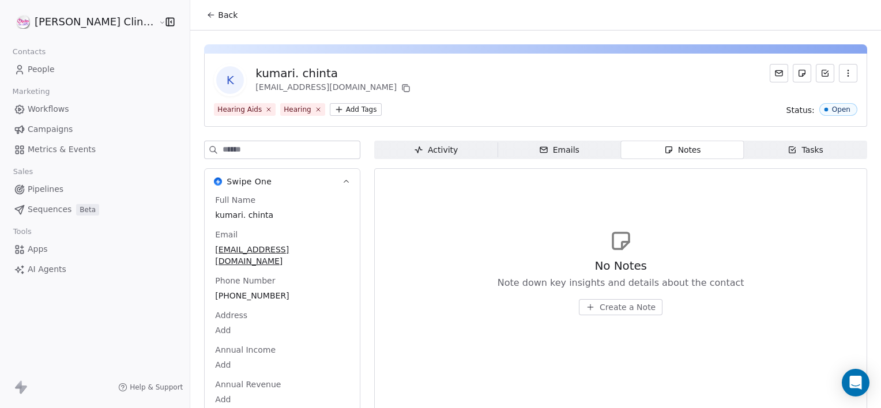
click at [599, 309] on span "Create a Note" at bounding box center [627, 307] width 56 height 12
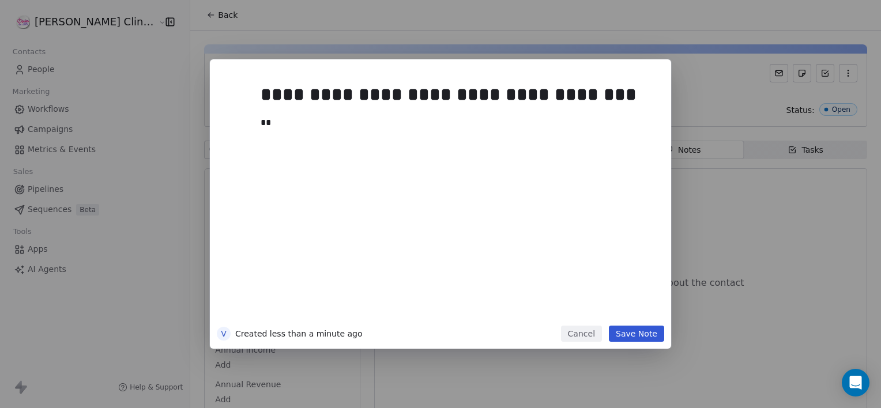
drag, startPoint x: 580, startPoint y: 311, endPoint x: 564, endPoint y: 314, distance: 16.9
click at [564, 314] on div "**********" at bounding box center [458, 199] width 394 height 246
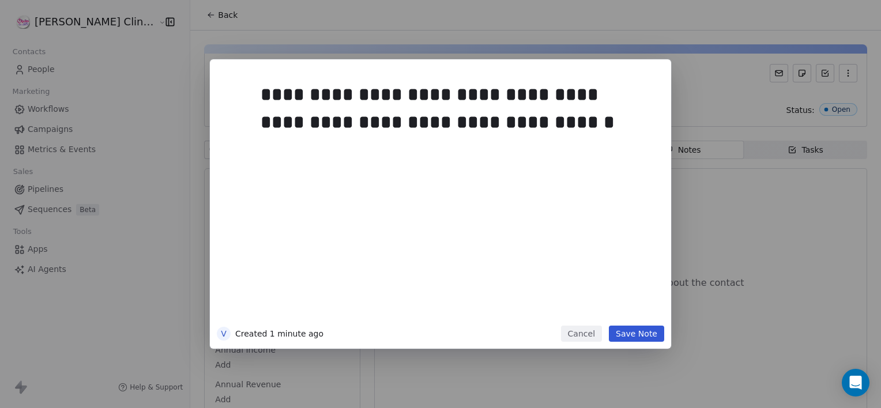
click at [641, 338] on button "Save Note" at bounding box center [636, 334] width 55 height 16
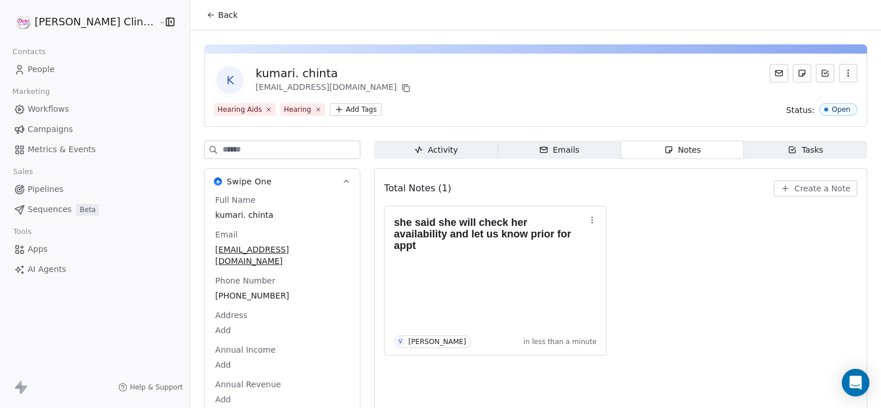
click at [218, 12] on span "Back" at bounding box center [228, 15] width 20 height 12
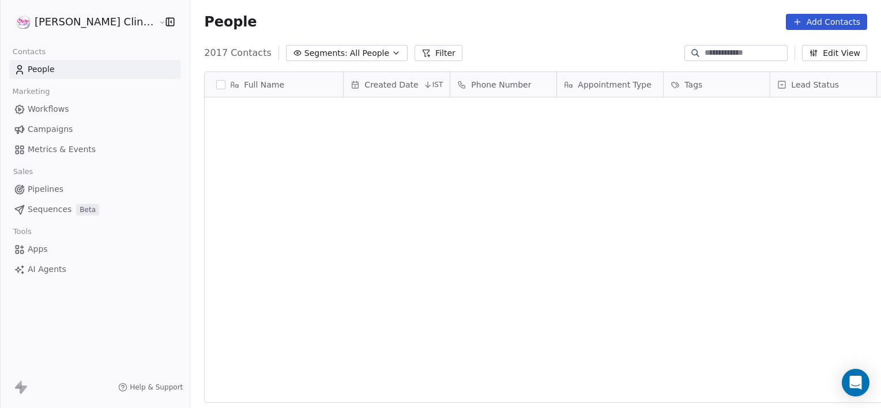
scroll to position [350, 716]
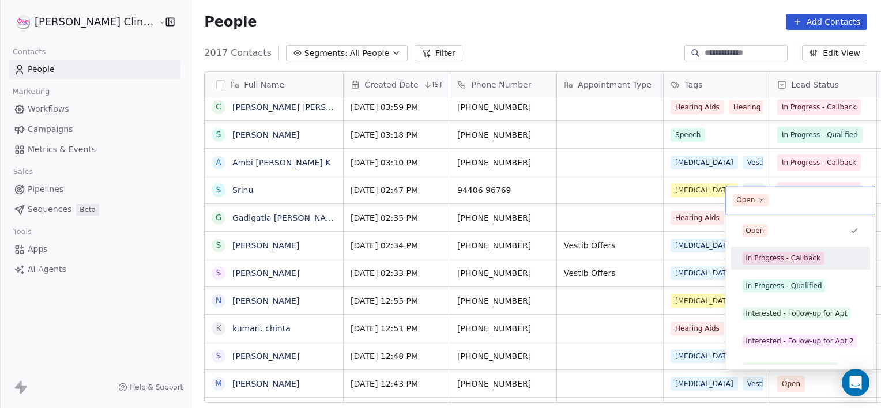
click at [776, 251] on div "In Progress - Callback" at bounding box center [800, 258] width 130 height 18
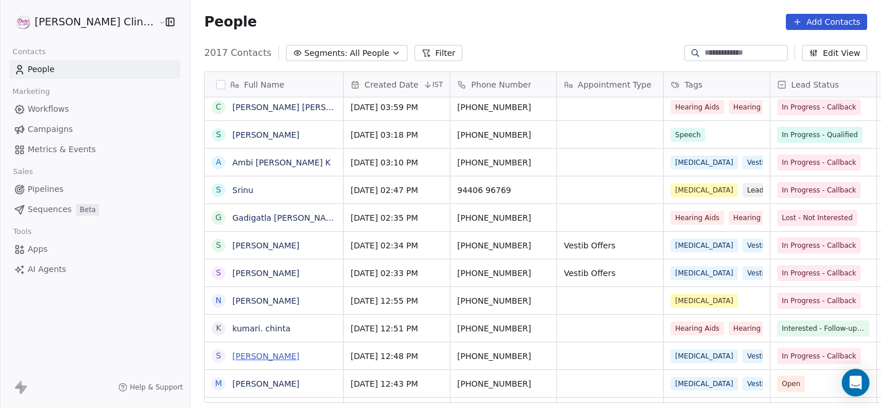
click at [232, 357] on link "[PERSON_NAME]" at bounding box center [265, 356] width 67 height 9
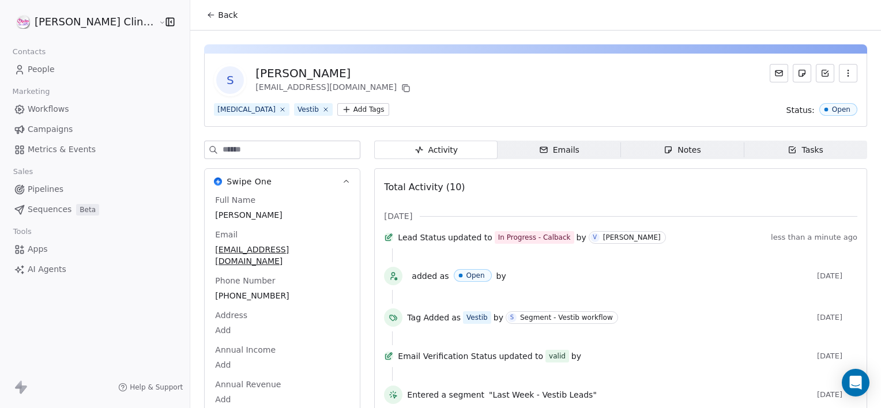
click at [686, 151] on span "Notes Notes" at bounding box center [682, 150] width 123 height 18
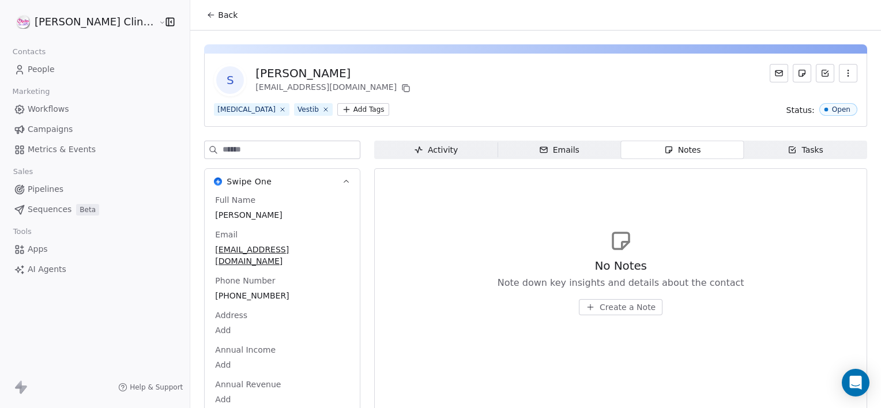
click at [606, 307] on span "Create a Note" at bounding box center [627, 307] width 56 height 12
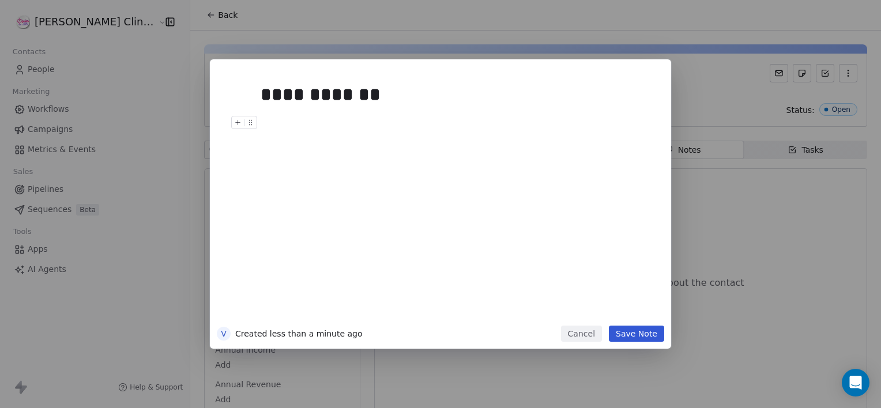
click at [619, 334] on button "Save Note" at bounding box center [636, 334] width 55 height 16
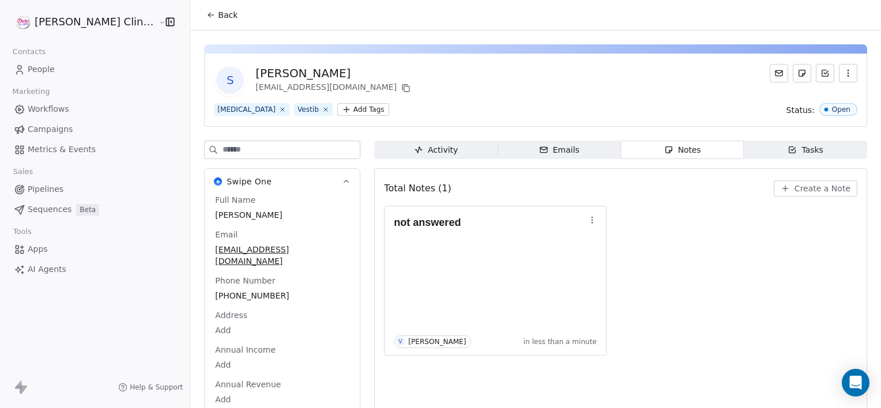
click at [199, 5] on button "Back" at bounding box center [221, 15] width 45 height 21
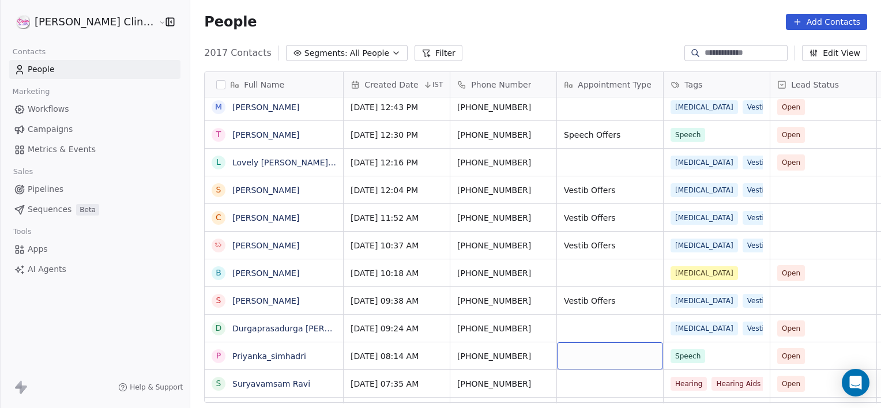
scroll to position [1300, 0]
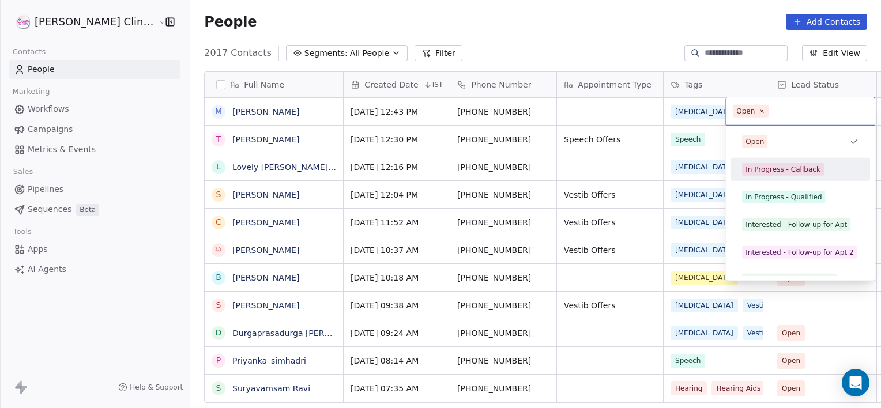
click at [808, 161] on div "In Progress - Callback" at bounding box center [800, 169] width 130 height 18
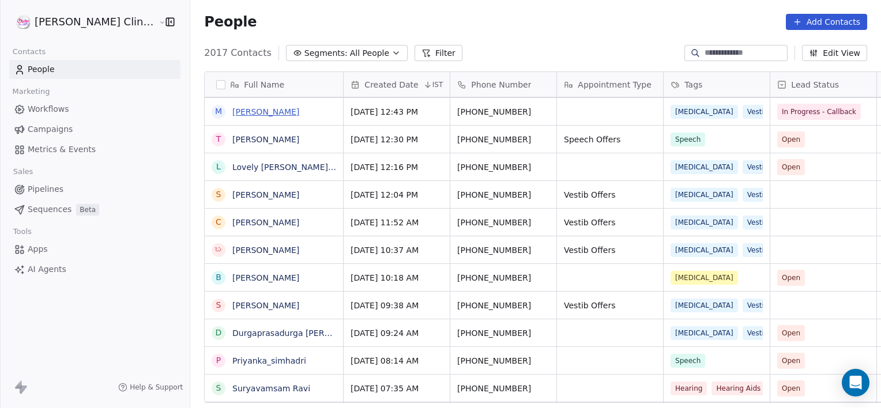
click at [234, 107] on link "[PERSON_NAME]" at bounding box center [265, 111] width 67 height 9
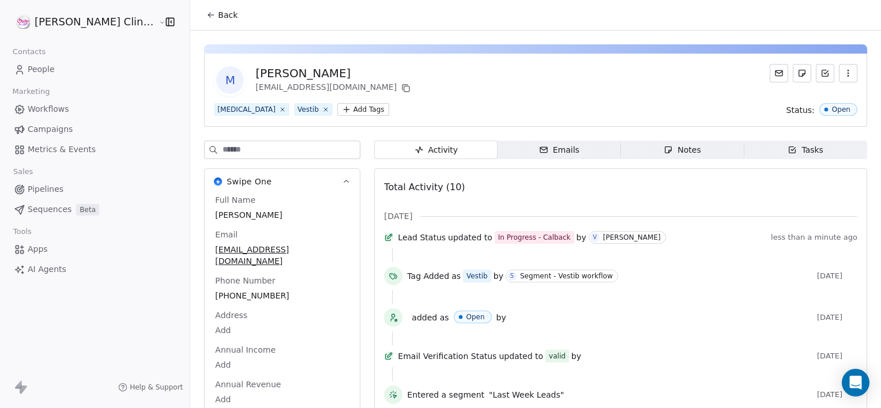
click at [663, 145] on div "Notes" at bounding box center [681, 150] width 37 height 12
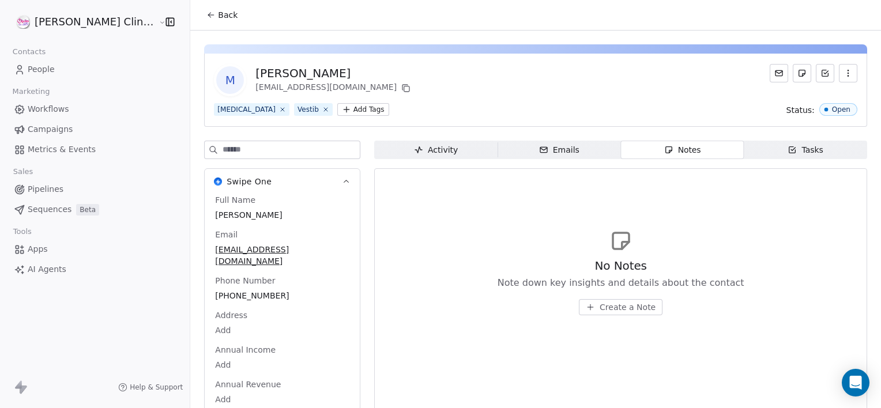
click at [608, 311] on span "Create a Note" at bounding box center [627, 307] width 56 height 12
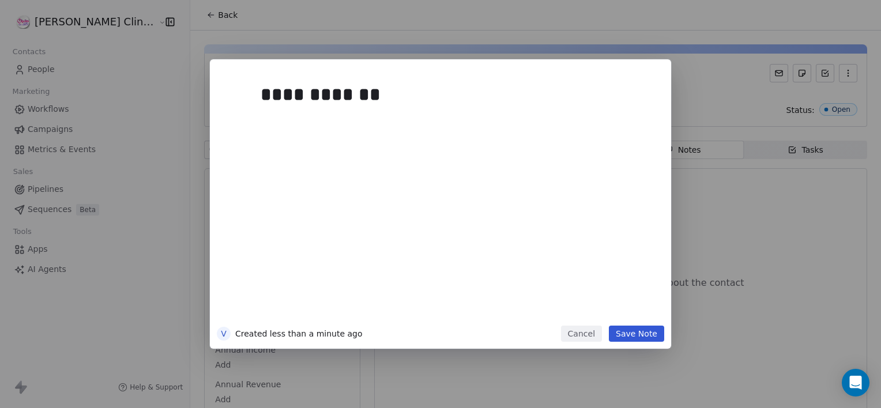
click at [623, 332] on button "Save Note" at bounding box center [636, 334] width 55 height 16
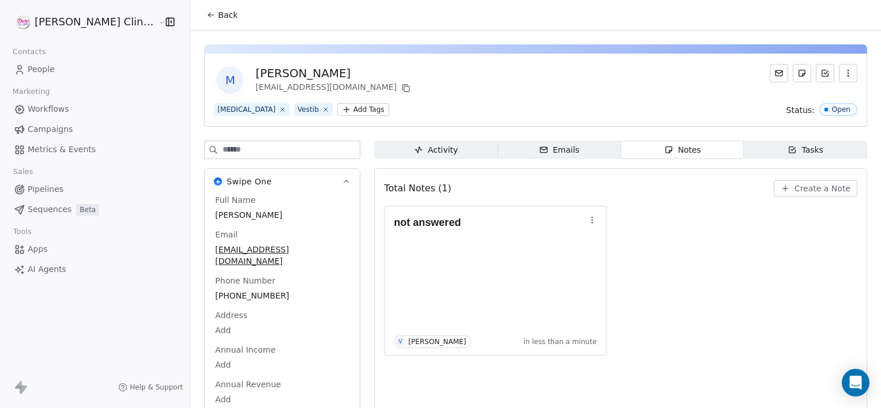
click at [199, 6] on button "Back" at bounding box center [221, 15] width 45 height 21
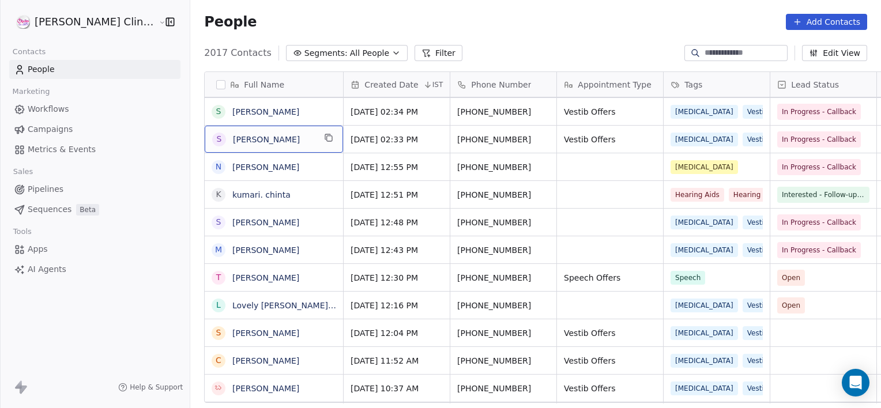
scroll to position [350, 716]
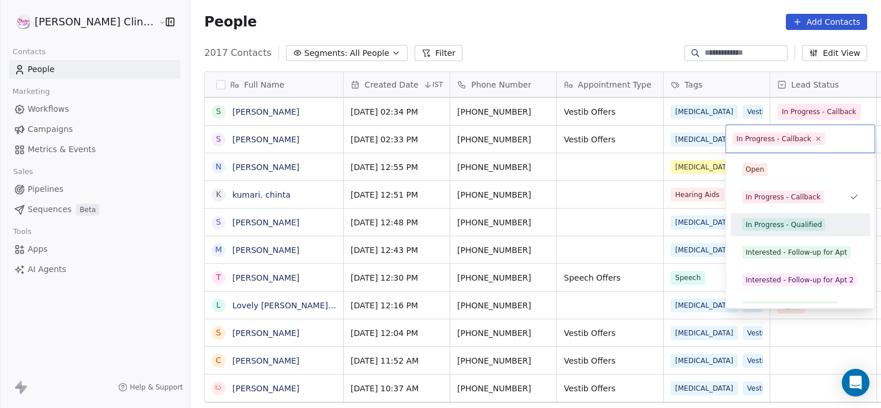
click at [782, 222] on div "In Progress - Qualified" at bounding box center [783, 225] width 76 height 10
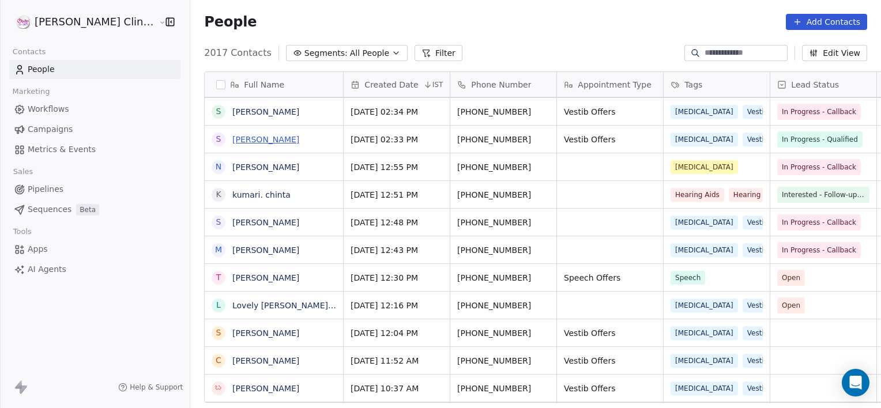
click at [233, 138] on link "[PERSON_NAME]" at bounding box center [265, 139] width 67 height 9
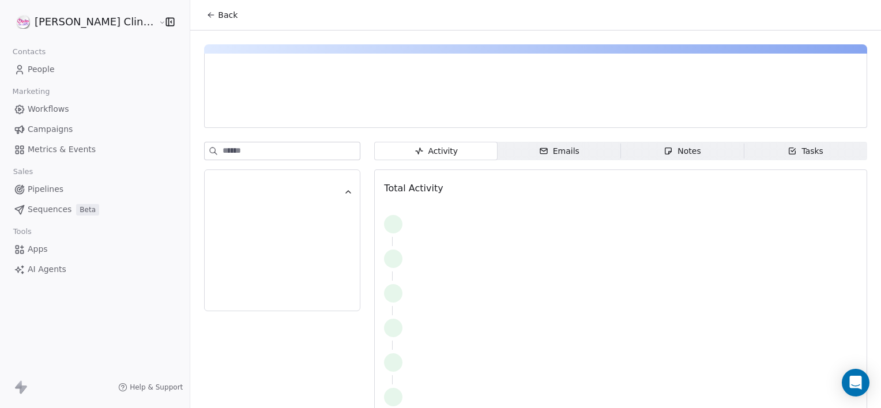
click at [627, 144] on span "Notes Notes" at bounding box center [682, 151] width 123 height 18
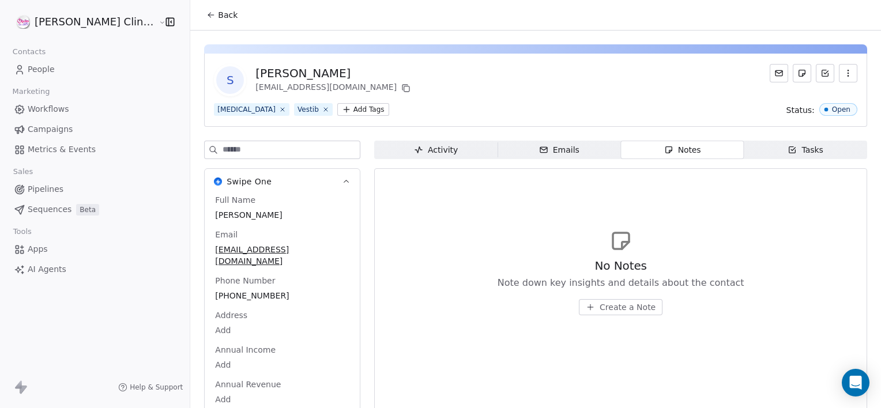
click at [599, 305] on span "Create a Note" at bounding box center [627, 307] width 56 height 12
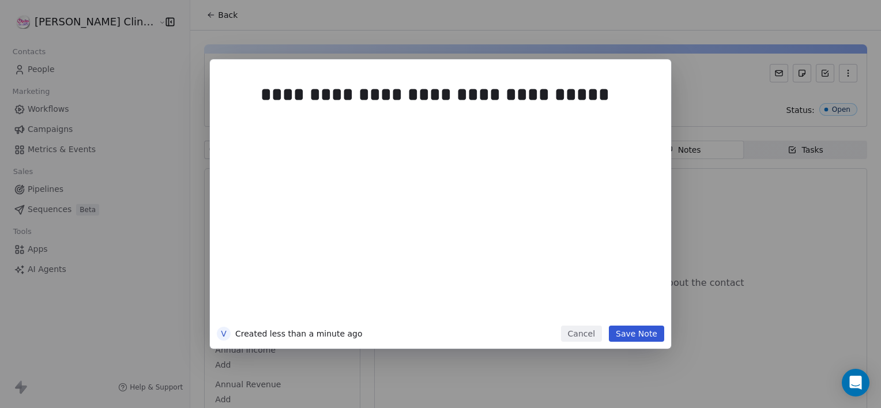
click at [621, 337] on button "Save Note" at bounding box center [636, 334] width 55 height 16
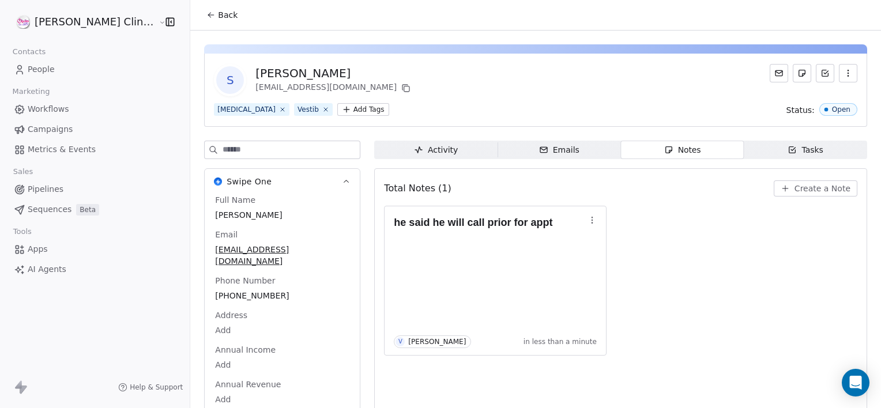
click at [218, 16] on span "Back" at bounding box center [228, 15] width 20 height 12
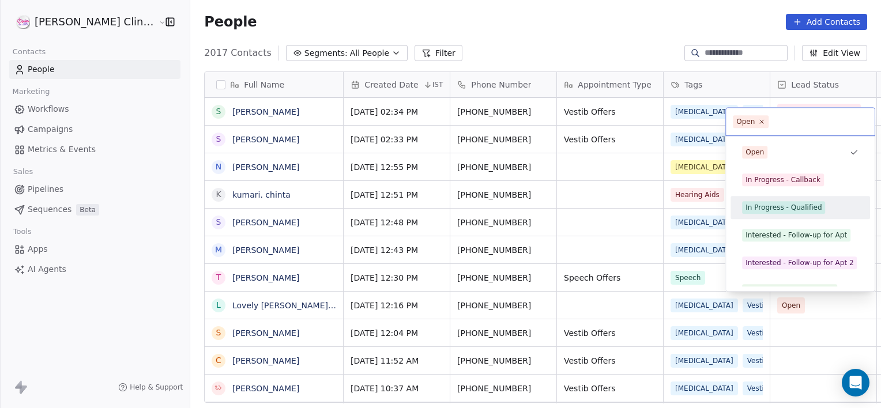
click at [747, 210] on div "In Progress - Qualified" at bounding box center [783, 207] width 76 height 10
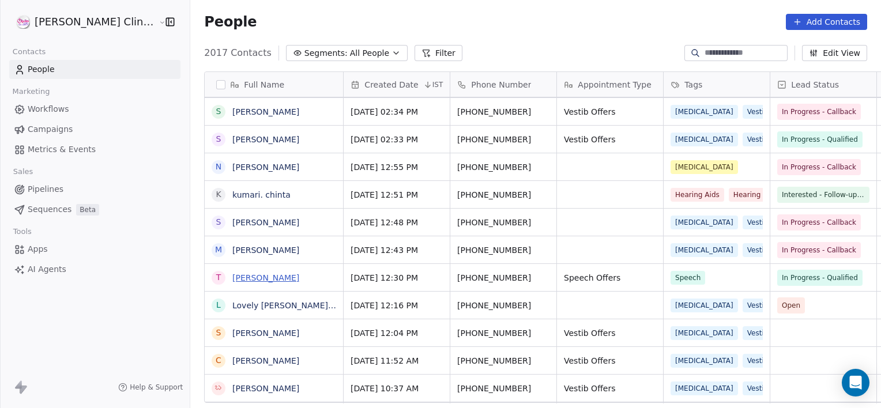
click at [249, 280] on link "[PERSON_NAME]" at bounding box center [265, 277] width 67 height 9
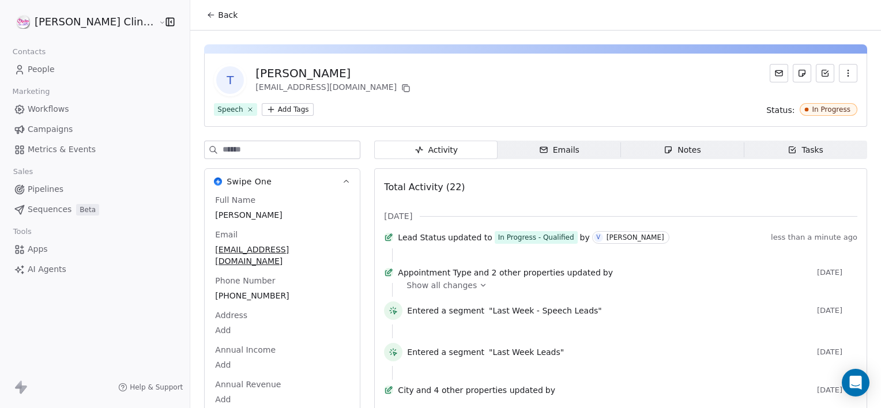
click at [684, 157] on span "Notes Notes" at bounding box center [682, 150] width 123 height 18
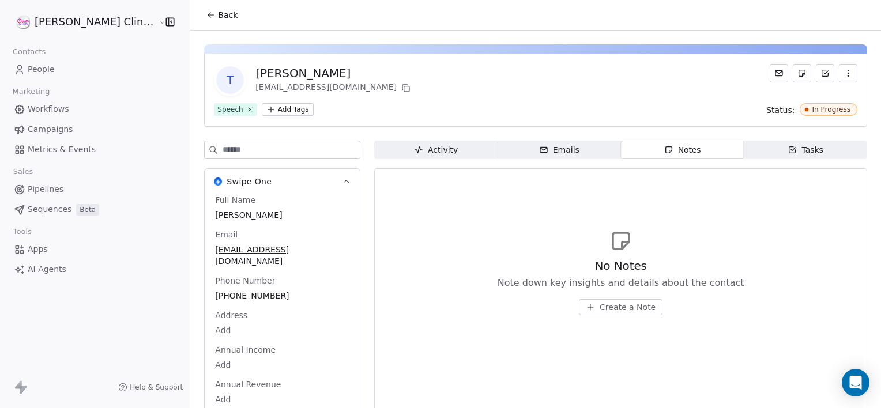
click at [604, 307] on span "Create a Note" at bounding box center [627, 307] width 56 height 12
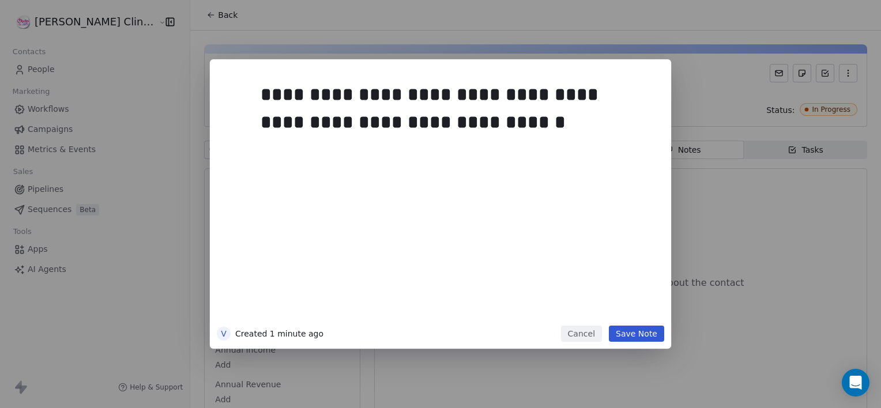
click at [659, 332] on button "Save Note" at bounding box center [636, 334] width 55 height 16
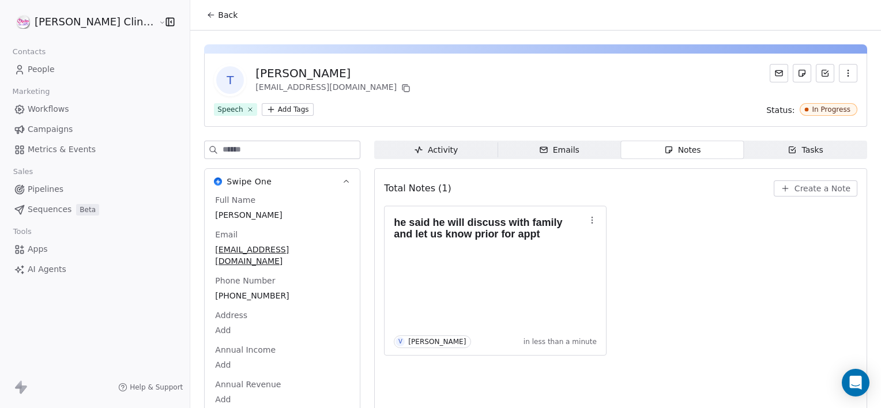
click at [199, 18] on button "Back" at bounding box center [221, 15] width 45 height 21
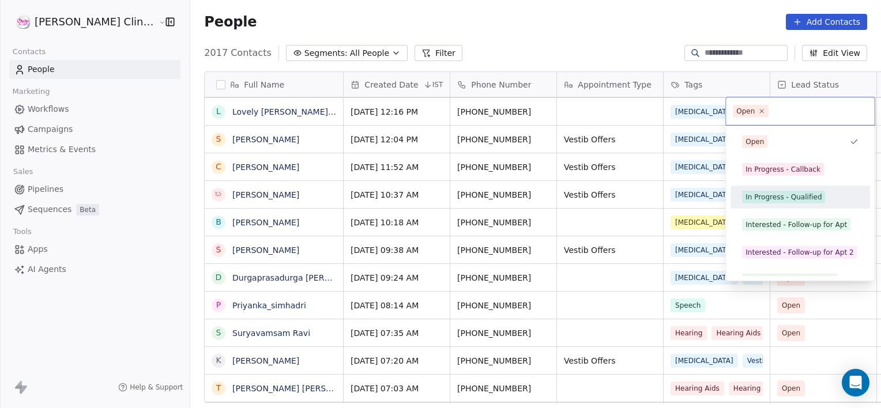
click at [756, 187] on div "In Progress - Qualified" at bounding box center [799, 197] width 139 height 23
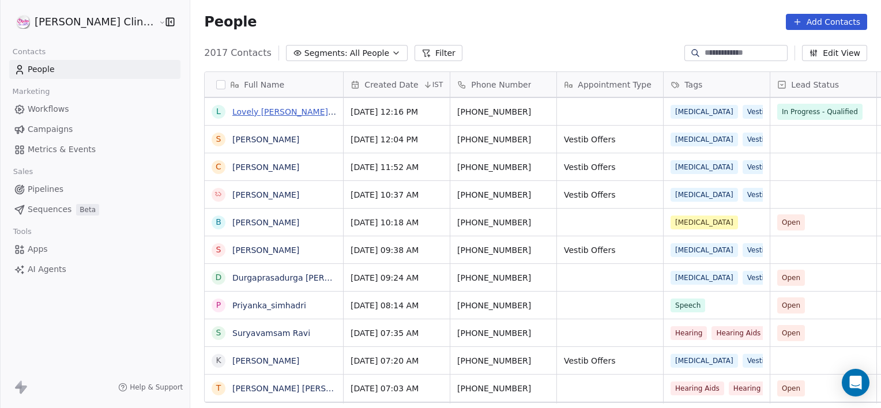
click at [275, 115] on link "Lovely [PERSON_NAME] swamu" at bounding box center [295, 111] width 127 height 9
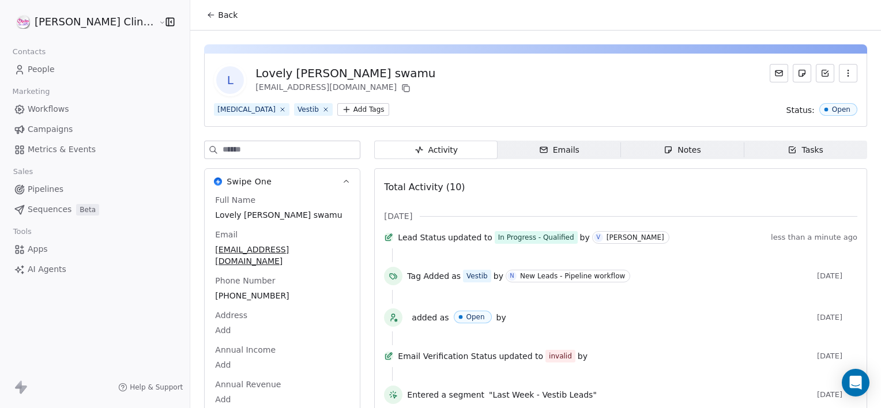
click at [621, 148] on span "Notes Notes" at bounding box center [682, 150] width 123 height 18
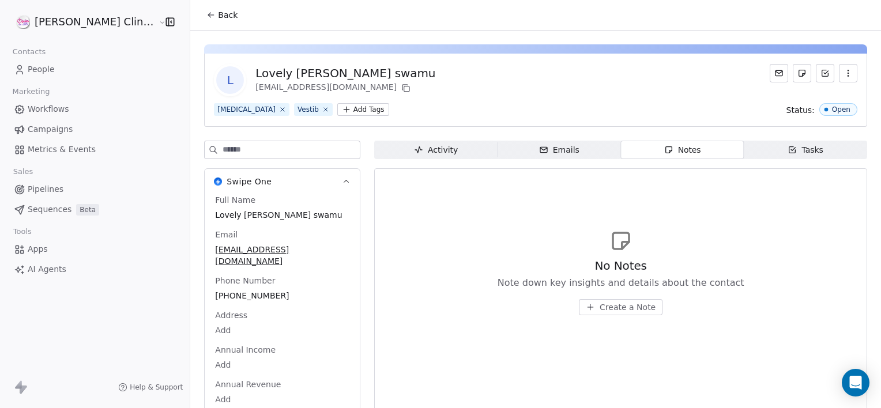
click at [599, 307] on span "Create a Note" at bounding box center [627, 307] width 56 height 12
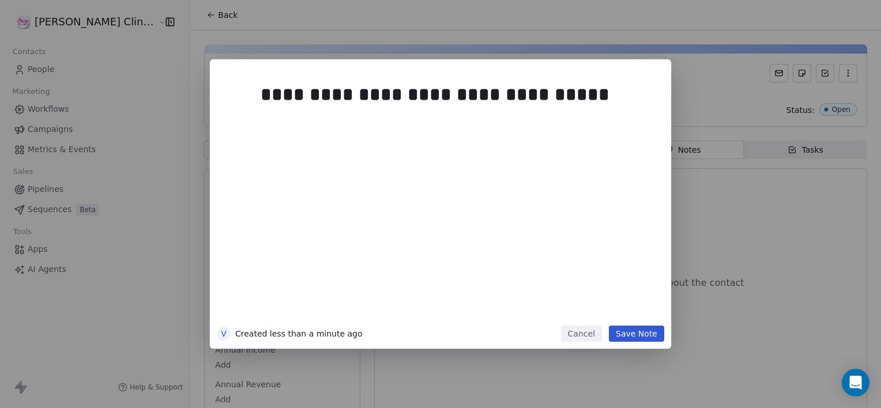
click at [627, 339] on button "Save Note" at bounding box center [636, 334] width 55 height 16
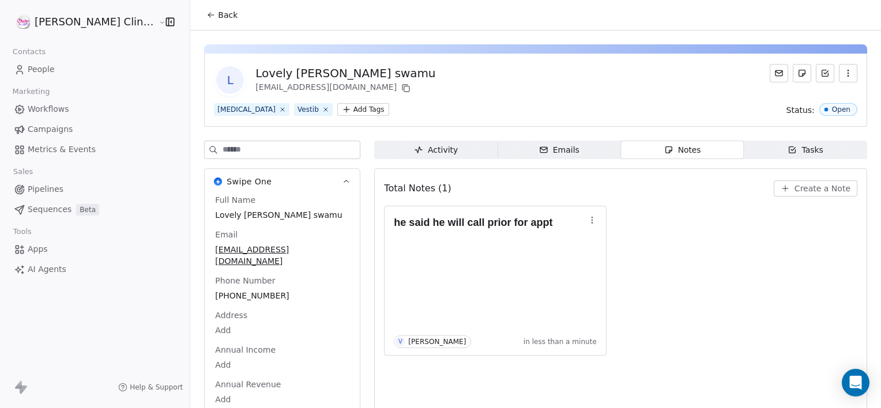
click at [199, 7] on button "Back" at bounding box center [221, 15] width 45 height 21
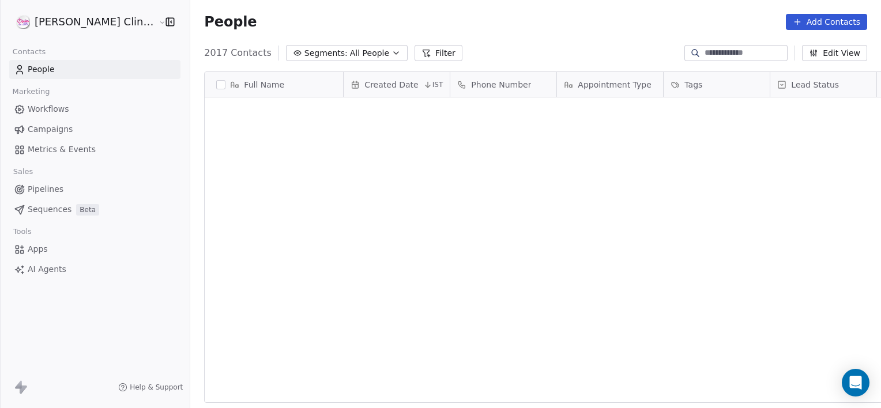
scroll to position [350, 716]
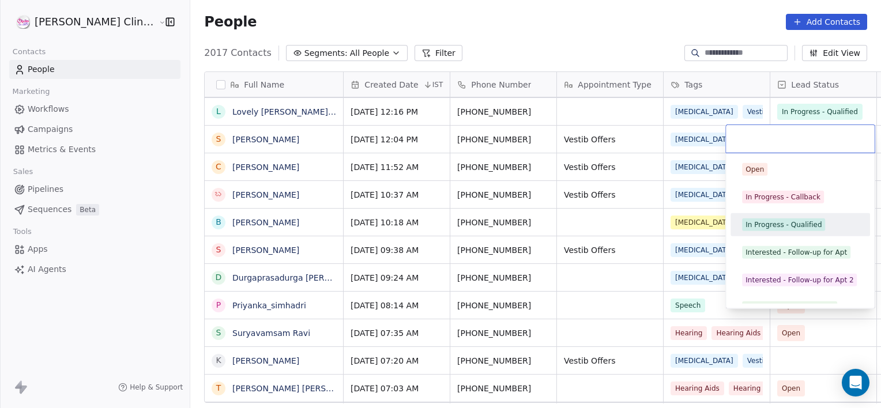
click at [782, 222] on div "In Progress - Qualified" at bounding box center [783, 225] width 76 height 10
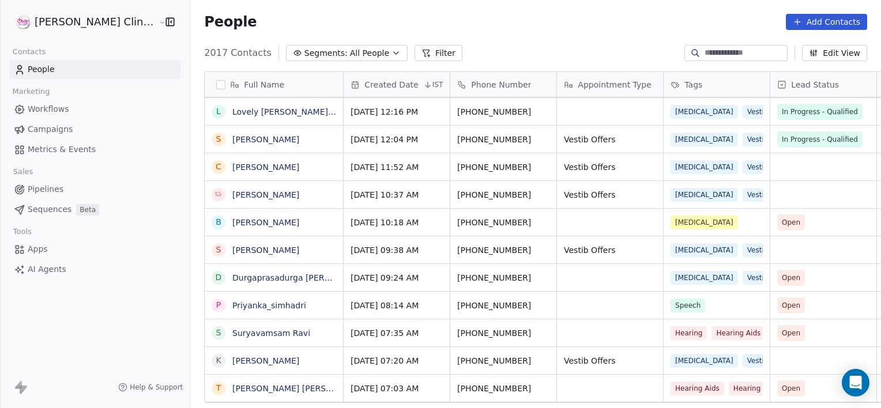
click at [232, 140] on link "[PERSON_NAME]" at bounding box center [265, 139] width 67 height 9
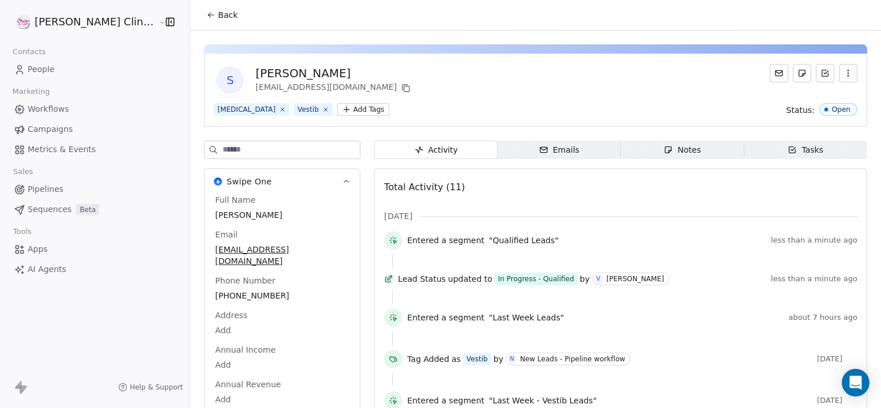
click at [643, 161] on div "Activity Activity Emails Emails Notes Notes Tasks Tasks Total Activity (11) [DA…" at bounding box center [620, 403] width 493 height 525
click at [638, 154] on span "Notes Notes" at bounding box center [682, 150] width 123 height 18
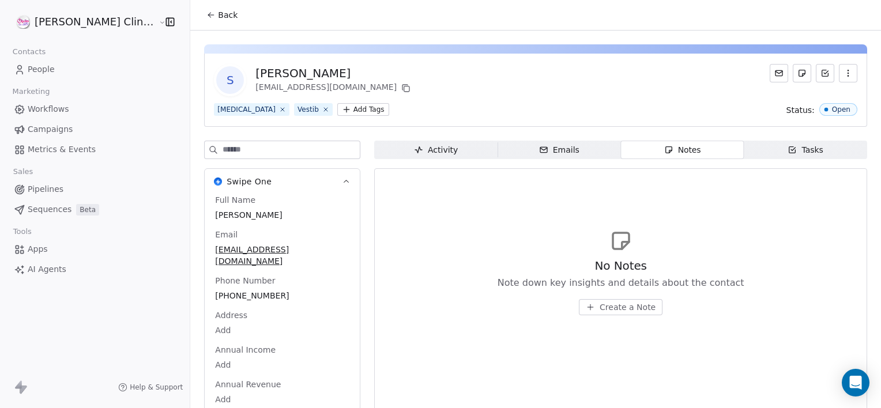
click at [599, 308] on span "Create a Note" at bounding box center [627, 307] width 56 height 12
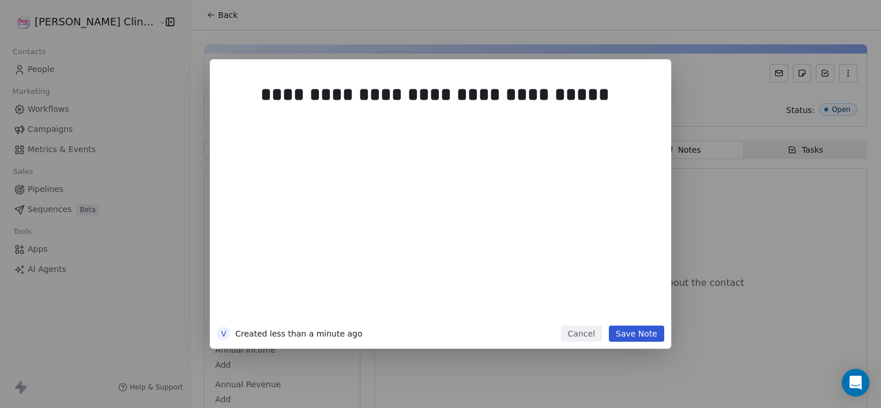
click at [627, 336] on button "Save Note" at bounding box center [636, 334] width 55 height 16
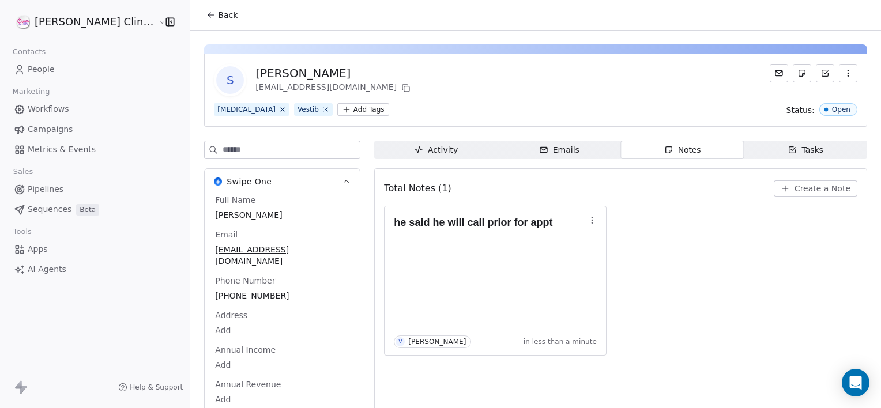
click at [206, 19] on icon at bounding box center [210, 14] width 9 height 9
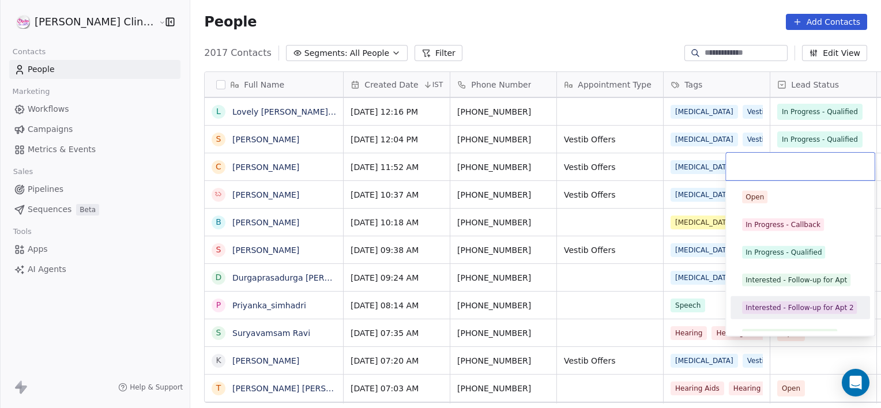
click at [595, 168] on html "[PERSON_NAME] Clinic External Contacts People Marketing Workflows Campaigns Met…" at bounding box center [440, 204] width 881 height 408
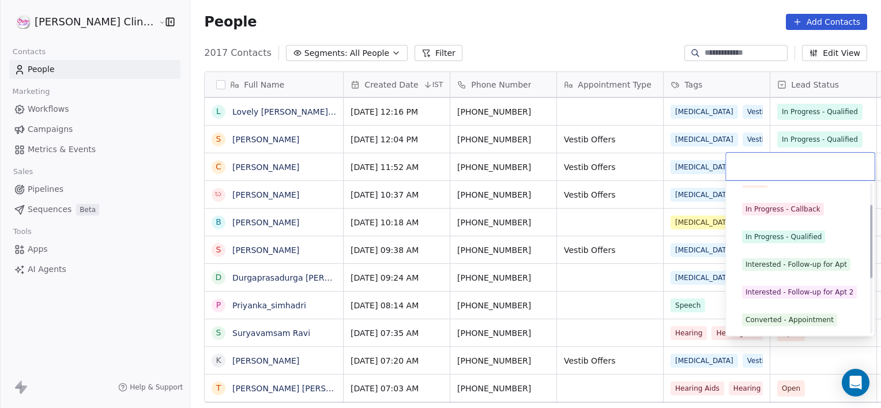
scroll to position [43, 0]
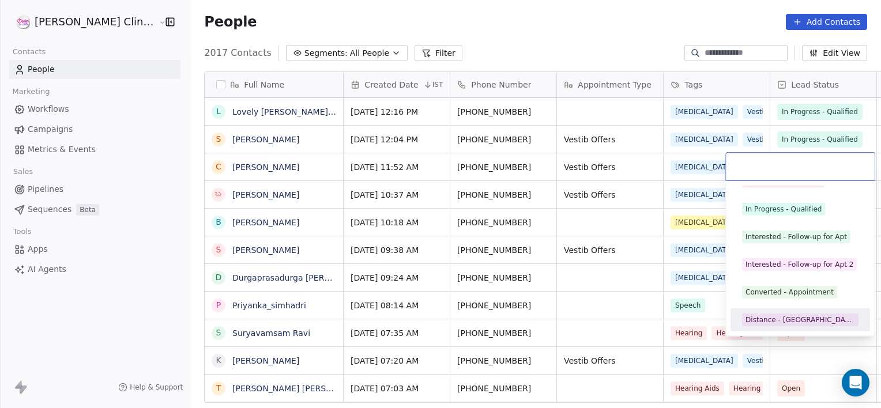
click at [773, 318] on div "Distance - [GEOGRAPHIC_DATA]" at bounding box center [800, 320] width 110 height 10
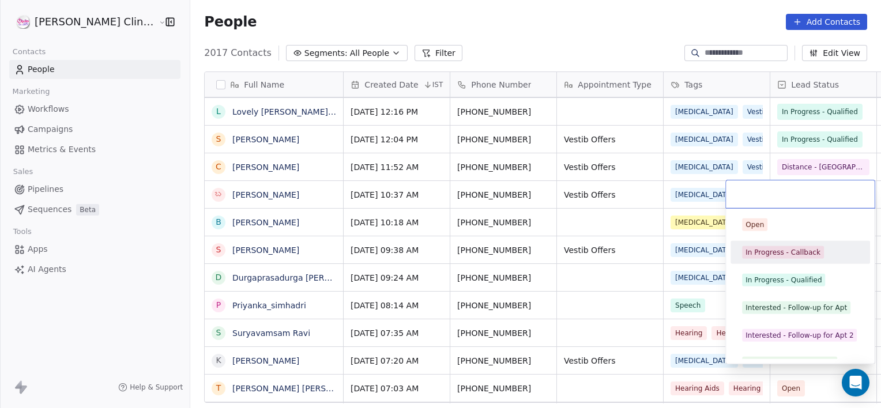
click at [780, 249] on div "In Progress - Callback" at bounding box center [782, 252] width 75 height 10
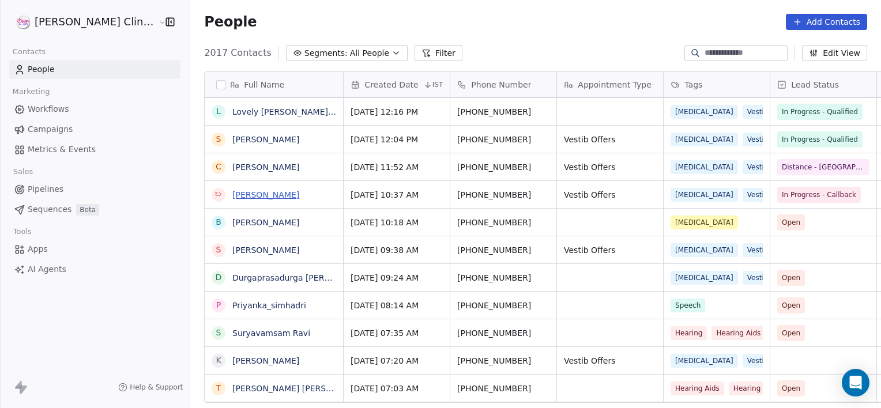
click at [232, 192] on link "[PERSON_NAME]" at bounding box center [265, 194] width 67 height 9
click at [232, 190] on link "[PERSON_NAME]" at bounding box center [265, 194] width 67 height 9
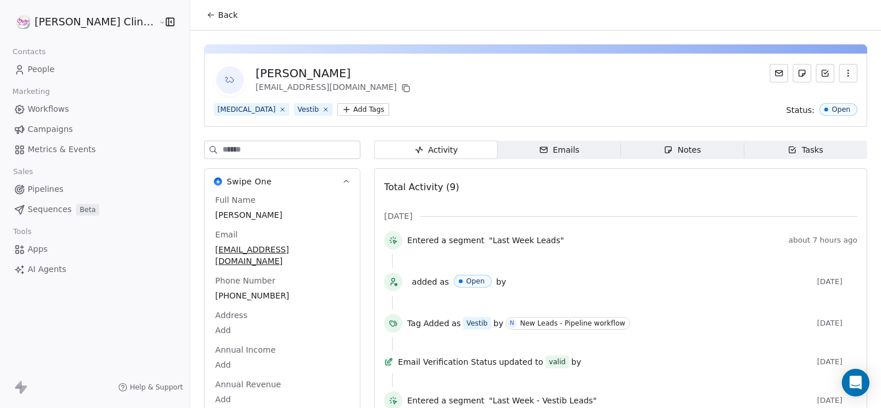
click at [663, 150] on icon "button" at bounding box center [667, 149] width 9 height 9
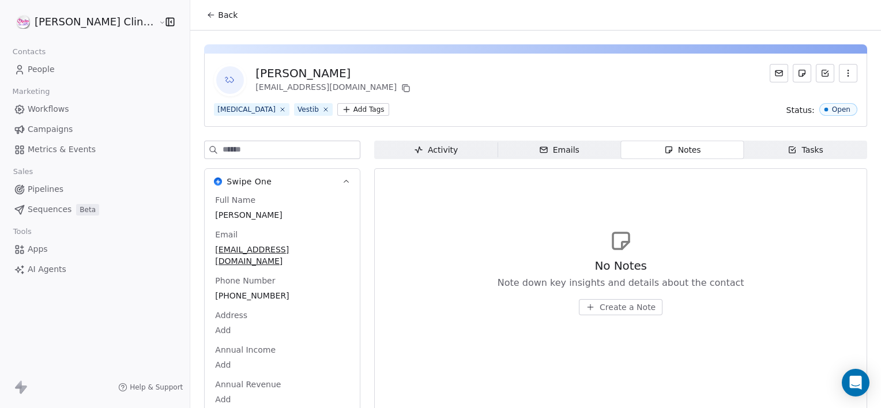
click at [600, 304] on span "Create a Note" at bounding box center [627, 307] width 56 height 12
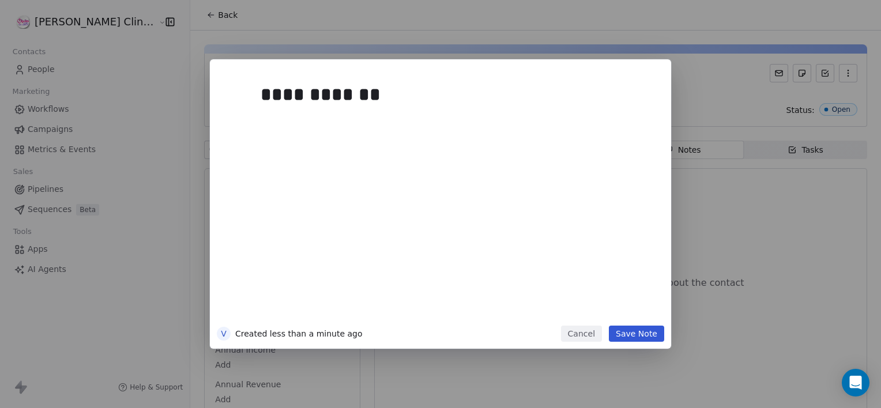
click at [631, 332] on button "Save Note" at bounding box center [636, 334] width 55 height 16
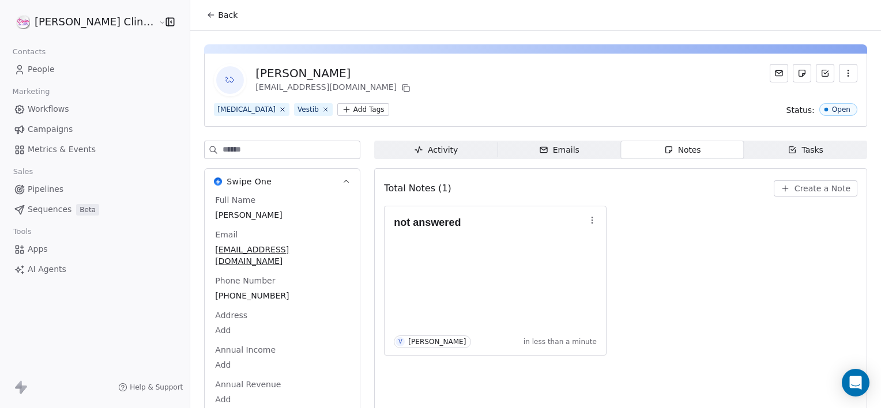
click at [199, 16] on button "Back" at bounding box center [221, 15] width 45 height 21
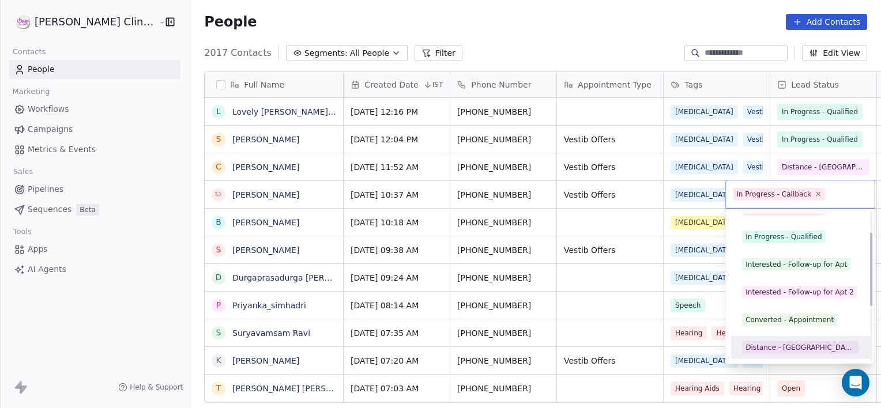
scroll to position [71, 0]
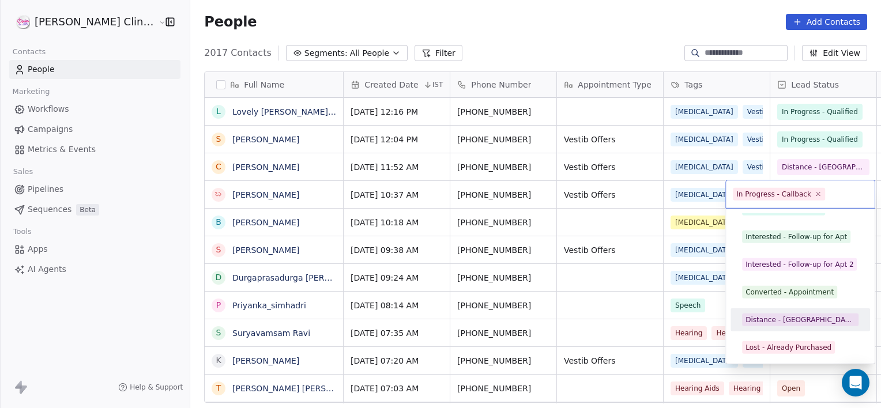
click at [790, 315] on div "Distance - [GEOGRAPHIC_DATA]" at bounding box center [800, 320] width 110 height 10
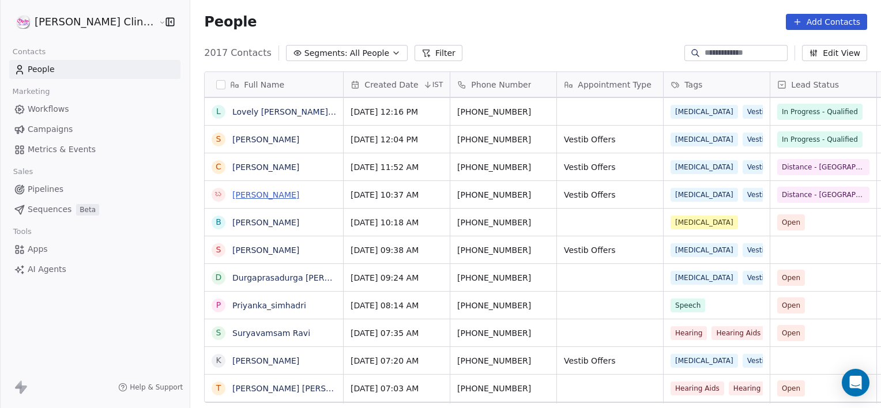
click at [232, 195] on link "[PERSON_NAME]" at bounding box center [265, 194] width 67 height 9
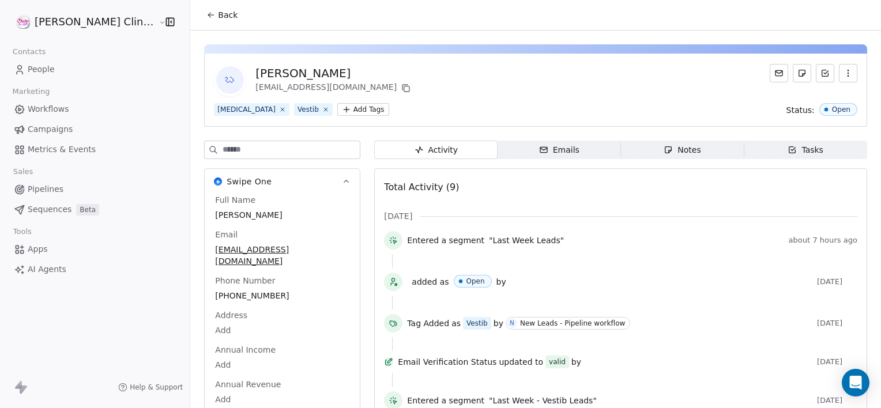
click at [218, 17] on span "Back" at bounding box center [228, 15] width 20 height 12
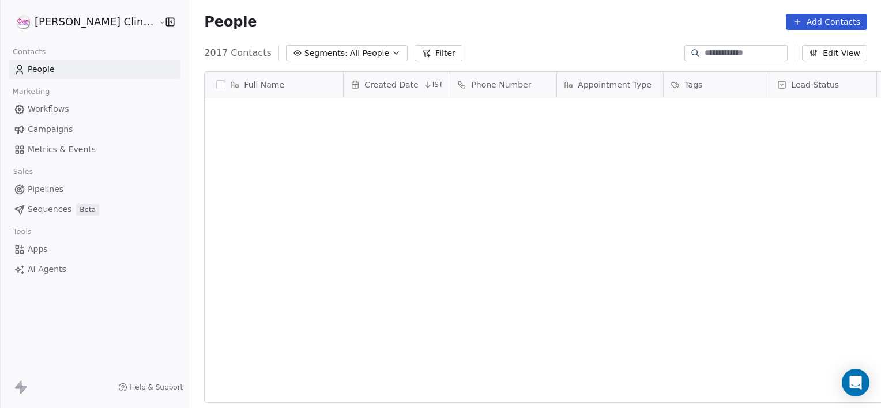
scroll to position [350, 716]
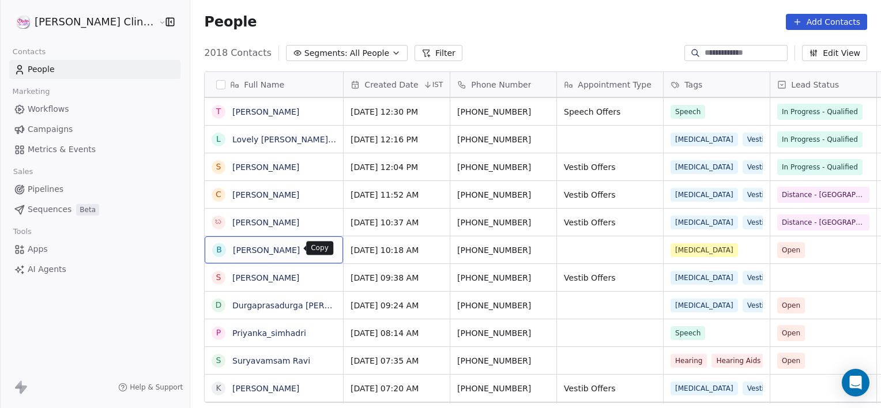
click at [322, 254] on button "grid" at bounding box center [329, 249] width 14 height 14
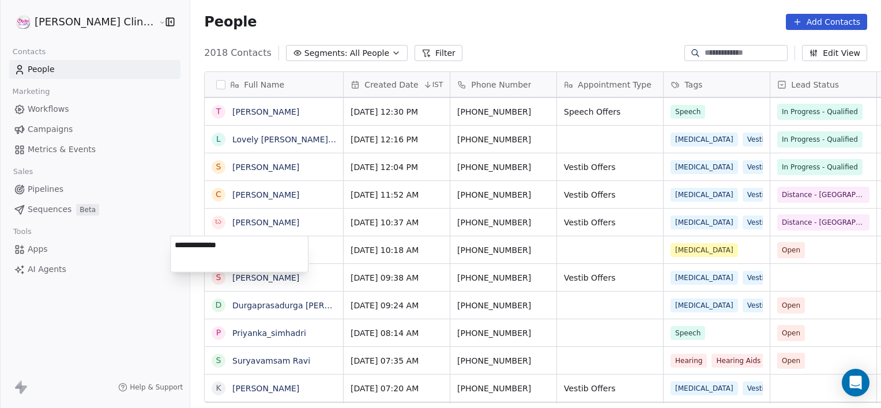
click at [410, 294] on html "[PERSON_NAME] Clinic External Contacts People Marketing Workflows Campaigns Met…" at bounding box center [440, 204] width 881 height 408
click at [232, 250] on link "[PERSON_NAME]" at bounding box center [265, 250] width 67 height 9
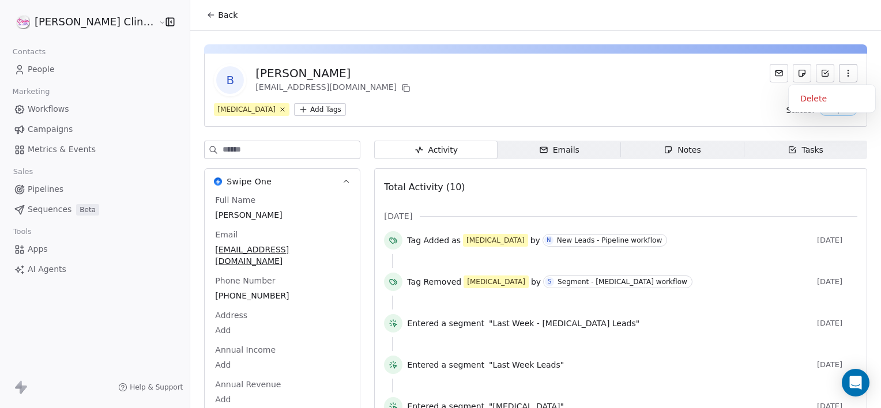
click at [843, 70] on icon "button" at bounding box center [847, 73] width 9 height 9
click at [846, 93] on div "Delete" at bounding box center [831, 98] width 77 height 18
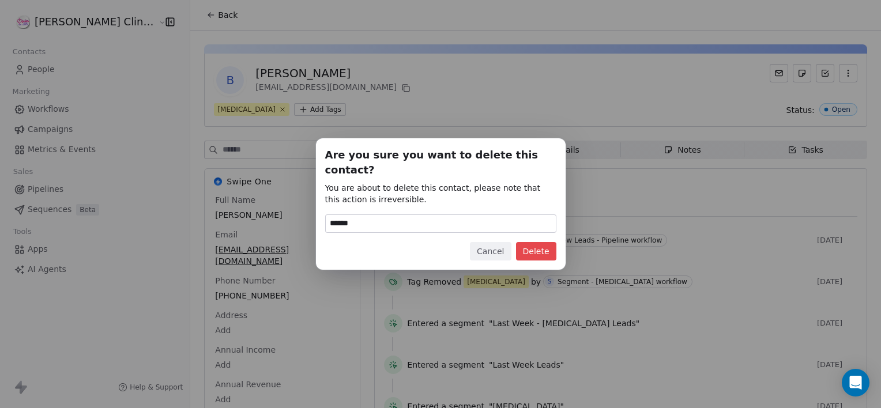
type input "******"
click at [534, 244] on button "Delete" at bounding box center [536, 251] width 40 height 18
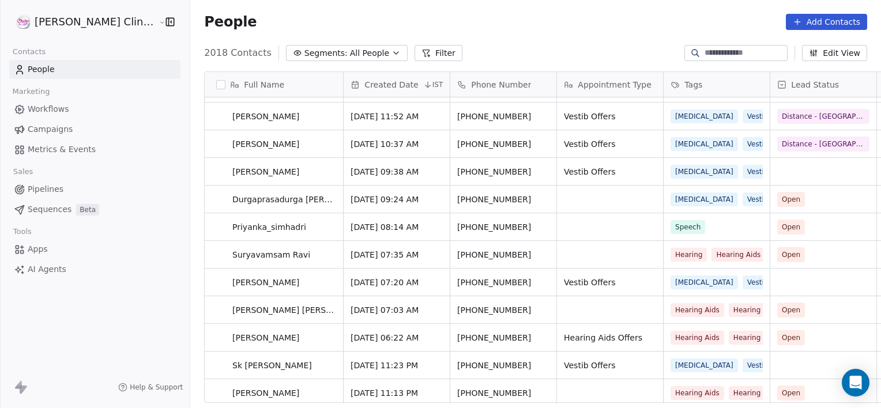
scroll to position [1489, 0]
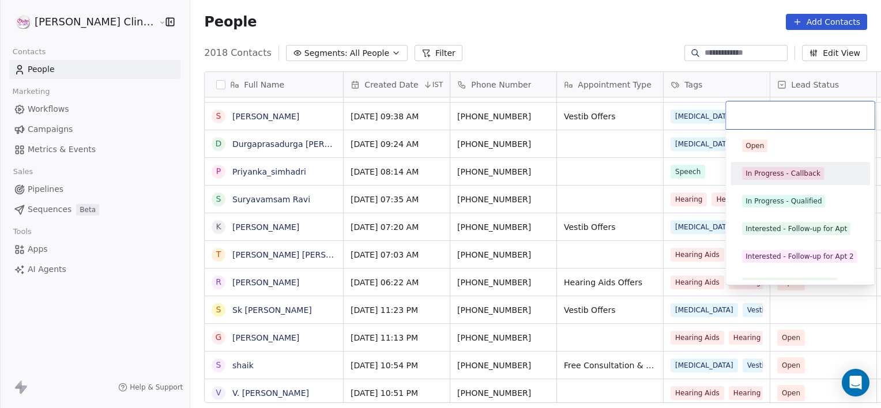
click at [800, 172] on div "In Progress - Callback" at bounding box center [782, 173] width 75 height 10
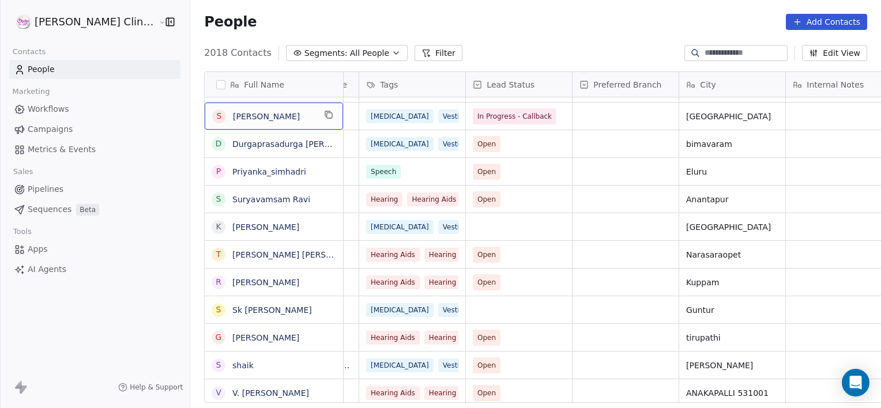
scroll to position [0, 0]
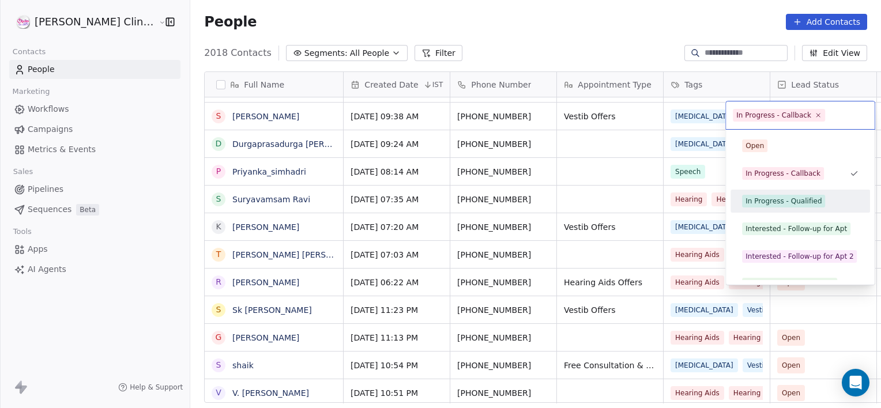
click at [802, 206] on span "In Progress - Qualified" at bounding box center [783, 201] width 83 height 13
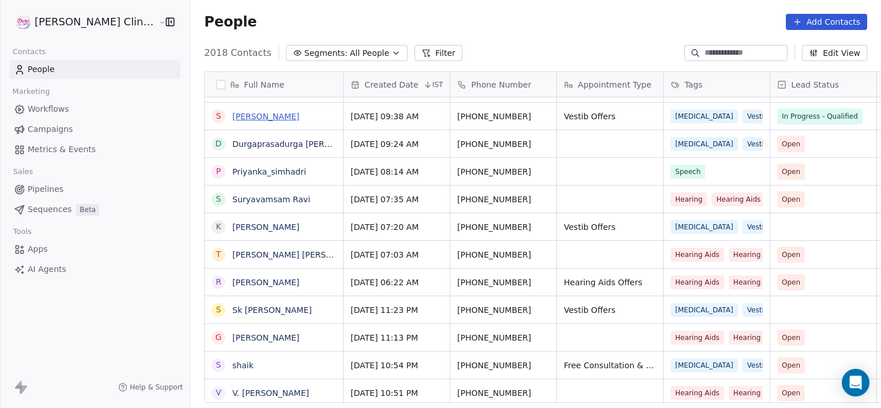
click at [232, 118] on link "[PERSON_NAME]" at bounding box center [265, 116] width 67 height 9
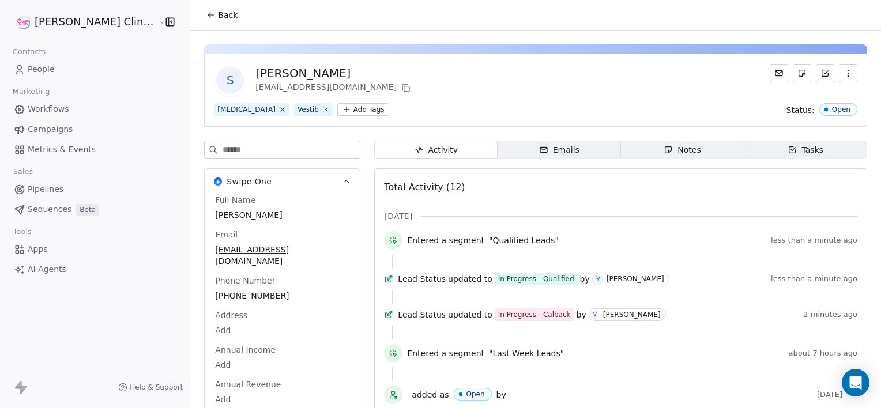
click at [699, 155] on span "Notes Notes" at bounding box center [682, 150] width 123 height 18
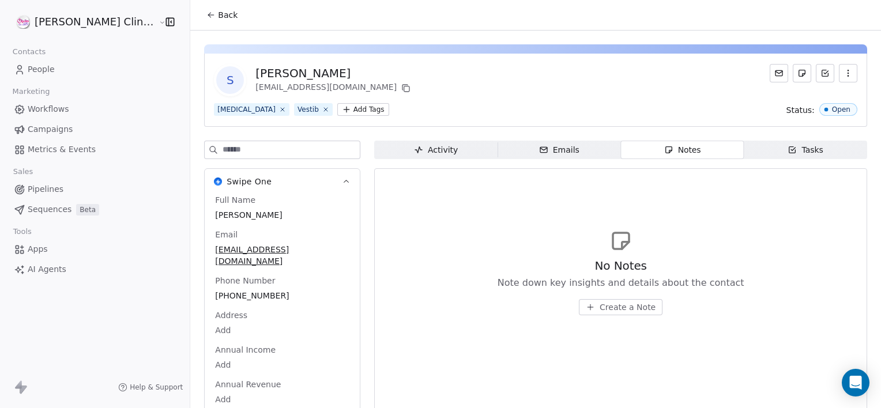
click at [602, 302] on span "Create a Note" at bounding box center [627, 307] width 56 height 12
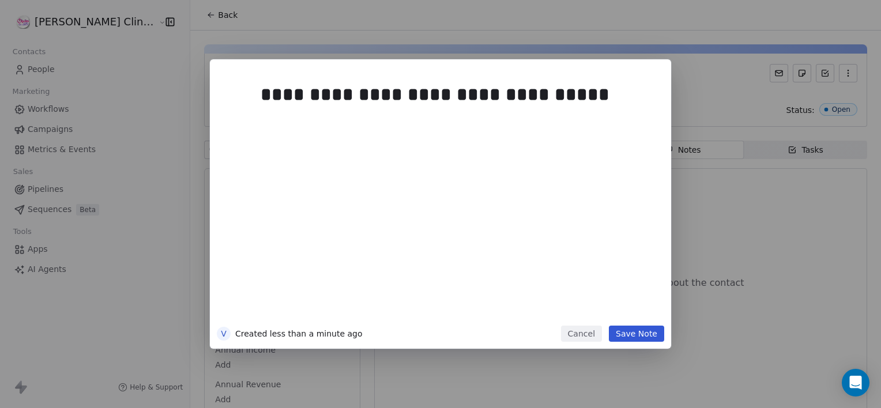
click at [626, 330] on button "Save Note" at bounding box center [636, 334] width 55 height 16
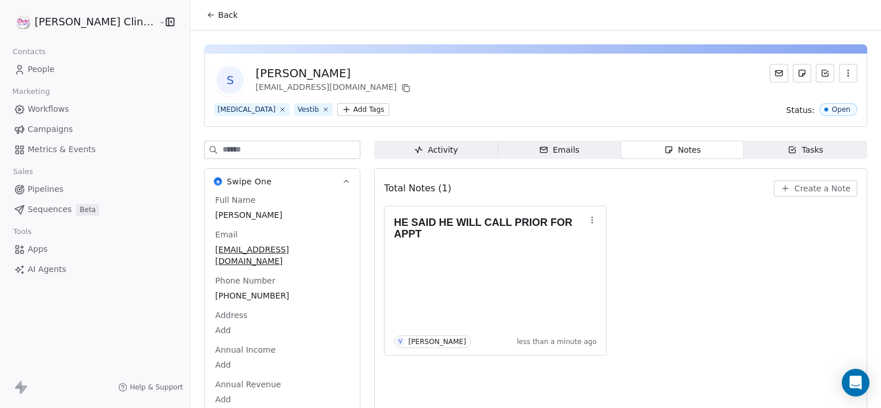
click at [209, 17] on icon at bounding box center [210, 16] width 2 height 2
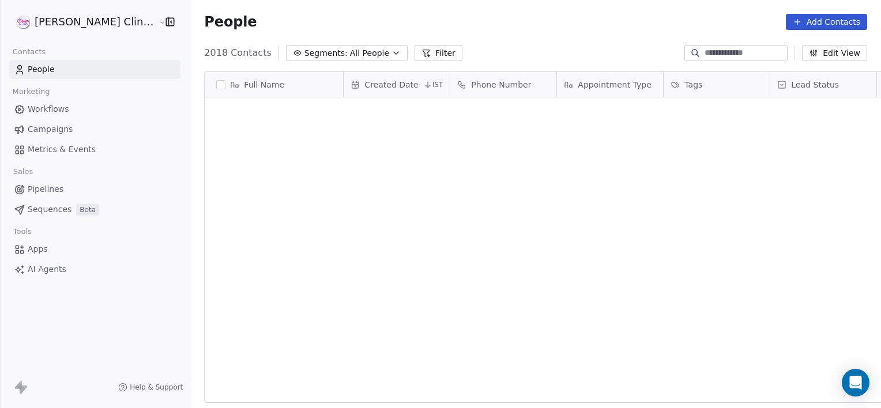
scroll to position [350, 716]
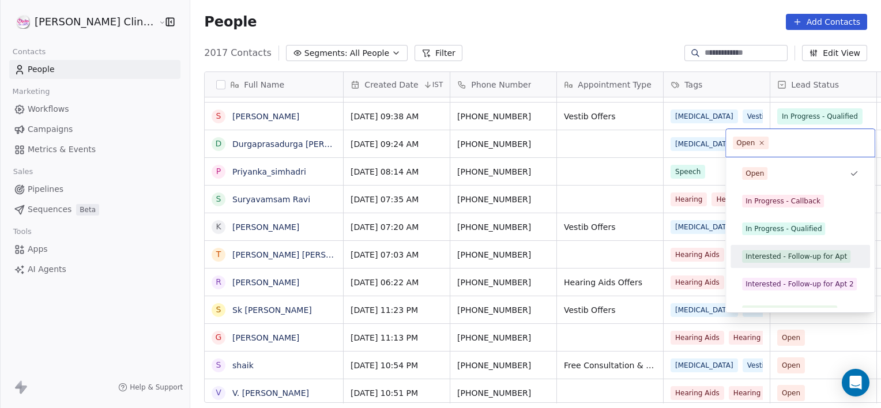
click at [773, 261] on div "Interested - Follow-up for Apt" at bounding box center [795, 256] width 101 height 10
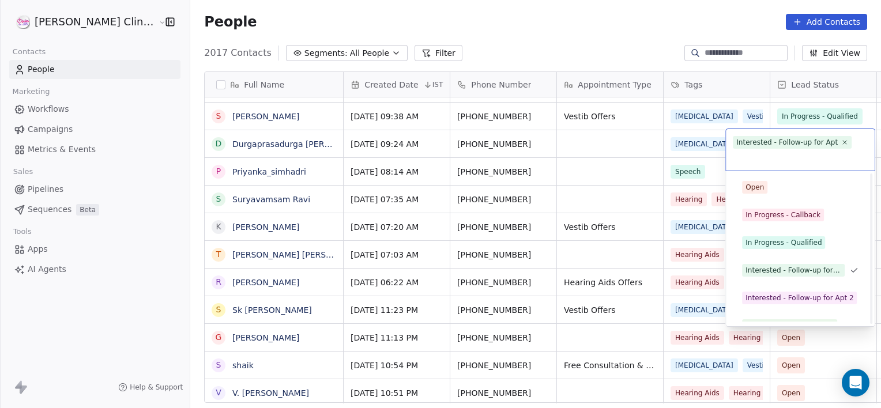
scroll to position [154, 0]
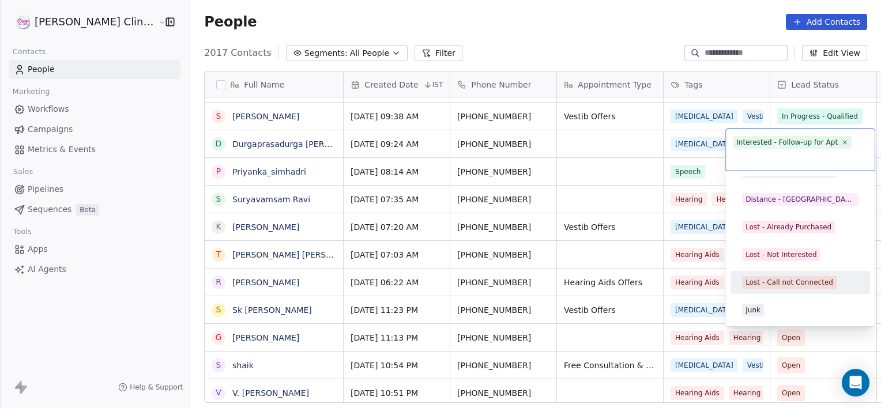
click at [782, 277] on div "Lost - Call not Connected" at bounding box center [789, 282] width 88 height 10
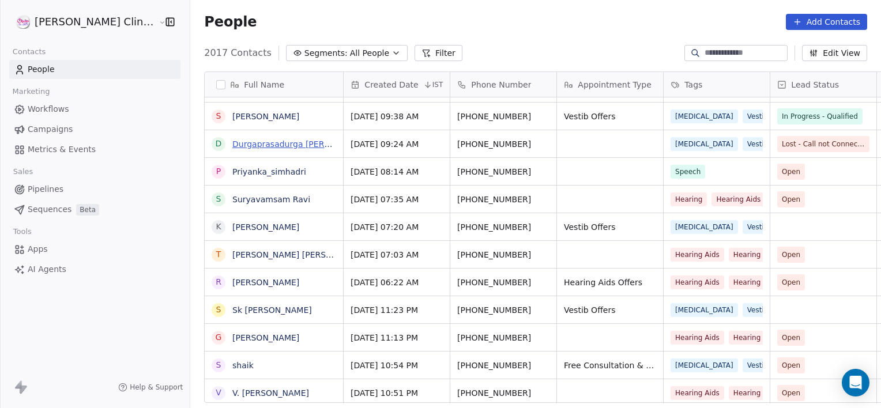
click at [246, 148] on link "Durgaprasadurga [PERSON_NAME] Vaidani" at bounding box center [318, 143] width 172 height 9
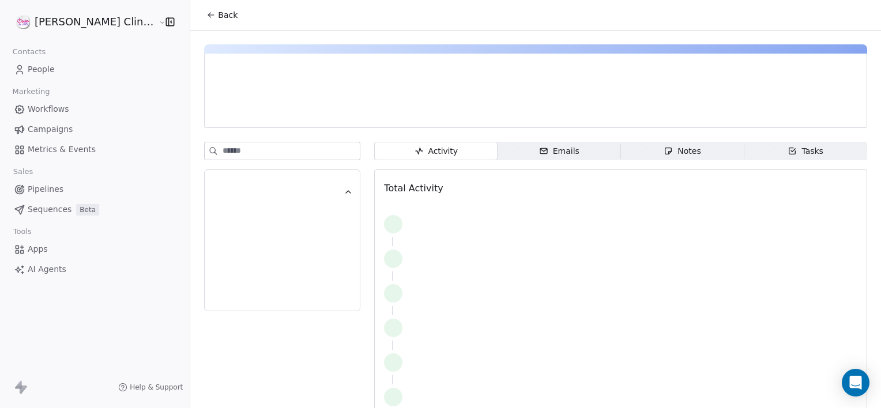
click at [663, 146] on icon "button" at bounding box center [667, 150] width 9 height 9
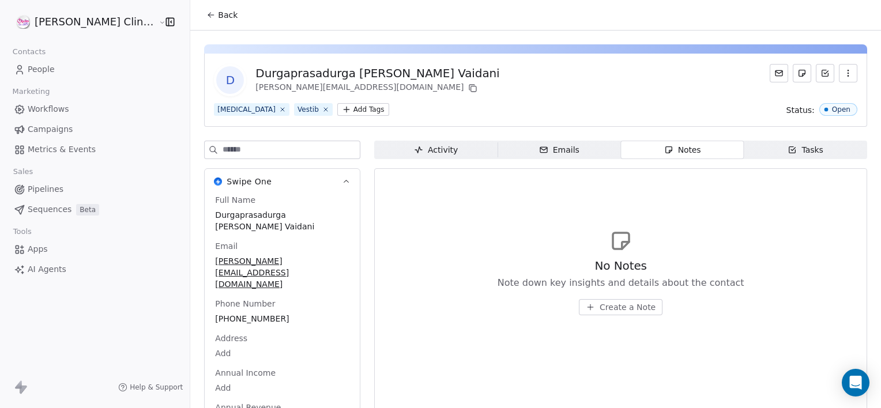
click at [601, 310] on span "Create a Note" at bounding box center [627, 307] width 56 height 12
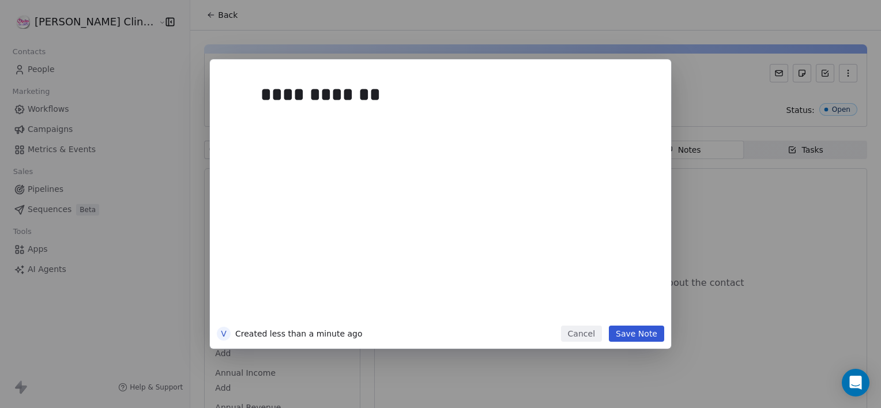
click at [634, 335] on button "Save Note" at bounding box center [636, 334] width 55 height 16
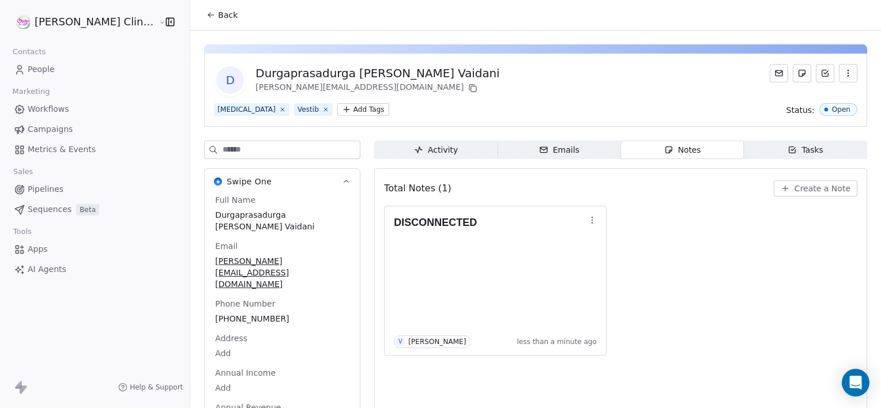
click at [218, 11] on span "Back" at bounding box center [228, 15] width 20 height 12
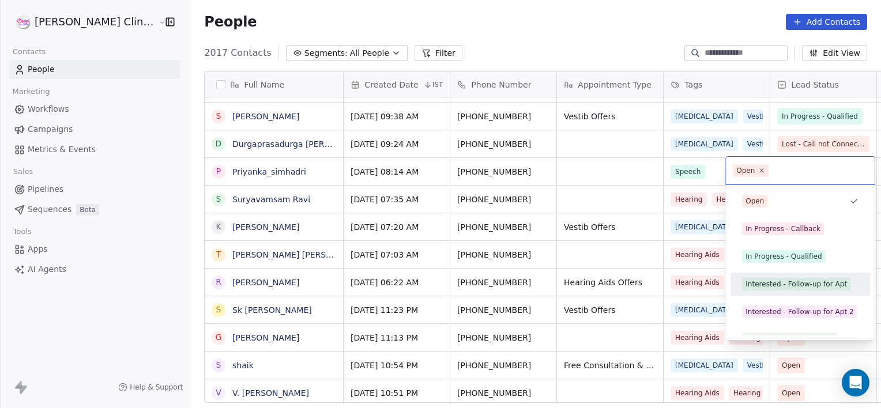
click at [770, 281] on div "Interested - Follow-up for Apt" at bounding box center [795, 284] width 101 height 10
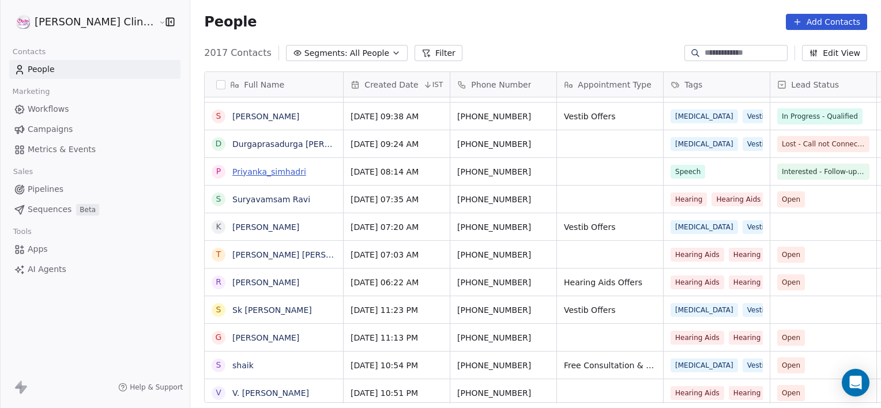
click at [247, 173] on link "Priyanka_simhadri" at bounding box center [269, 171] width 74 height 9
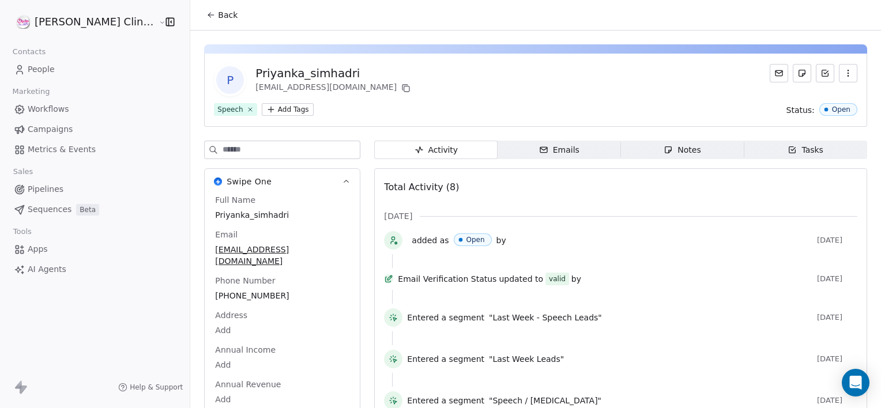
click at [664, 150] on div "Notes" at bounding box center [681, 150] width 37 height 12
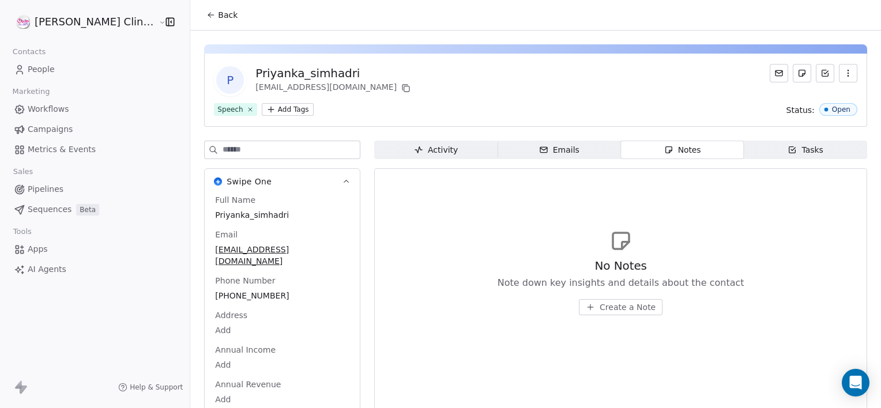
click at [620, 311] on span "Create a Note" at bounding box center [627, 307] width 56 height 12
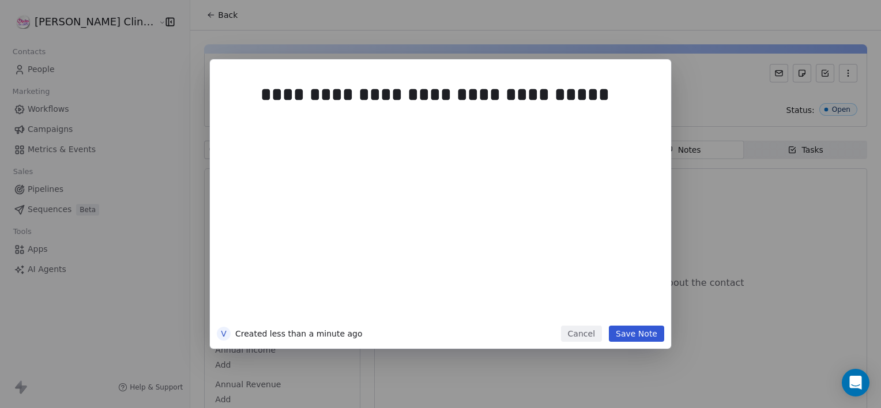
click at [628, 348] on div "**********" at bounding box center [440, 203] width 461 height 289
click at [632, 334] on button "Save Note" at bounding box center [636, 334] width 55 height 16
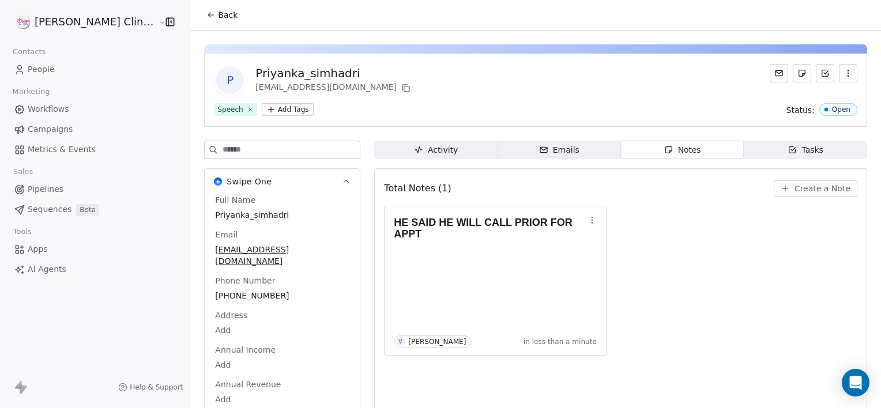
click at [218, 14] on span "Back" at bounding box center [228, 15] width 20 height 12
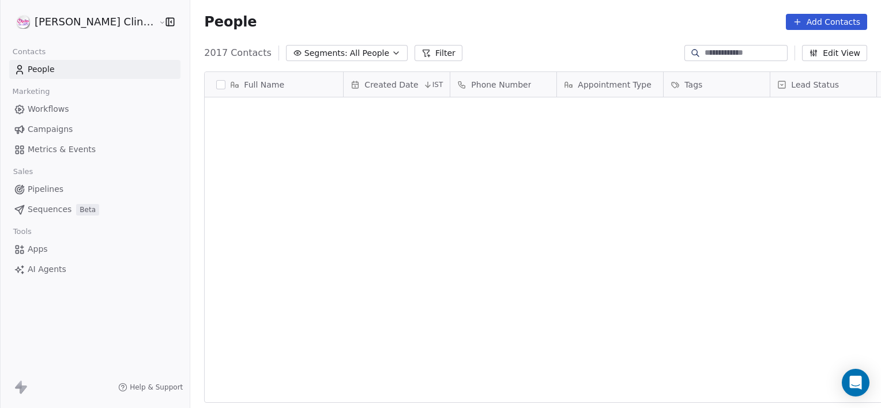
scroll to position [350, 716]
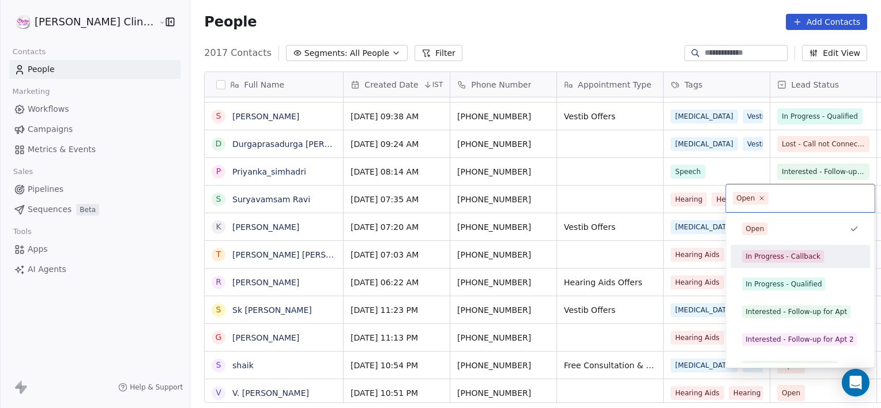
click at [786, 255] on div "In Progress - Callback" at bounding box center [782, 256] width 75 height 10
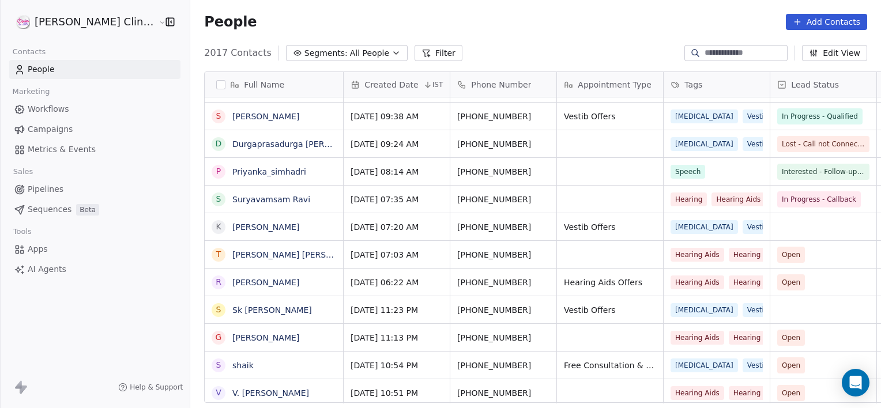
click at [232, 195] on link "Suryavamsam Ravi" at bounding box center [271, 199] width 78 height 9
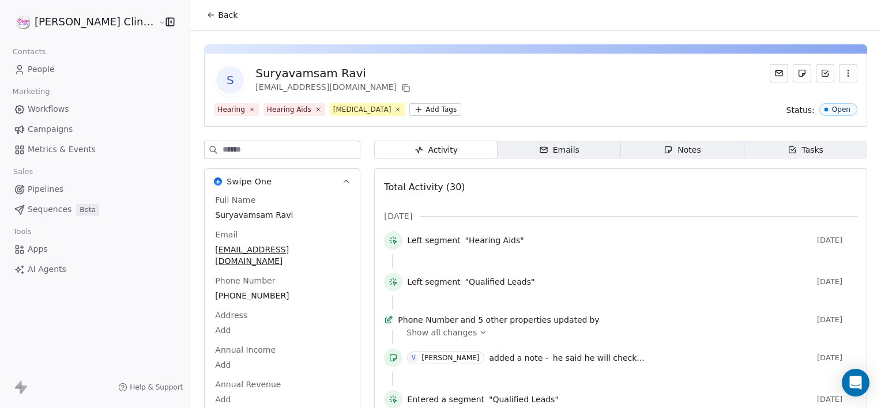
click at [666, 145] on div "Notes" at bounding box center [681, 150] width 37 height 12
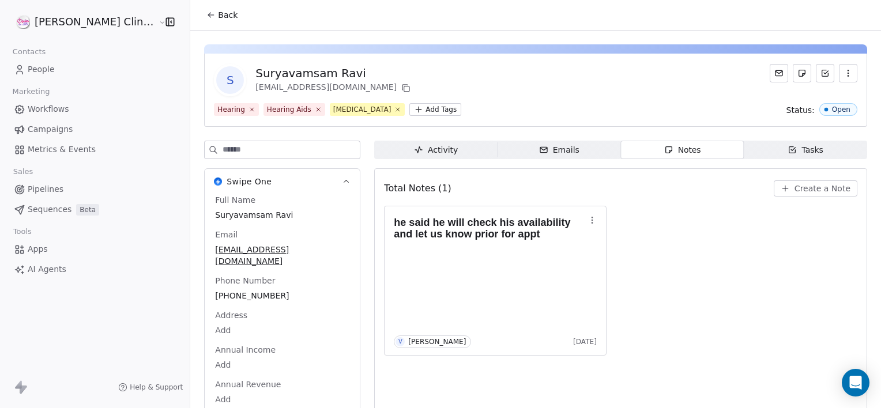
click at [802, 188] on span "Create a Note" at bounding box center [822, 189] width 56 height 12
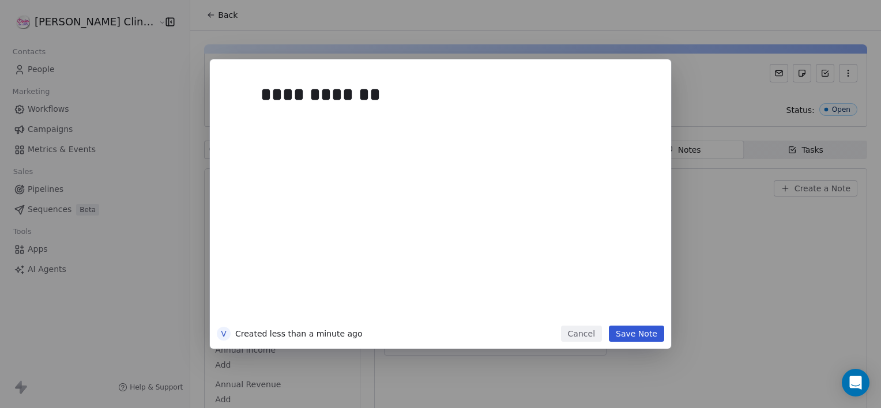
click at [643, 338] on button "Save Note" at bounding box center [636, 334] width 55 height 16
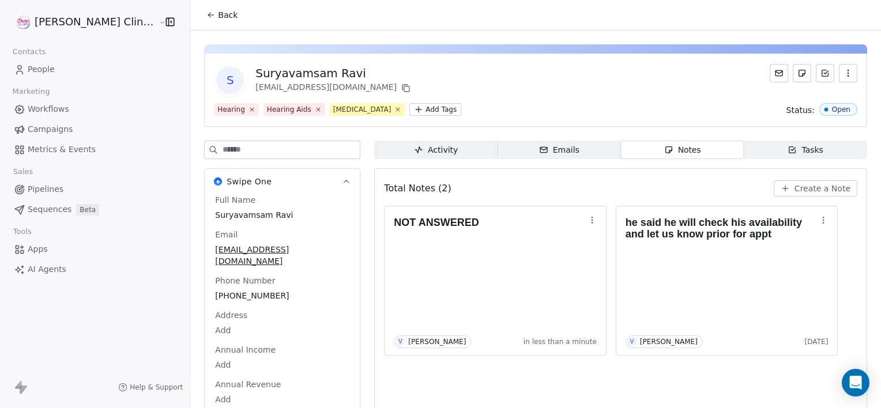
click at [218, 15] on span "Back" at bounding box center [228, 15] width 20 height 12
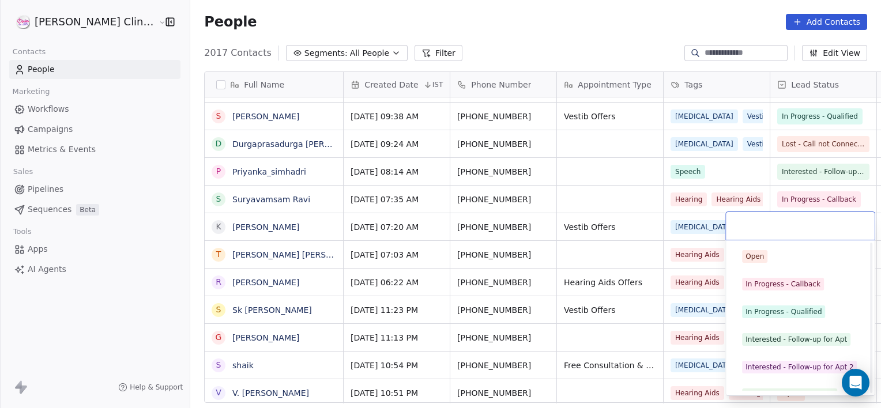
scroll to position [154, 0]
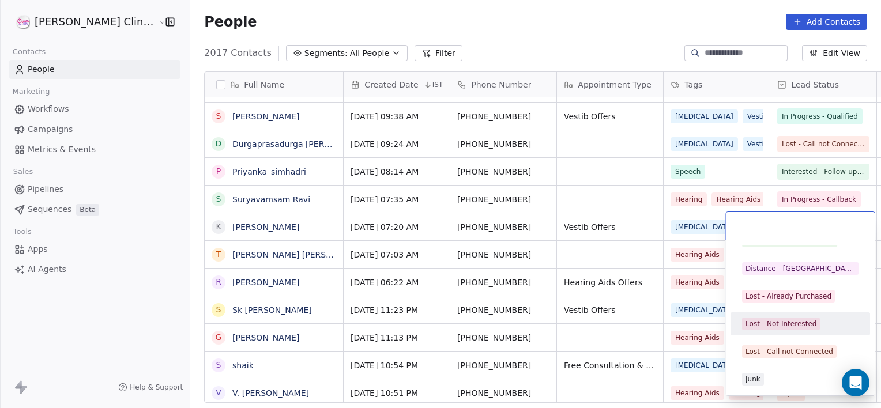
click at [802, 331] on div "Lost - Not Interested" at bounding box center [800, 324] width 130 height 18
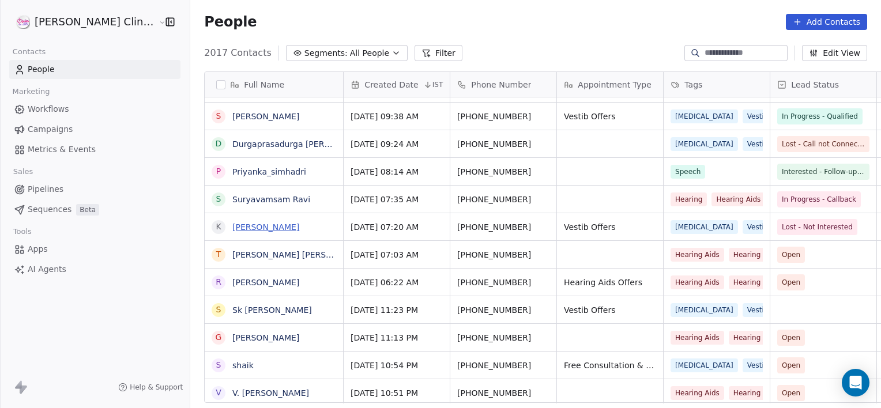
click at [237, 225] on link "[PERSON_NAME]" at bounding box center [265, 226] width 67 height 9
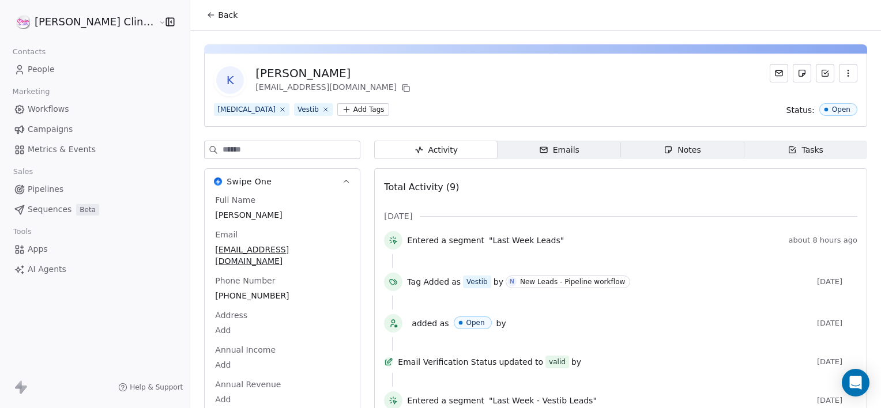
click at [671, 147] on div "Notes" at bounding box center [681, 150] width 37 height 12
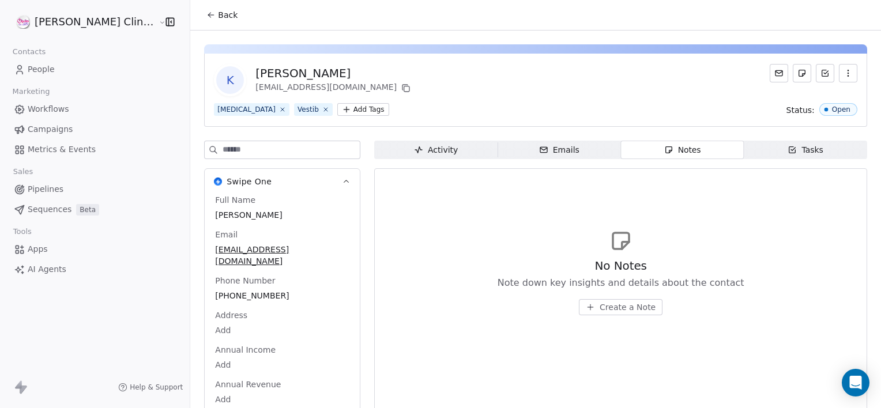
click at [599, 303] on span "Create a Note" at bounding box center [627, 307] width 56 height 12
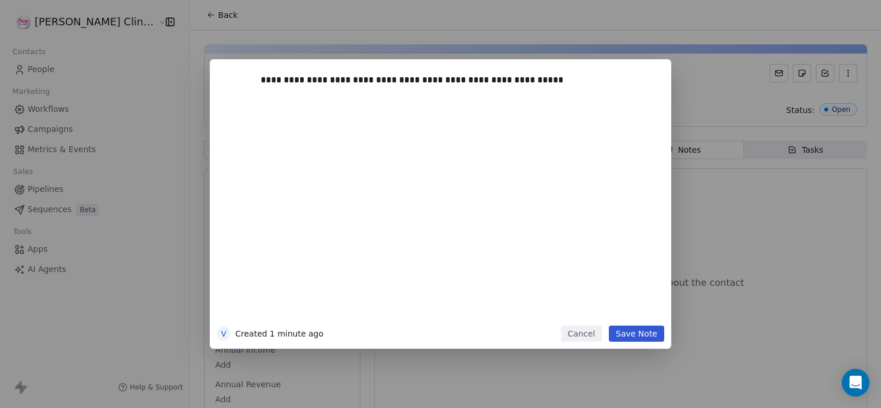
click at [636, 335] on button "Save Note" at bounding box center [636, 334] width 55 height 16
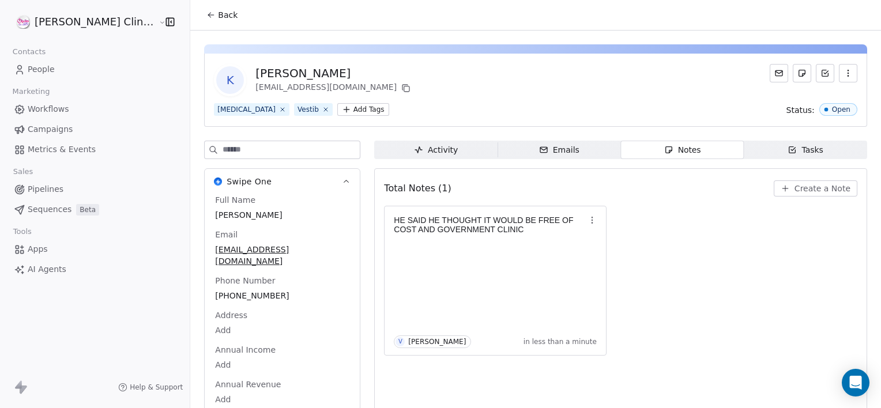
click at [218, 19] on span "Back" at bounding box center [228, 15] width 20 height 12
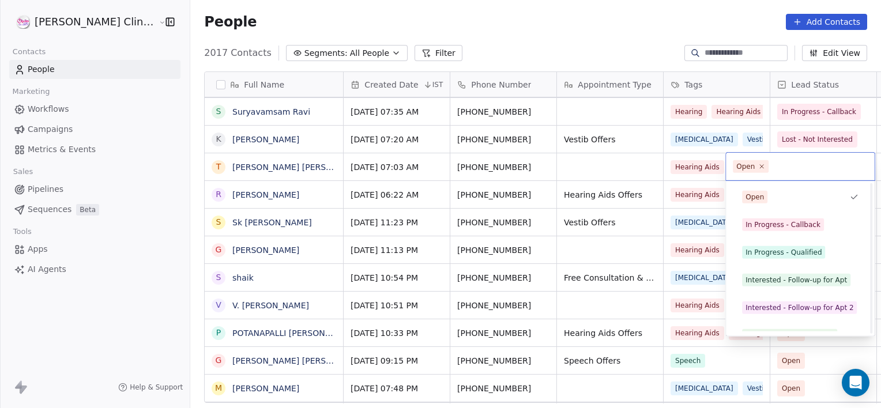
scroll to position [154, 0]
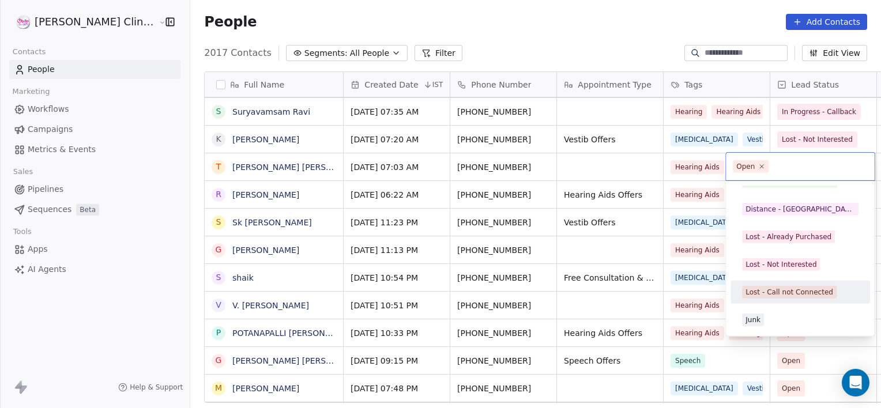
click at [784, 291] on div "Lost - Call not Connected" at bounding box center [789, 292] width 88 height 10
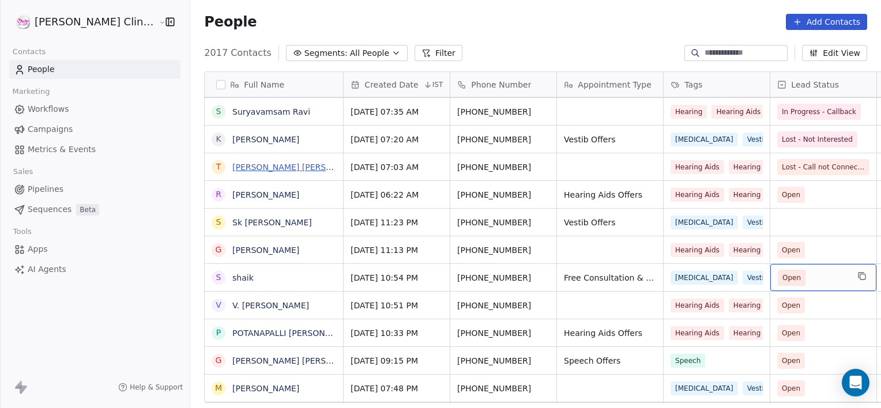
click at [232, 163] on link "[PERSON_NAME] [PERSON_NAME]" at bounding box center [300, 167] width 137 height 9
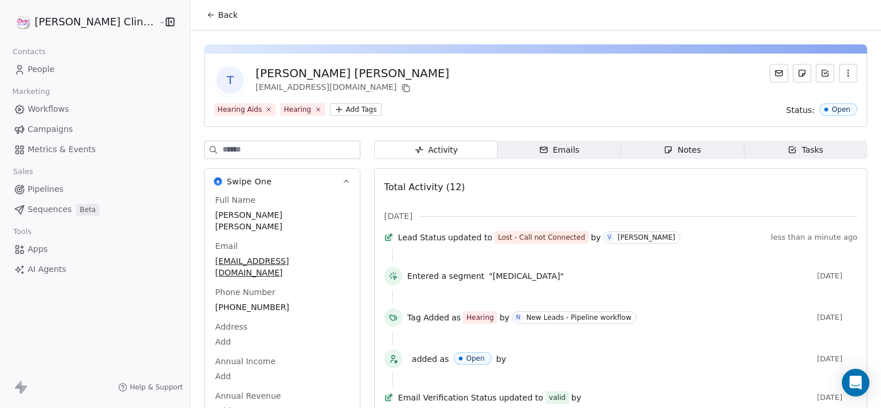
click at [623, 145] on span "Notes Notes" at bounding box center [682, 150] width 123 height 18
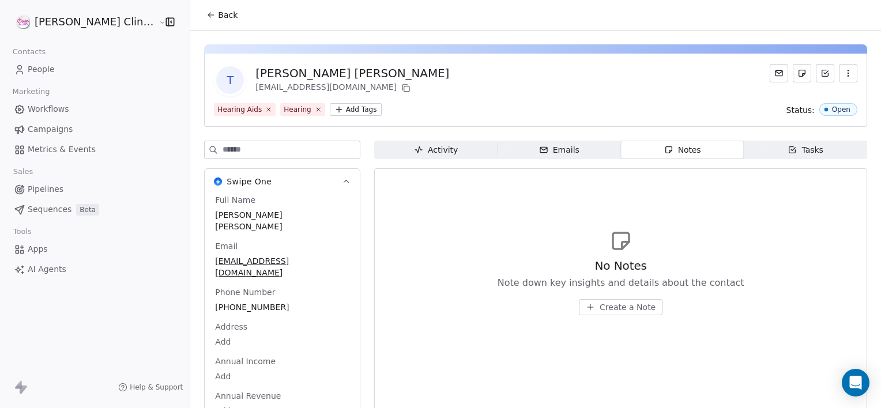
click at [599, 303] on span "Create a Note" at bounding box center [627, 307] width 56 height 12
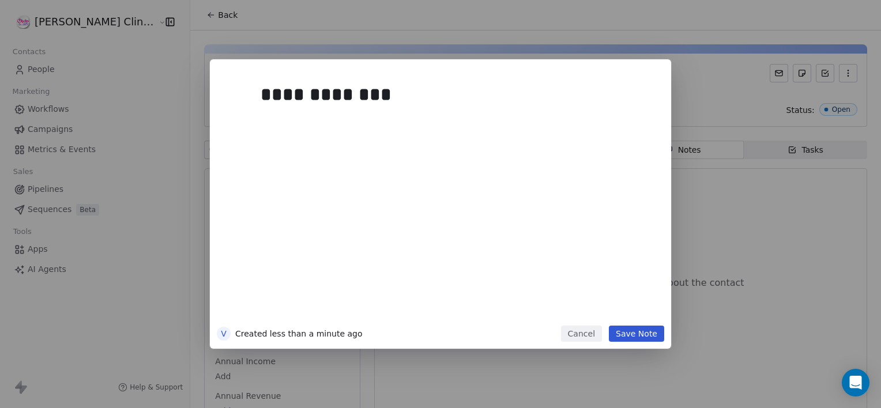
click at [639, 335] on button "Save Note" at bounding box center [636, 334] width 55 height 16
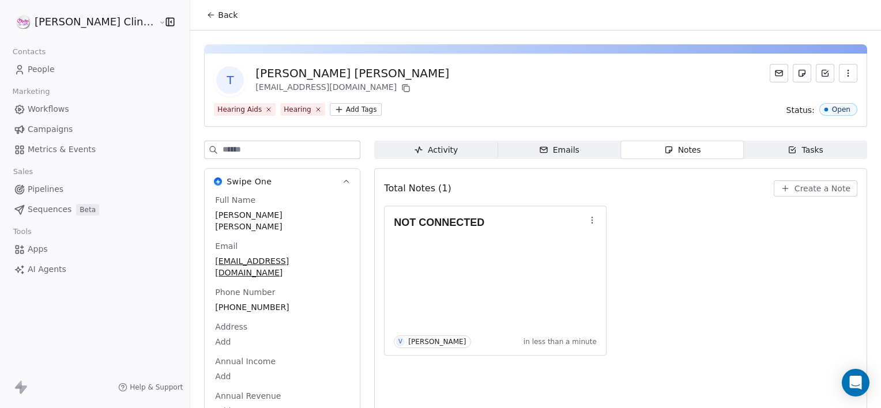
click at [218, 16] on span "Back" at bounding box center [228, 15] width 20 height 12
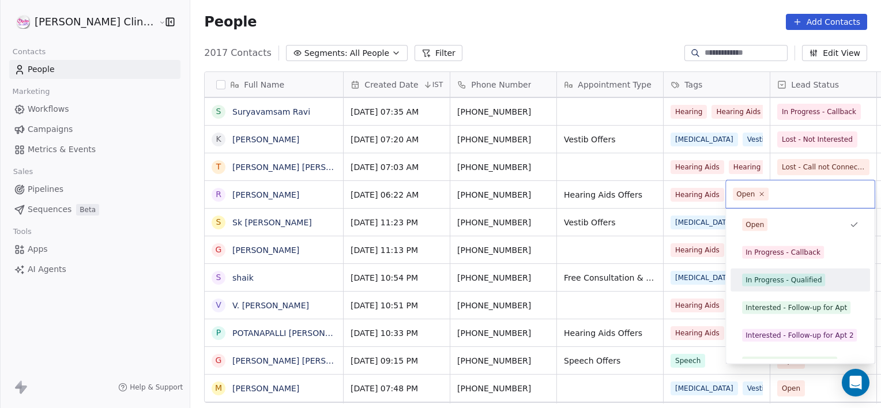
click at [778, 282] on div "In Progress - Qualified" at bounding box center [783, 280] width 76 height 10
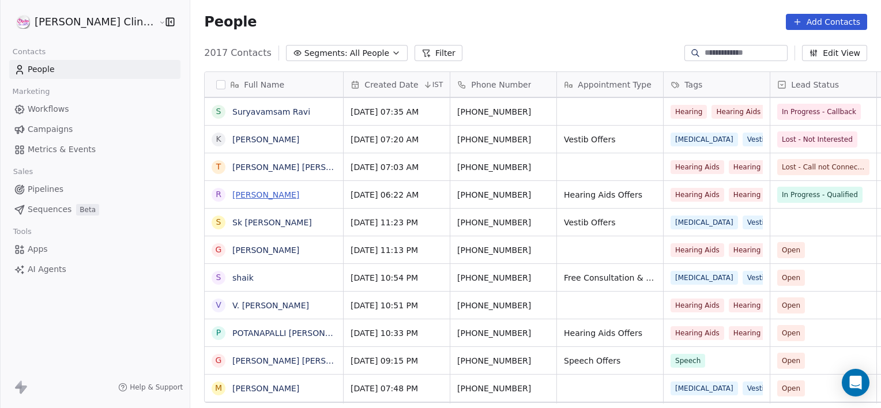
click at [232, 196] on link "[PERSON_NAME]" at bounding box center [265, 194] width 67 height 9
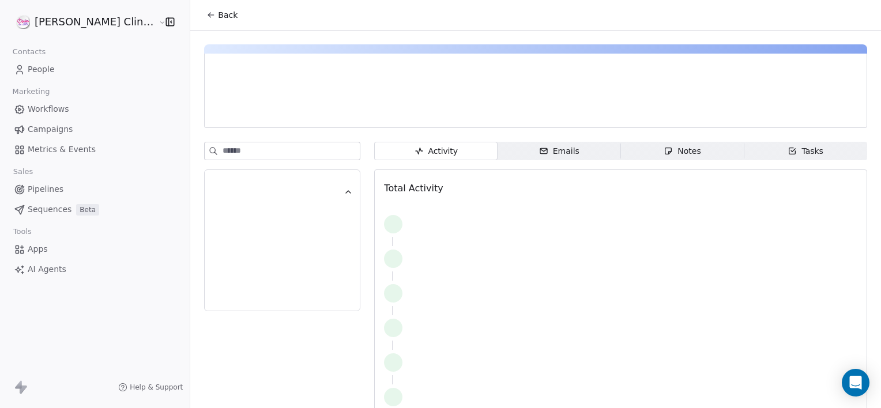
click at [672, 157] on div "Notes" at bounding box center [681, 151] width 37 height 12
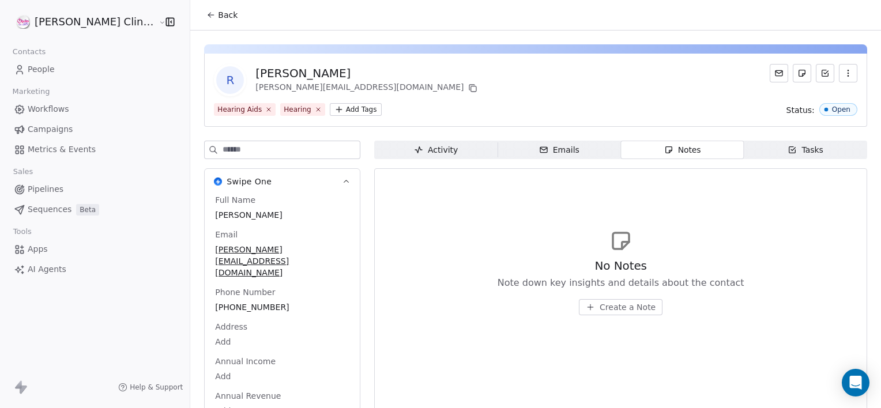
click at [610, 307] on span "Create a Note" at bounding box center [627, 307] width 56 height 12
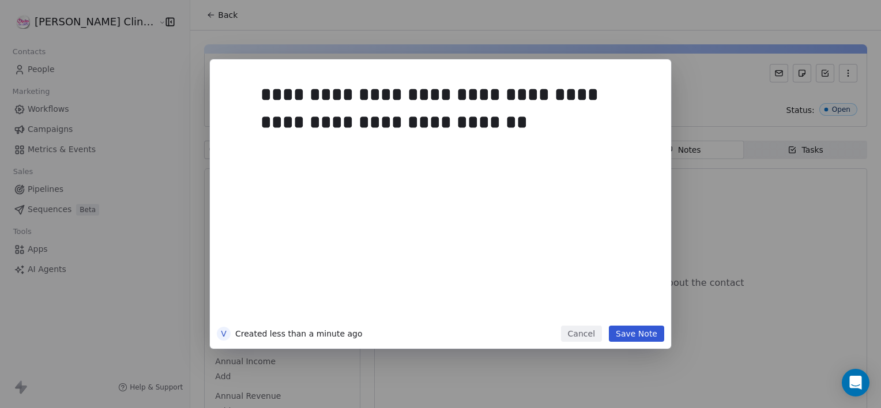
click at [631, 335] on button "Save Note" at bounding box center [636, 334] width 55 height 16
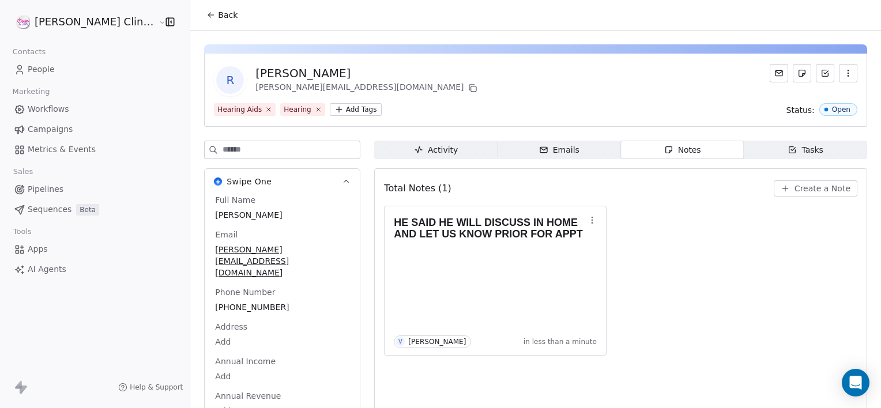
click at [199, 6] on button "Back" at bounding box center [221, 15] width 45 height 21
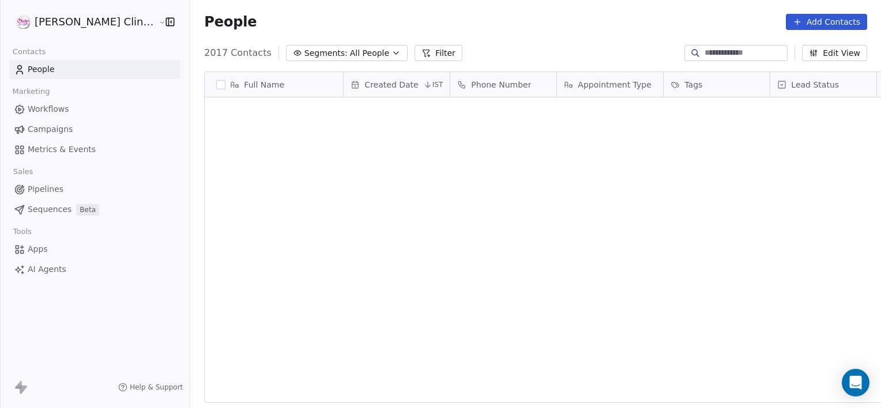
scroll to position [350, 716]
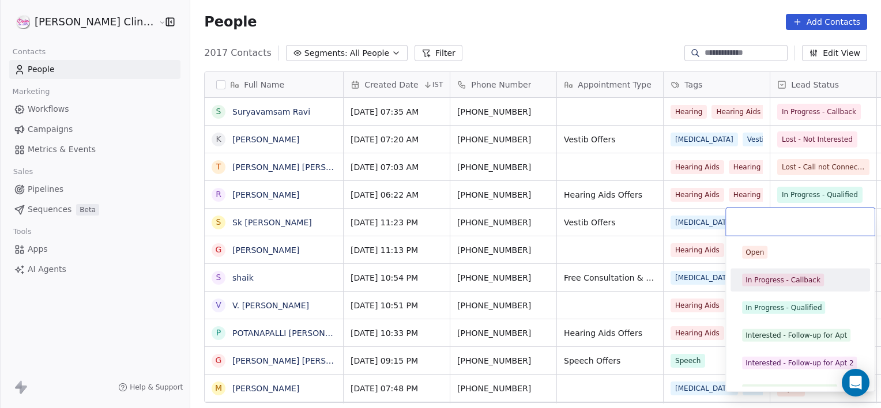
click at [768, 272] on div "In Progress - Callback" at bounding box center [800, 280] width 130 height 18
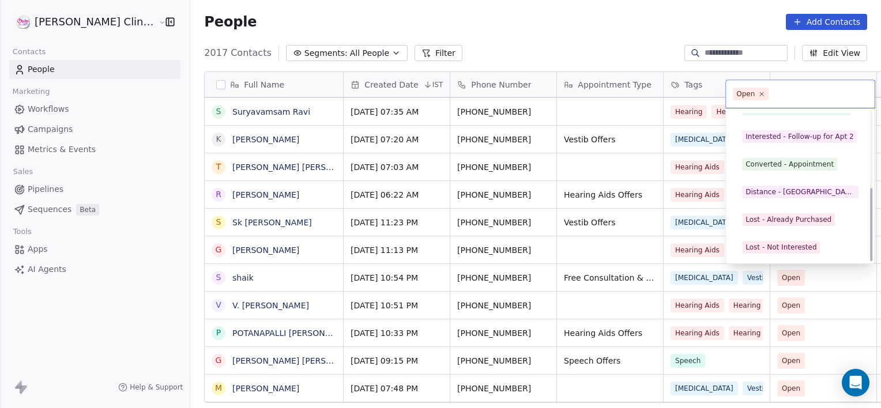
scroll to position [154, 0]
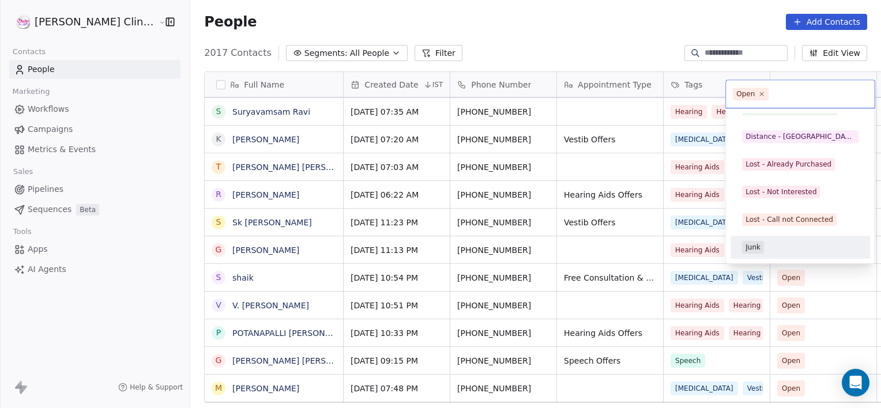
click at [795, 242] on div "Junk" at bounding box center [800, 247] width 116 height 13
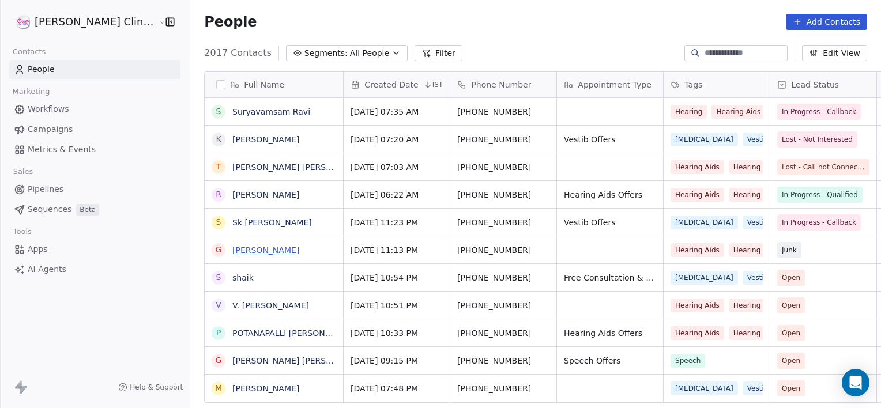
click at [257, 246] on link "[PERSON_NAME]" at bounding box center [265, 250] width 67 height 9
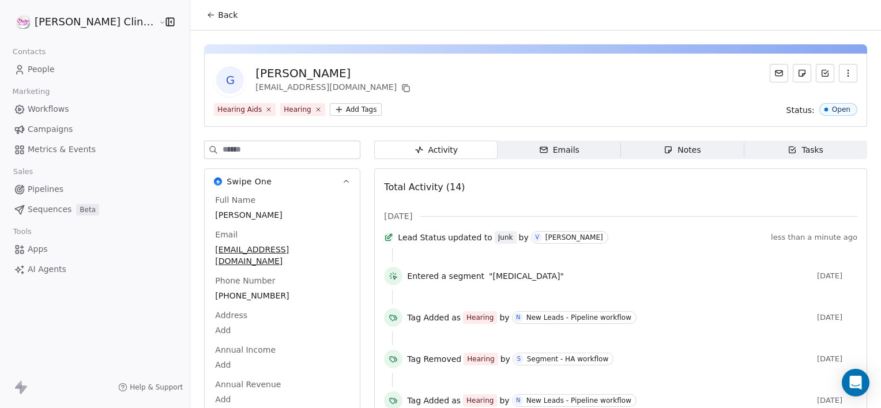
click at [694, 146] on span "Notes Notes" at bounding box center [682, 150] width 123 height 18
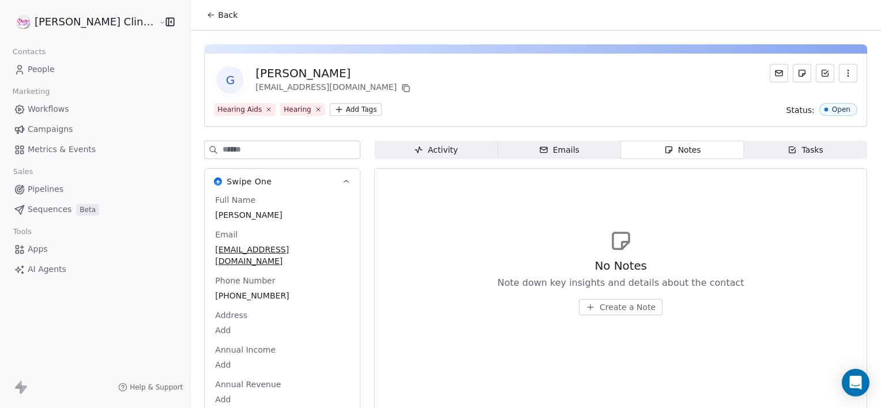
click at [604, 303] on span "Create a Note" at bounding box center [627, 307] width 56 height 12
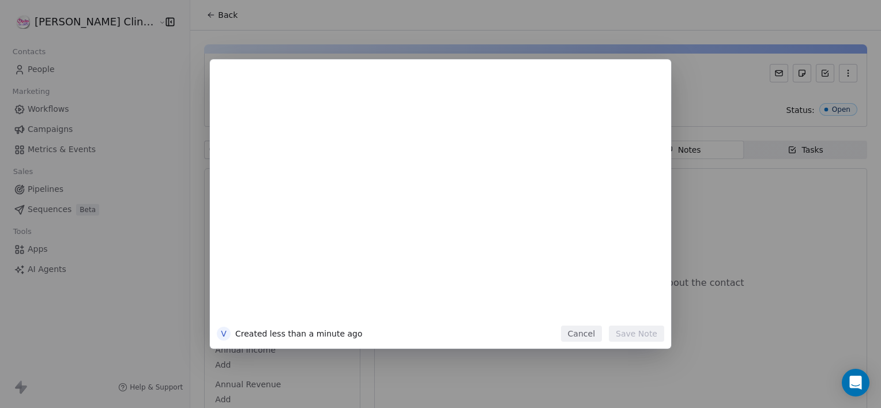
click at [590, 331] on button "Cancel" at bounding box center [581, 334] width 41 height 16
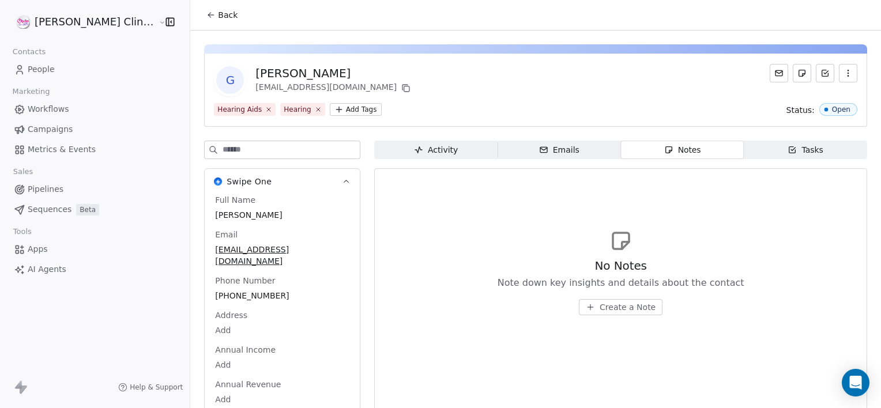
click at [218, 20] on span "Back" at bounding box center [228, 15] width 20 height 12
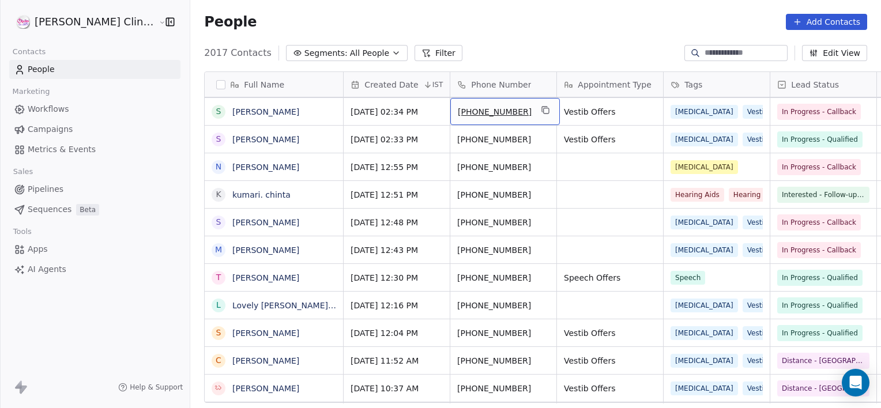
scroll to position [1162, 0]
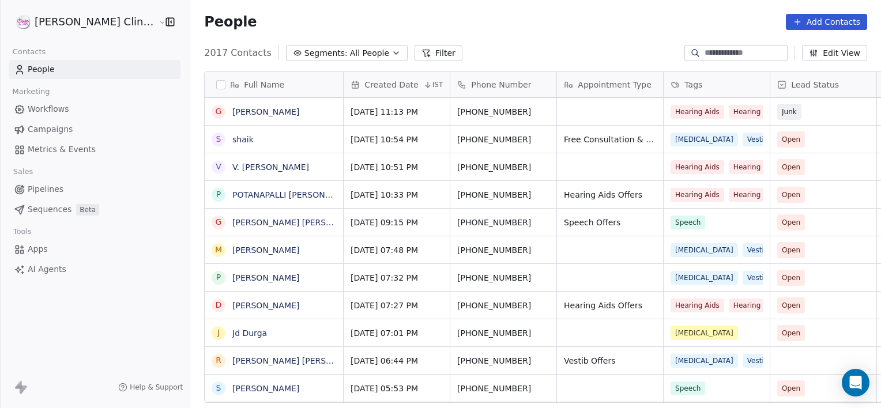
click at [708, 52] on input at bounding box center [744, 53] width 81 height 12
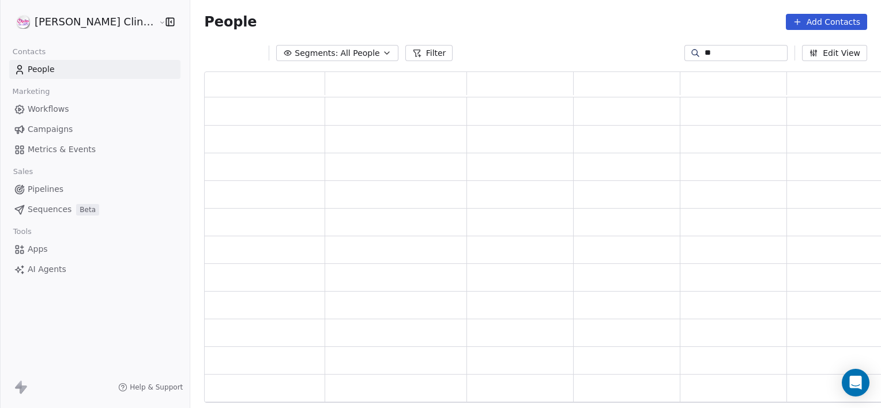
type input "*"
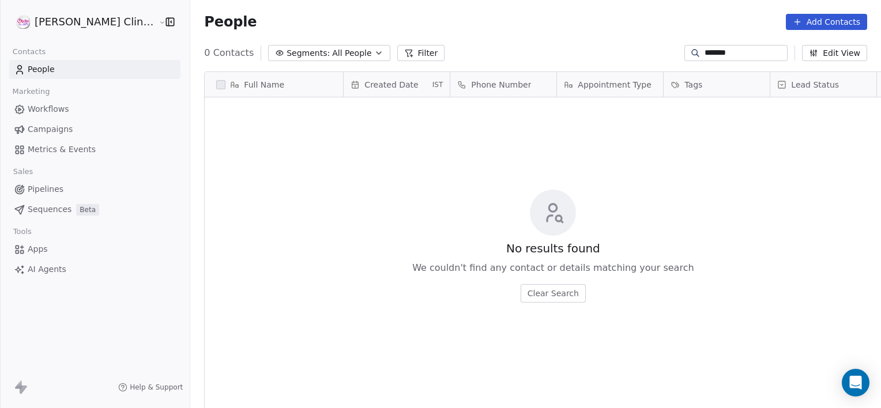
click at [704, 55] on input "*******" at bounding box center [744, 53] width 81 height 12
click at [740, 52] on input "********" at bounding box center [744, 53] width 81 height 12
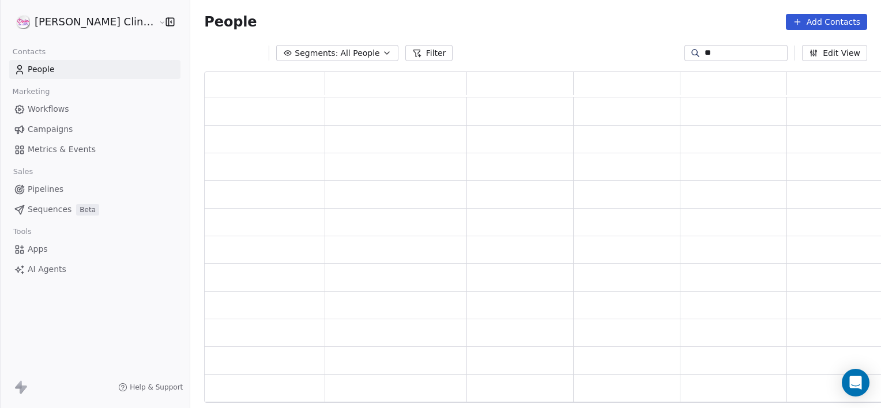
type input "*"
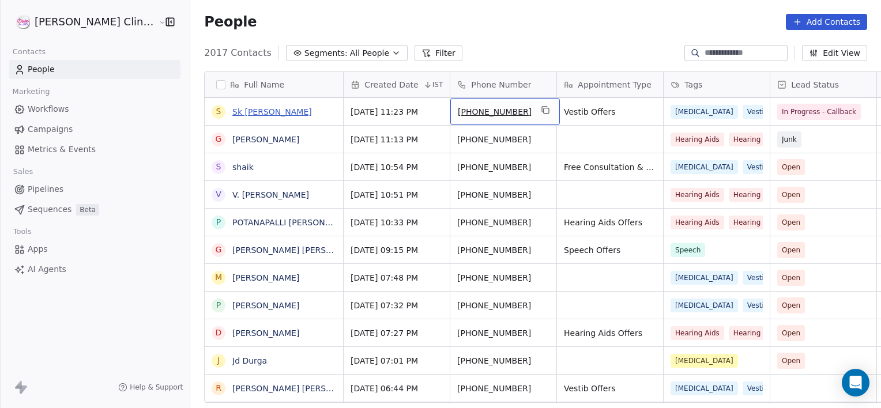
click at [232, 112] on link "Sk [PERSON_NAME]" at bounding box center [272, 111] width 80 height 9
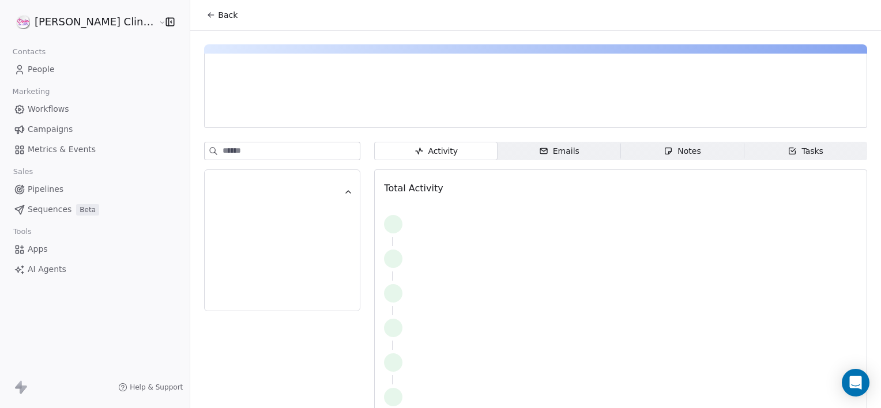
click at [639, 161] on div "Activity Activity Emails Emails Notes Notes Tasks Tasks Total Activity" at bounding box center [620, 288] width 493 height 292
click at [636, 149] on span "Notes Notes" at bounding box center [682, 151] width 123 height 18
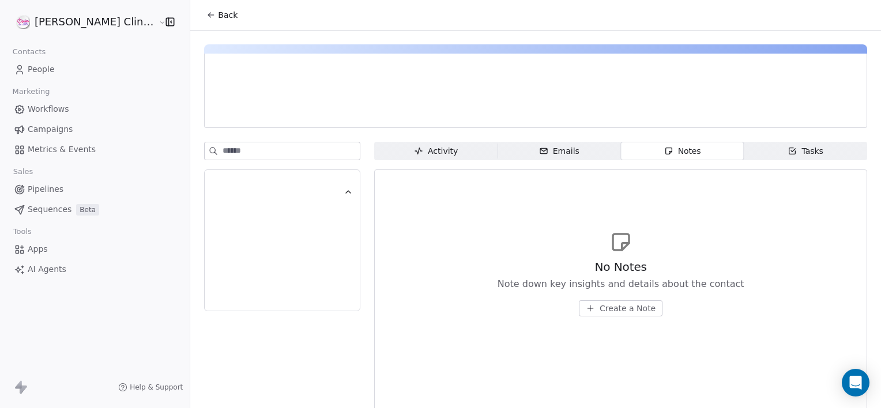
click at [599, 311] on span "Create a Note" at bounding box center [627, 309] width 56 height 12
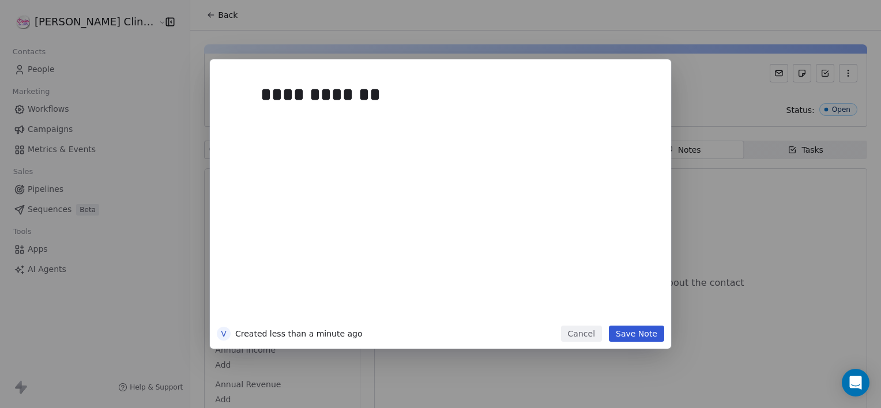
click at [633, 338] on button "Save Note" at bounding box center [636, 334] width 55 height 16
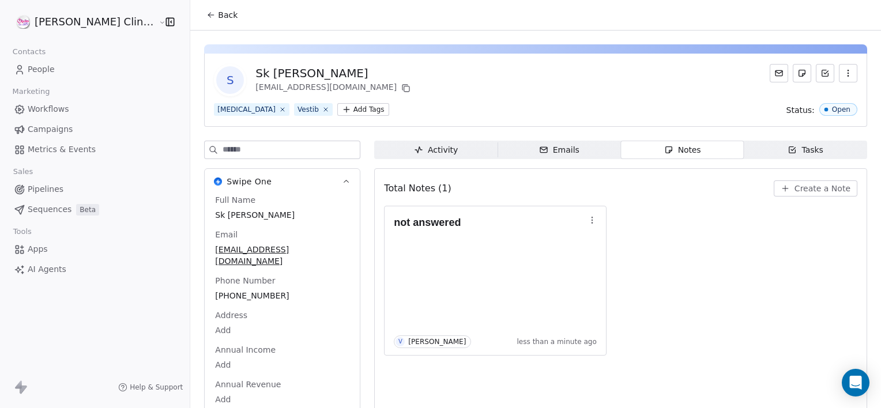
click at [205, 8] on button "Back" at bounding box center [221, 15] width 45 height 21
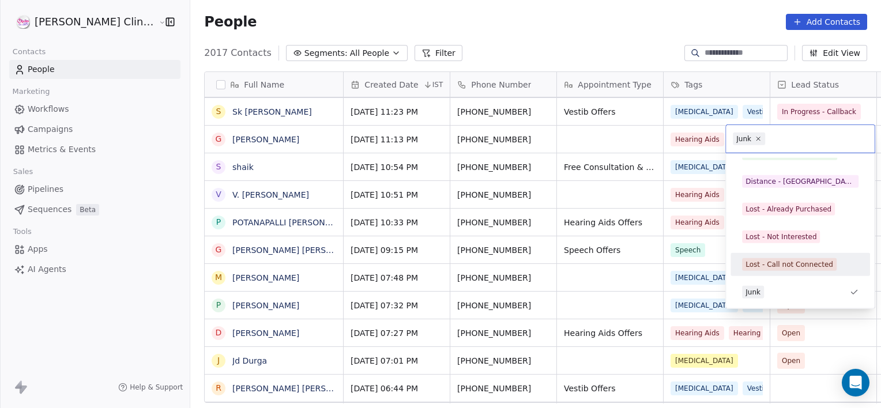
click at [777, 269] on span "Lost - Call not Connected" at bounding box center [789, 264] width 95 height 13
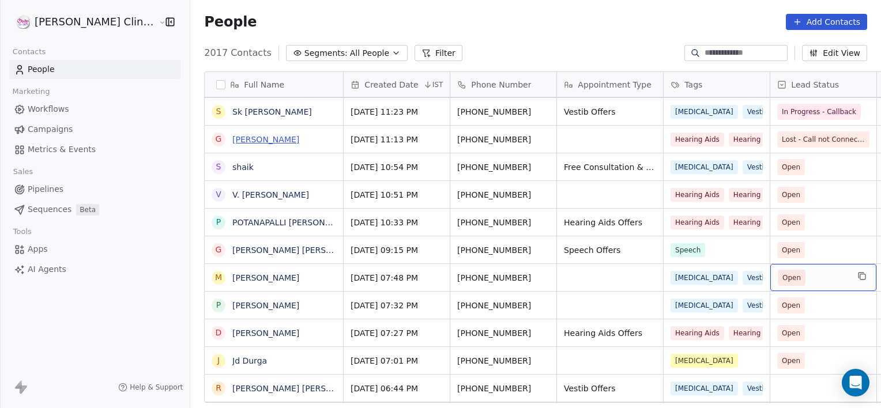
click at [240, 137] on link "[PERSON_NAME]" at bounding box center [265, 139] width 67 height 9
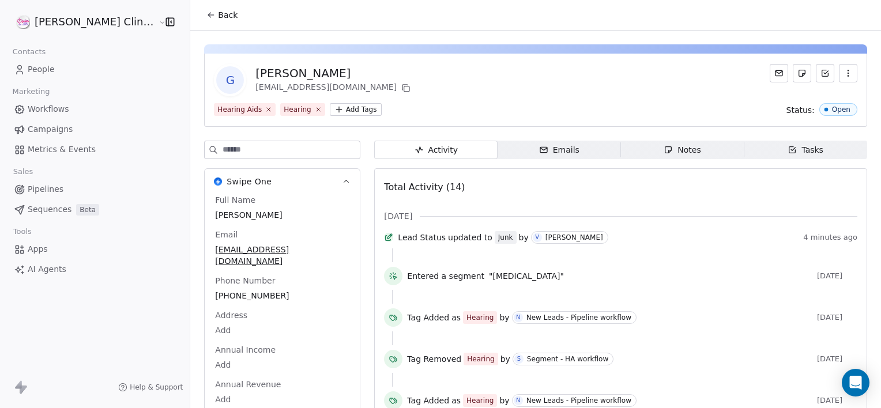
click at [629, 153] on span "Notes Notes" at bounding box center [682, 150] width 123 height 18
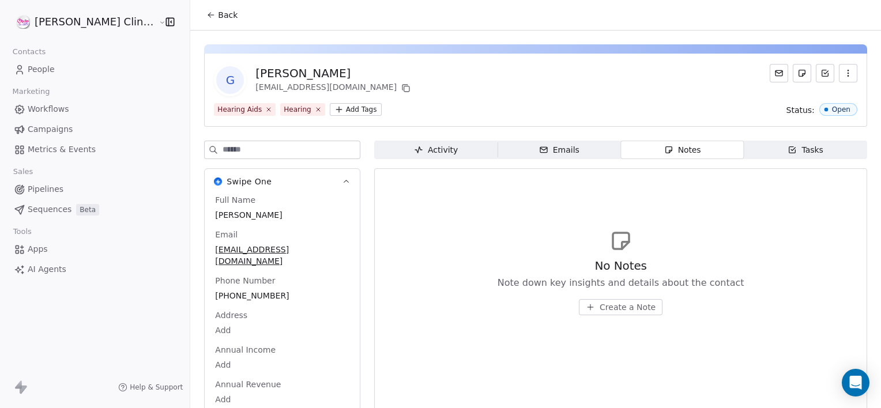
click at [599, 309] on span "Create a Note" at bounding box center [627, 307] width 56 height 12
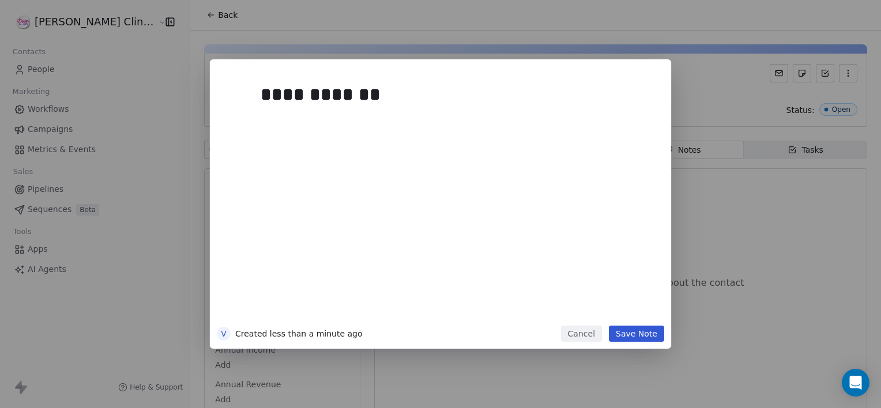
click at [619, 331] on button "Save Note" at bounding box center [636, 334] width 55 height 16
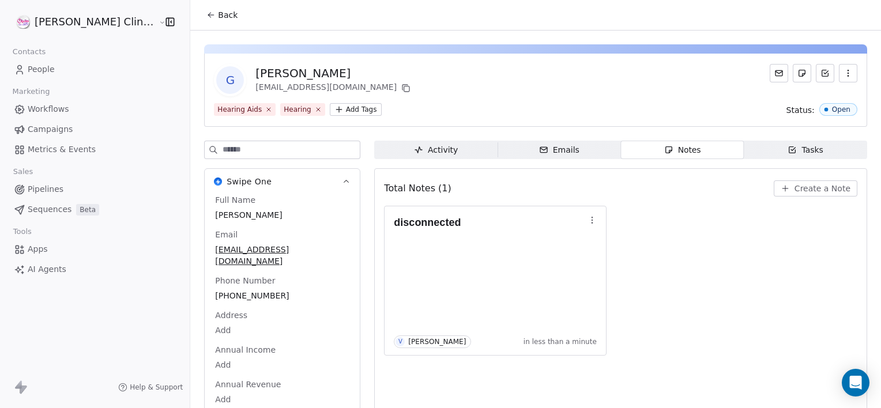
click at [218, 9] on span "Back" at bounding box center [228, 15] width 20 height 12
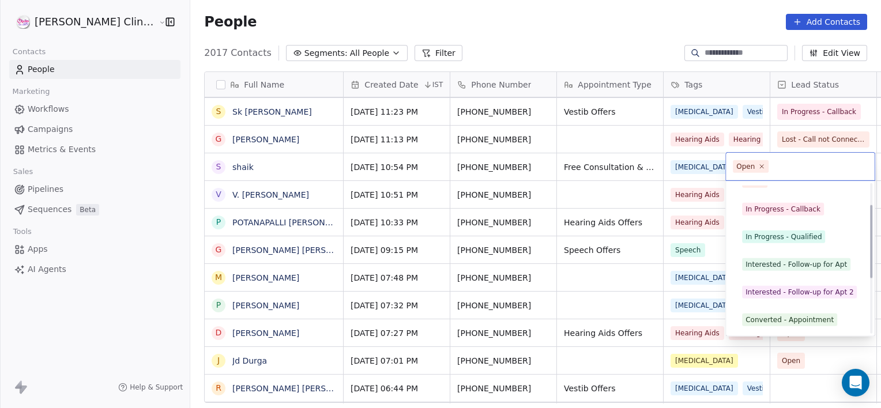
scroll to position [71, 0]
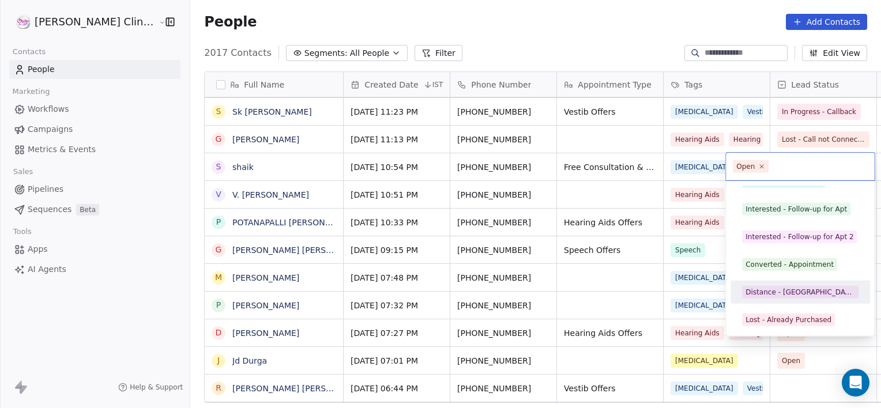
click at [807, 287] on div "Distance - [GEOGRAPHIC_DATA]" at bounding box center [800, 292] width 110 height 10
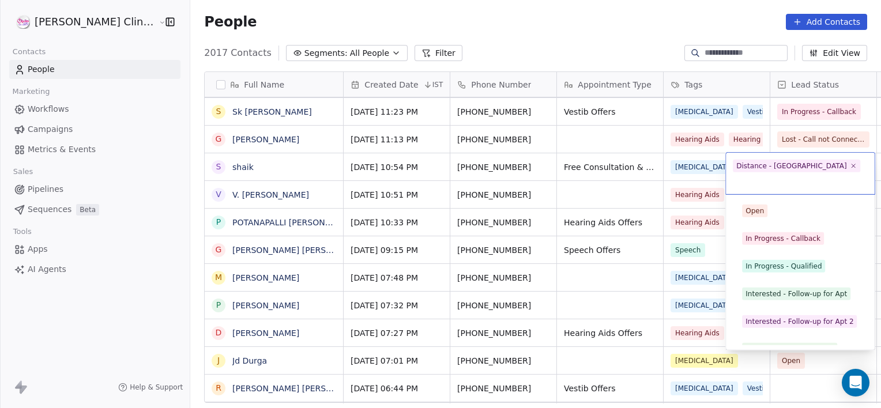
scroll to position [43, 0]
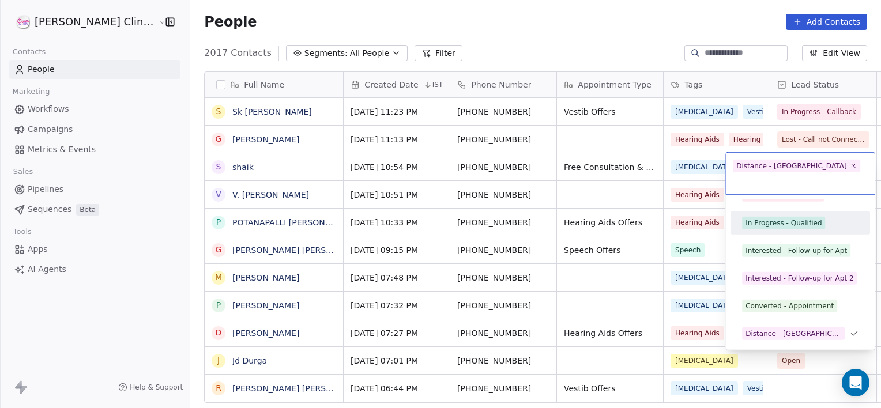
click at [801, 218] on div "In Progress - Qualified" at bounding box center [783, 223] width 76 height 10
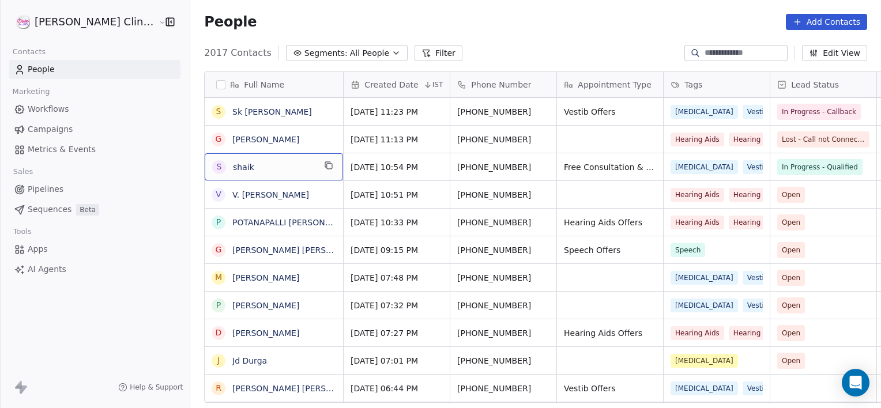
click at [273, 164] on span "shaik" at bounding box center [274, 167] width 82 height 12
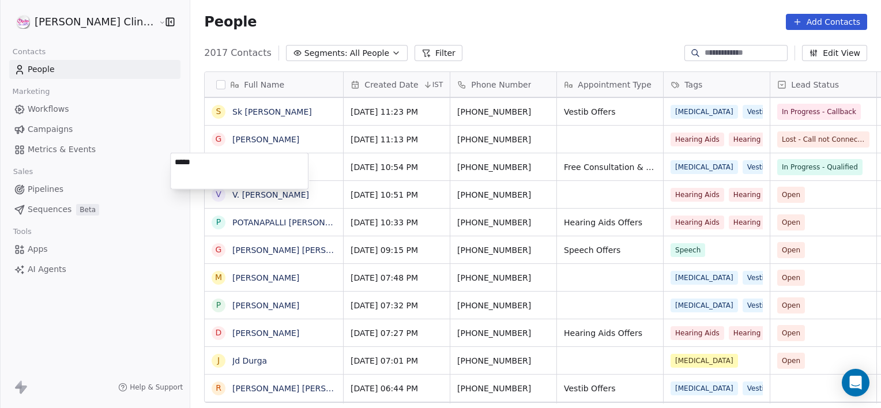
click at [403, 165] on html "[PERSON_NAME] Clinic External Contacts People Marketing Workflows Campaigns Met…" at bounding box center [440, 204] width 881 height 408
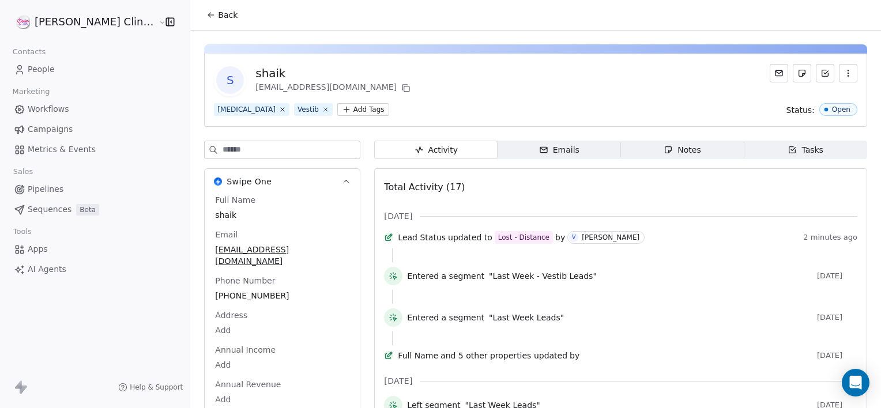
click at [663, 152] on div "Notes" at bounding box center [681, 150] width 37 height 12
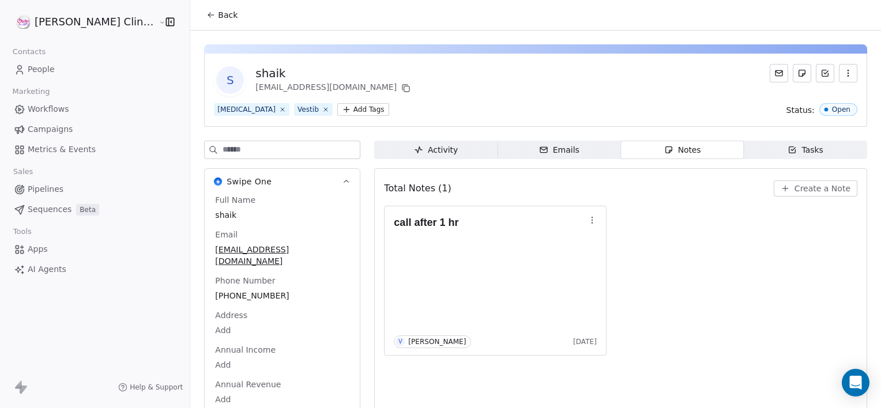
click at [813, 184] on span "Create a Note" at bounding box center [822, 189] width 56 height 12
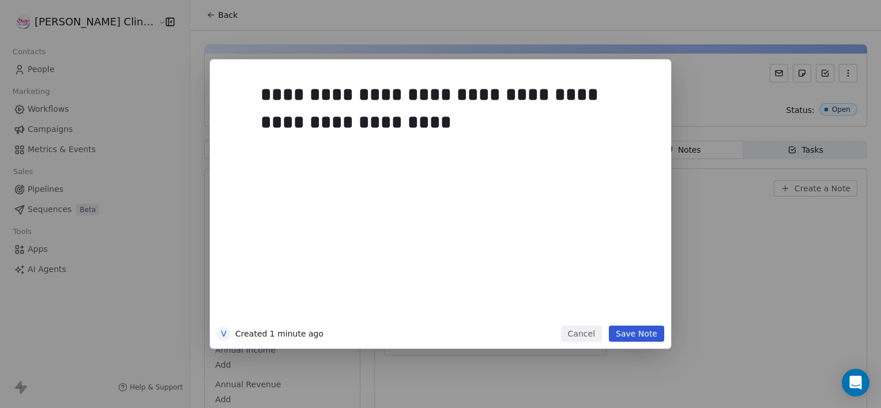
click at [642, 336] on button "Save Note" at bounding box center [636, 334] width 55 height 16
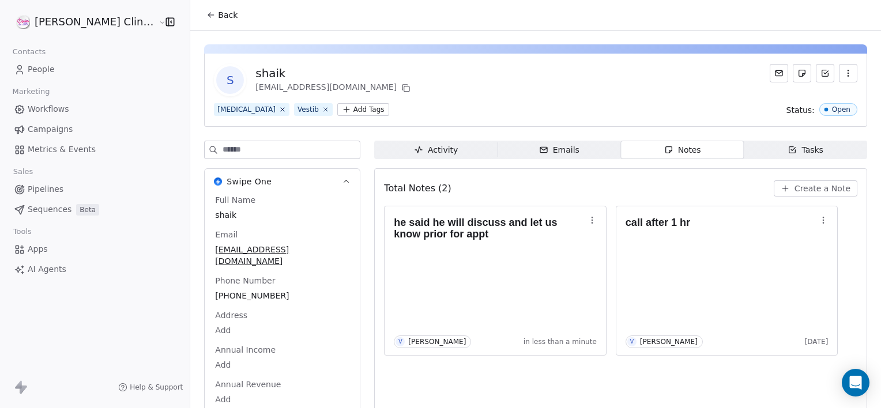
click at [199, 22] on button "Back" at bounding box center [221, 15] width 45 height 21
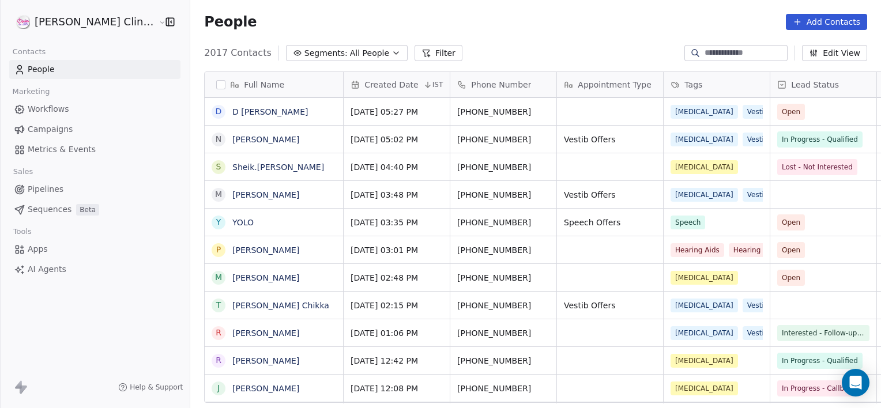
scroll to position [2020, 0]
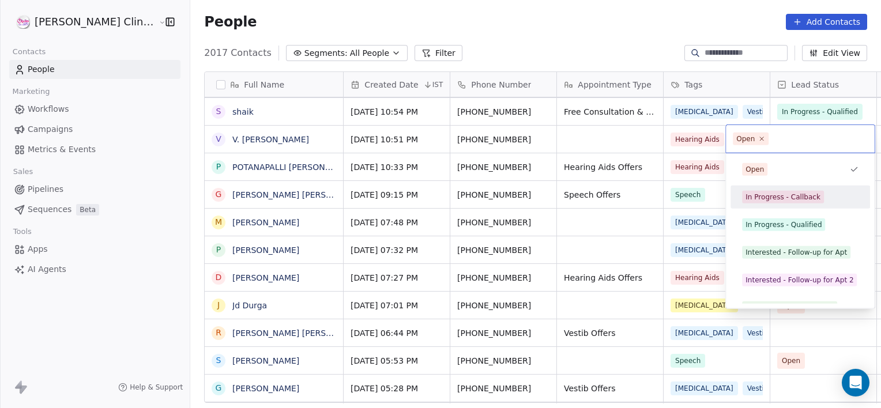
click at [773, 198] on div "In Progress - Callback" at bounding box center [782, 197] width 75 height 10
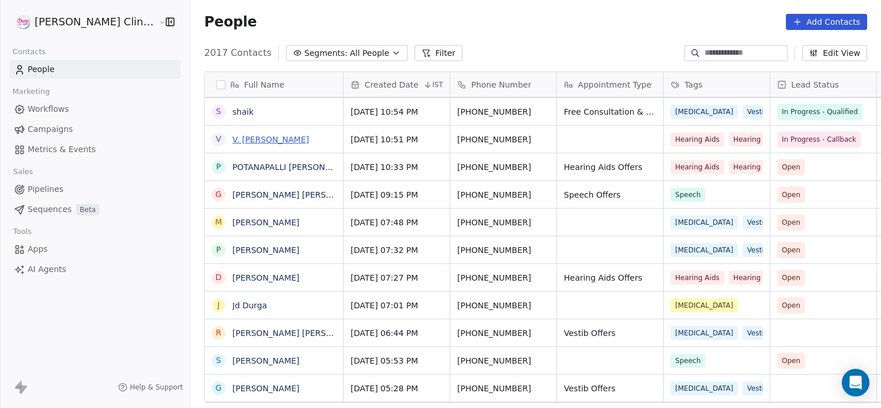
click at [277, 138] on link "V. [PERSON_NAME]" at bounding box center [270, 139] width 77 height 9
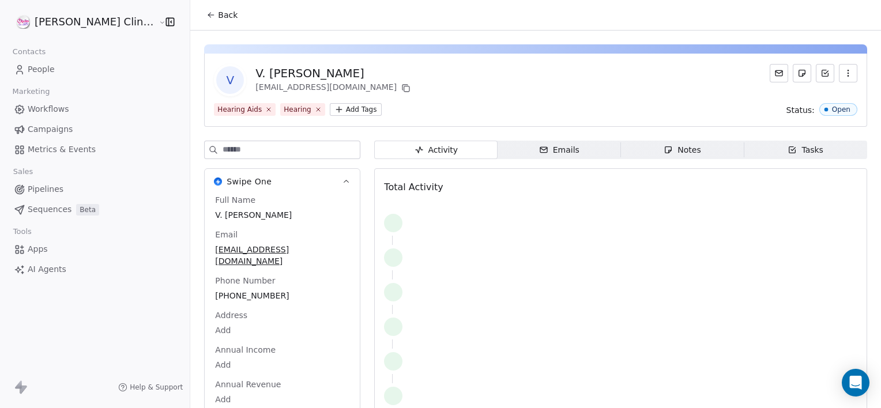
click at [668, 150] on div "Notes" at bounding box center [681, 150] width 37 height 12
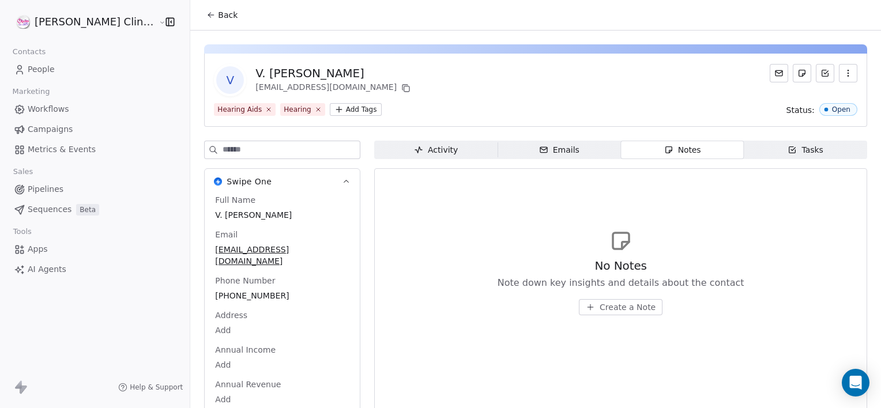
click at [602, 310] on span "Create a Note" at bounding box center [627, 307] width 56 height 12
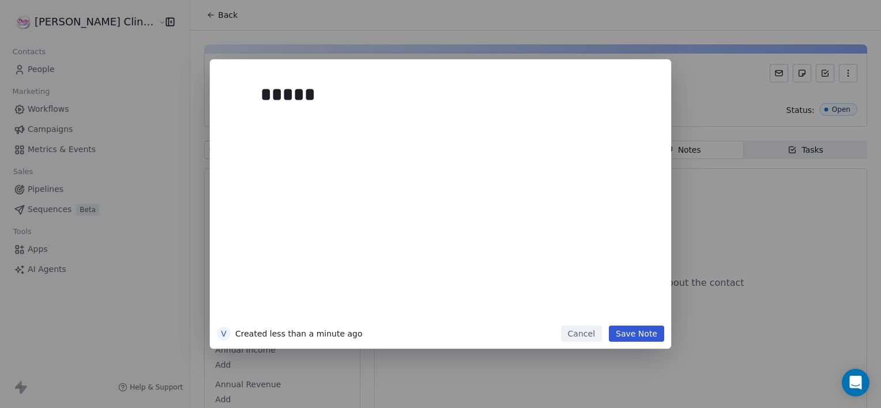
click at [588, 332] on button "Cancel" at bounding box center [581, 334] width 41 height 16
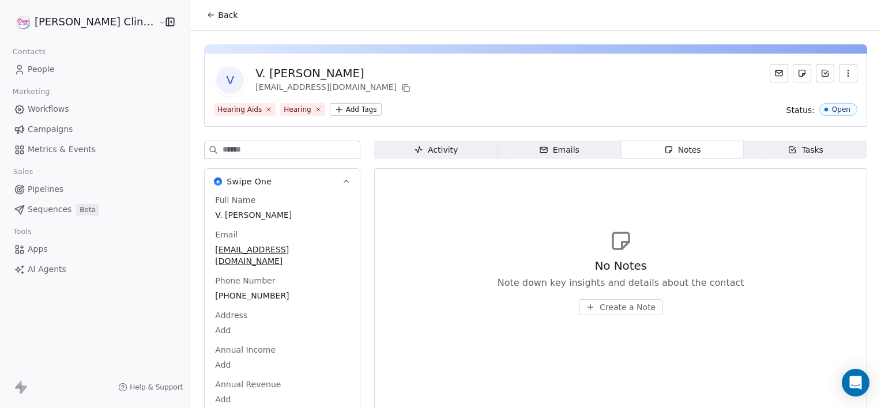
click at [218, 14] on span "Back" at bounding box center [228, 15] width 20 height 12
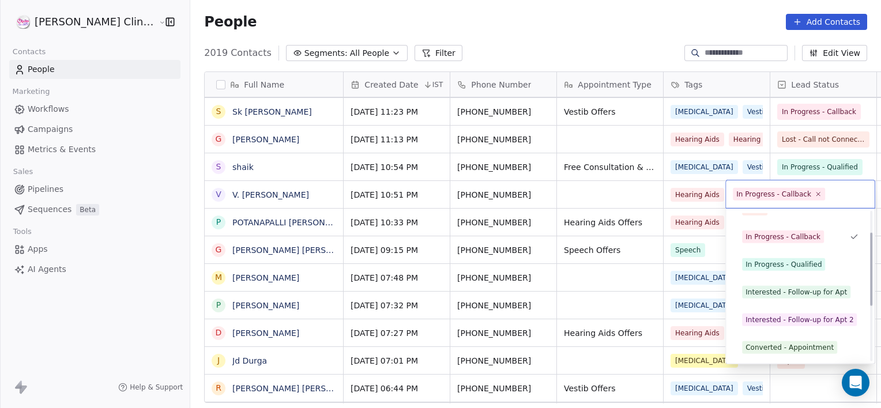
scroll to position [43, 0]
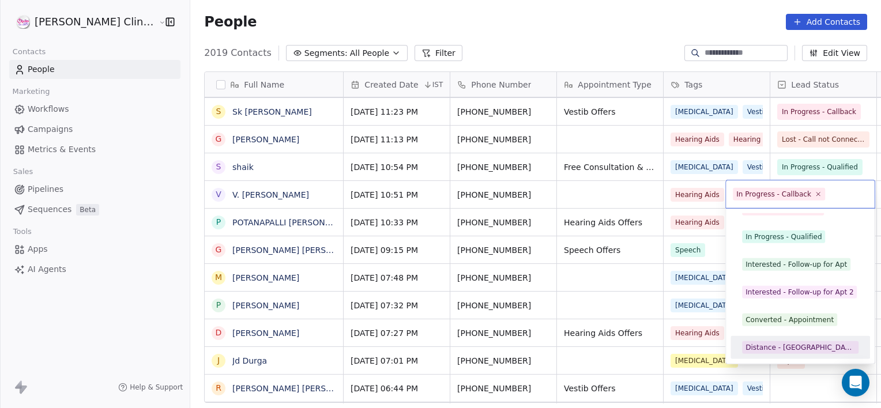
click at [775, 352] on div "Distance - [GEOGRAPHIC_DATA]" at bounding box center [800, 347] width 110 height 10
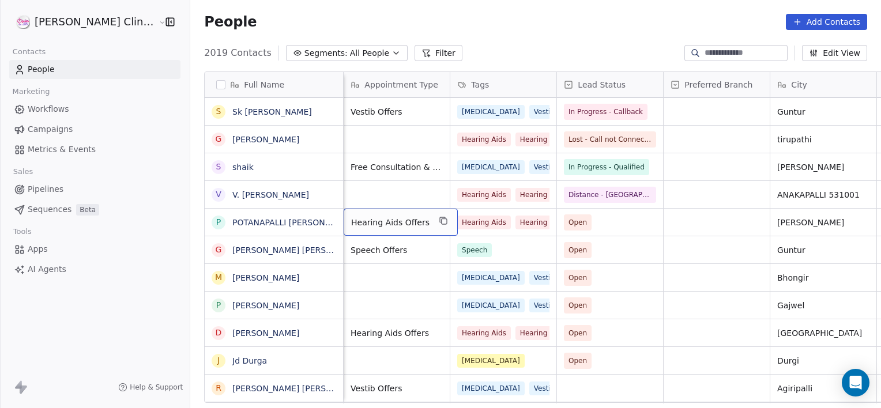
scroll to position [0, 106]
